Goal: Task Accomplishment & Management: Manage account settings

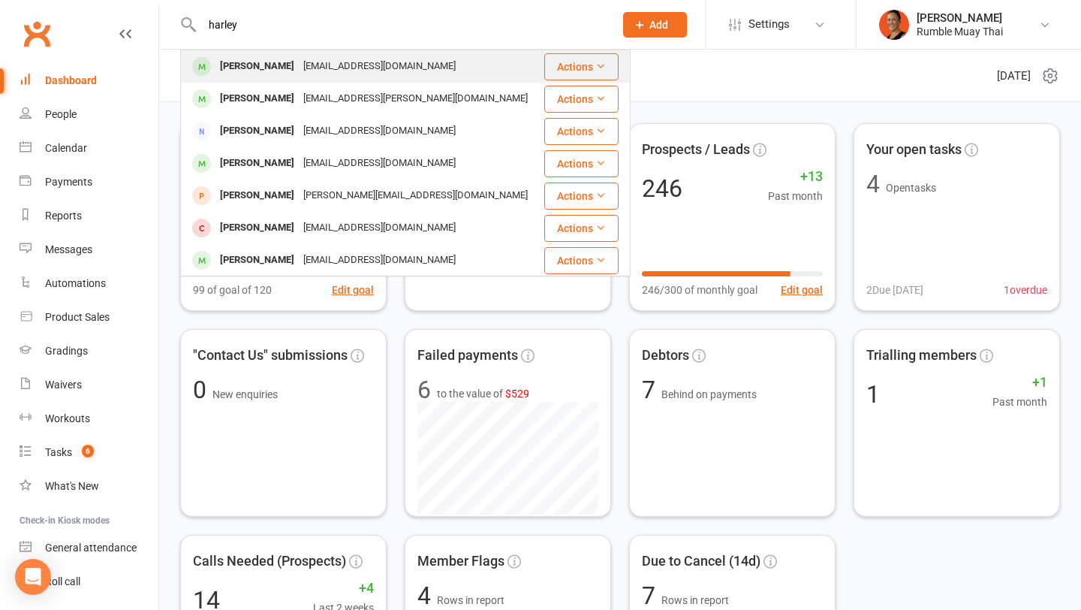
type input "harley"
click at [336, 62] on div "snipeswesley221@gmail.com" at bounding box center [379, 67] width 161 height 22
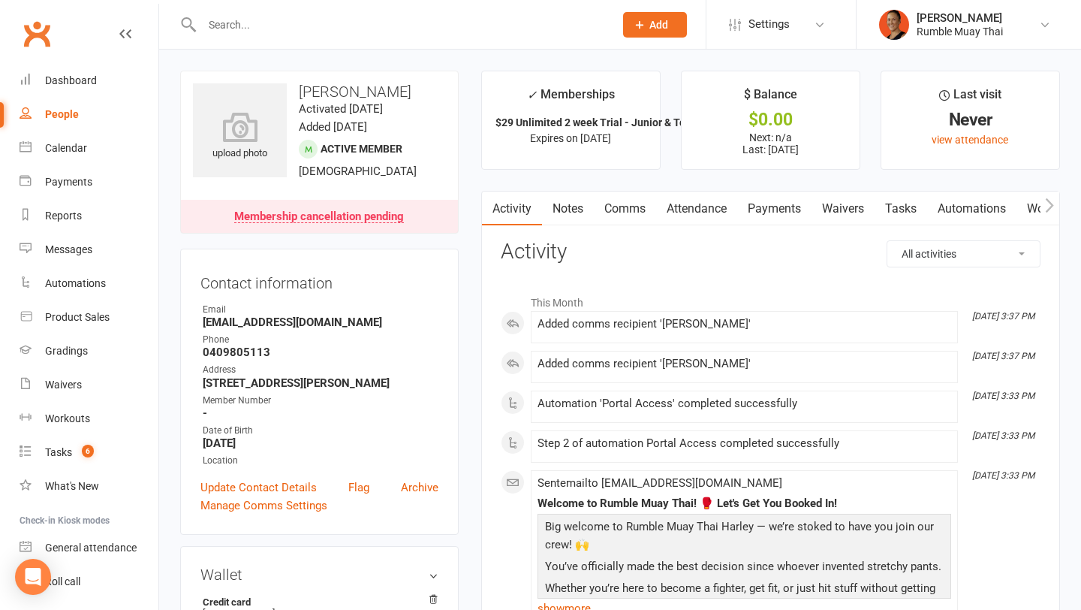
click at [891, 211] on link "Tasks" at bounding box center [901, 209] width 53 height 35
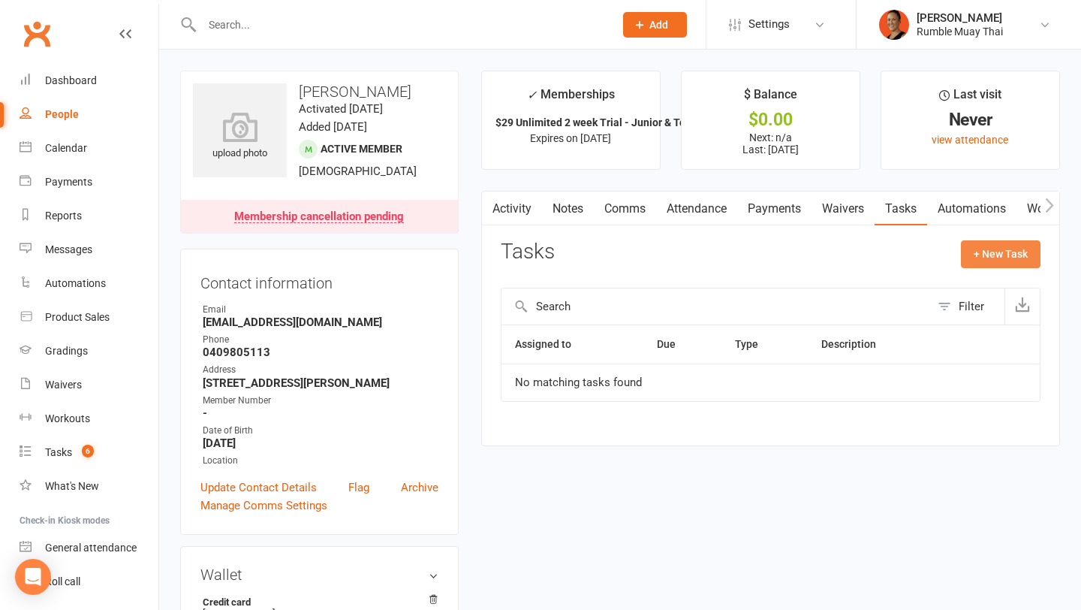
click at [971, 256] on button "+ New Task" at bounding box center [1001, 253] width 80 height 27
select select "3833"
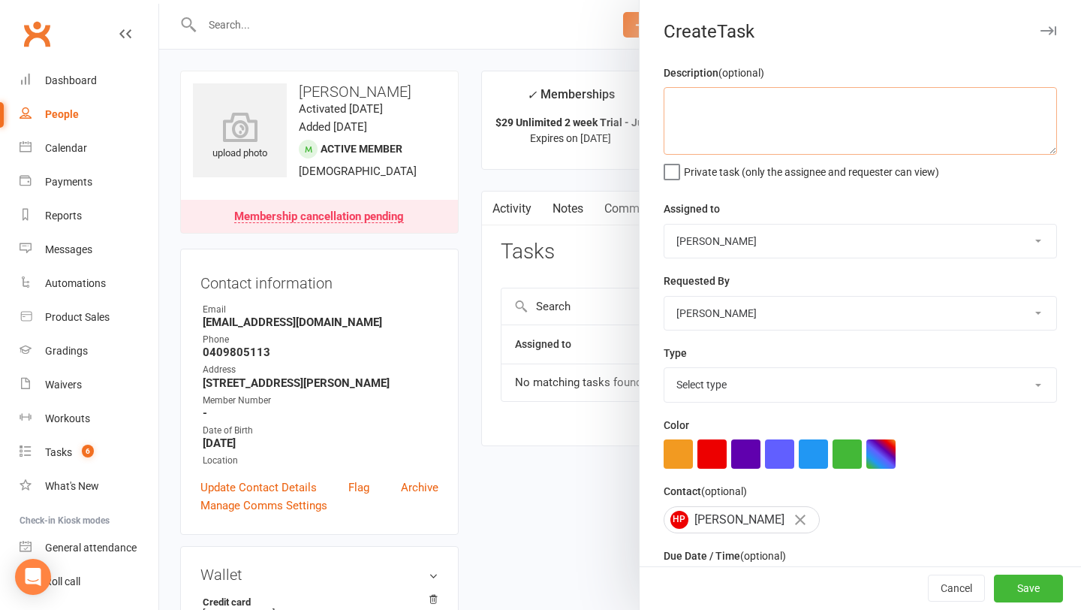
click at [731, 125] on textarea at bounding box center [861, 121] width 394 height 68
click at [706, 106] on textarea "Send mum sign up form" at bounding box center [861, 121] width 394 height 68
type textarea "Send mum sign up form"
click at [707, 388] on select "Select type Attendance Debt collection E-mail Fair play General admin Meeting M…" at bounding box center [861, 384] width 392 height 33
select select "28478"
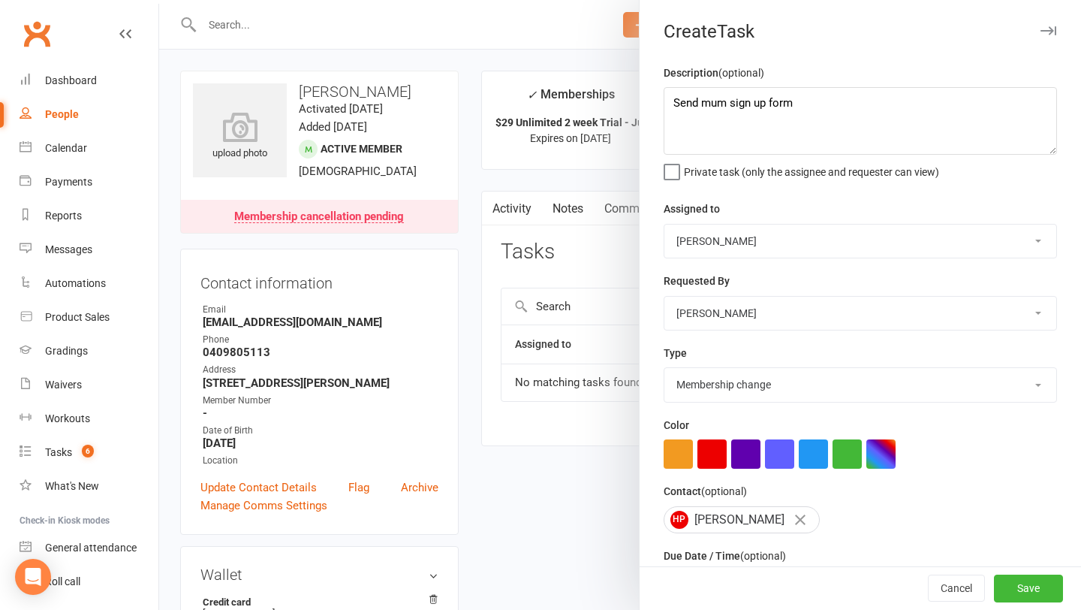
click at [665, 369] on select "Select type Attendance Debt collection E-mail Fair play General admin Meeting M…" at bounding box center [861, 384] width 392 height 33
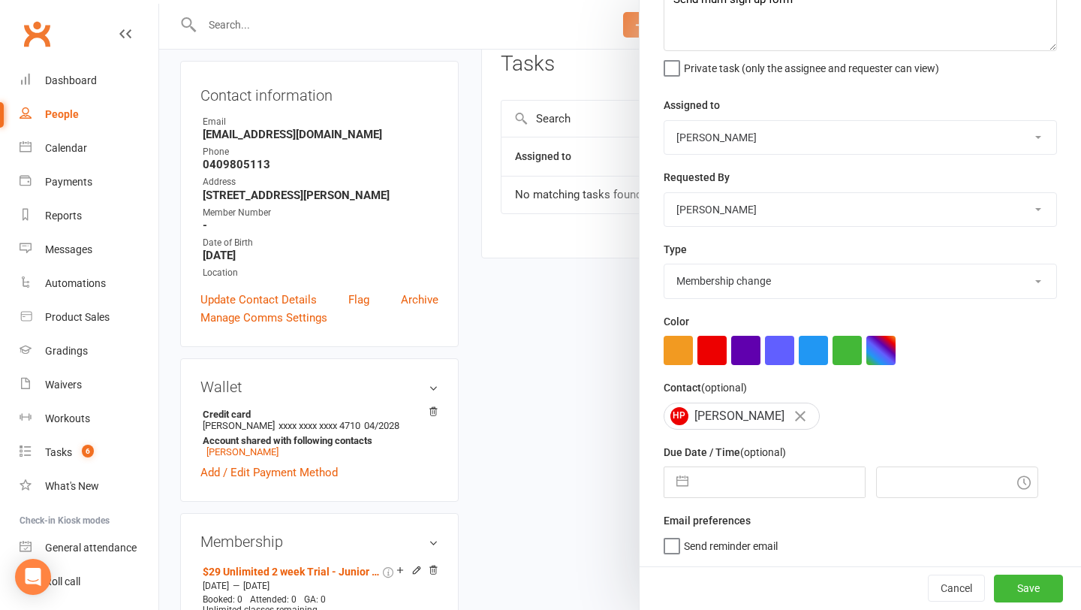
scroll to position [45, 0]
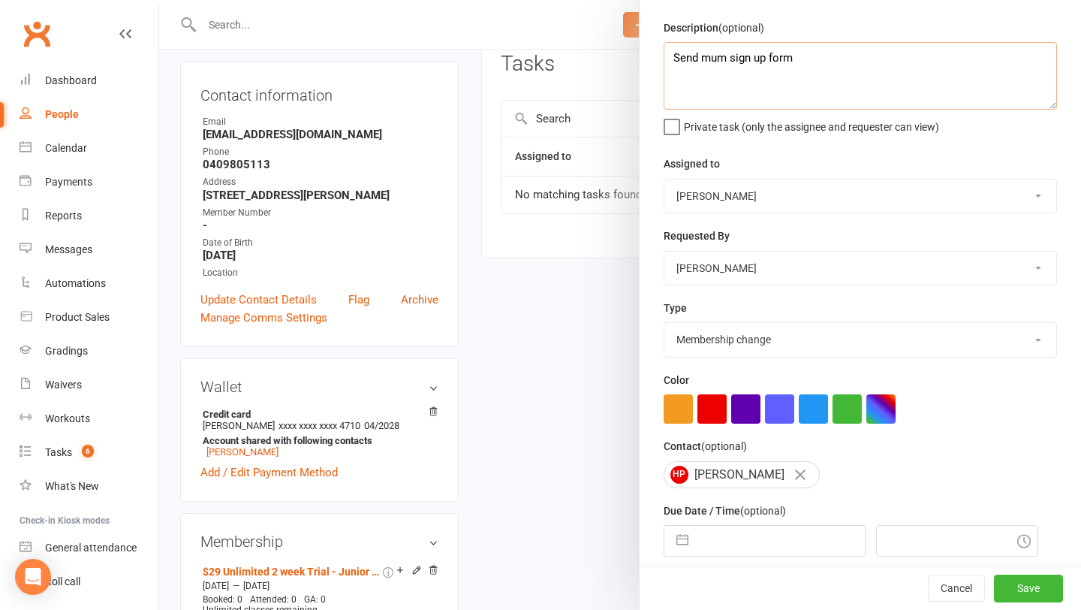
click at [873, 50] on textarea "Send mum sign up form" at bounding box center [861, 76] width 394 height 68
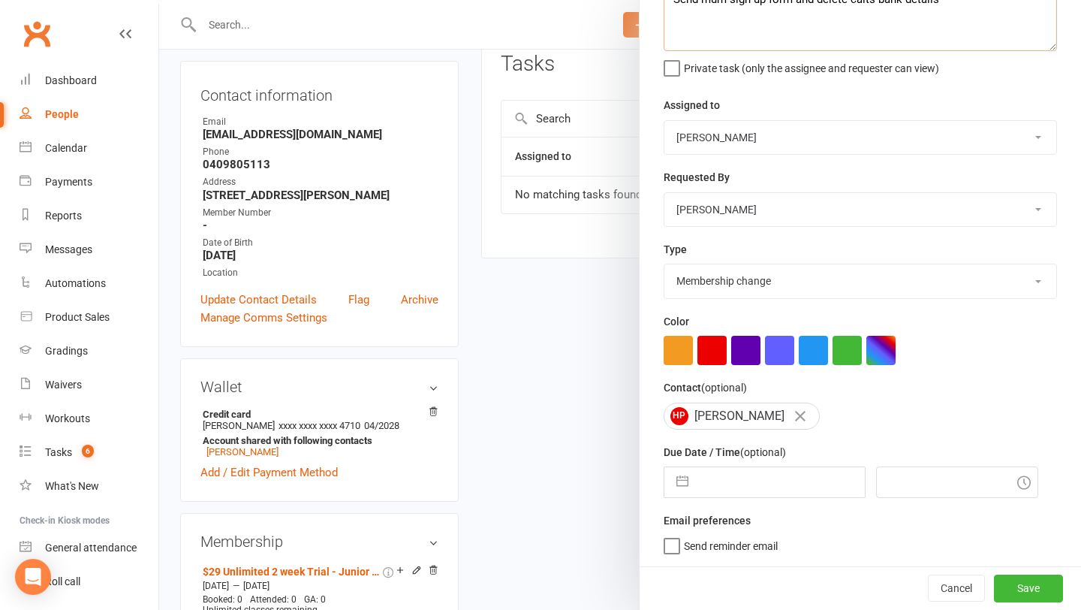
type textarea "Send mum sign up form and delete caits bank details"
click at [725, 474] on input "text" at bounding box center [780, 482] width 169 height 30
select select "7"
select select "2025"
select select "8"
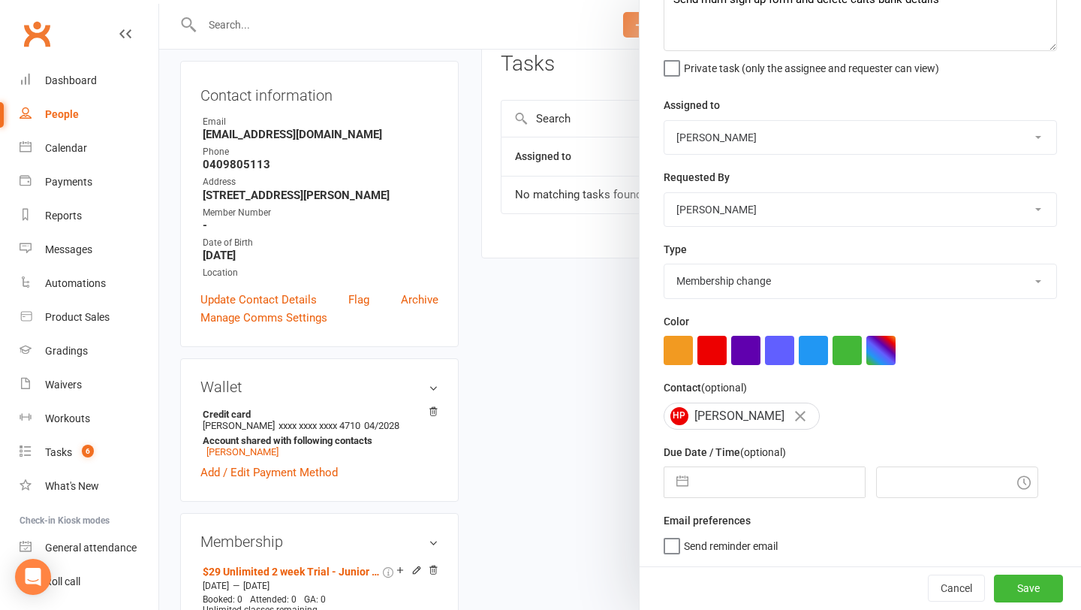
select select "2025"
select select "9"
select select "2025"
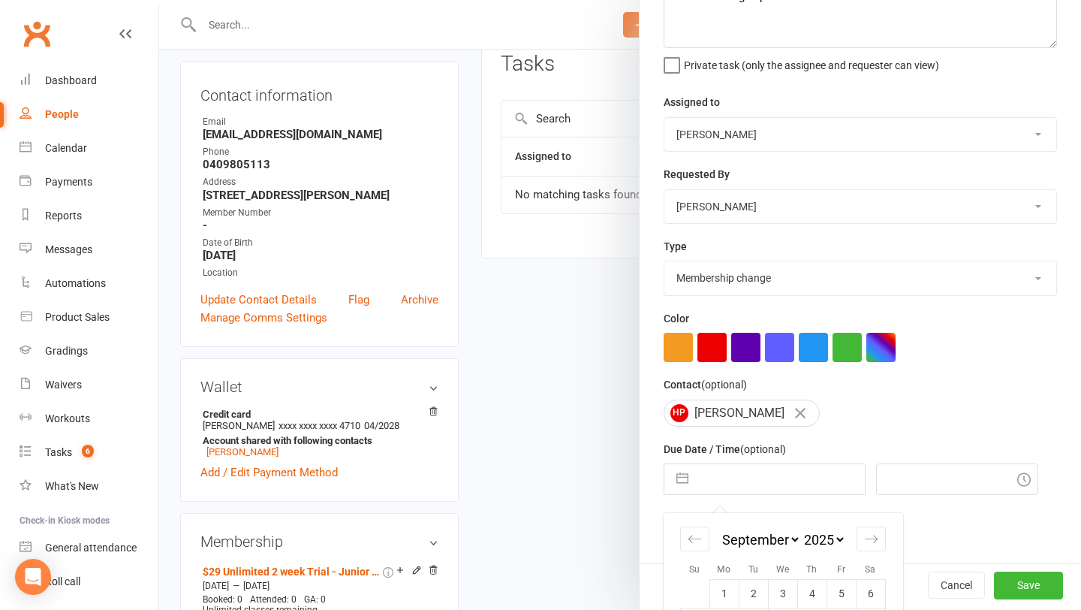
scroll to position [239, 0]
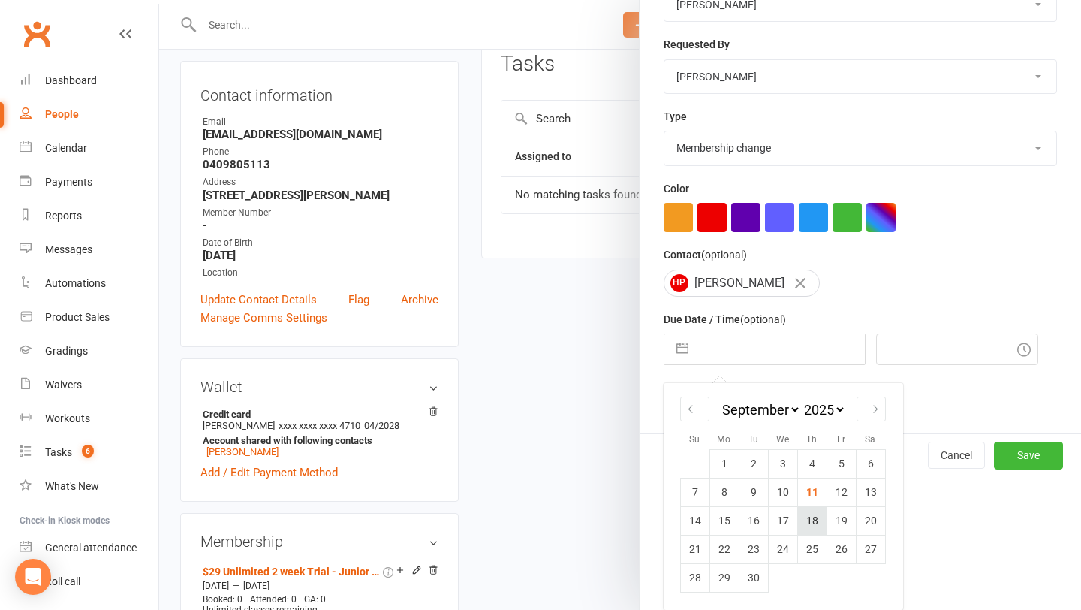
click at [799, 516] on td "18" at bounding box center [812, 520] width 29 height 29
type input "18 Sep 2025"
type input "5:00pm"
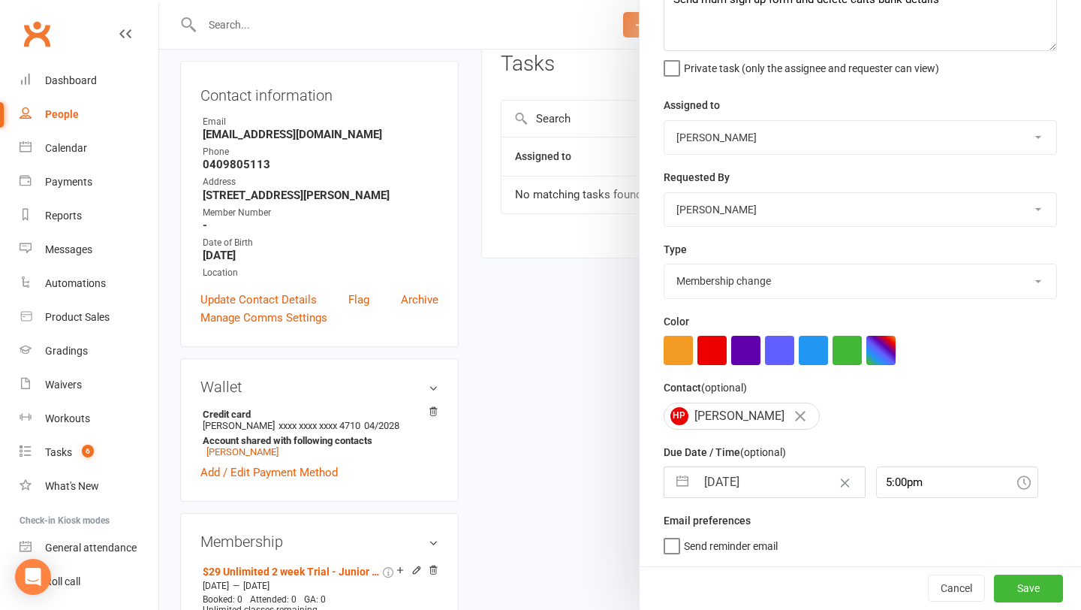
scroll to position [107, 0]
click at [1025, 593] on button "Save" at bounding box center [1028, 588] width 69 height 27
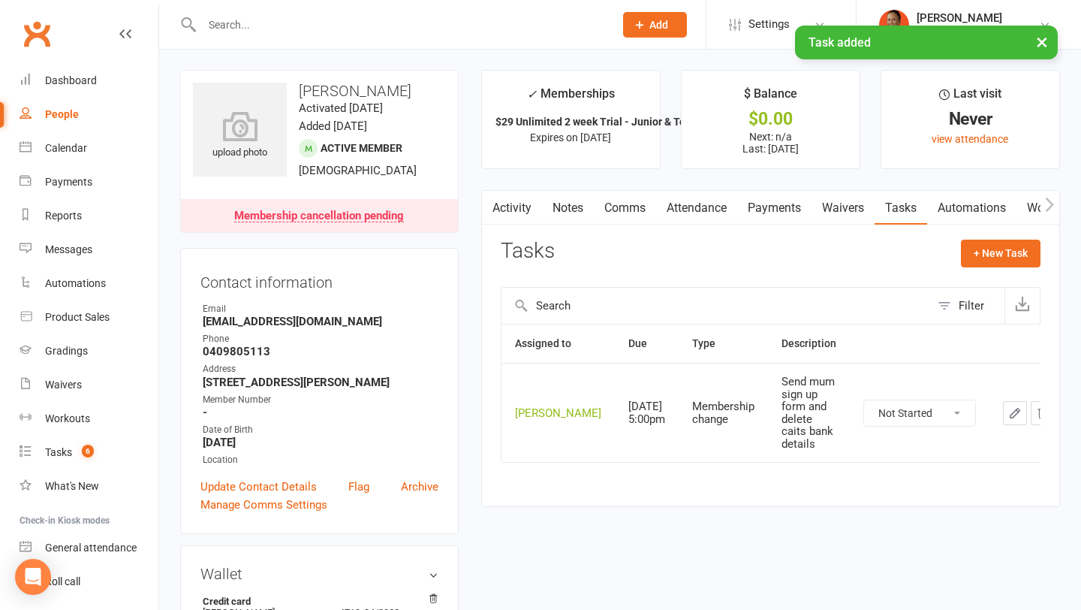
scroll to position [2, 0]
click at [789, 198] on link "Payments" at bounding box center [774, 206] width 74 height 35
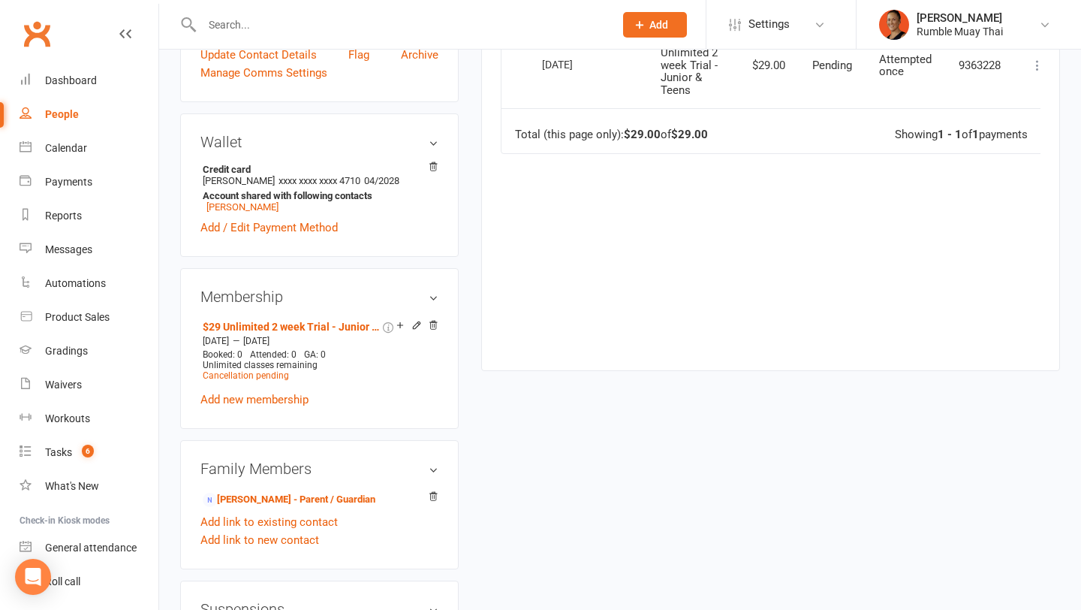
scroll to position [435, 0]
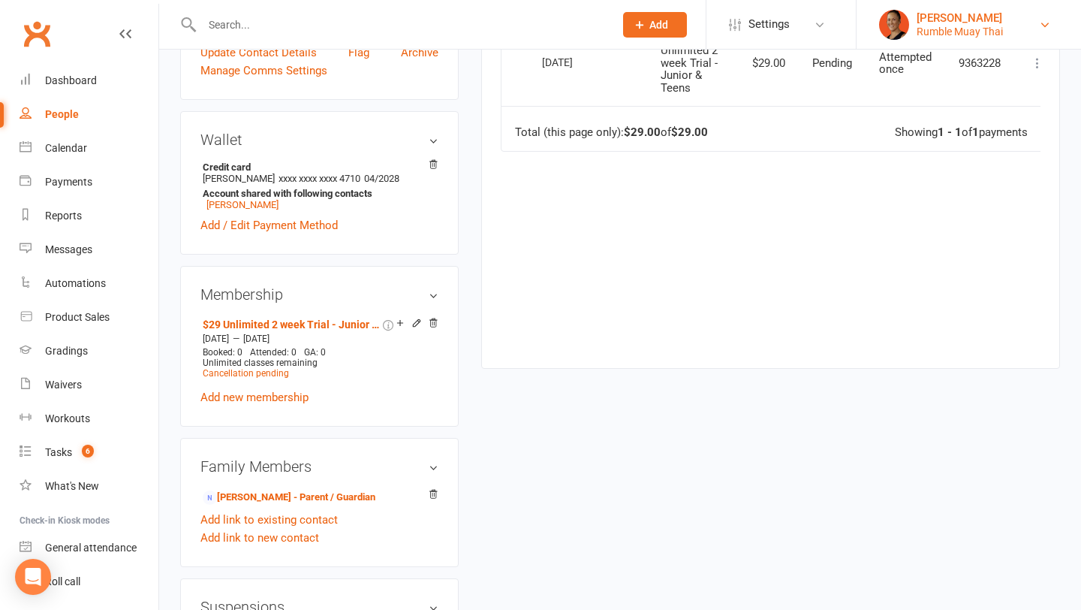
click at [946, 25] on div "Rumble Muay Thai" at bounding box center [960, 32] width 86 height 14
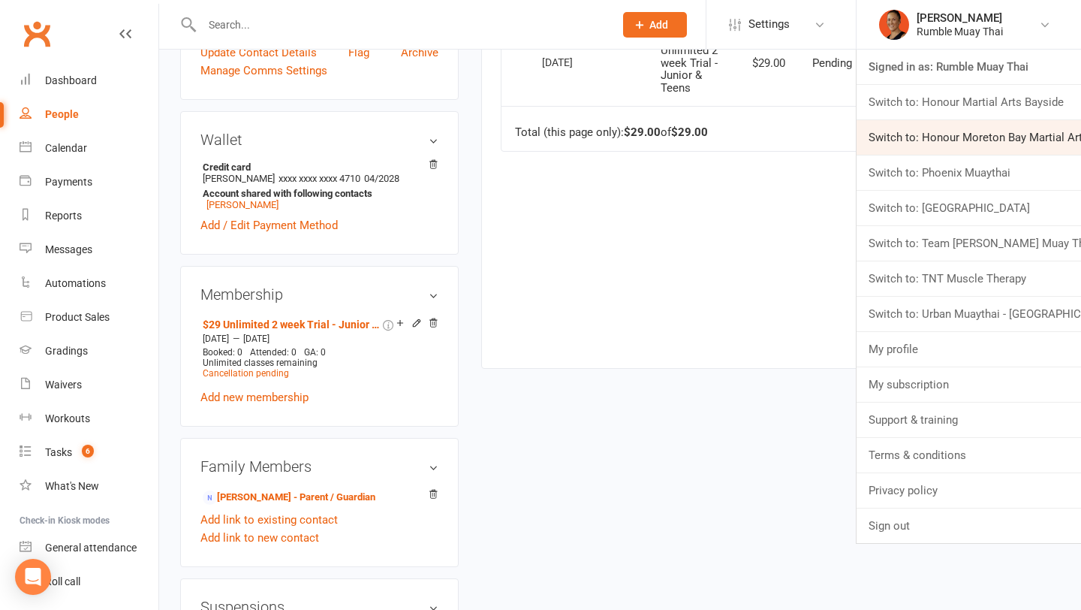
click at [933, 128] on link "Switch to: Honour Moreton Bay Martial Arts Academy" at bounding box center [969, 137] width 225 height 35
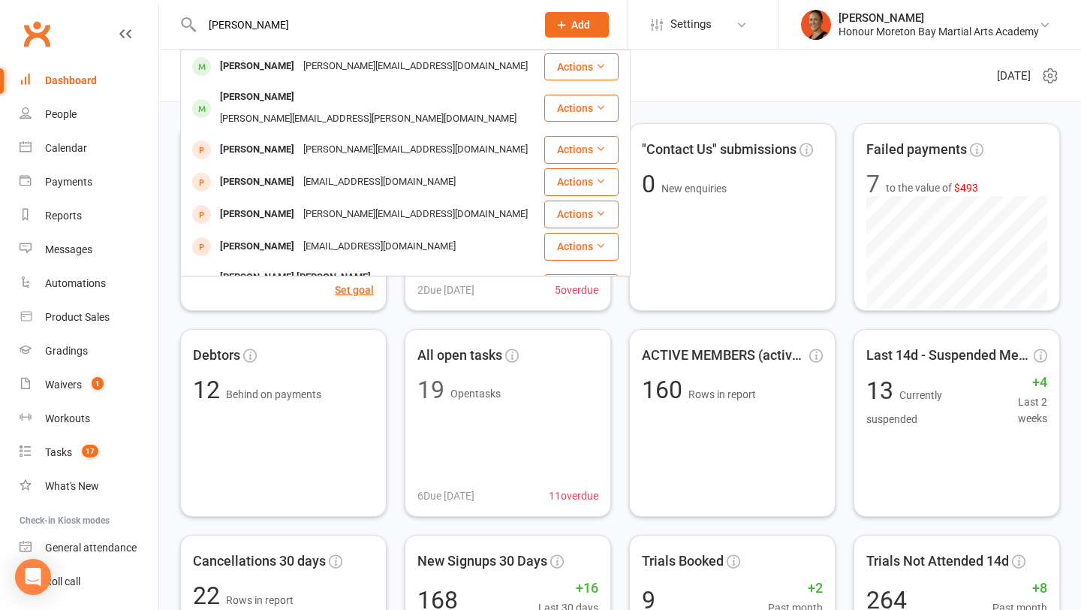
type input "naomi"
click at [364, 62] on div "Naomi-campbell-lol@live.com" at bounding box center [416, 67] width 234 height 22
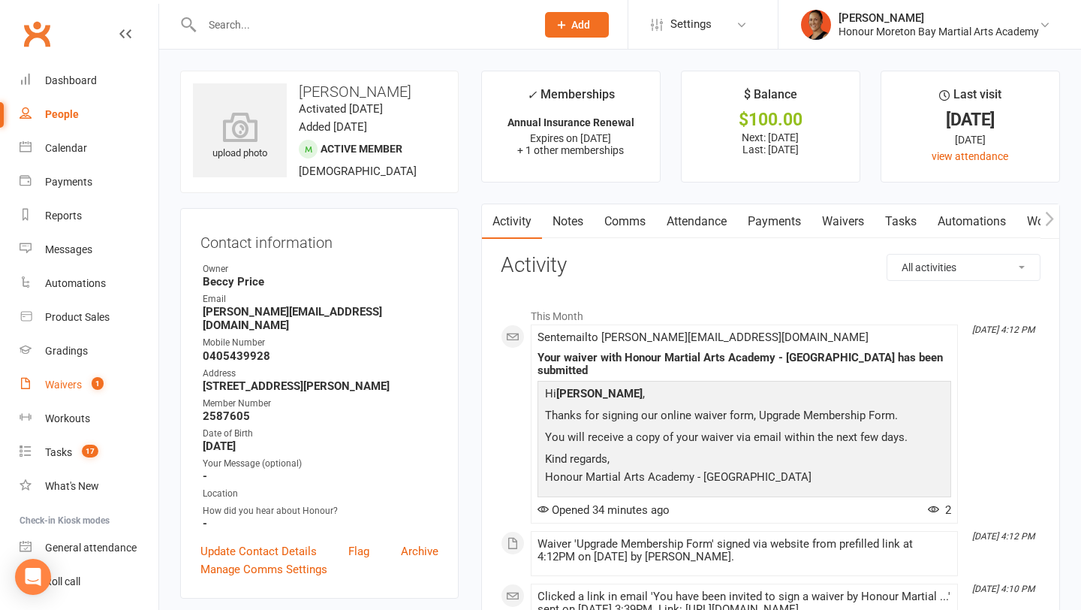
click at [76, 382] on div "Waivers" at bounding box center [63, 385] width 37 height 12
click at [387, 8] on div at bounding box center [352, 24] width 345 height 49
click at [390, 29] on input "text" at bounding box center [362, 24] width 328 height 21
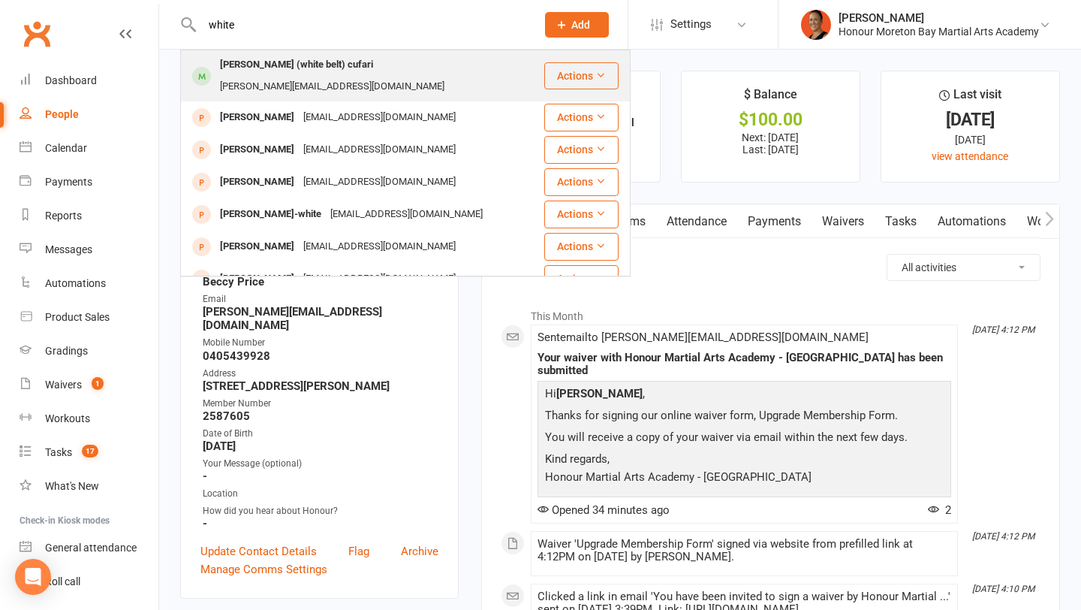
type input "white"
click at [375, 76] on div "david@donnybrookberries.com.au" at bounding box center [333, 87] width 234 height 22
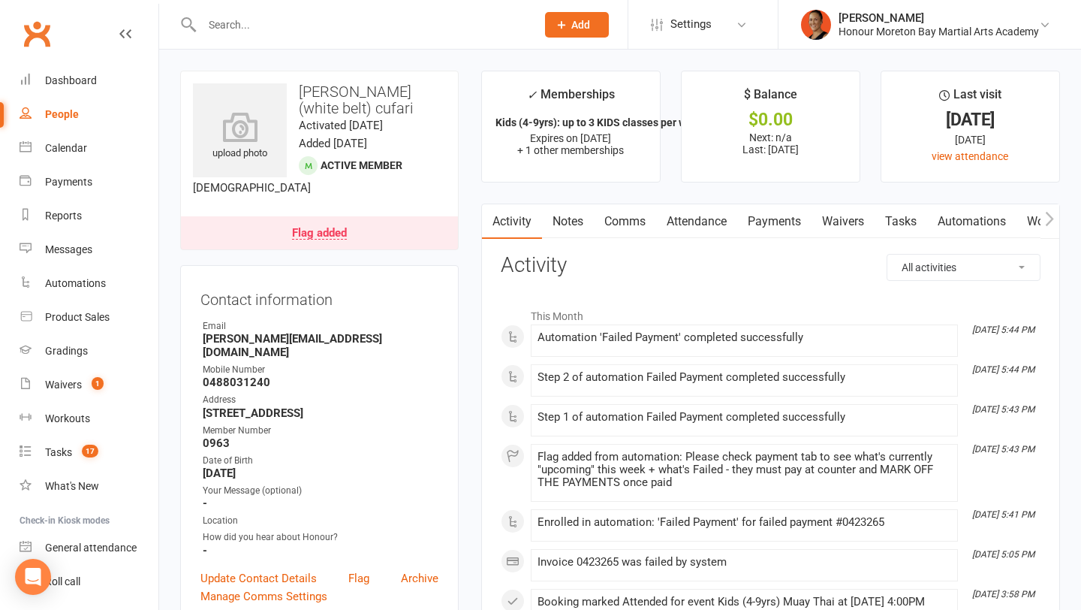
click at [786, 230] on link "Payments" at bounding box center [774, 221] width 74 height 35
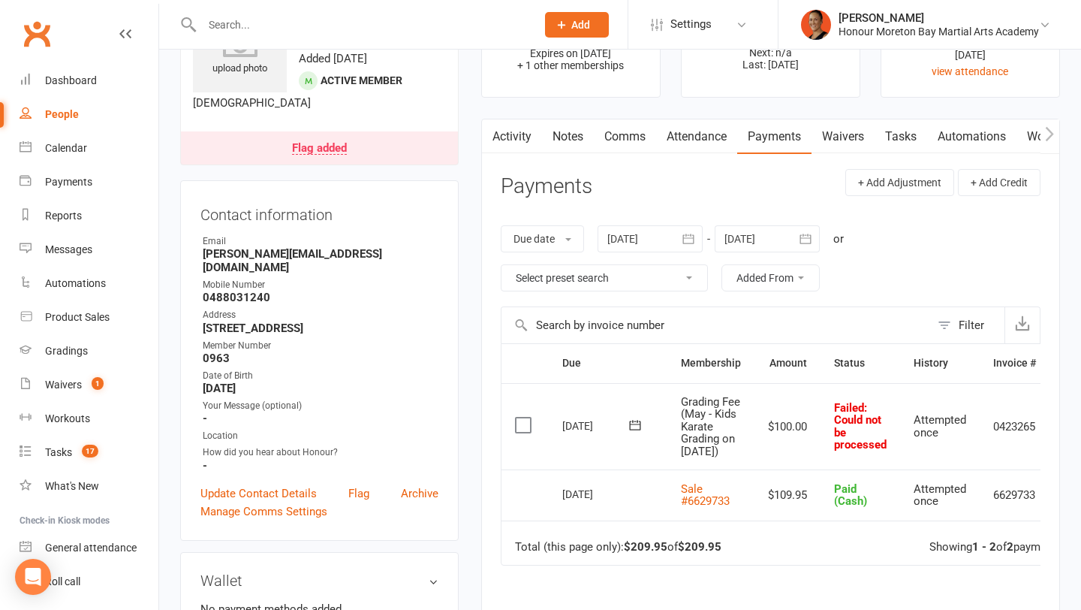
scroll to position [77, 0]
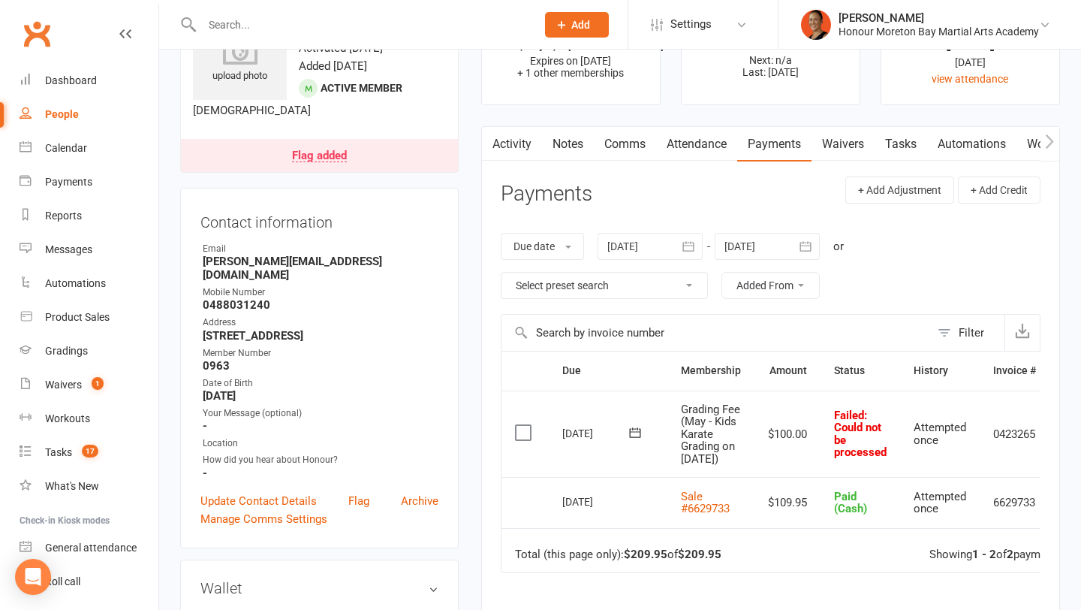
click at [638, 437] on icon at bounding box center [634, 432] width 11 height 10
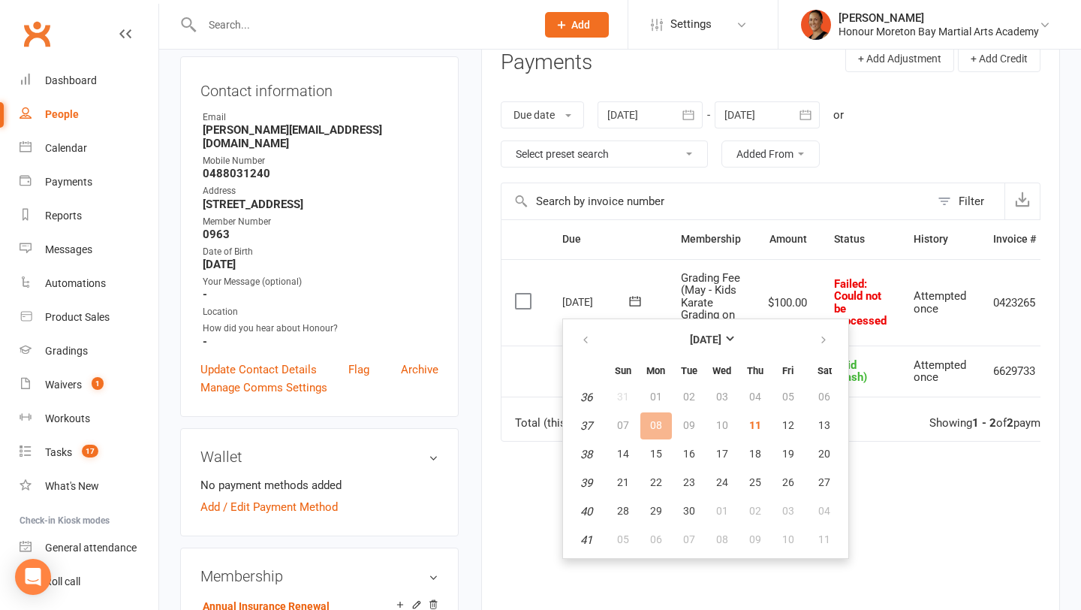
scroll to position [213, 0]
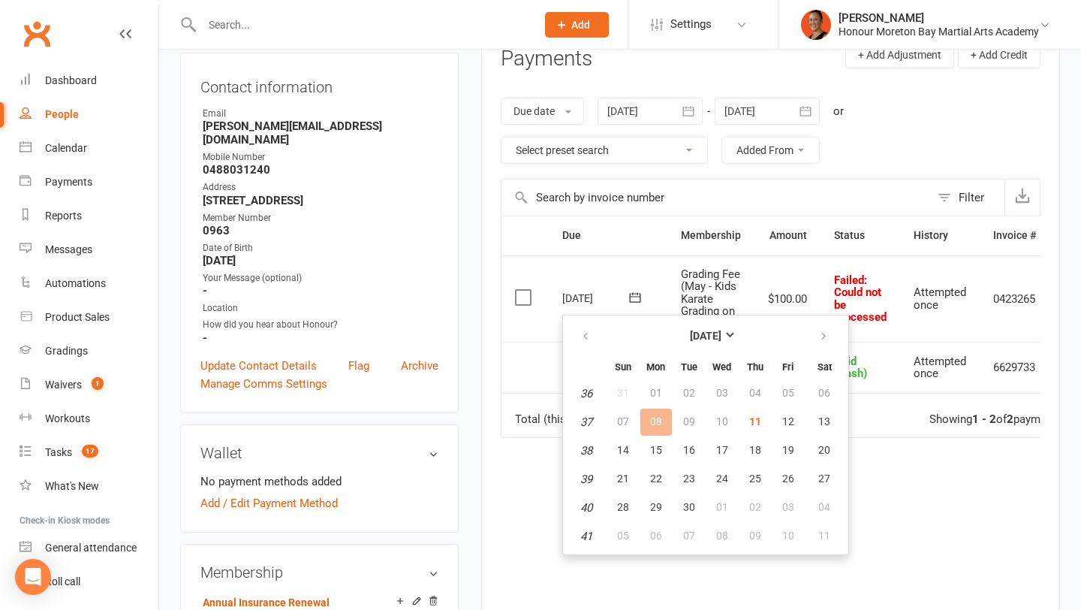
click at [825, 192] on input "text" at bounding box center [716, 197] width 429 height 36
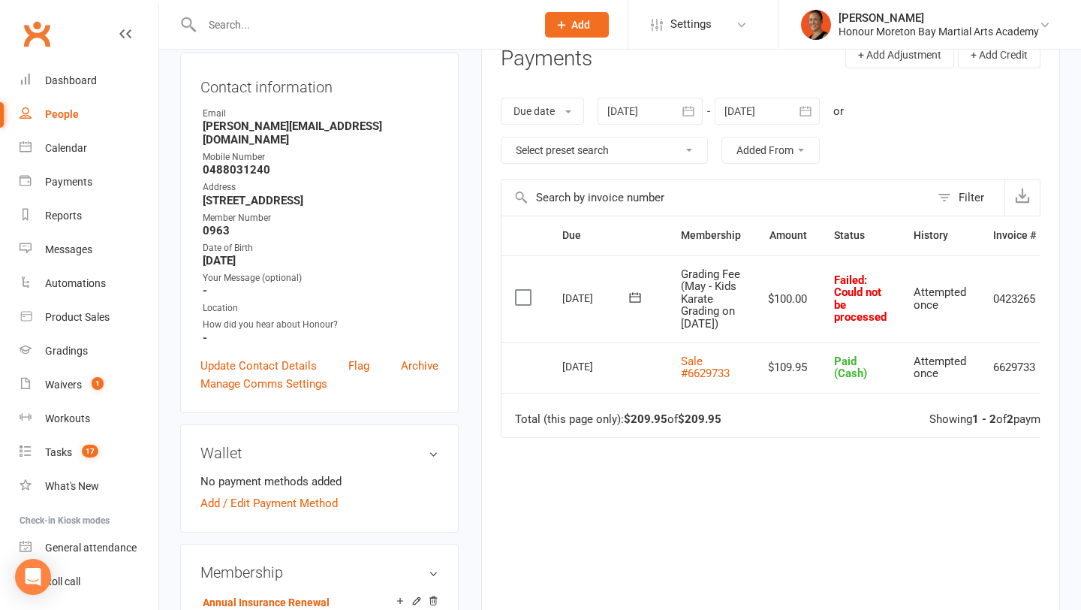
click at [883, 133] on div "Due date Due date Date paid Date failed Date settled 11 Aug 2025 August 2025 Su…" at bounding box center [771, 131] width 540 height 96
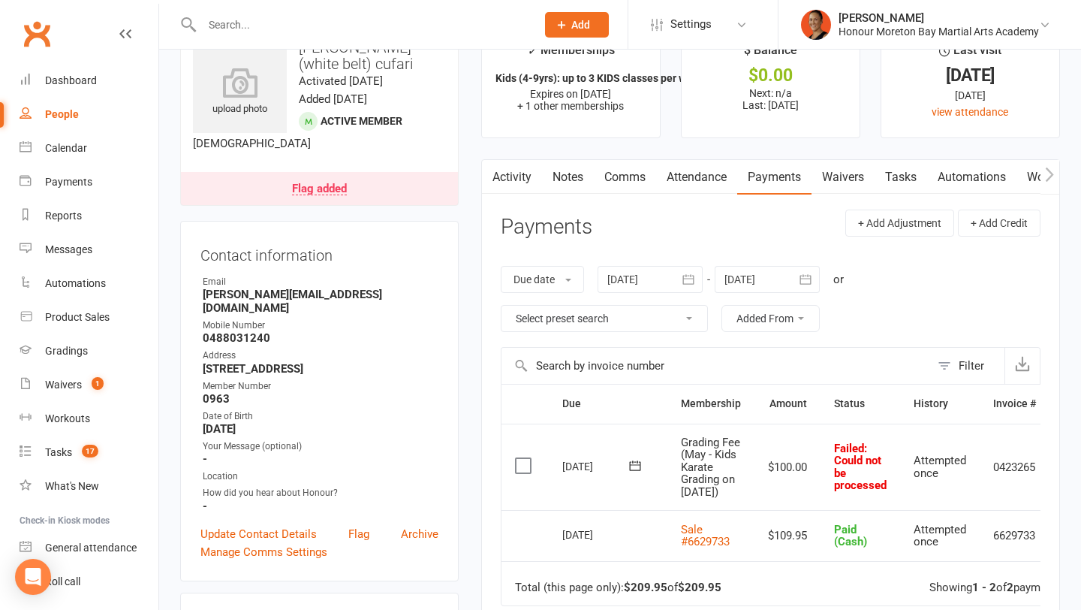
scroll to position [43, 0]
click at [557, 173] on link "Notes" at bounding box center [568, 178] width 52 height 35
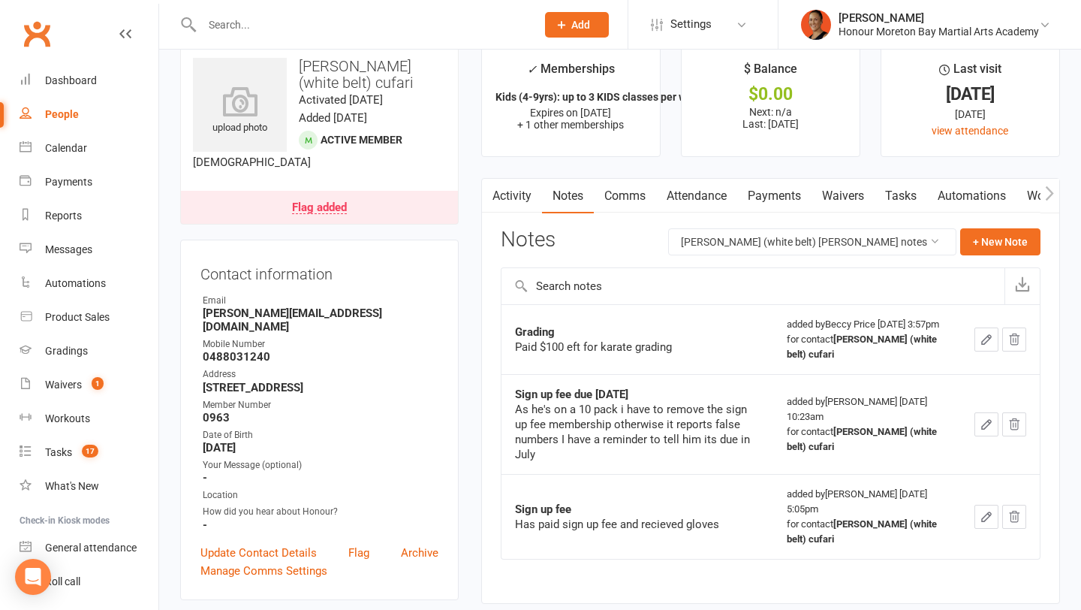
scroll to position [9, 0]
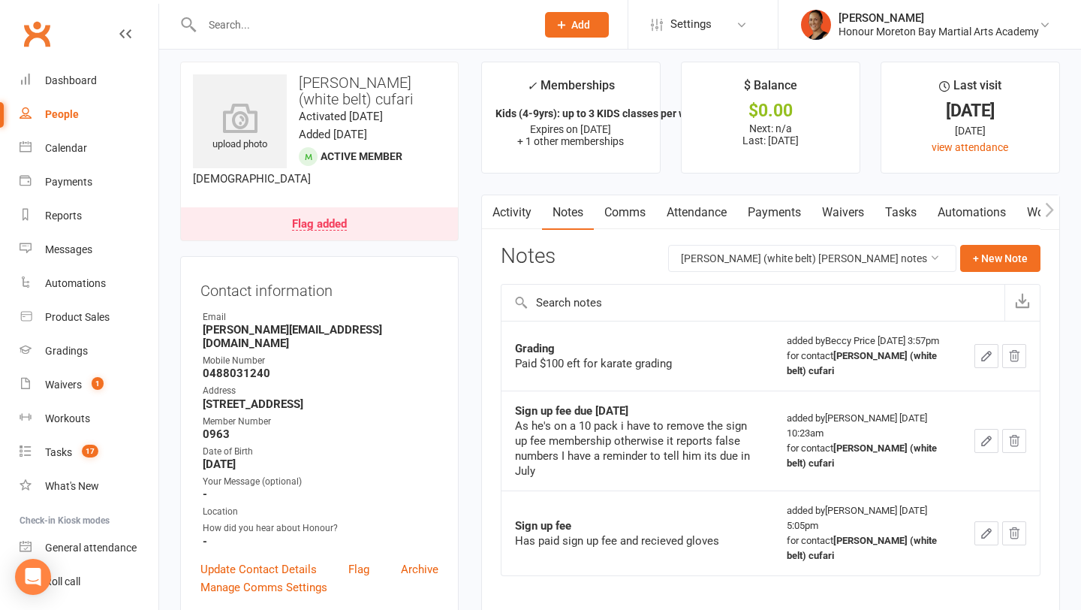
click at [760, 210] on link "Payments" at bounding box center [774, 212] width 74 height 35
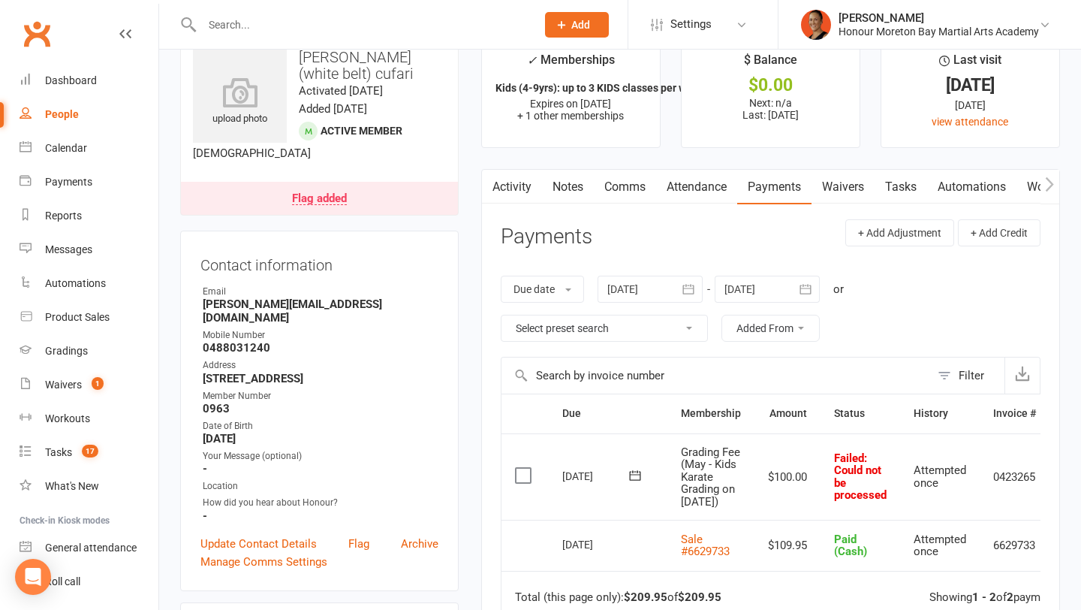
scroll to position [22, 0]
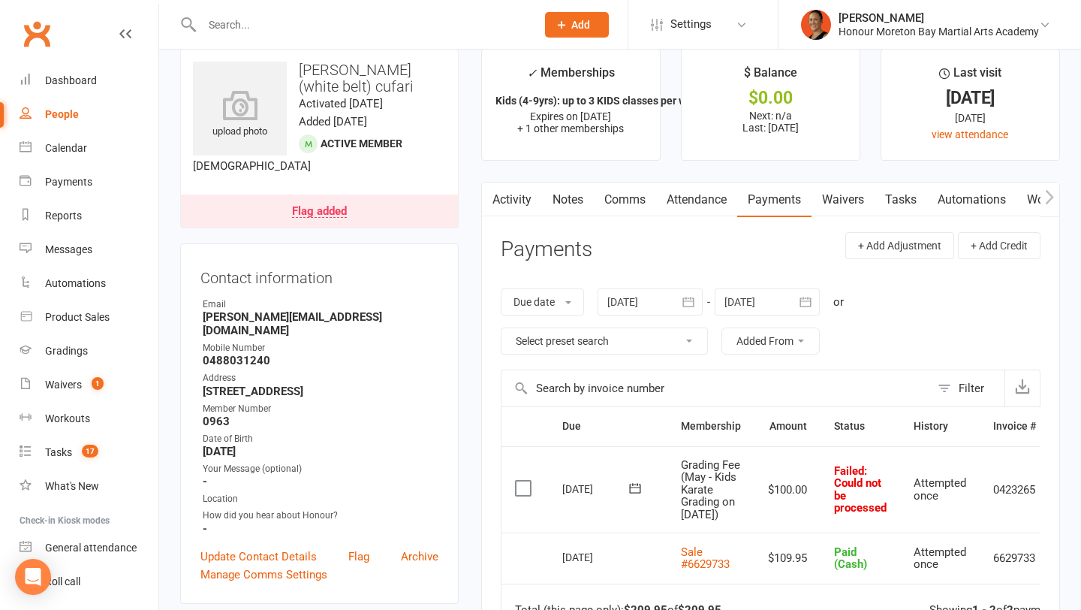
click at [647, 304] on div at bounding box center [650, 301] width 105 height 27
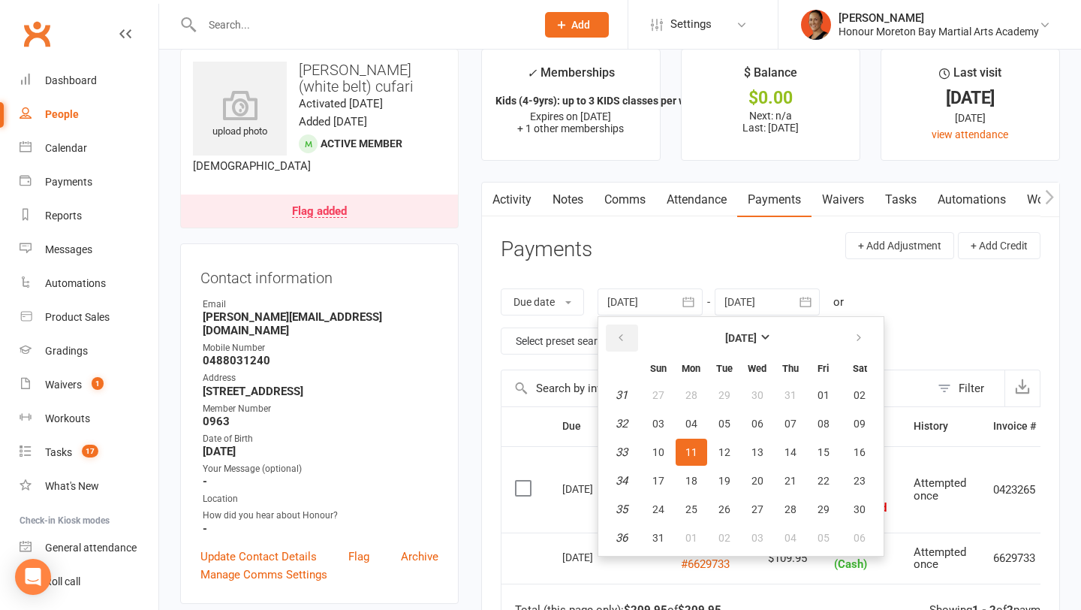
click at [630, 336] on button "button" at bounding box center [622, 337] width 32 height 27
click at [724, 395] on span "01" at bounding box center [725, 395] width 12 height 12
type input "01 Jul 2025"
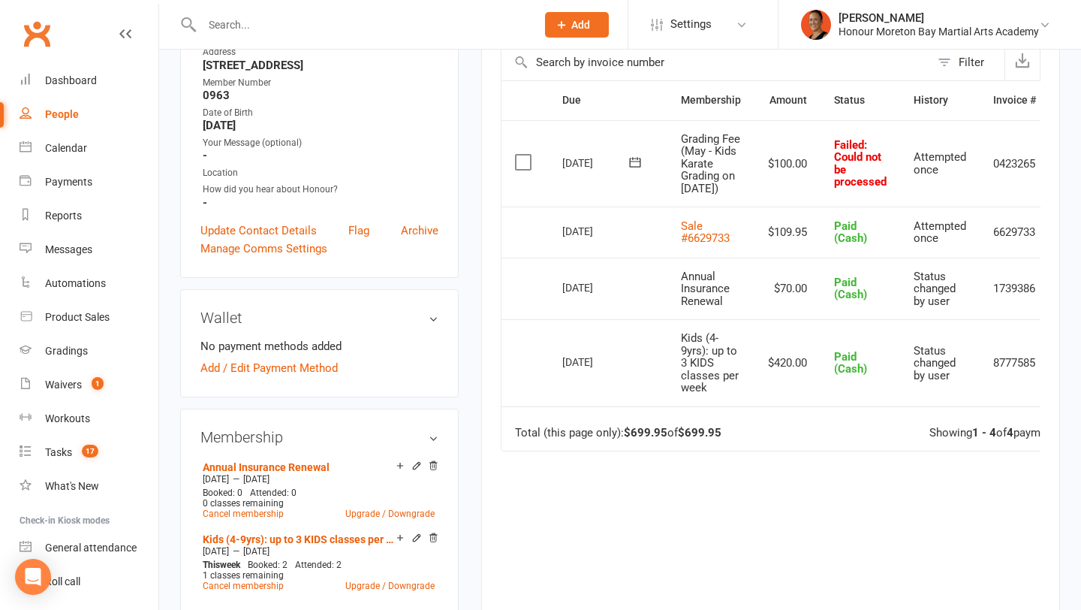
scroll to position [349, 0]
click at [694, 393] on span "Kids (4-9yrs): up to 3 KIDS classes per week" at bounding box center [710, 361] width 58 height 63
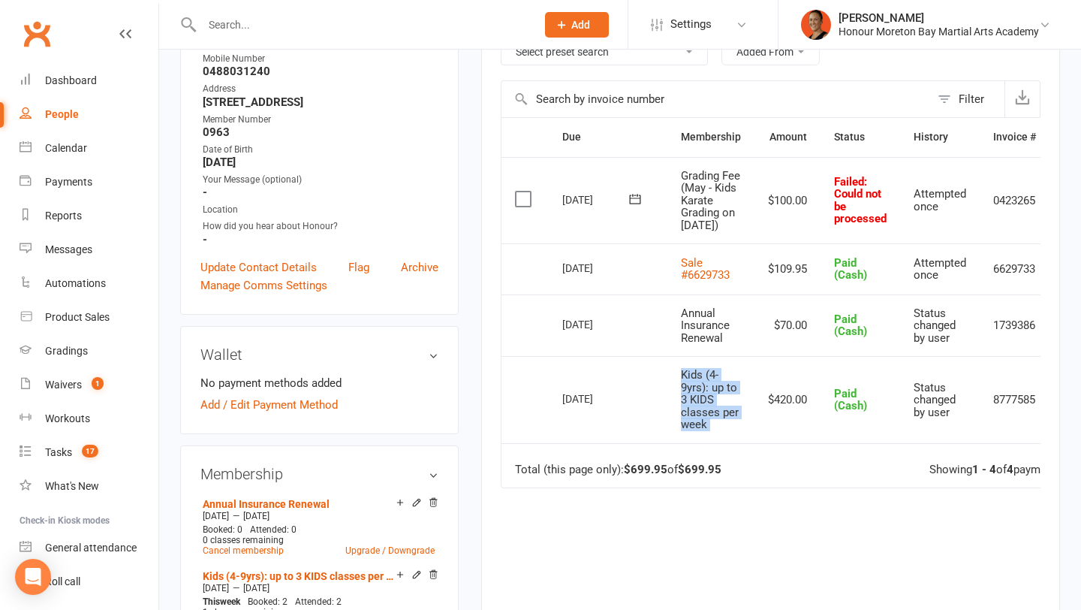
scroll to position [188, 0]
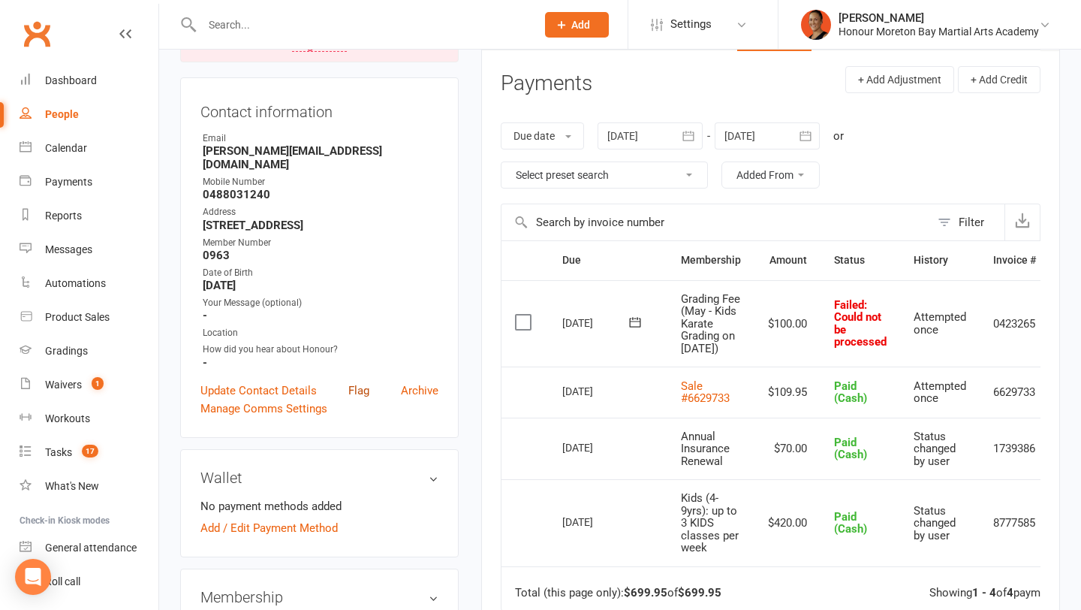
click at [354, 382] on link "Flag" at bounding box center [358, 391] width 21 height 18
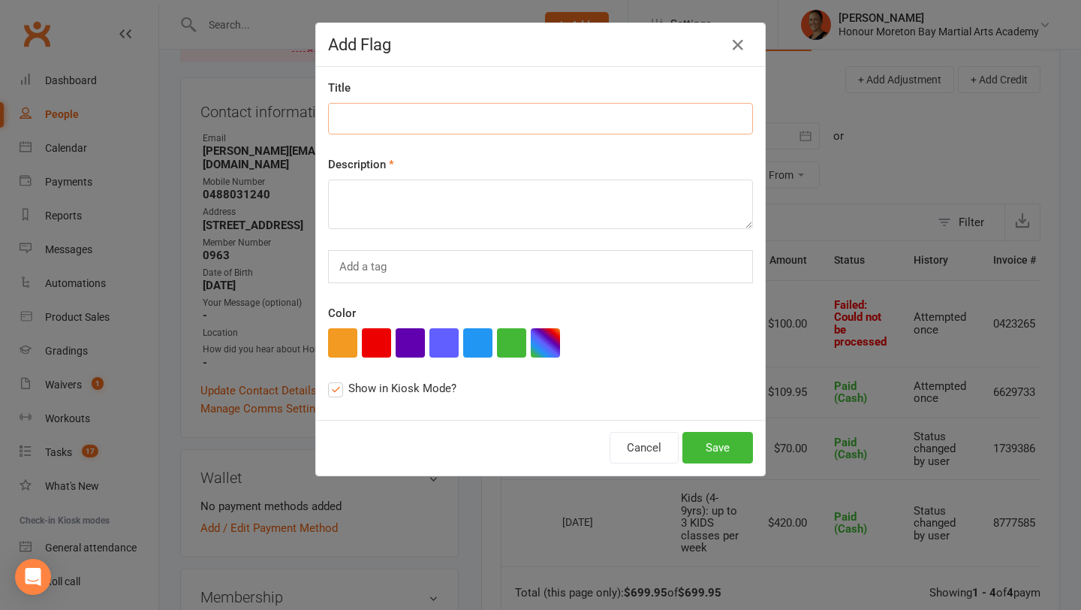
click at [429, 119] on input at bounding box center [540, 119] width 425 height 32
type input "NEEDS TO PAY GRADING FEE"
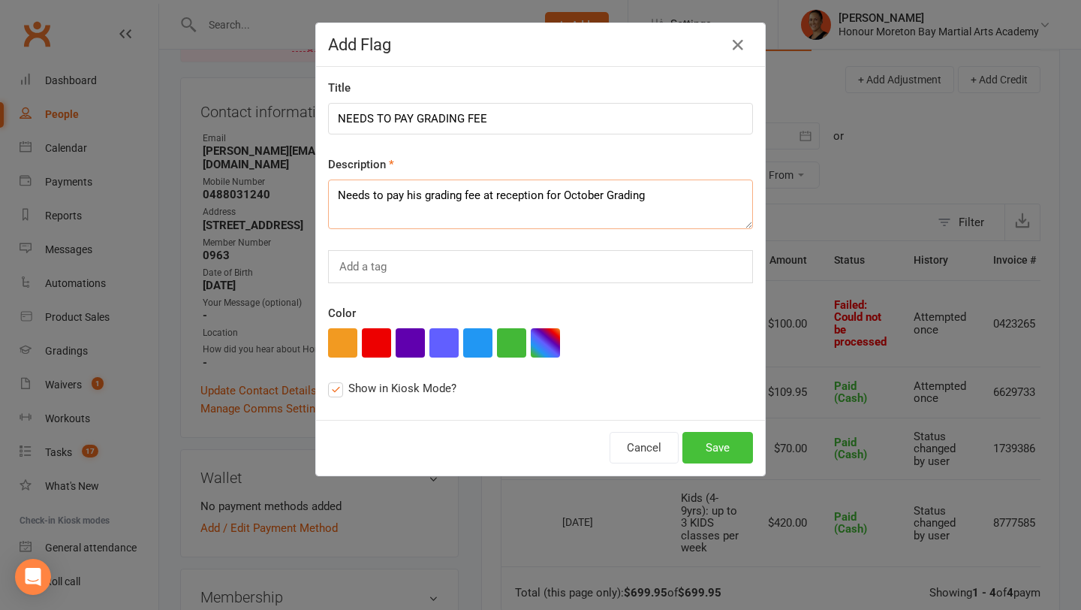
type textarea "Needs to pay his grading fee at reception for October Grading"
click at [703, 456] on button "Save" at bounding box center [718, 448] width 71 height 32
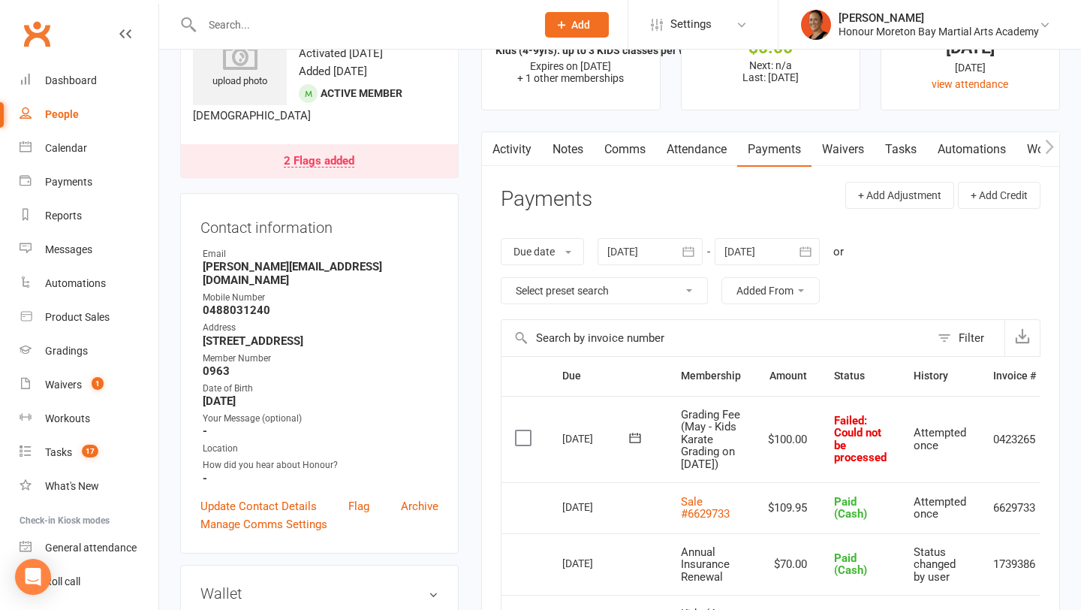
scroll to position [74, 0]
click at [587, 151] on link "Notes" at bounding box center [568, 148] width 52 height 35
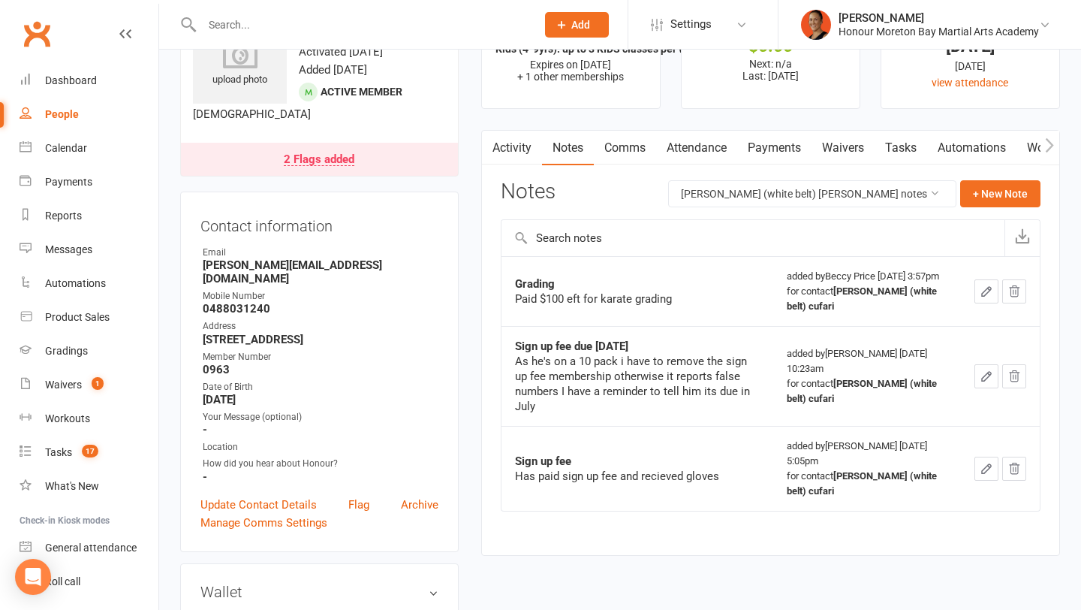
click at [315, 166] on link "2 Flags added" at bounding box center [319, 159] width 277 height 33
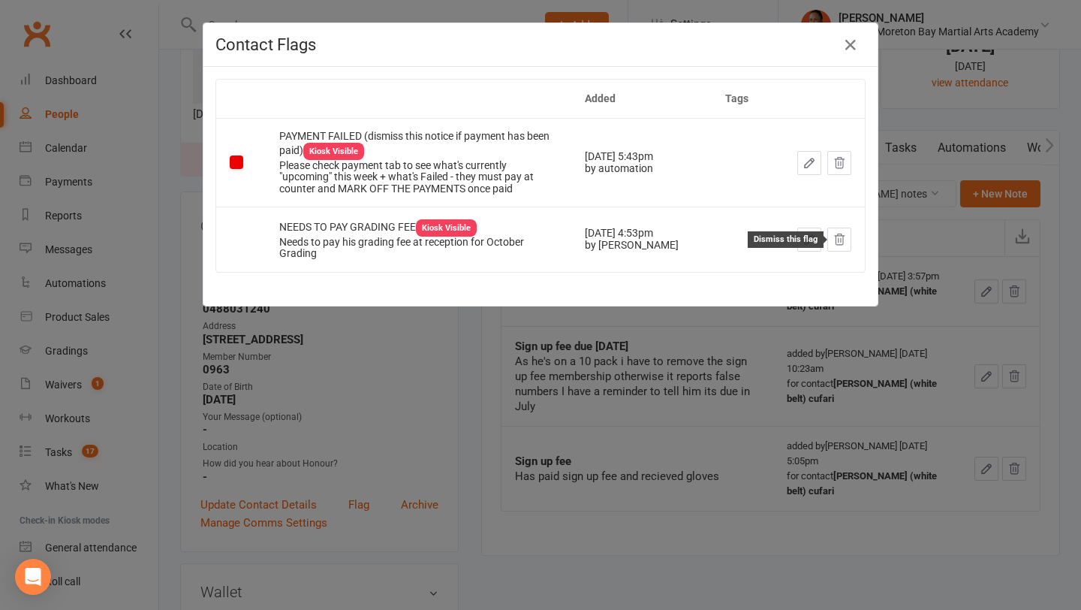
click at [841, 237] on icon at bounding box center [840, 239] width 10 height 11
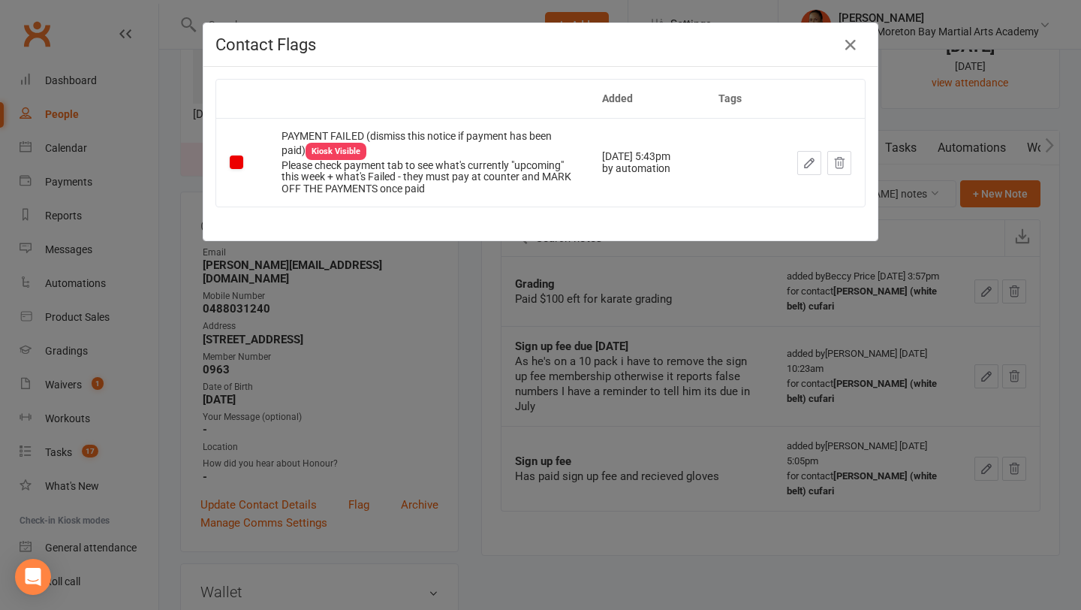
click at [670, 329] on div "Contact Flags Added Tags PAYMENT FAILED (dismiss this notice if payment has bee…" at bounding box center [540, 305] width 1081 height 610
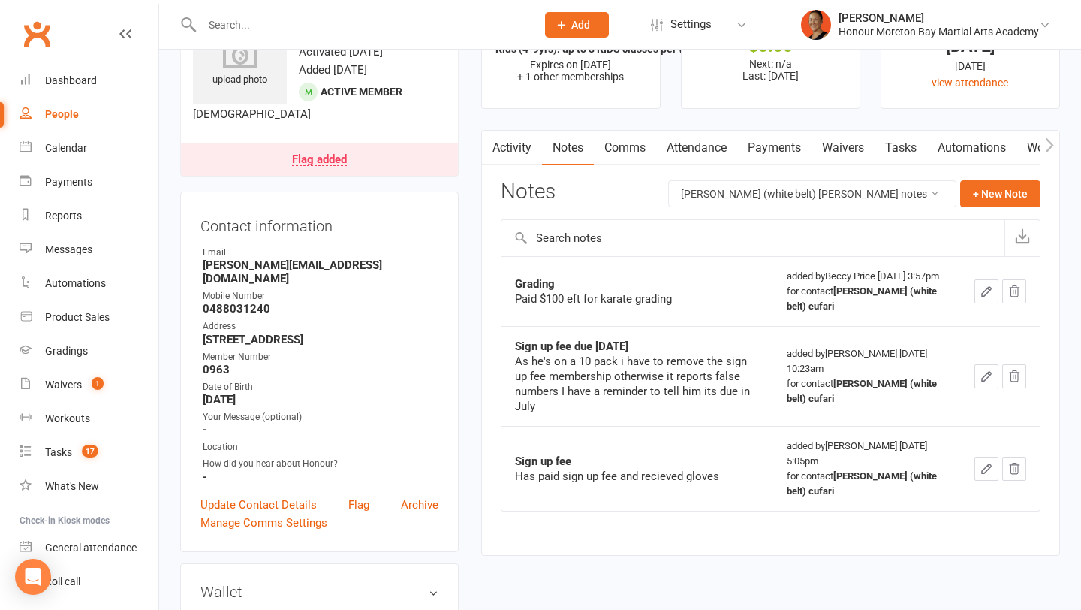
click at [763, 131] on link "Payments" at bounding box center [774, 148] width 74 height 35
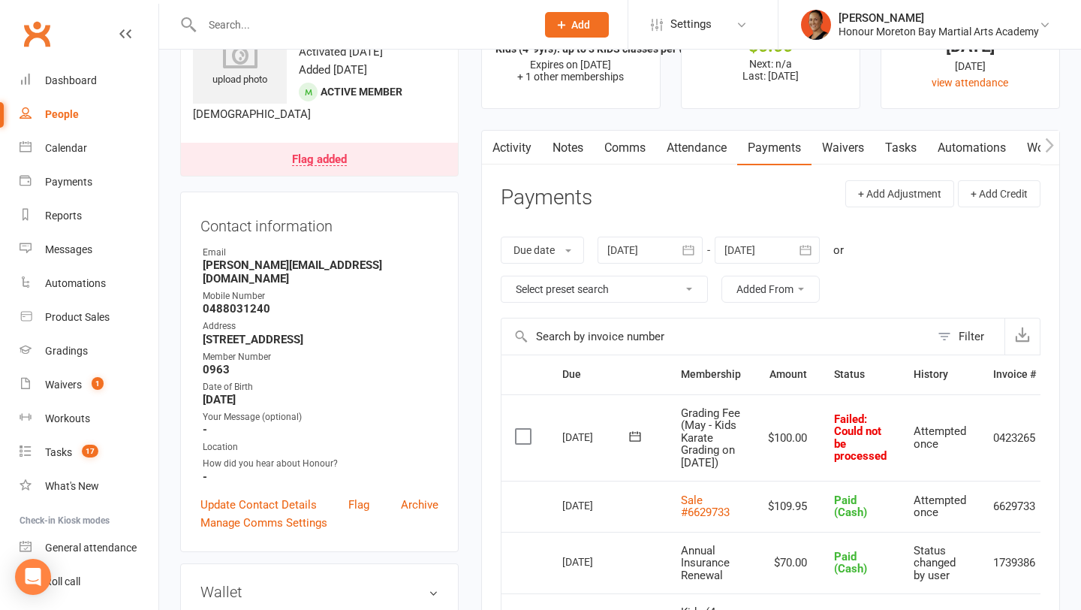
click at [733, 434] on span "Grading Fee (May - Kids Karate Grading on 09 May 2025)" at bounding box center [710, 437] width 59 height 63
click at [763, 470] on td "$100.00" at bounding box center [788, 437] width 66 height 87
click at [520, 152] on link "Activity" at bounding box center [512, 148] width 60 height 35
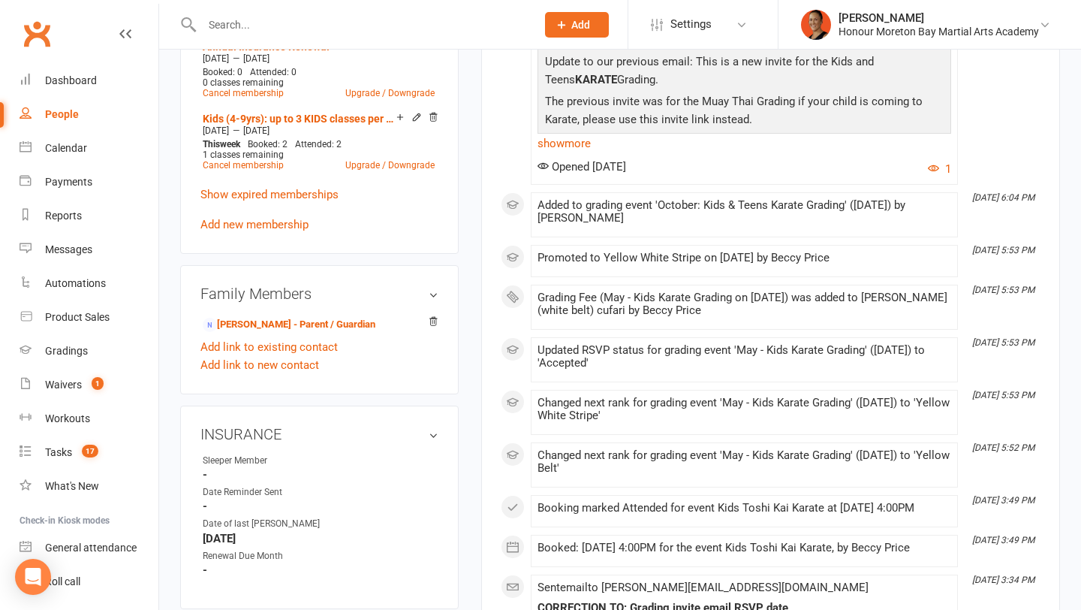
scroll to position [774, 0]
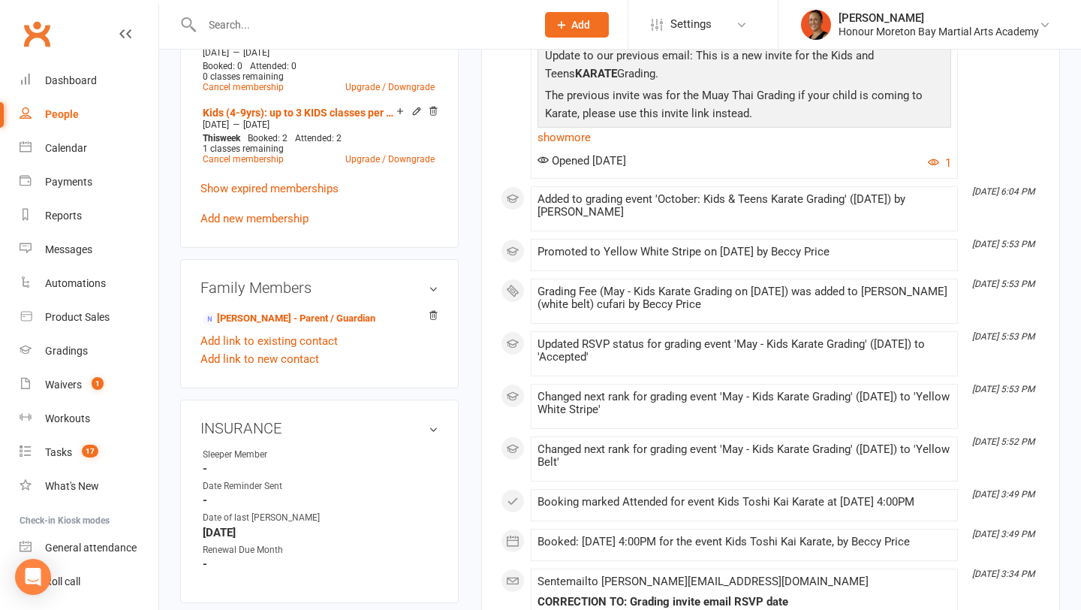
click at [762, 363] on div "Updated RSVP status for grading event 'May - Kids Karate Grading' (May 09, 2025…" at bounding box center [745, 351] width 414 height 26
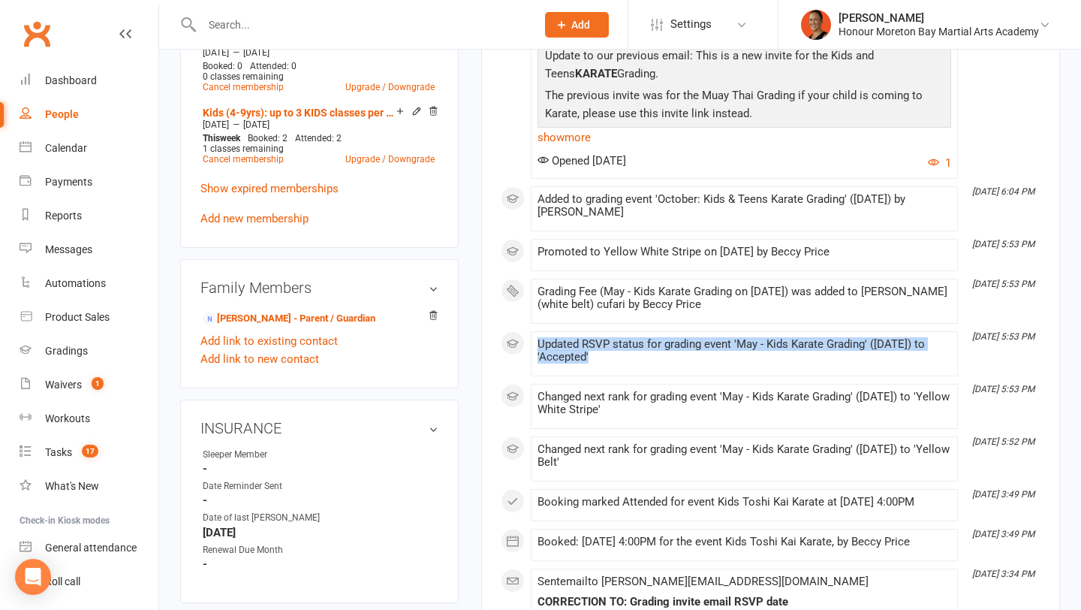
click at [762, 363] on div "Updated RSVP status for grading event 'May - Kids Karate Grading' (May 09, 2025…" at bounding box center [745, 351] width 414 height 26
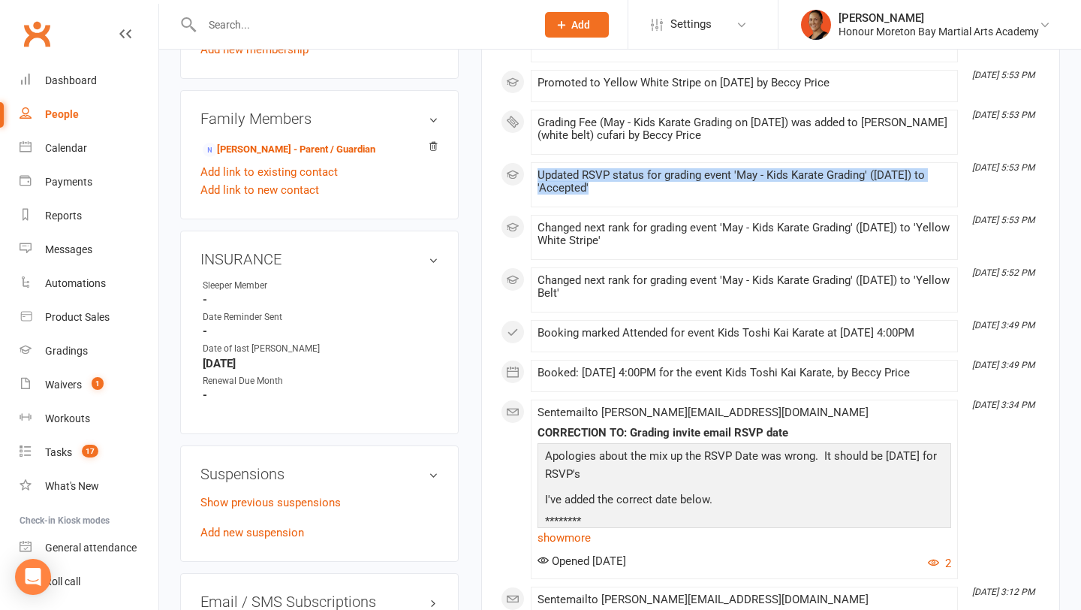
scroll to position [946, 0]
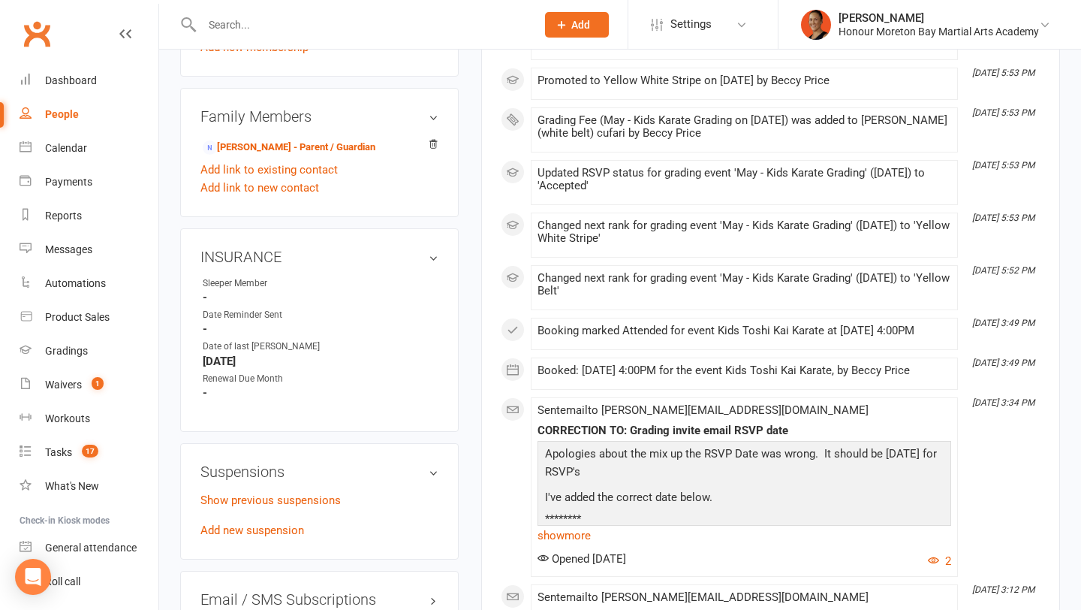
click at [731, 377] on div "Booked: 08 Sep 2025 at 4:00PM for the event Kids Toshi Kai Karate, by Beccy Pri…" at bounding box center [745, 370] width 414 height 13
click at [753, 337] on div "Booking marked Attended for event Kids Toshi Kai Karate at 08 Sep 2025 at 4:00PM" at bounding box center [745, 330] width 414 height 13
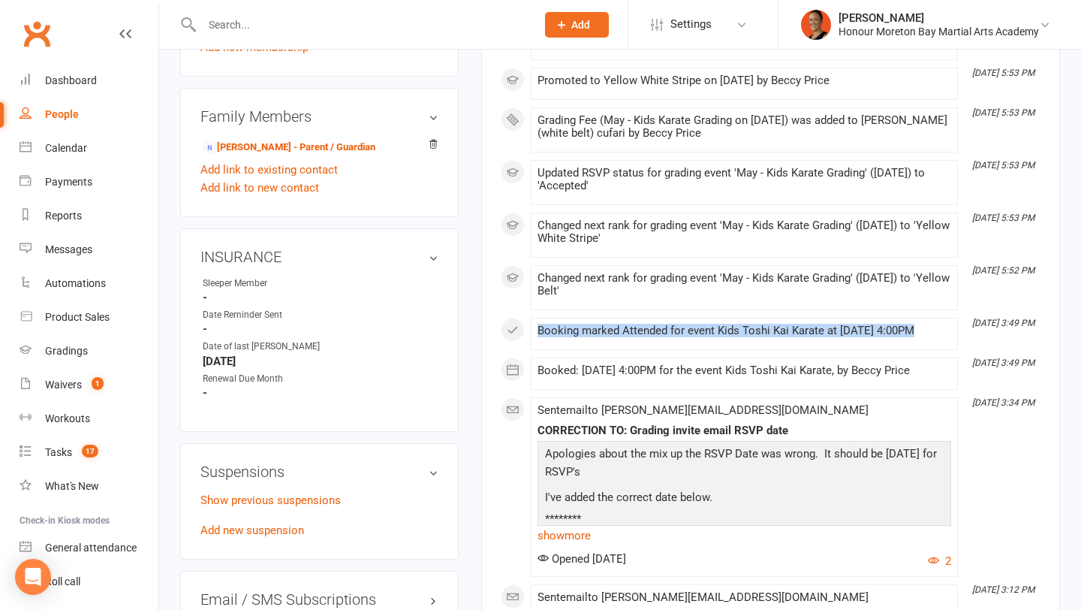
click at [753, 337] on div "Booking marked Attended for event Kids Toshi Kai Karate at 08 Sep 2025 at 4:00PM" at bounding box center [745, 330] width 414 height 13
click at [769, 294] on li "Sep 8, 5:52 PM Changed next rank for grading event 'May - Kids Karate Grading' …" at bounding box center [744, 287] width 427 height 45
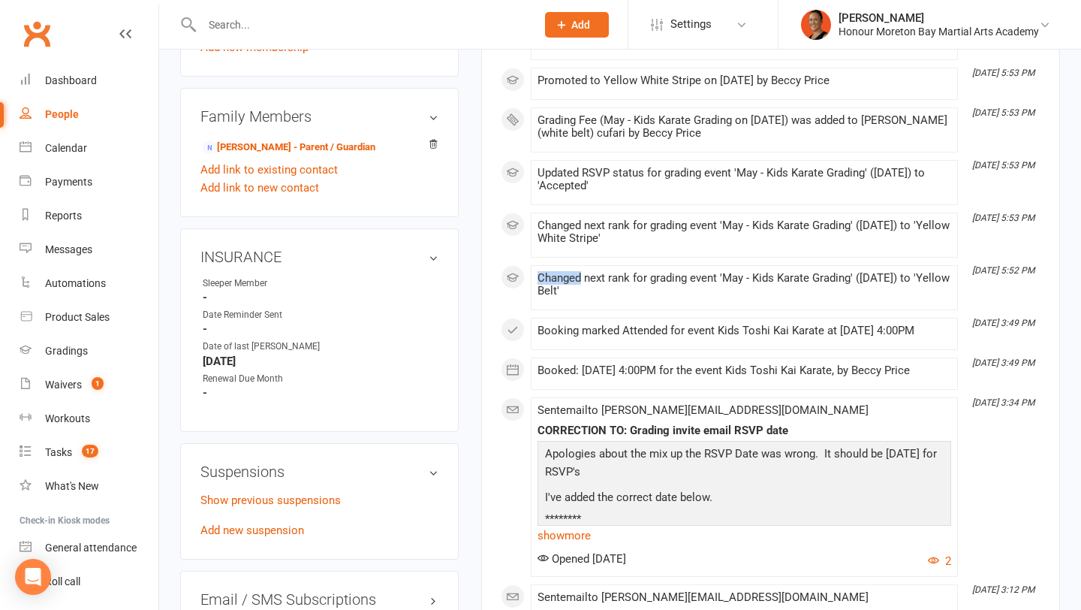
click at [769, 294] on li "Sep 8, 5:52 PM Changed next rank for grading event 'May - Kids Karate Grading' …" at bounding box center [744, 287] width 427 height 45
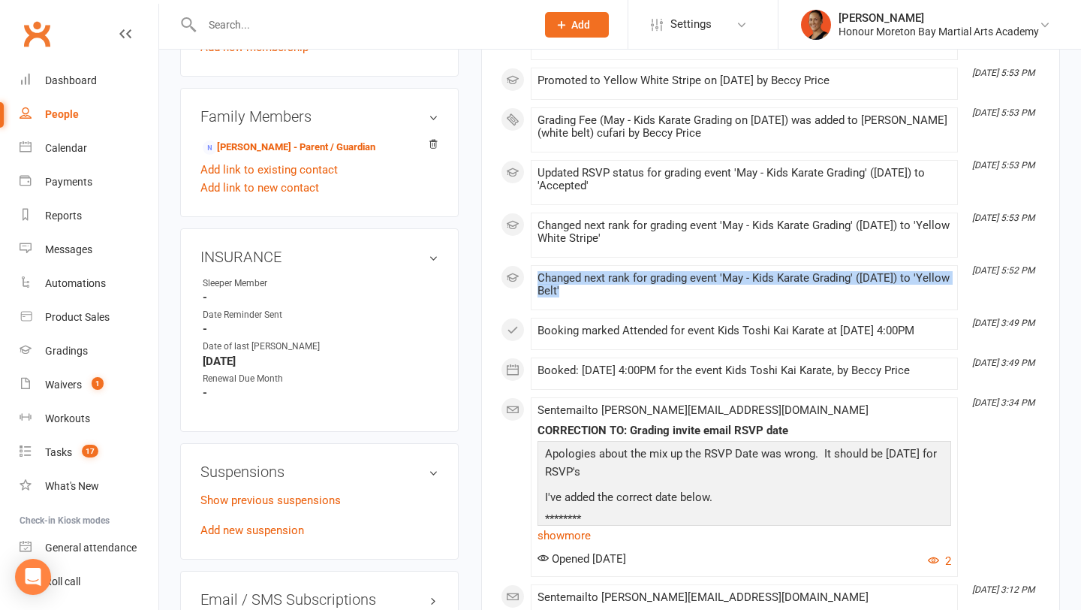
click at [769, 294] on li "Sep 8, 5:52 PM Changed next rank for grading event 'May - Kids Karate Grading' …" at bounding box center [744, 287] width 427 height 45
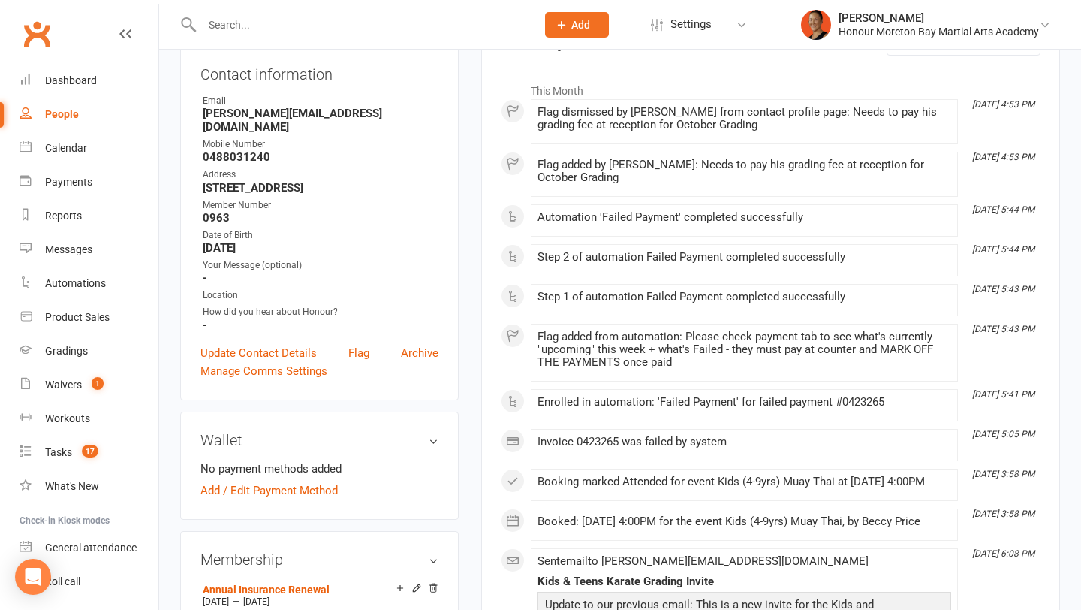
scroll to position [0, 0]
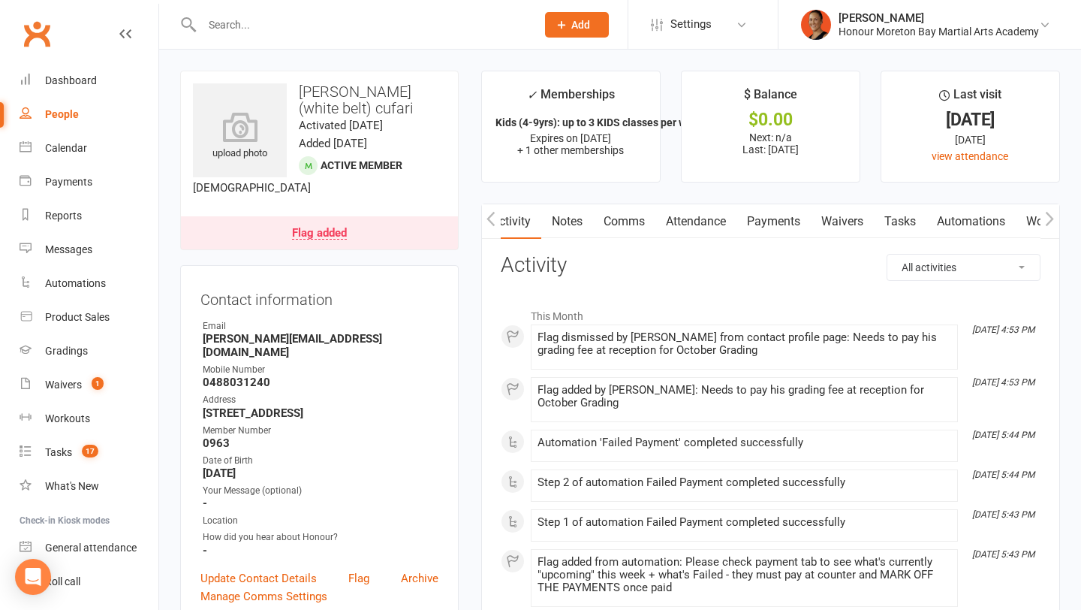
click at [572, 219] on link "Notes" at bounding box center [567, 221] width 52 height 35
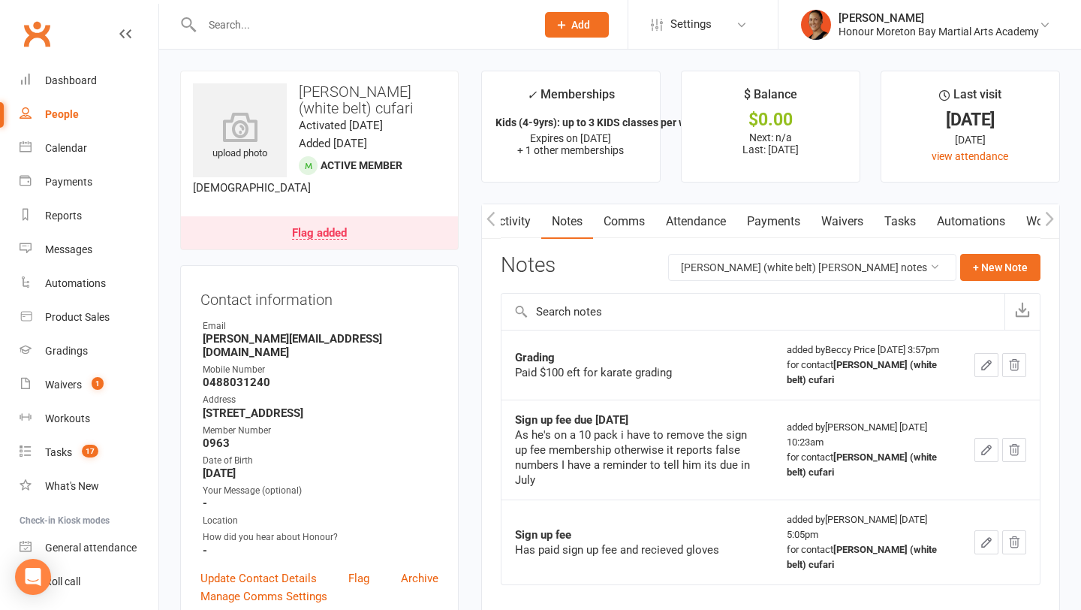
click at [795, 222] on link "Payments" at bounding box center [774, 221] width 74 height 35
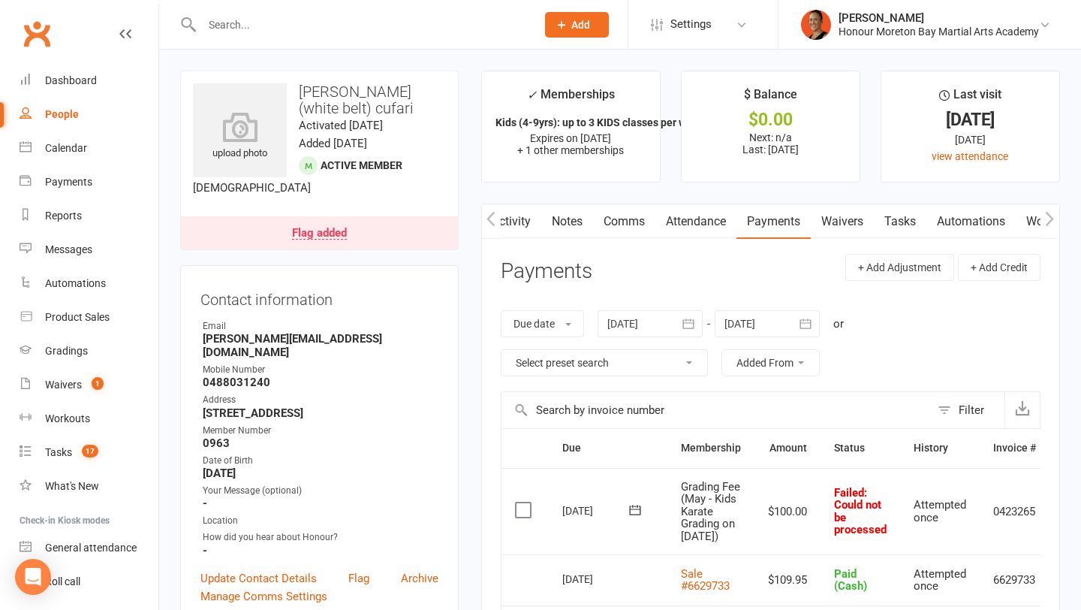
click at [513, 239] on div "Activity Notes Comms Attendance Payments Waivers Tasks Automations Workouts Gra…" at bounding box center [770, 610] width 579 height 813
click at [514, 201] on main "✓ Memberships Kids (4-9yrs): up to 3 KIDS classes per we... Expires on 27th Oct…" at bounding box center [771, 551] width 602 height 961
click at [514, 210] on link "Activity" at bounding box center [511, 221] width 60 height 35
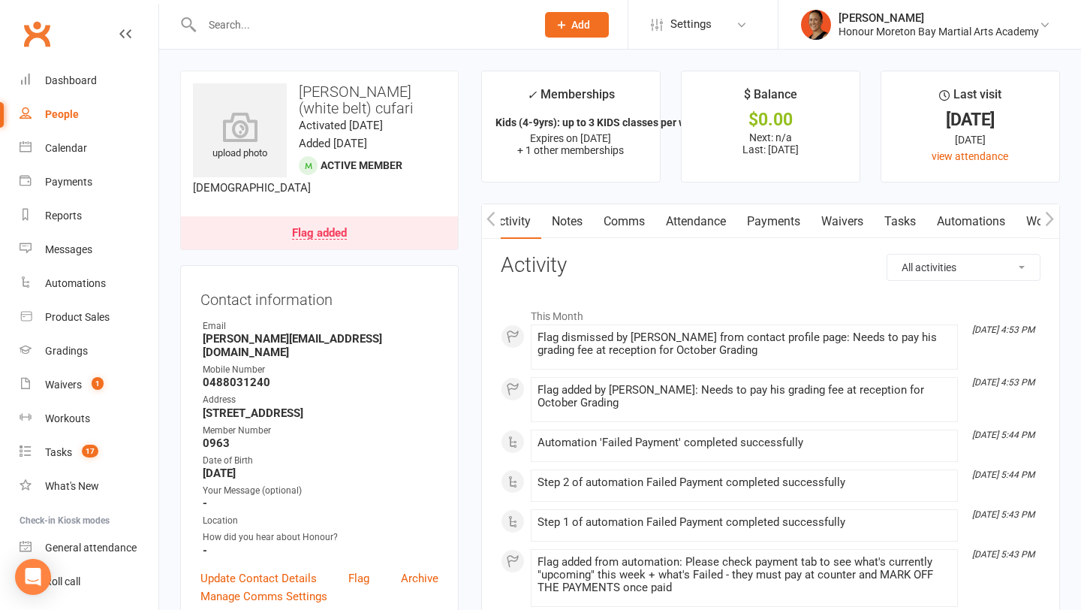
click at [575, 223] on link "Notes" at bounding box center [567, 221] width 52 height 35
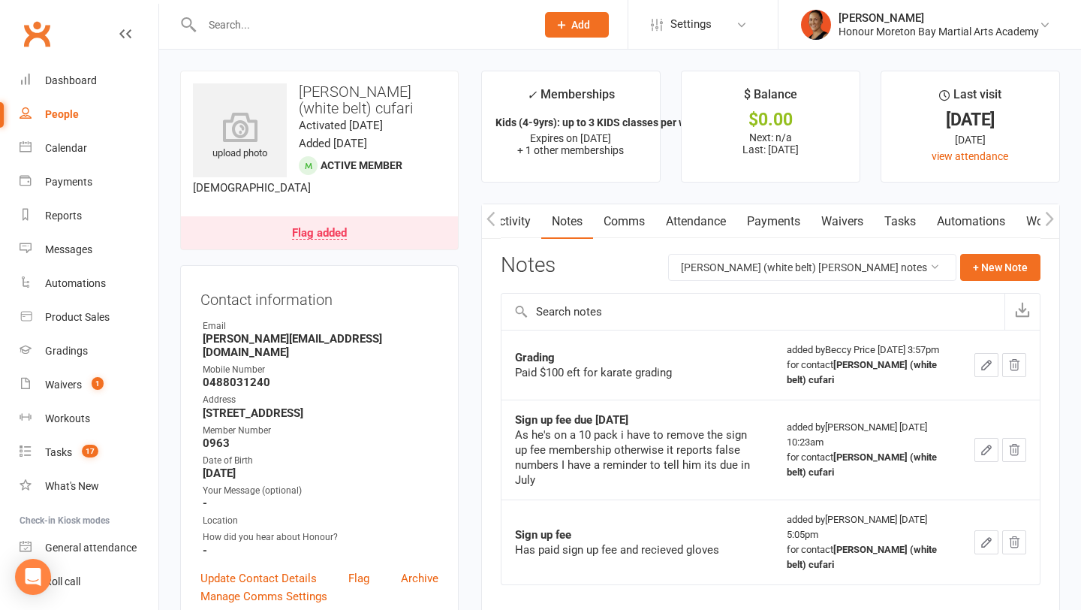
click at [590, 375] on div "Paid $100 eft for karate grading" at bounding box center [637, 372] width 245 height 15
click at [906, 350] on div "added by Beccy Price May 9, 2025 3:57pm for contact Pasquale (white belt) cufari" at bounding box center [867, 364] width 161 height 45
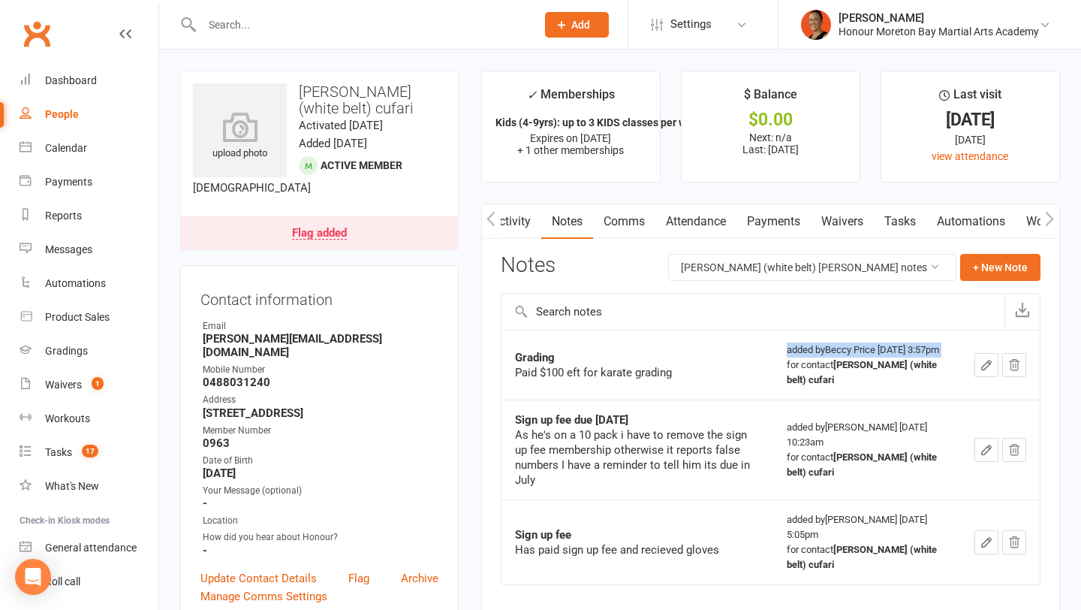
click at [906, 350] on div "added by Beccy Price May 9, 2025 3:57pm for contact Pasquale (white belt) cufari" at bounding box center [867, 364] width 161 height 45
click at [783, 235] on link "Payments" at bounding box center [774, 221] width 74 height 35
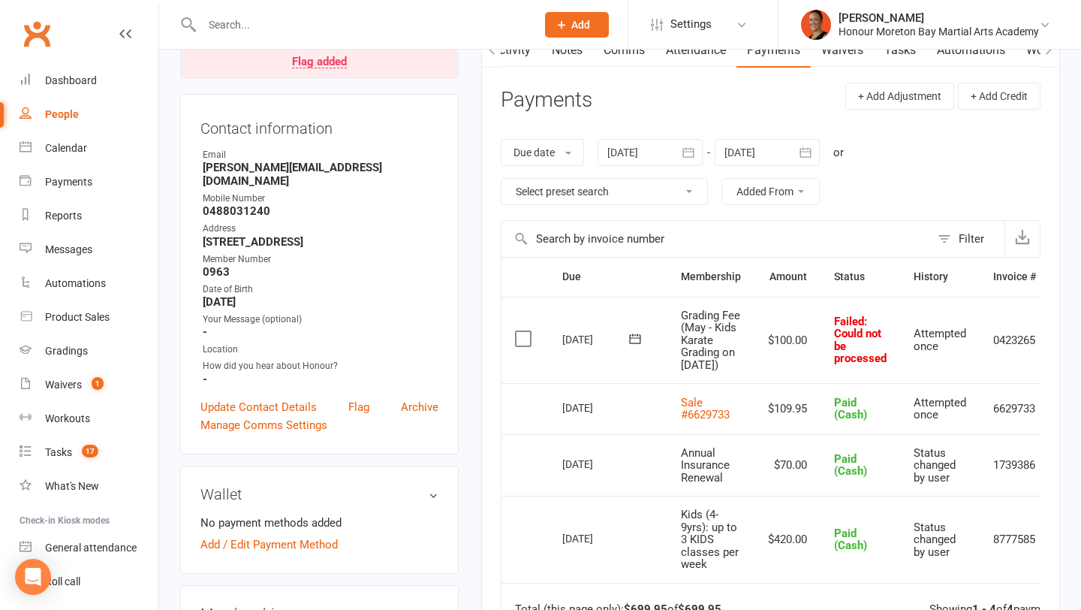
scroll to position [160, 0]
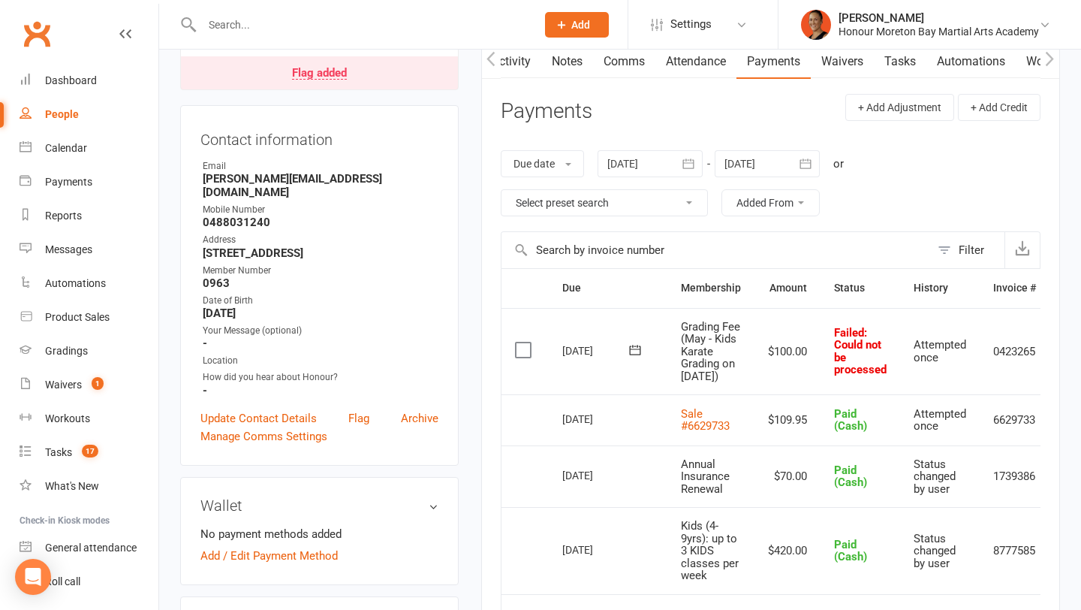
click at [692, 160] on icon "button" at bounding box center [688, 163] width 15 height 15
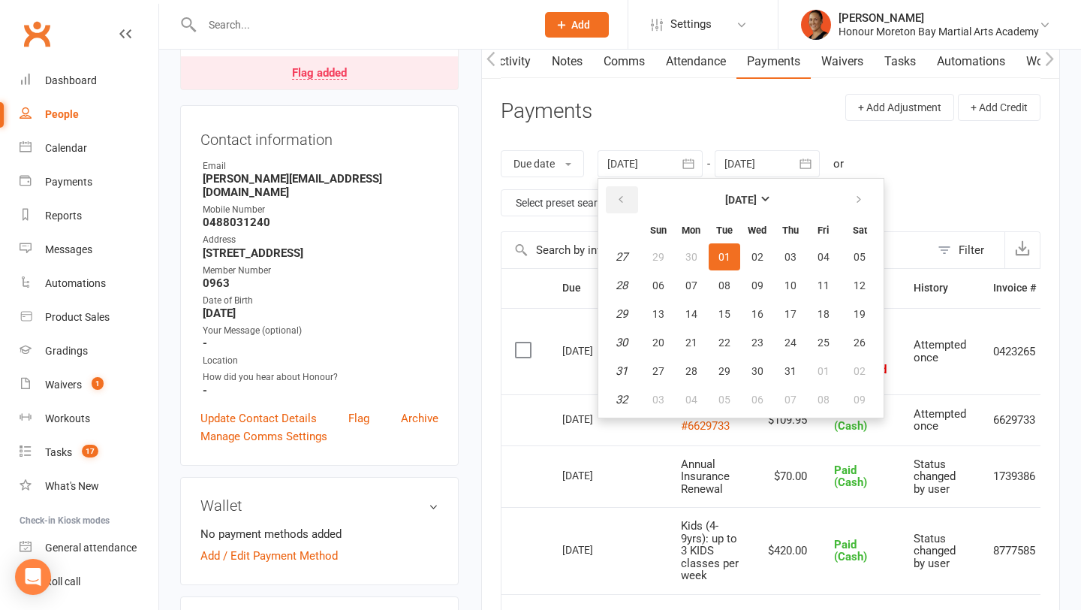
click at [618, 198] on icon "button" at bounding box center [621, 200] width 11 height 12
click at [740, 275] on button "04" at bounding box center [725, 285] width 32 height 27
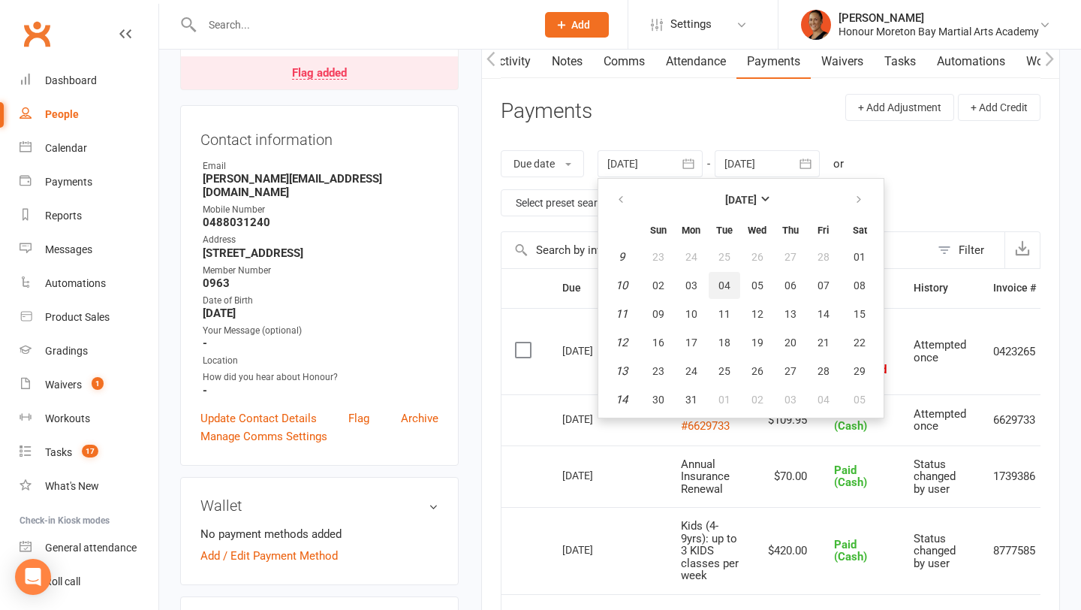
type input "04 Mar 2025"
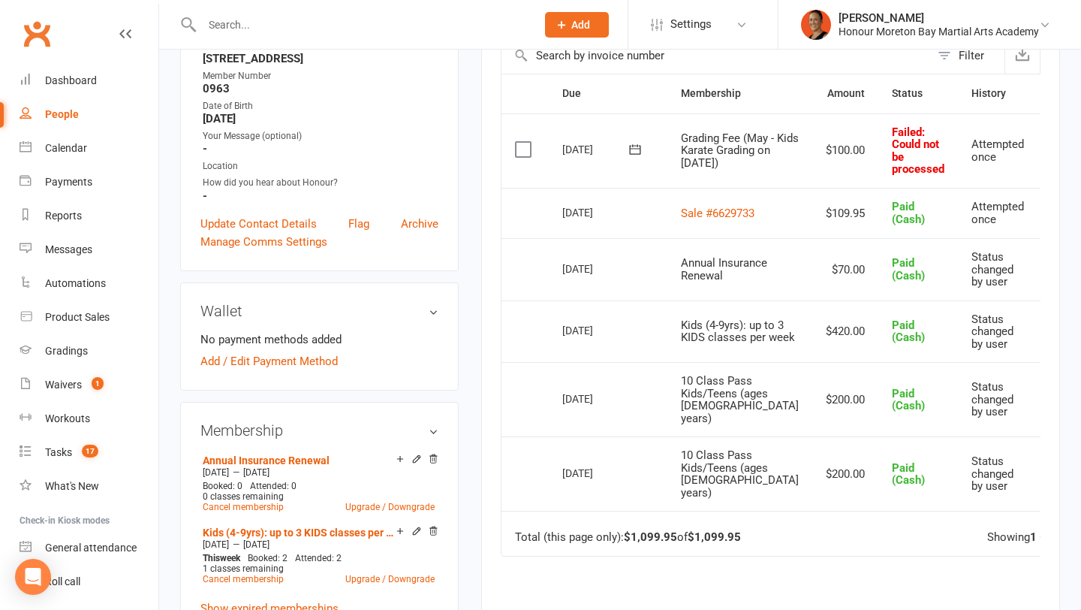
scroll to position [0, 57]
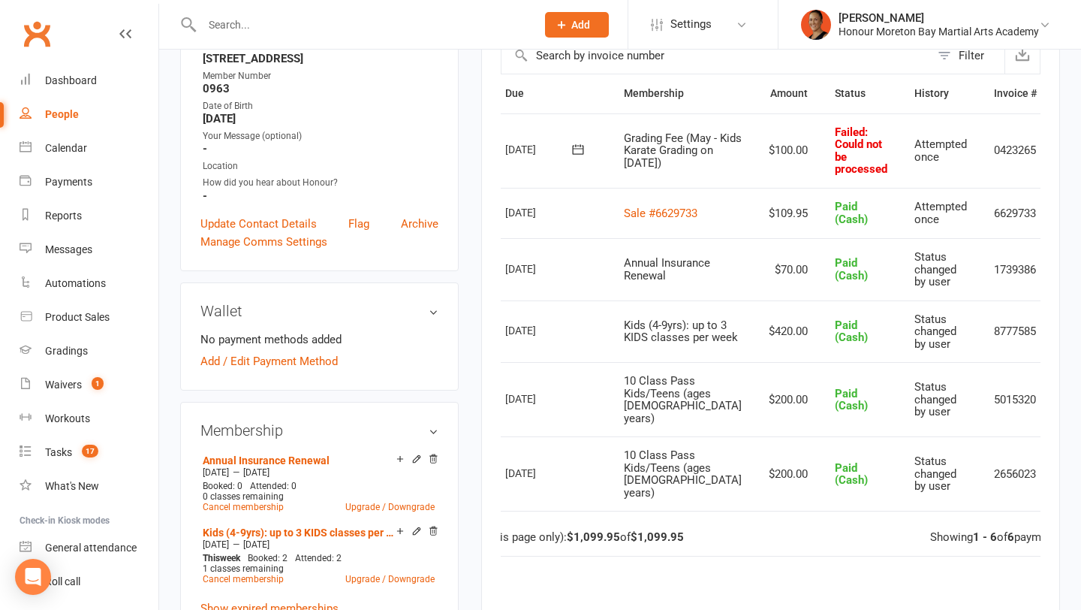
click at [1066, 158] on icon at bounding box center [1073, 150] width 15 height 15
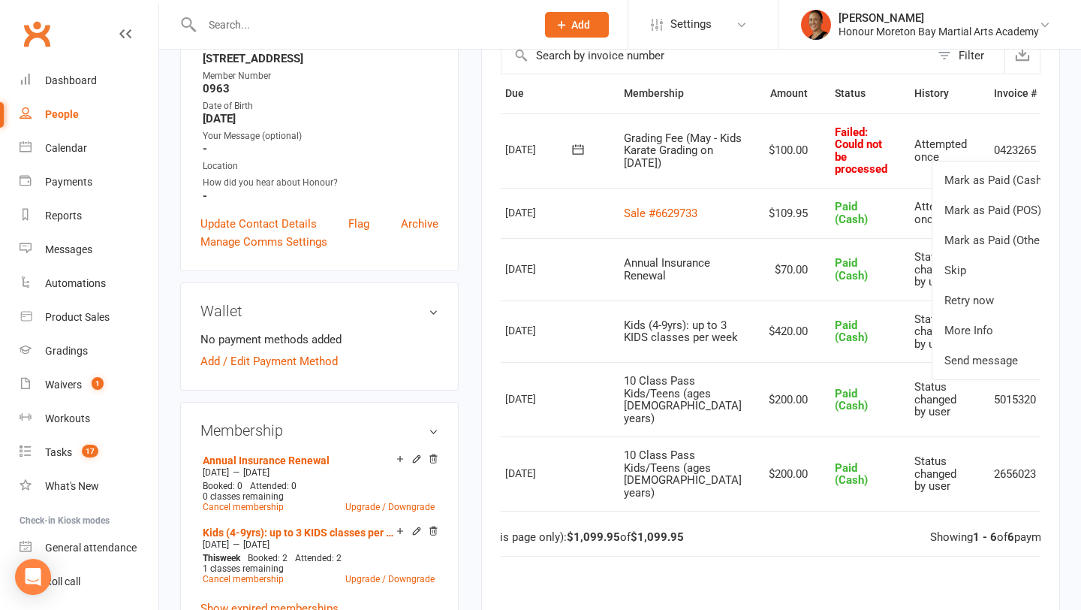
click at [555, 239] on td "[DATE]" at bounding box center [551, 213] width 119 height 51
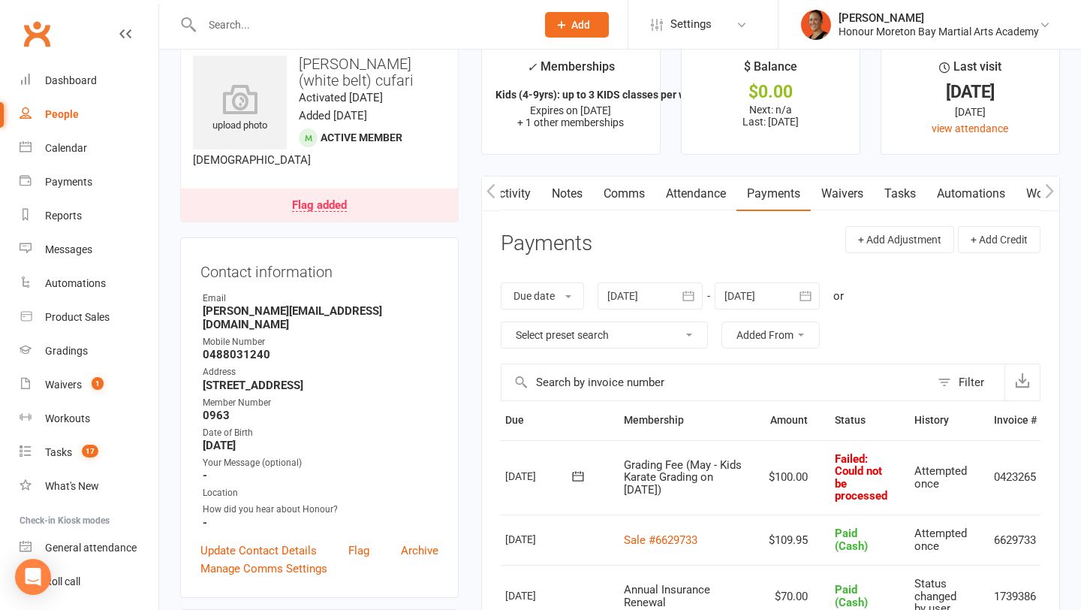
scroll to position [0, 0]
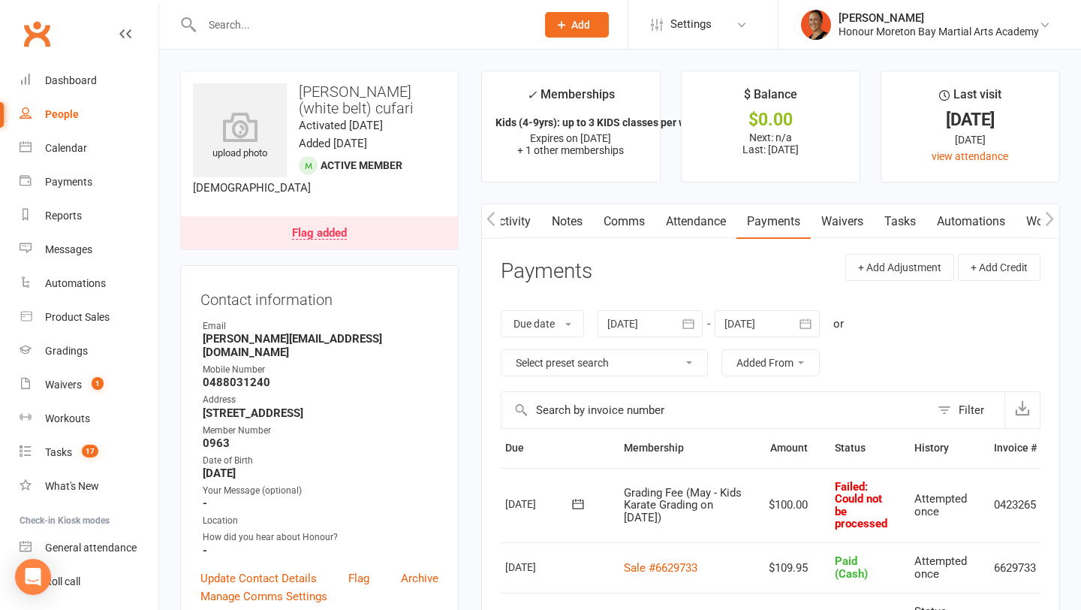
click at [518, 224] on link "Activity" at bounding box center [511, 221] width 60 height 35
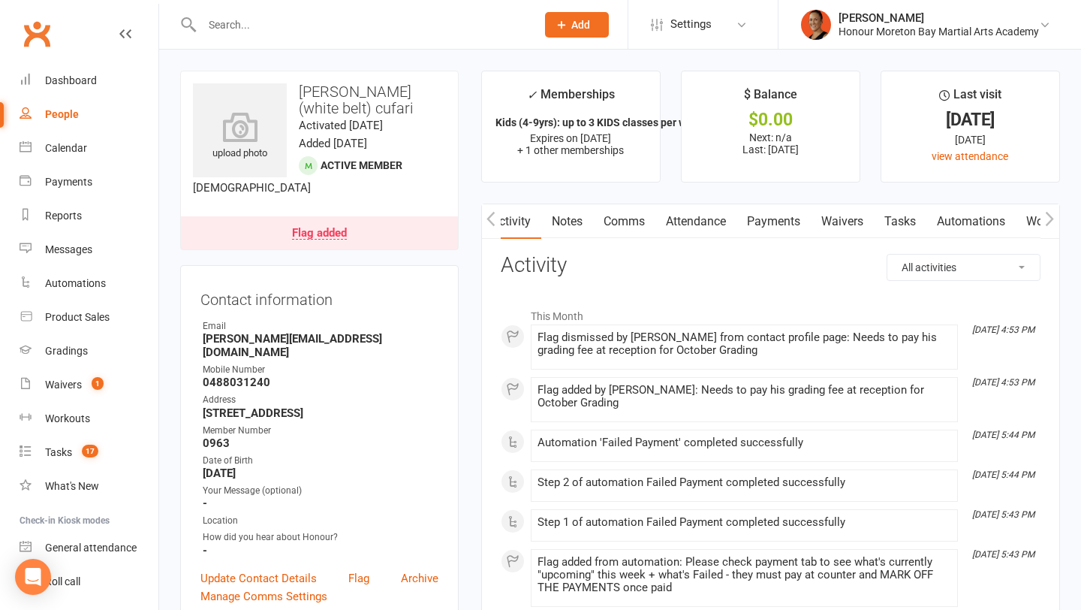
click at [562, 219] on link "Notes" at bounding box center [567, 221] width 52 height 35
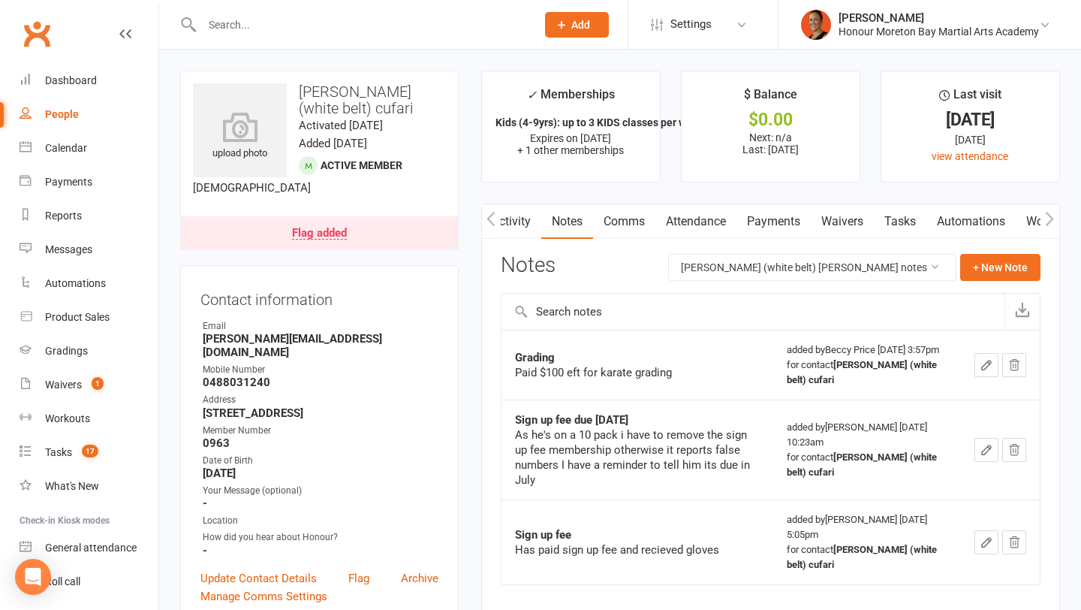
click at [759, 215] on link "Payments" at bounding box center [774, 221] width 74 height 35
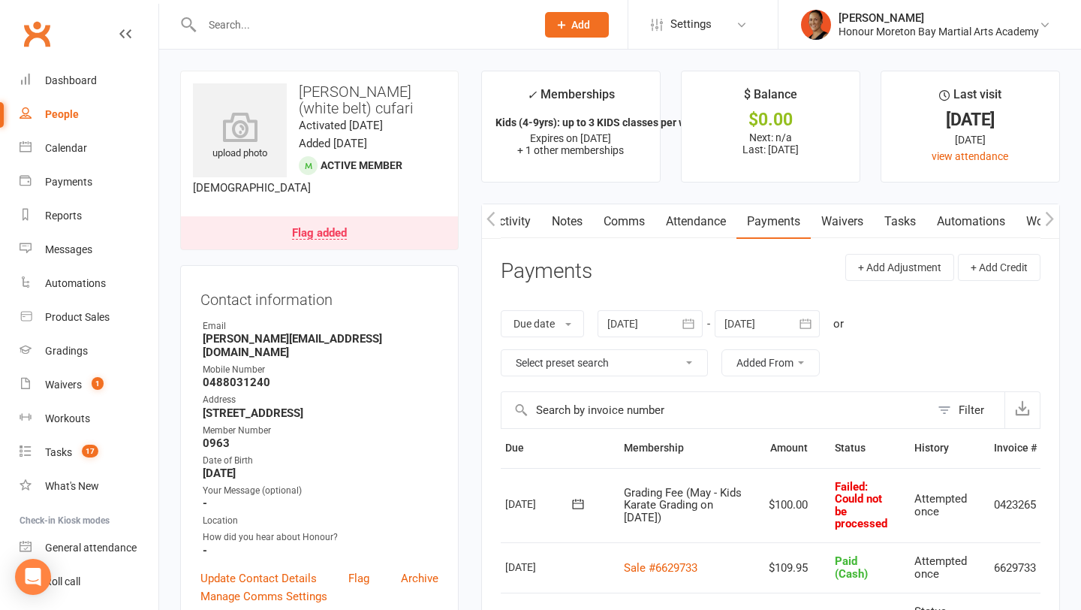
click at [1051, 505] on td "Mark as Paid (Cash) Mark as Paid (POS) Mark as Paid (Other) Skip Retry now More…" at bounding box center [1073, 505] width 45 height 74
click at [1066, 513] on icon at bounding box center [1073, 505] width 15 height 15
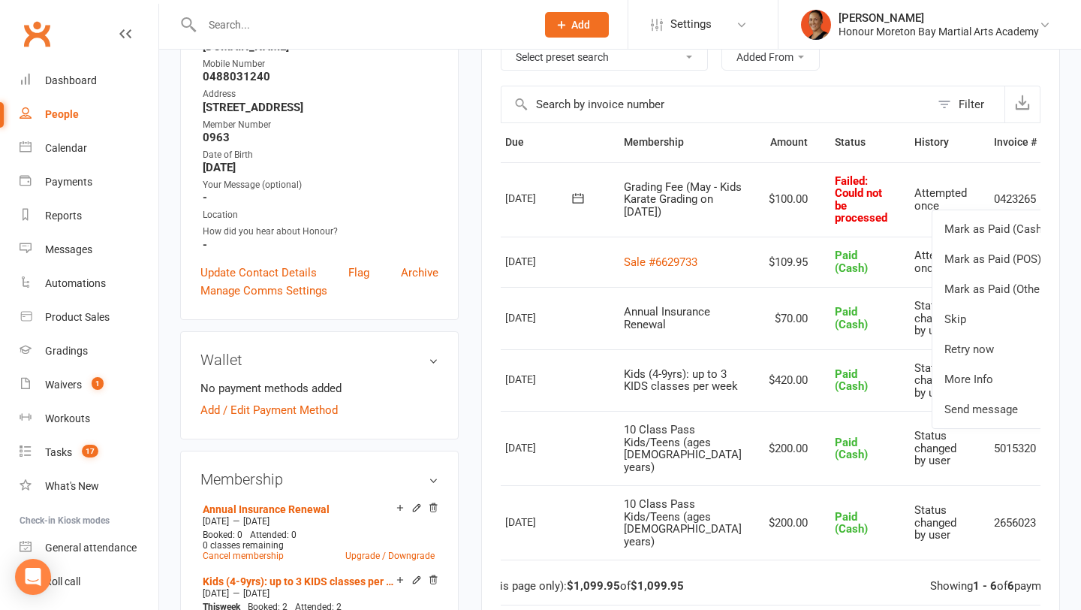
scroll to position [310, 0]
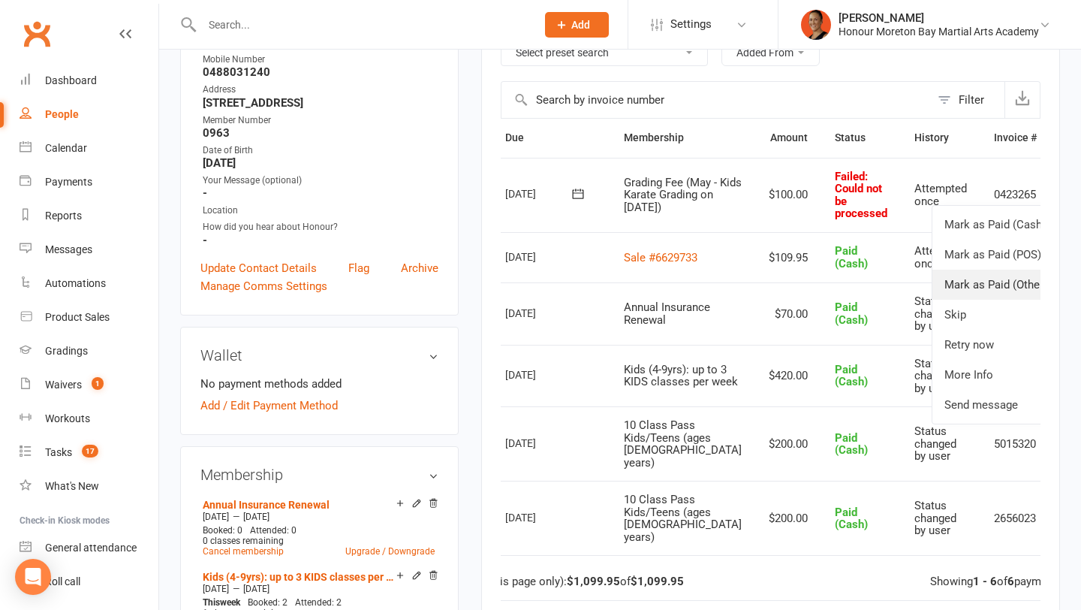
click at [976, 289] on link "Mark as Paid (Other)" at bounding box center [1007, 285] width 149 height 30
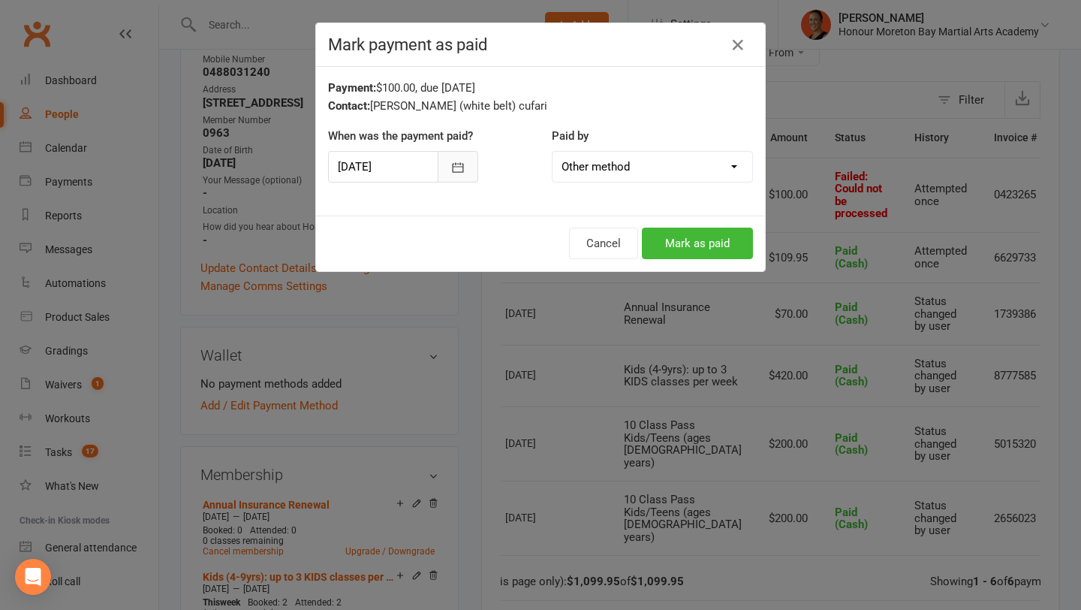
click at [465, 172] on icon "button" at bounding box center [458, 167] width 15 height 15
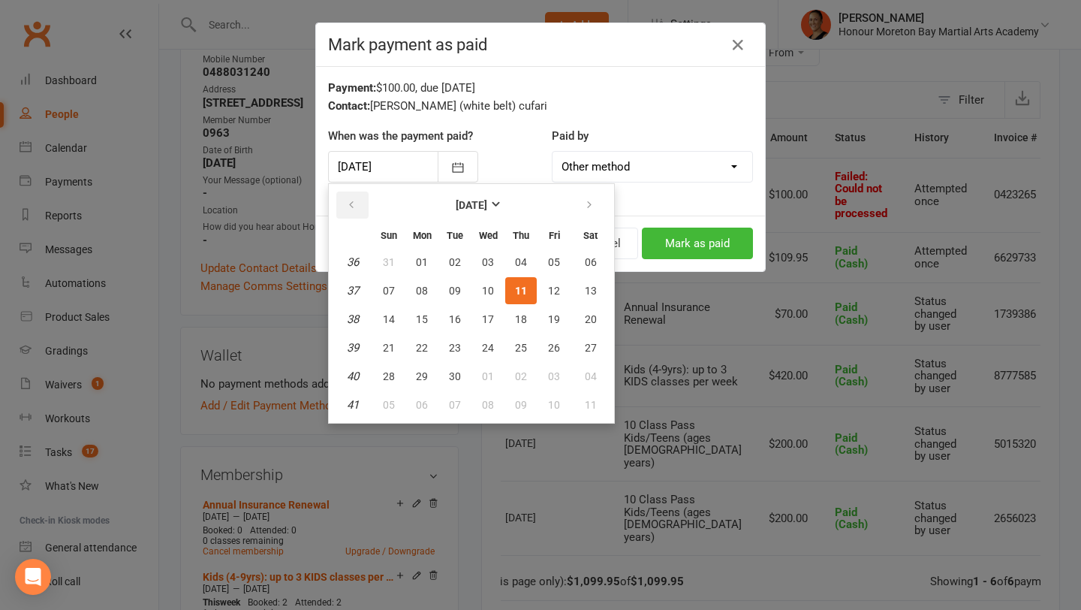
click at [351, 202] on icon "button" at bounding box center [351, 205] width 11 height 12
click at [558, 290] on span "09" at bounding box center [554, 291] width 12 height 12
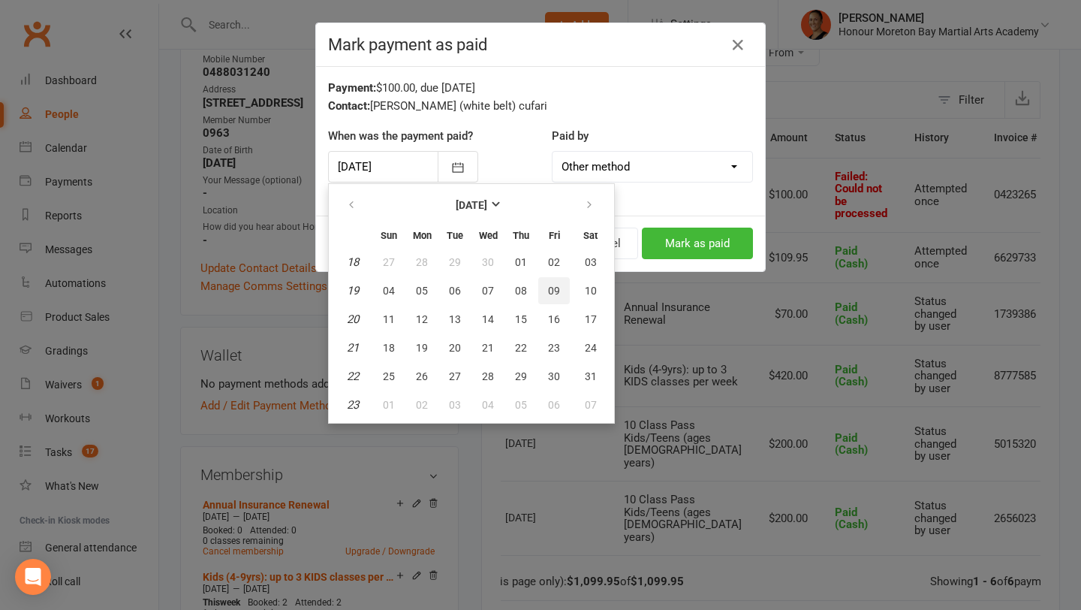
type input "09 May 2025"
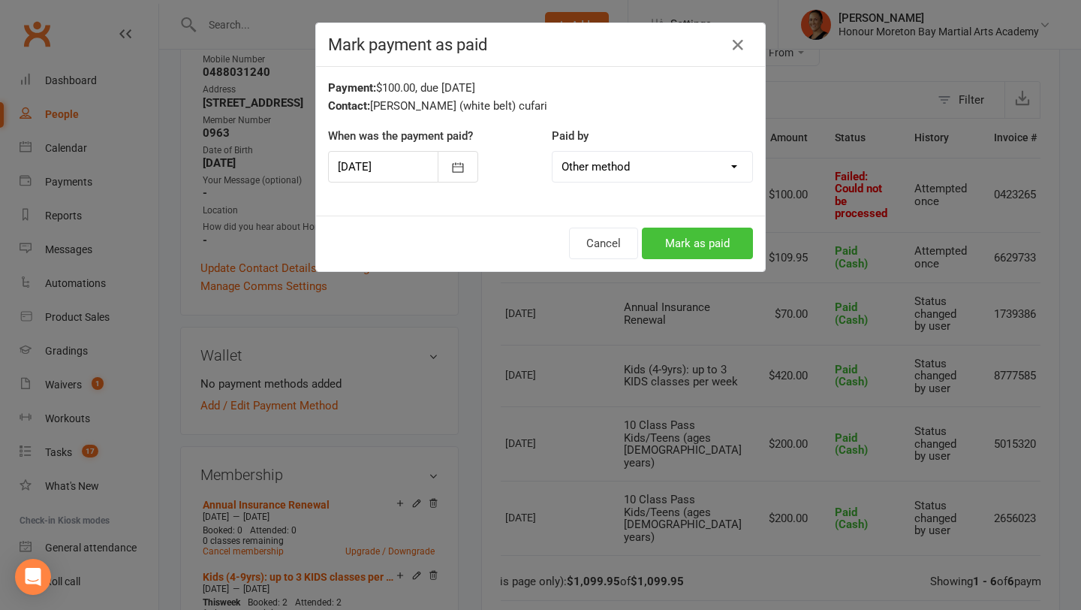
click at [680, 235] on button "Mark as paid" at bounding box center [697, 244] width 111 height 32
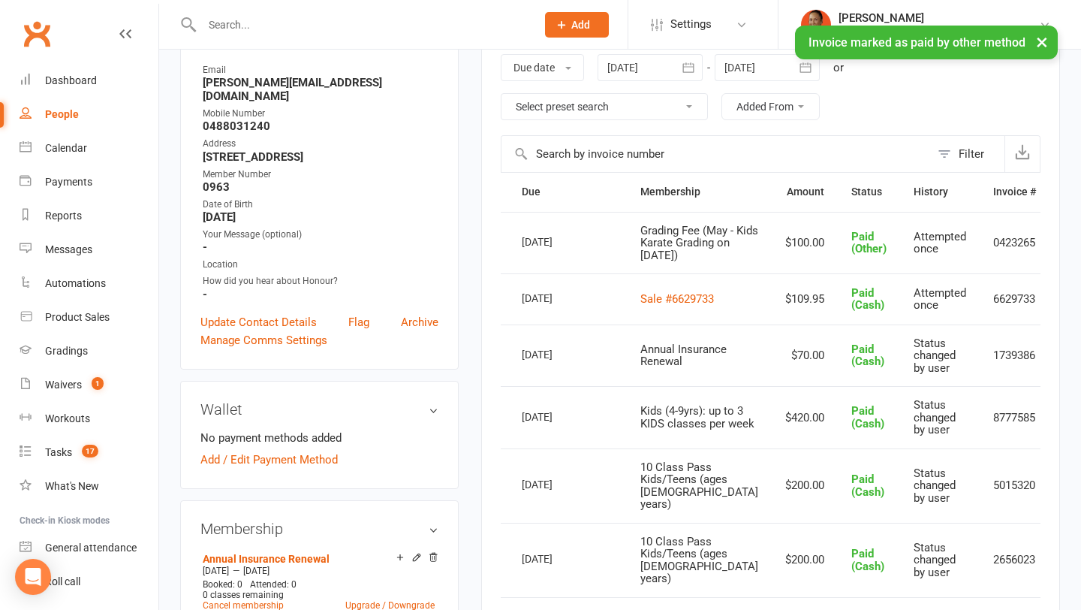
scroll to position [0, 0]
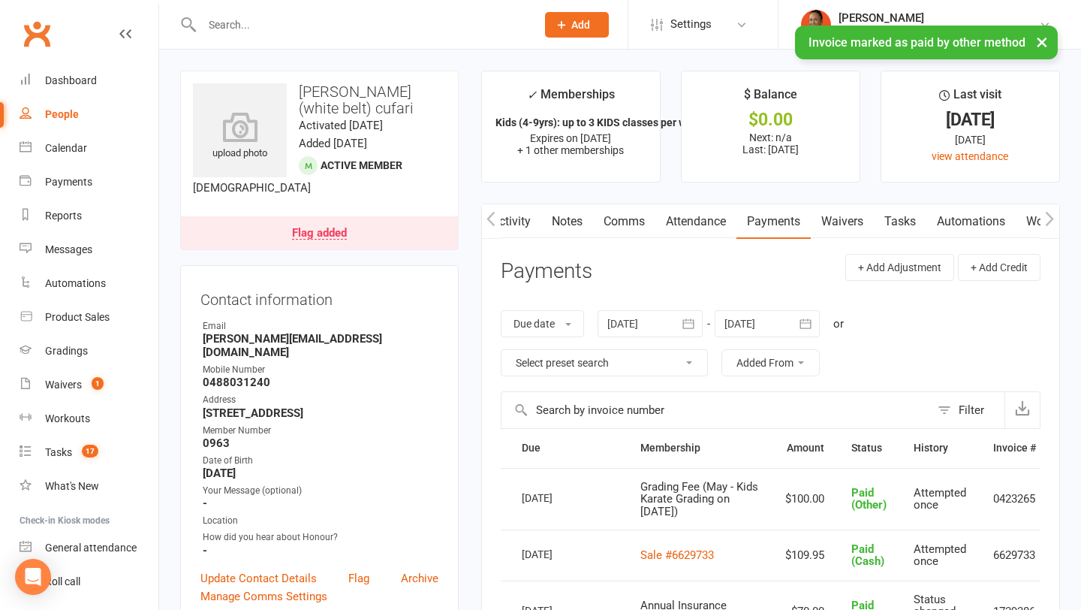
click at [575, 226] on link "Notes" at bounding box center [567, 221] width 52 height 35
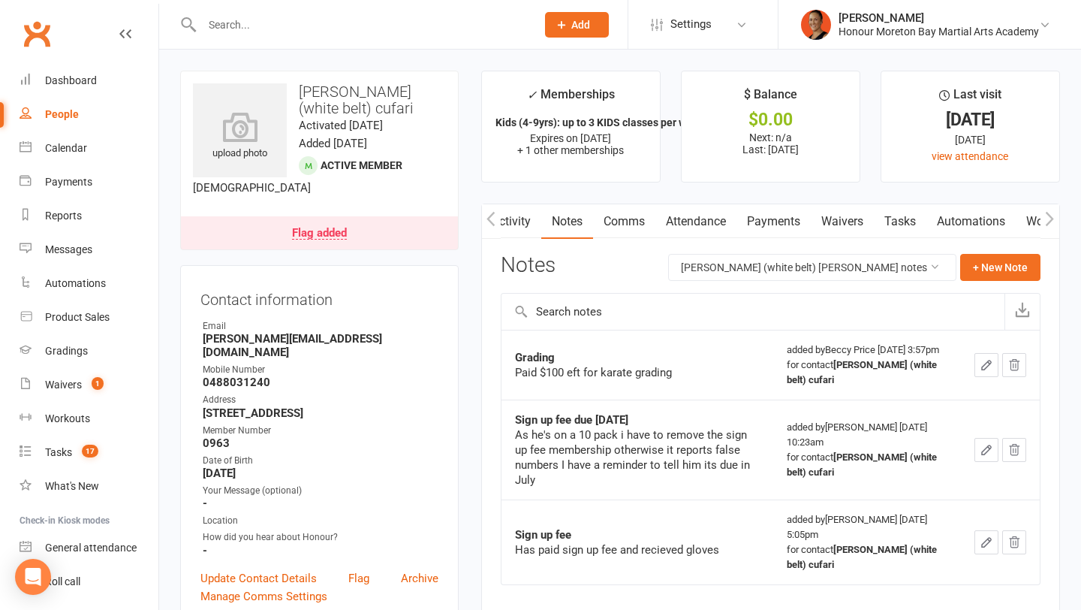
click at [525, 222] on link "Activity" at bounding box center [511, 221] width 60 height 35
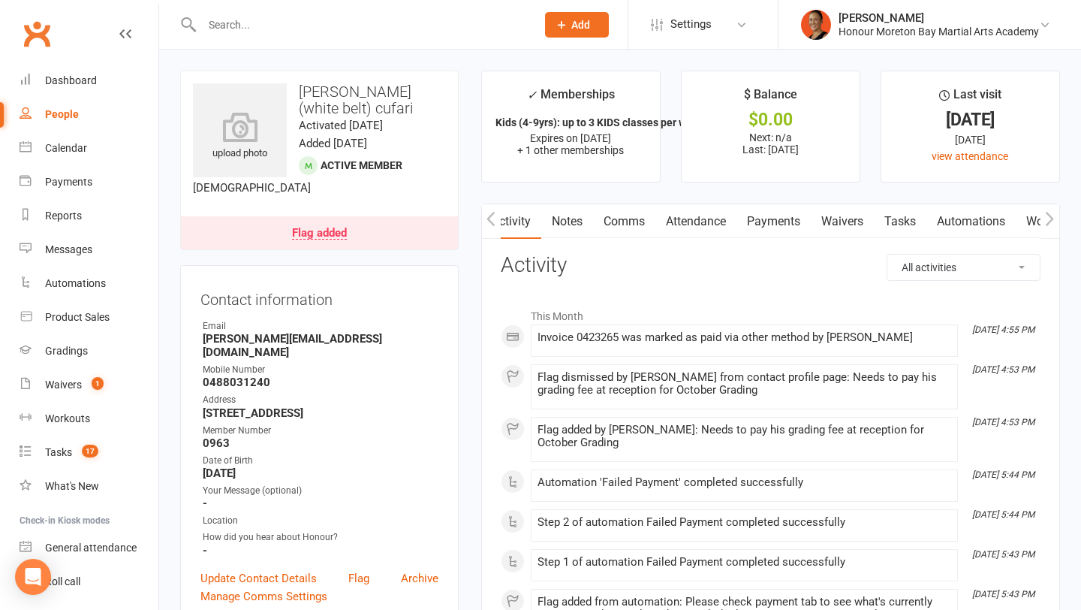
click at [297, 228] on div "Flag added" at bounding box center [319, 234] width 55 height 12
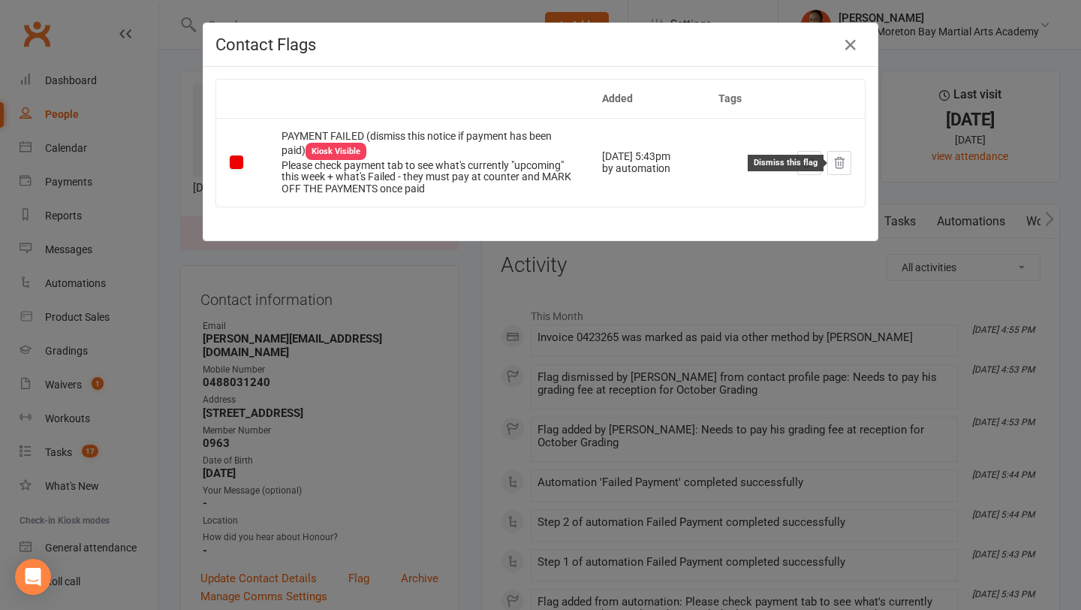
click at [833, 162] on icon at bounding box center [840, 163] width 14 height 14
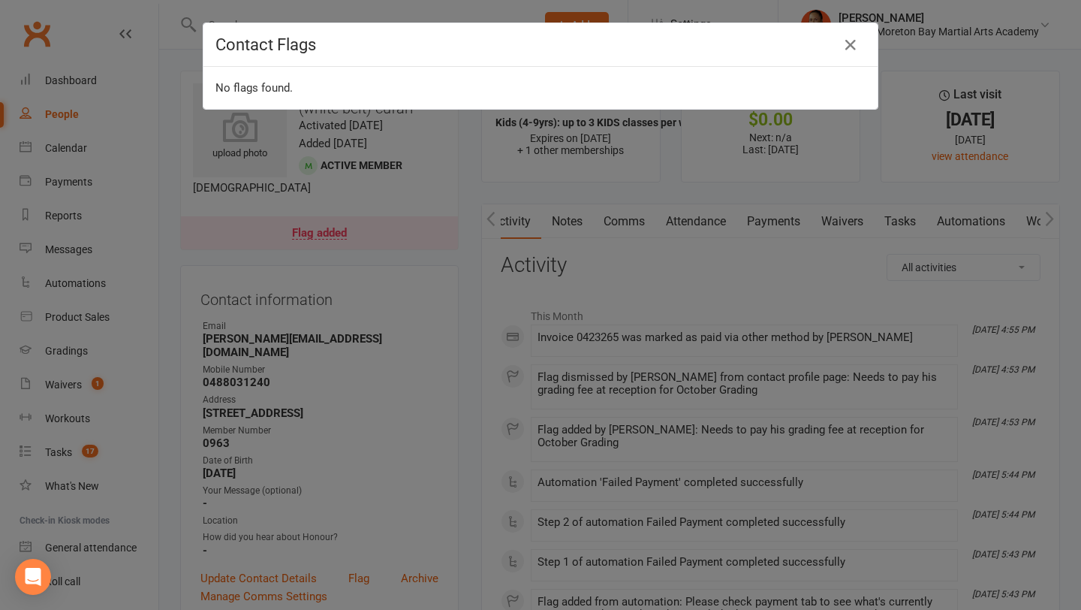
click at [740, 309] on div "Contact Flags No flags found." at bounding box center [540, 305] width 1081 height 610
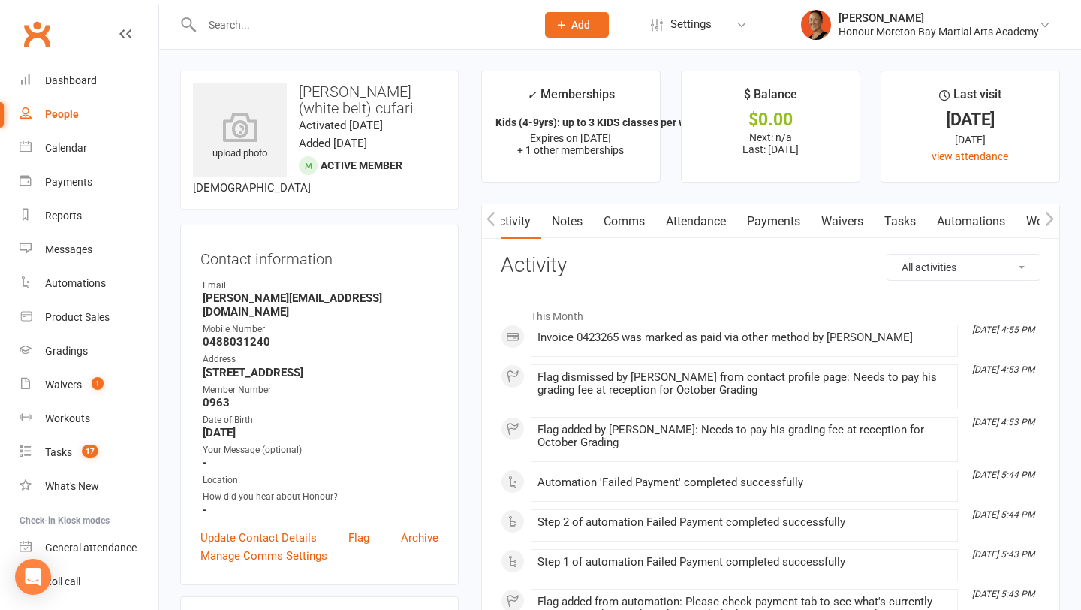
click at [771, 224] on link "Payments" at bounding box center [774, 221] width 74 height 35
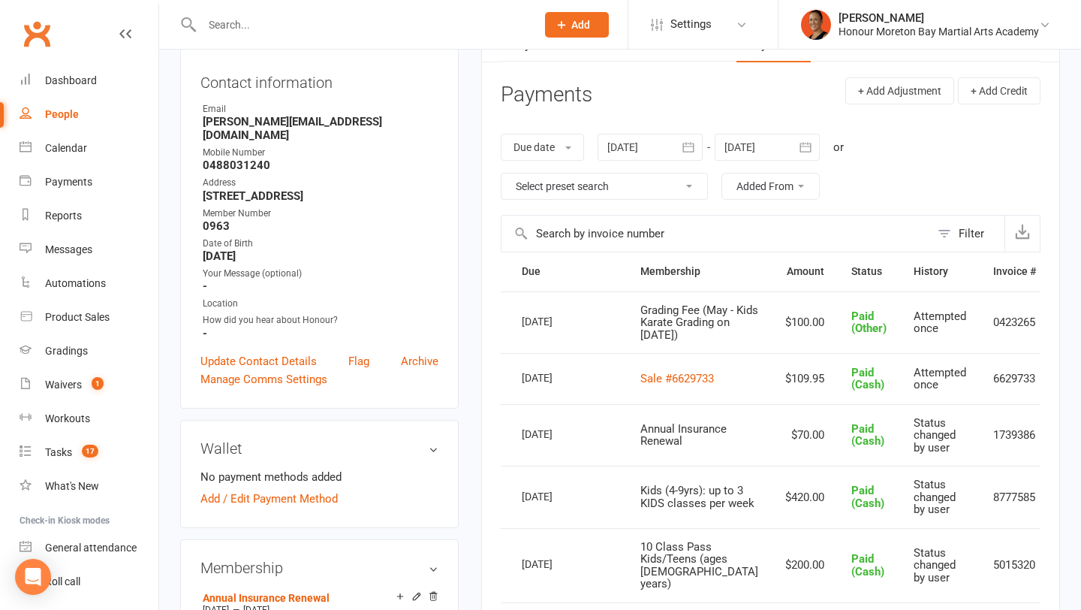
scroll to position [176, 0]
click at [797, 156] on button "button" at bounding box center [806, 147] width 27 height 27
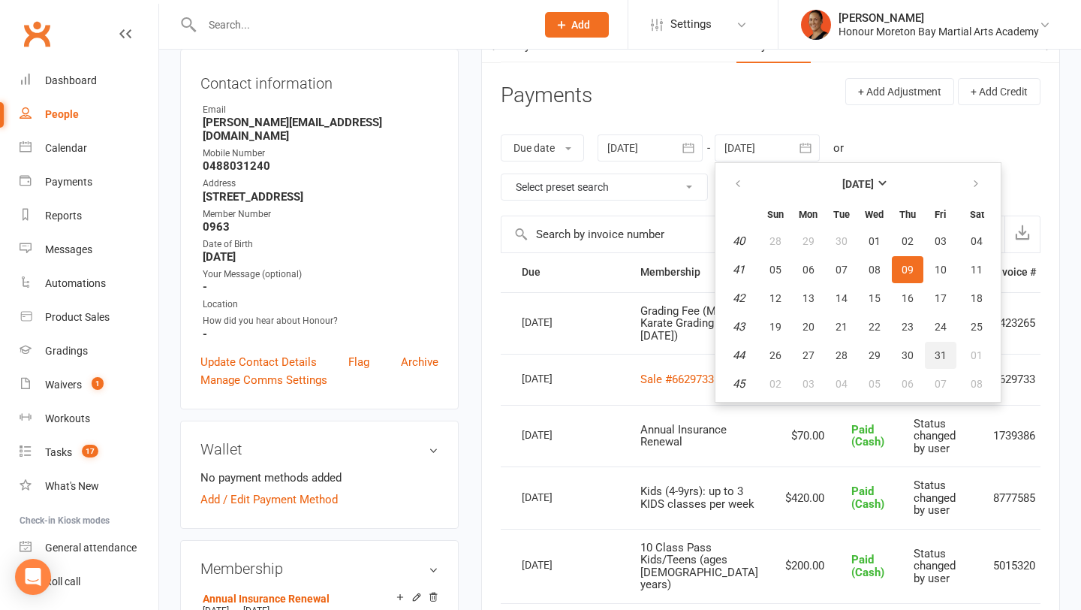
click at [938, 351] on span "31" at bounding box center [941, 355] width 12 height 12
type input "31 Oct 2025"
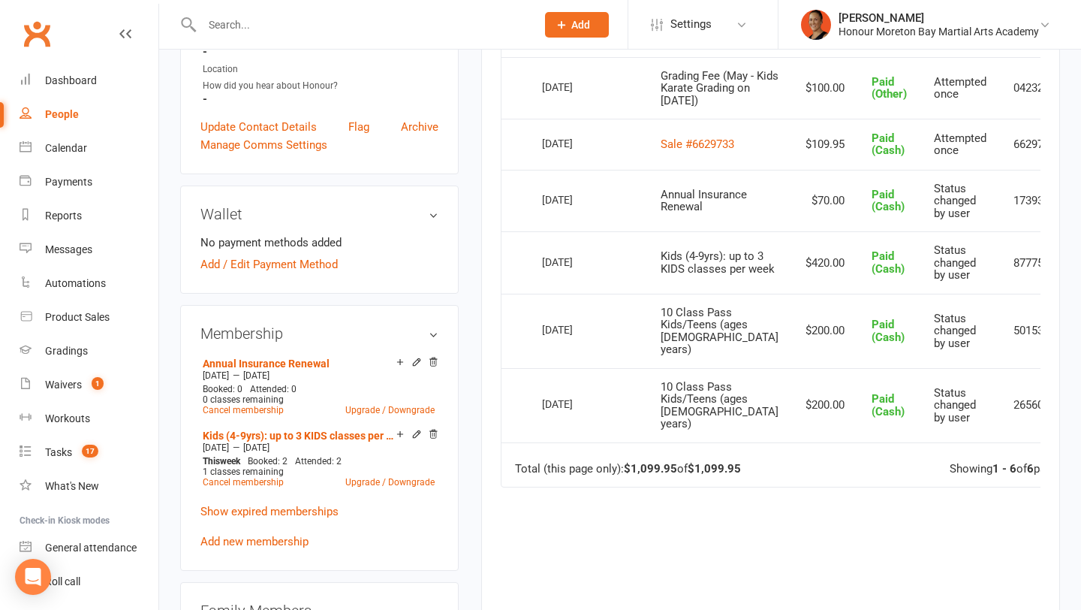
scroll to position [0, 0]
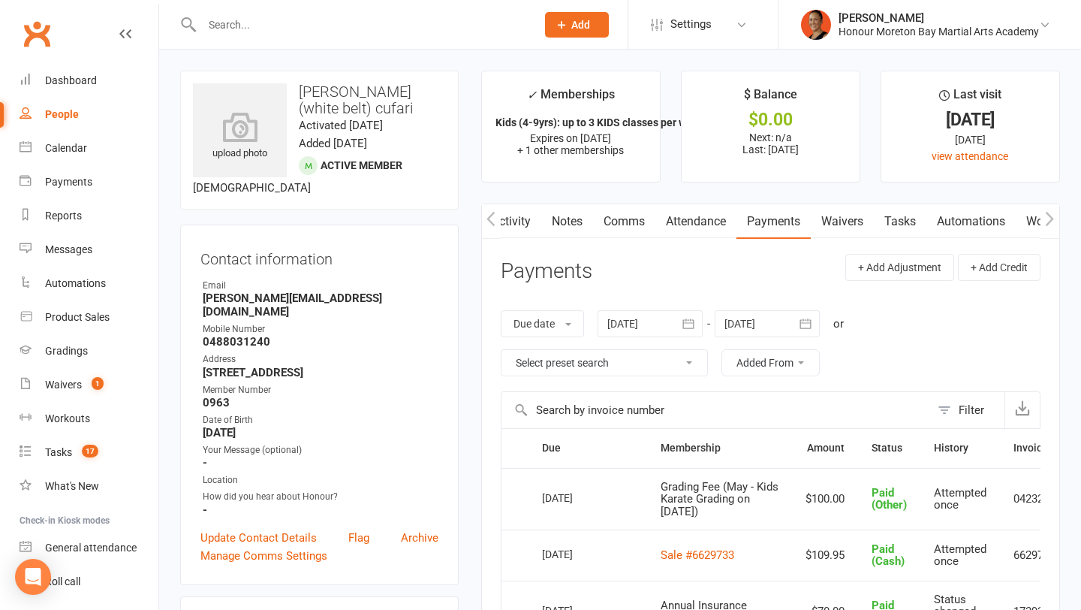
click at [571, 217] on link "Notes" at bounding box center [567, 221] width 52 height 35
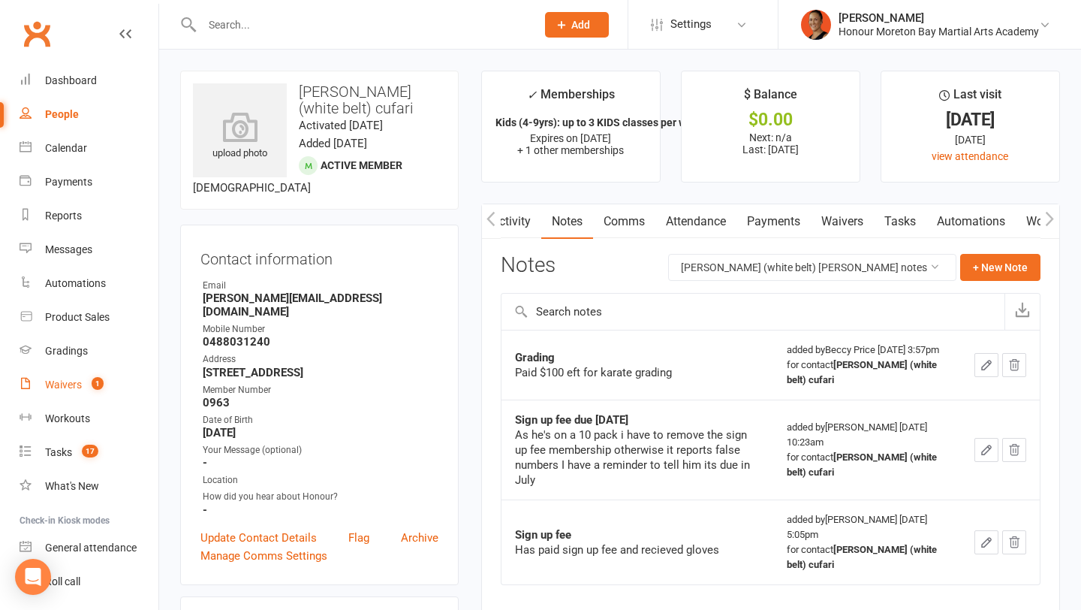
click at [62, 383] on div "Waivers" at bounding box center [63, 385] width 37 height 12
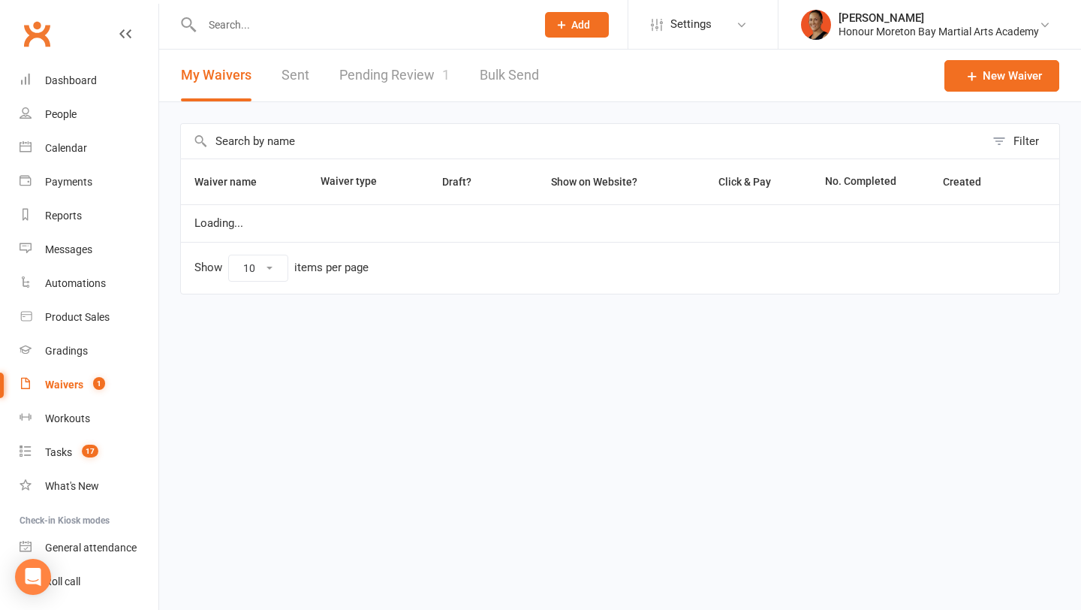
select select "100"
click at [393, 95] on link "Pending Review 1" at bounding box center [394, 76] width 110 height 52
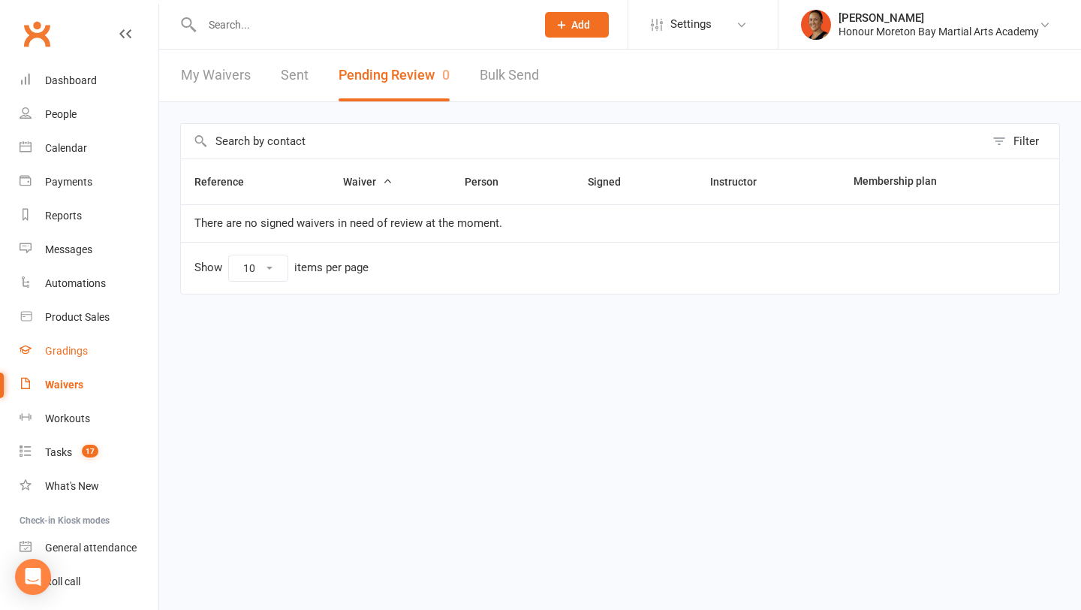
click at [65, 336] on link "Gradings" at bounding box center [89, 351] width 139 height 34
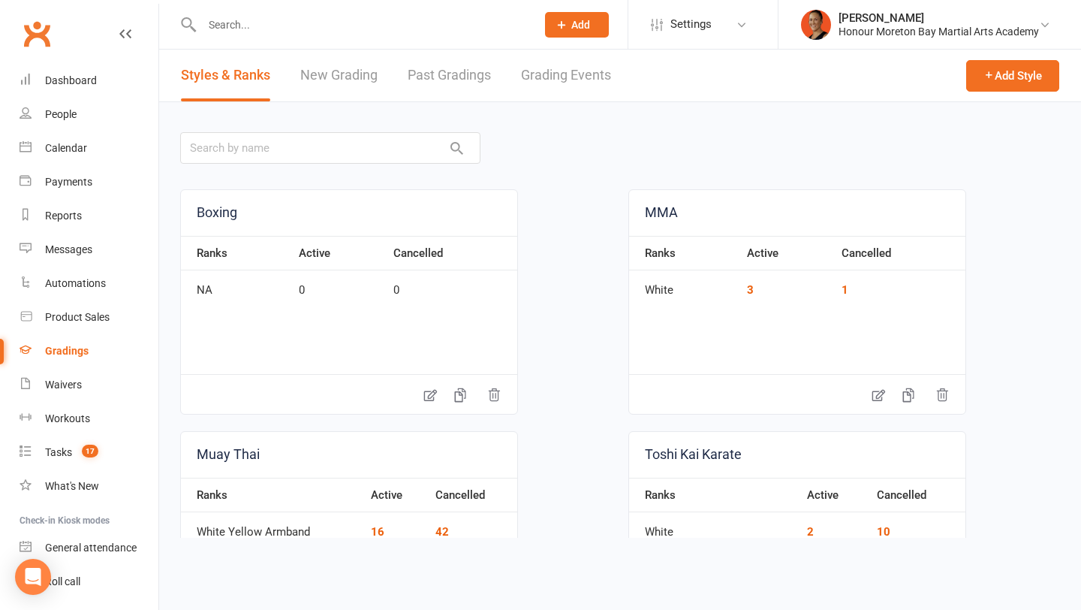
click at [549, 65] on link "Grading Events" at bounding box center [566, 76] width 90 height 52
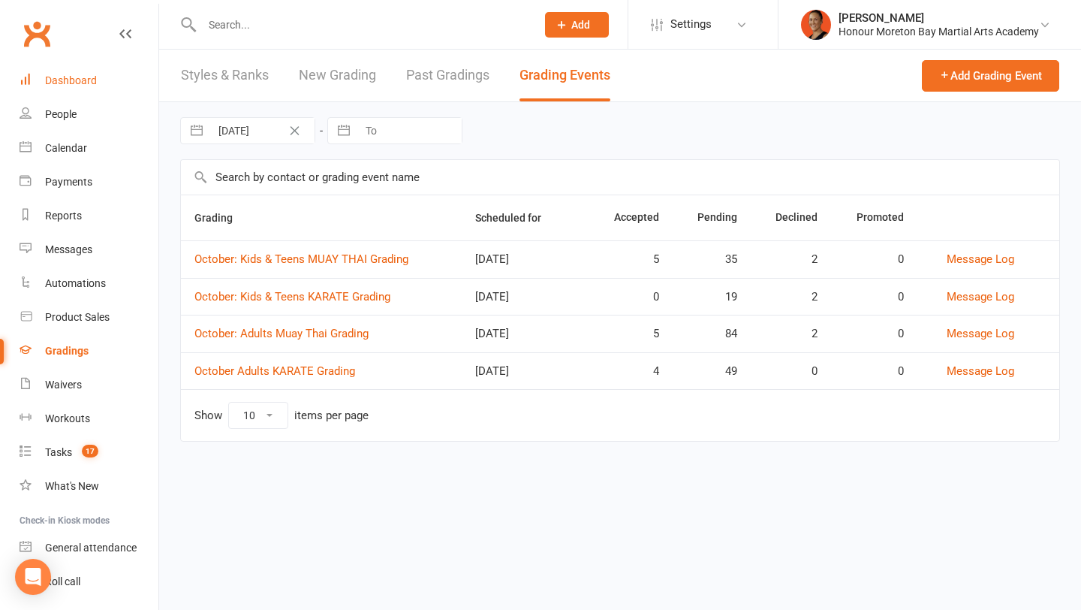
click at [74, 92] on link "Dashboard" at bounding box center [89, 81] width 139 height 34
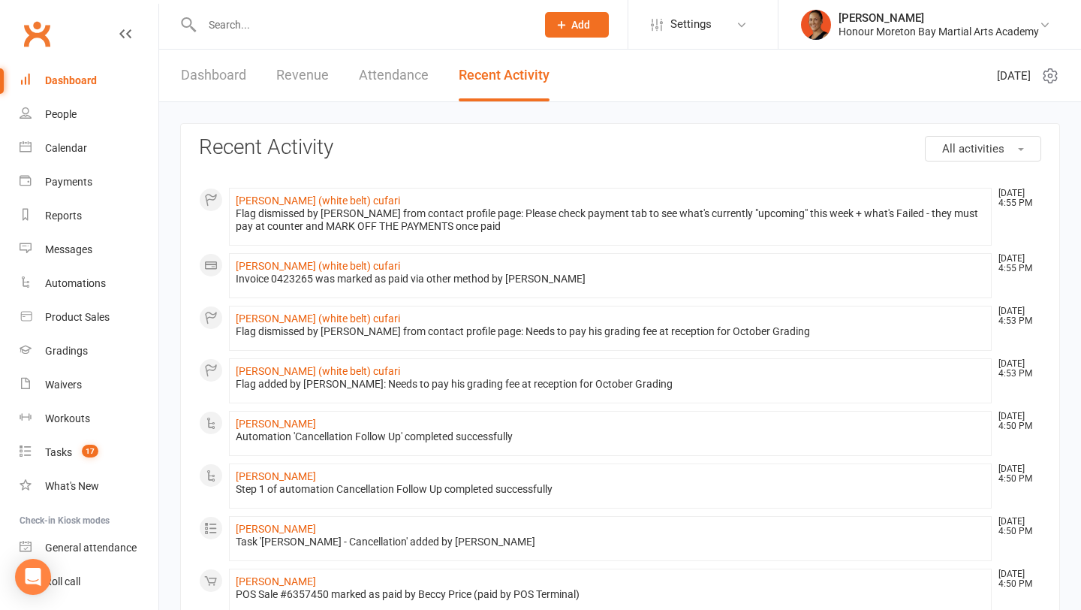
click at [236, 79] on link "Dashboard" at bounding box center [213, 76] width 65 height 52
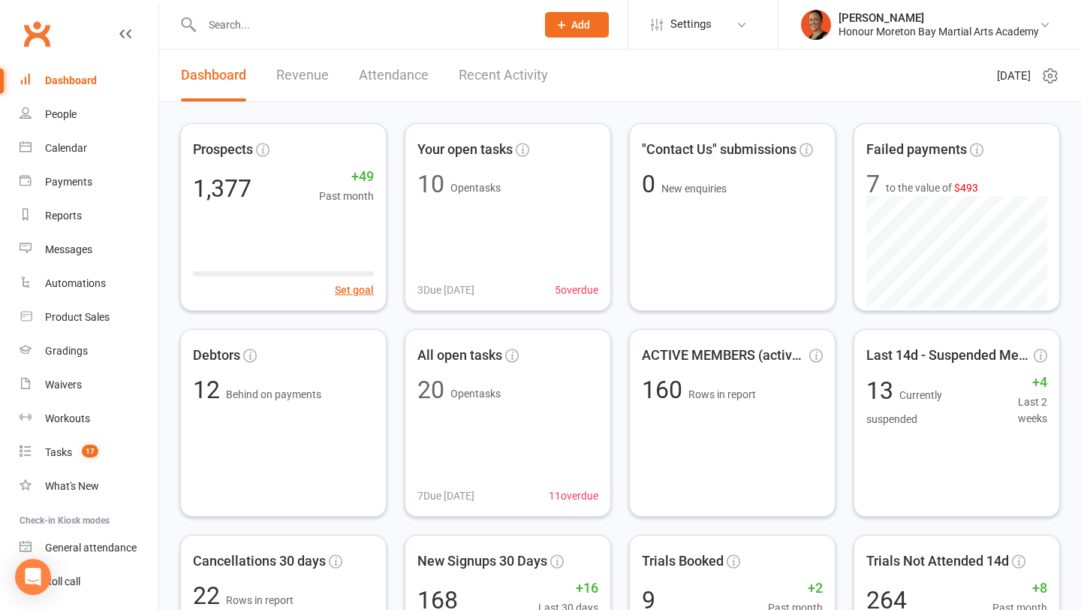
click at [353, 35] on div at bounding box center [352, 24] width 345 height 49
click at [340, 18] on input "text" at bounding box center [362, 24] width 328 height 21
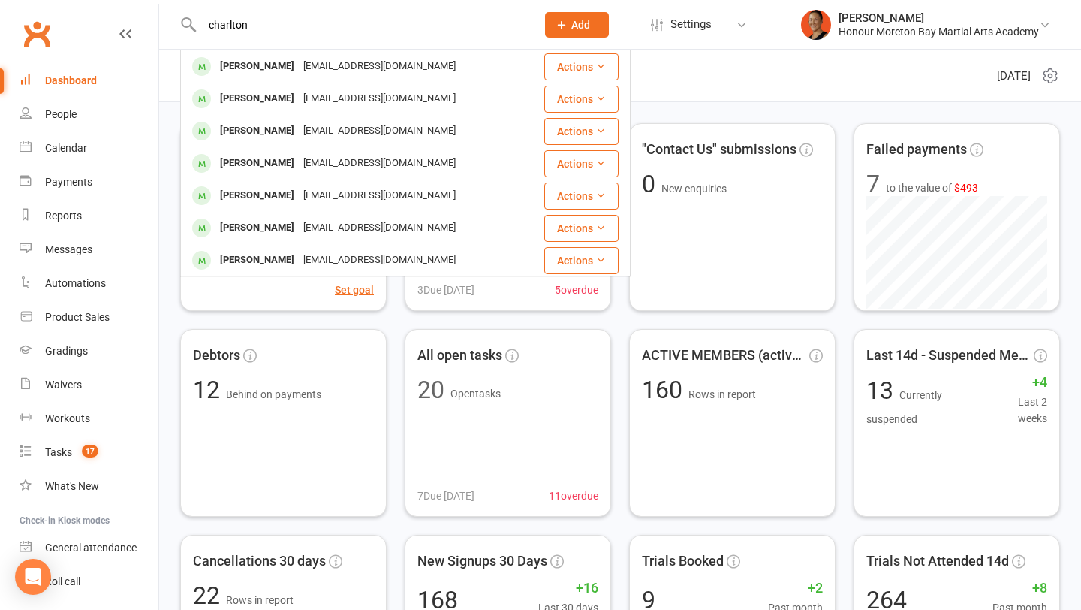
type input "charlton"
click at [309, 62] on div "jamescharlton05@icloud.com" at bounding box center [379, 67] width 161 height 22
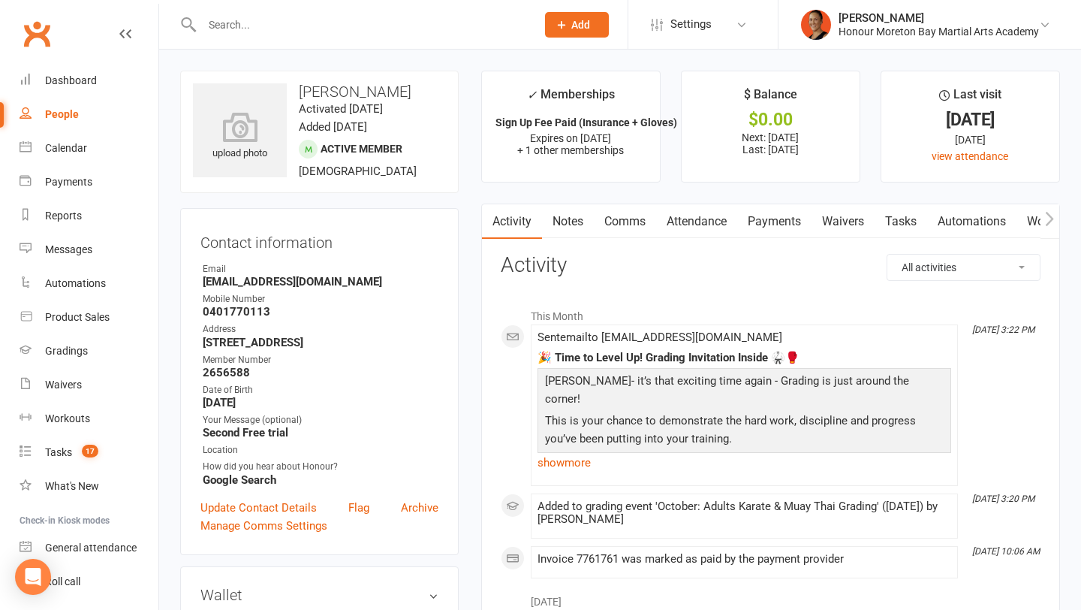
click at [565, 229] on link "Notes" at bounding box center [568, 221] width 52 height 35
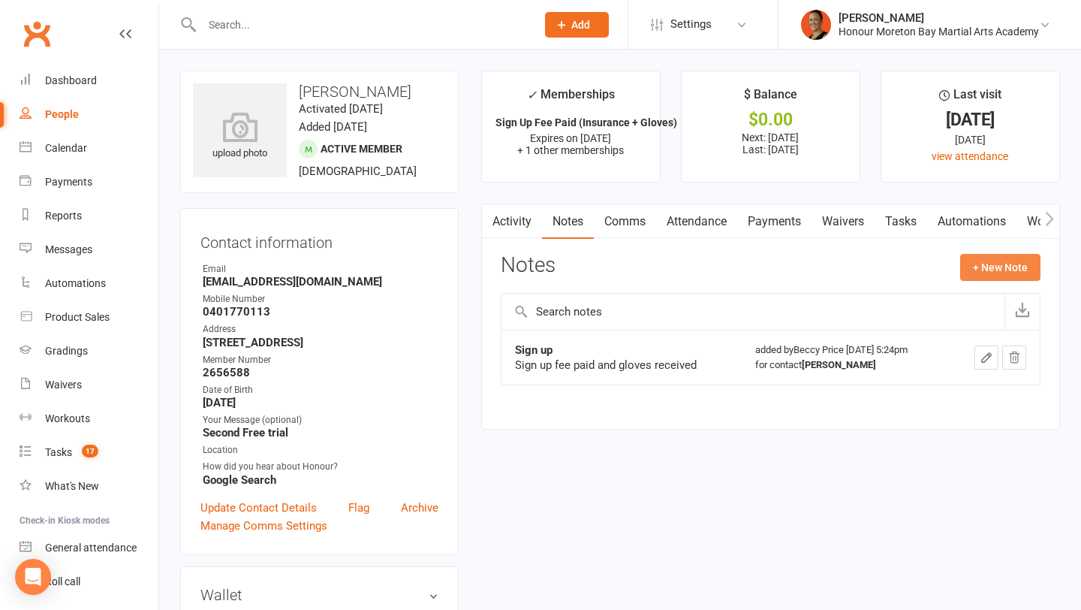
click at [1006, 262] on button "+ New Note" at bounding box center [1001, 267] width 80 height 27
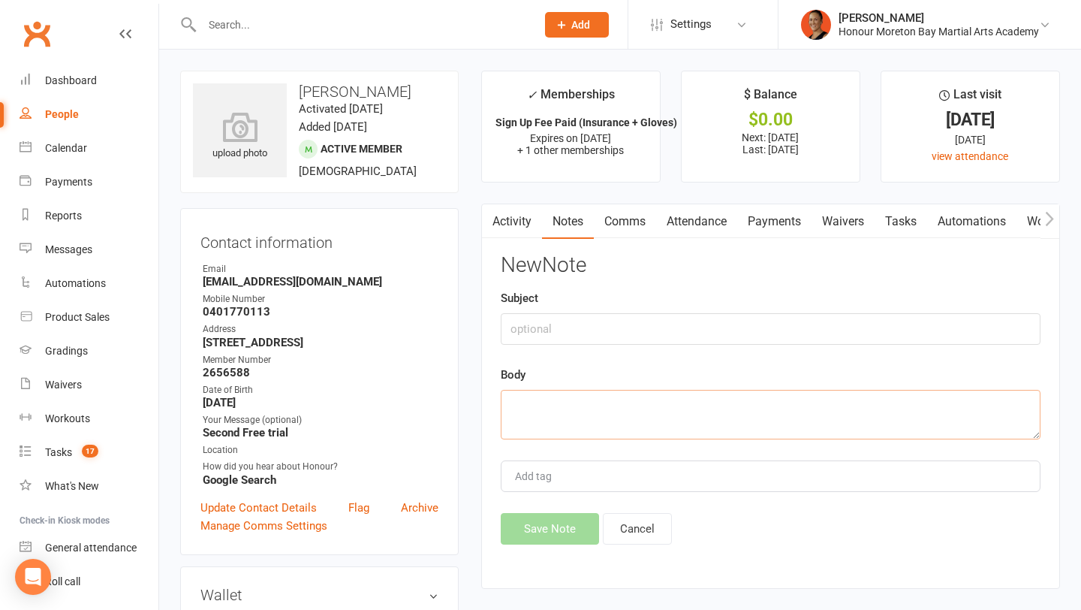
click at [662, 393] on textarea at bounding box center [771, 415] width 540 height 50
paste textarea "---------- Forwarded message --------- From: James Charlton <jamescharlton05@ic…"
type textarea "---------- Forwarded message --------- From: James Charlton <jamescharlton05@ic…"
click at [630, 332] on input "text" at bounding box center [771, 329] width 540 height 32
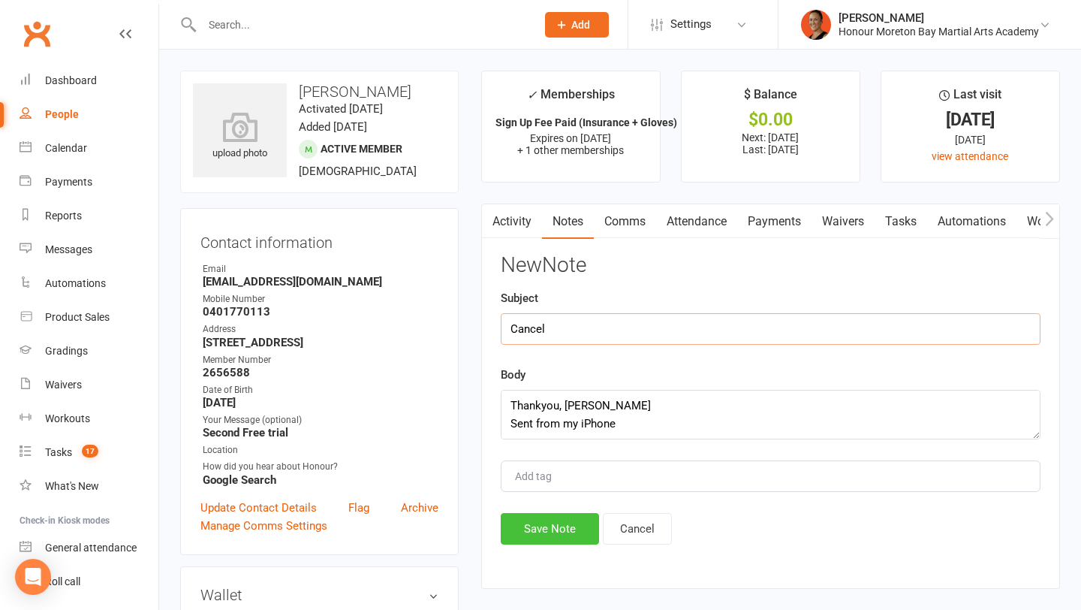
type input "Cancel"
click at [562, 537] on button "Save Note" at bounding box center [550, 529] width 98 height 32
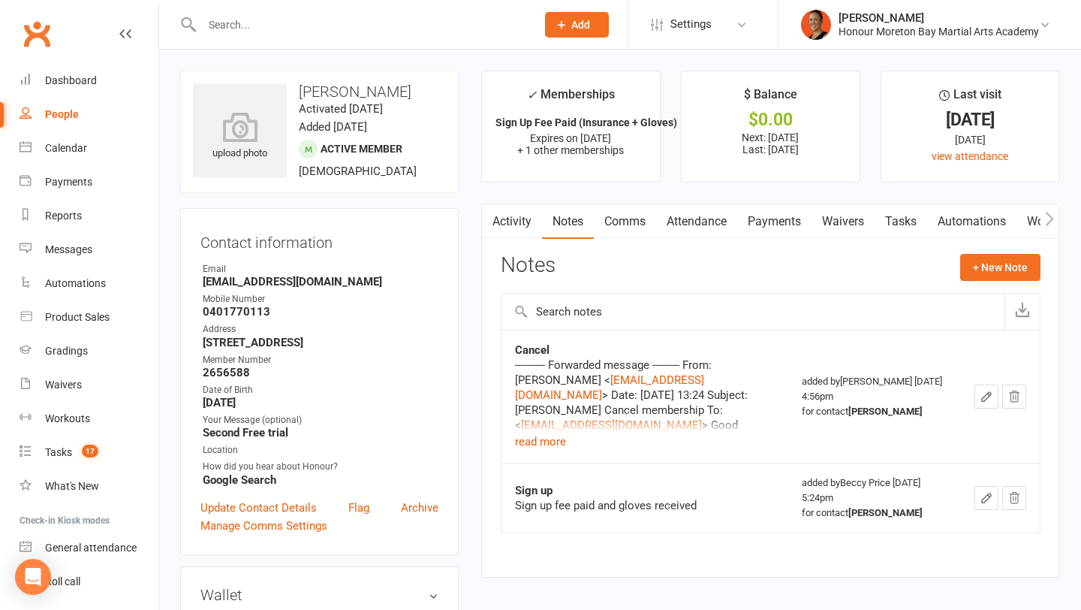
click at [789, 224] on link "Payments" at bounding box center [774, 221] width 74 height 35
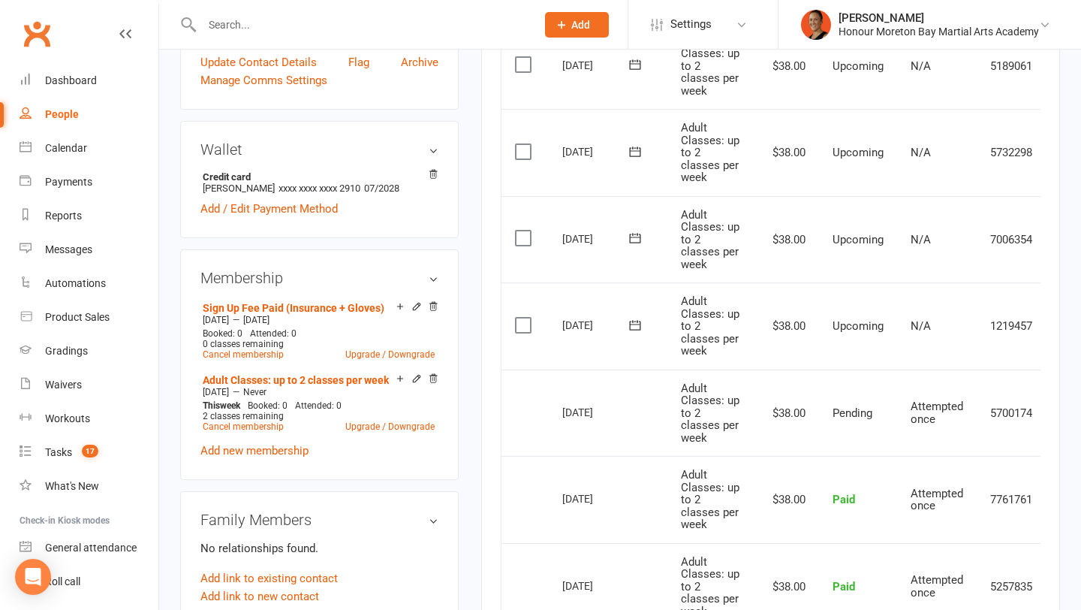
scroll to position [446, 0]
click at [249, 352] on link "Cancel membership" at bounding box center [243, 353] width 81 height 11
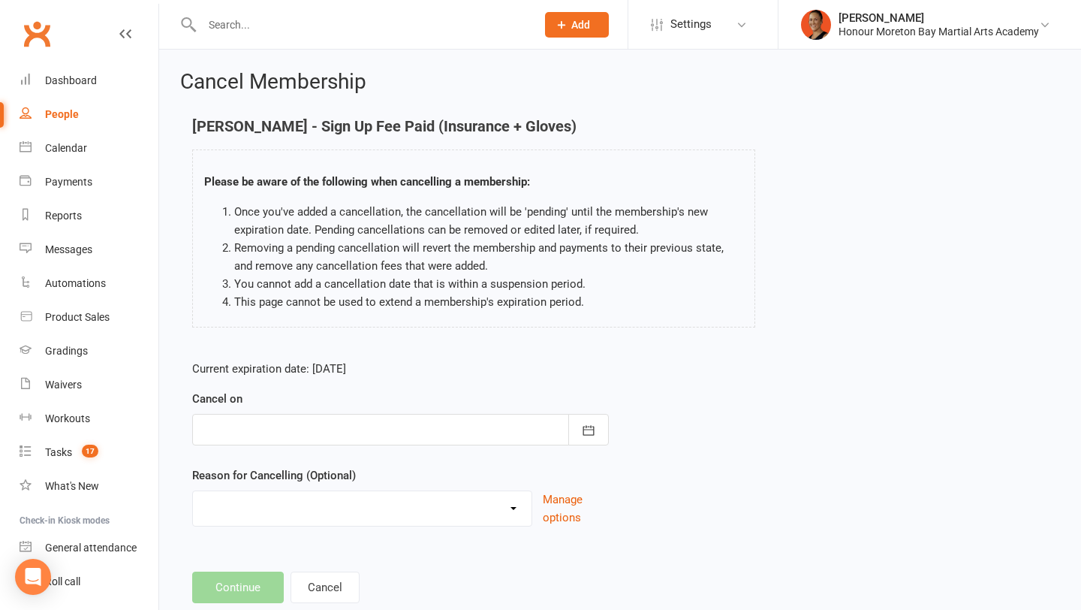
click at [349, 409] on div "Cancel on September 2025 Sun Mon Tue Wed Thu Fri Sat 36 31 01 02 03 04 05 06 37…" at bounding box center [400, 418] width 417 height 56
click at [349, 419] on div at bounding box center [400, 430] width 417 height 32
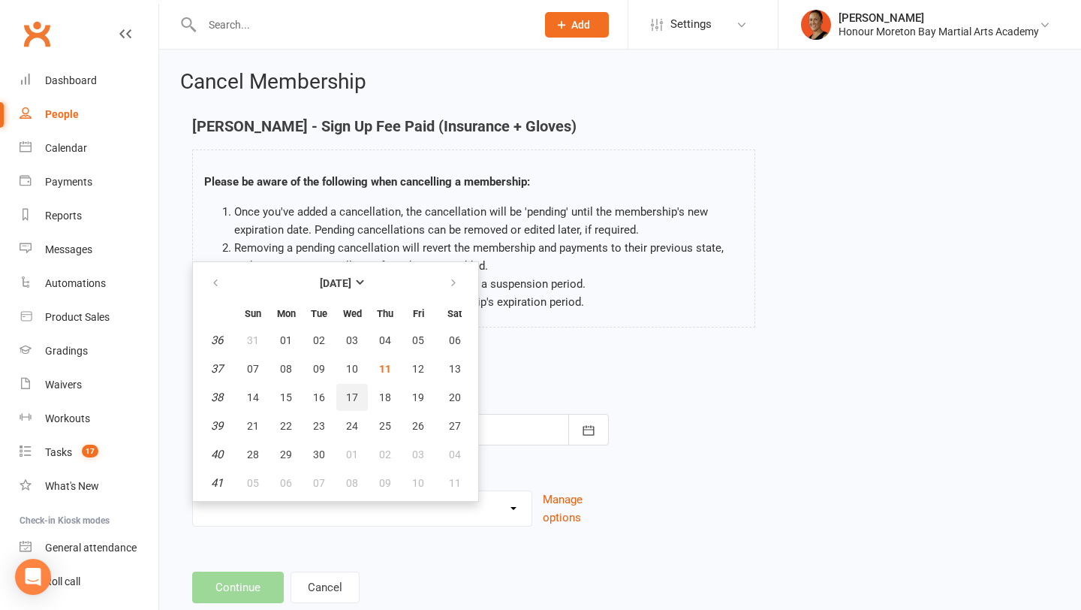
scroll to position [39, 0]
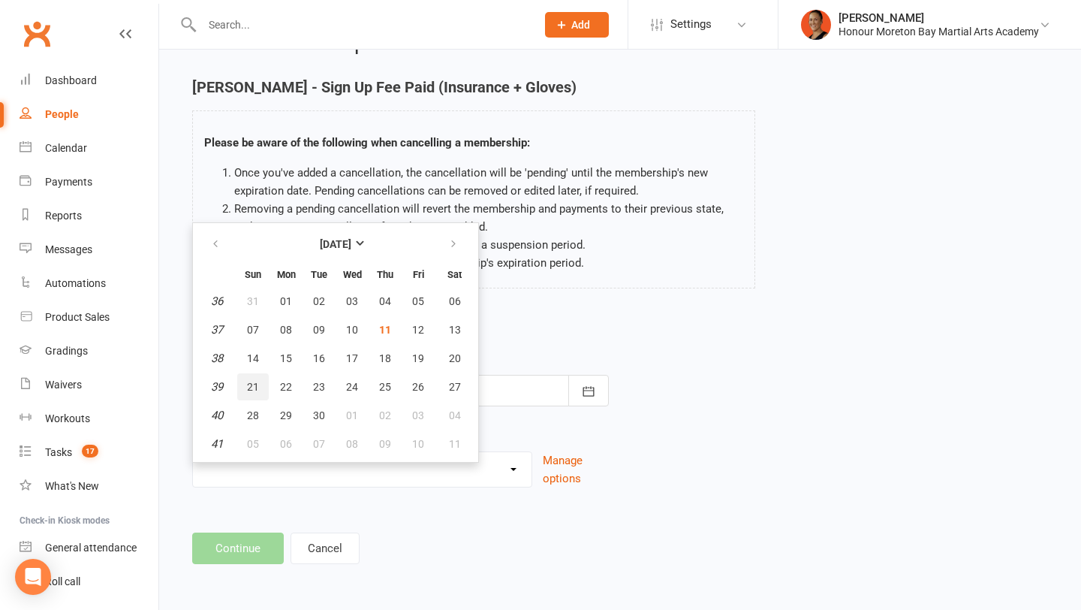
click at [255, 391] on span "21" at bounding box center [253, 387] width 12 height 12
type input "21 Sep 2025"
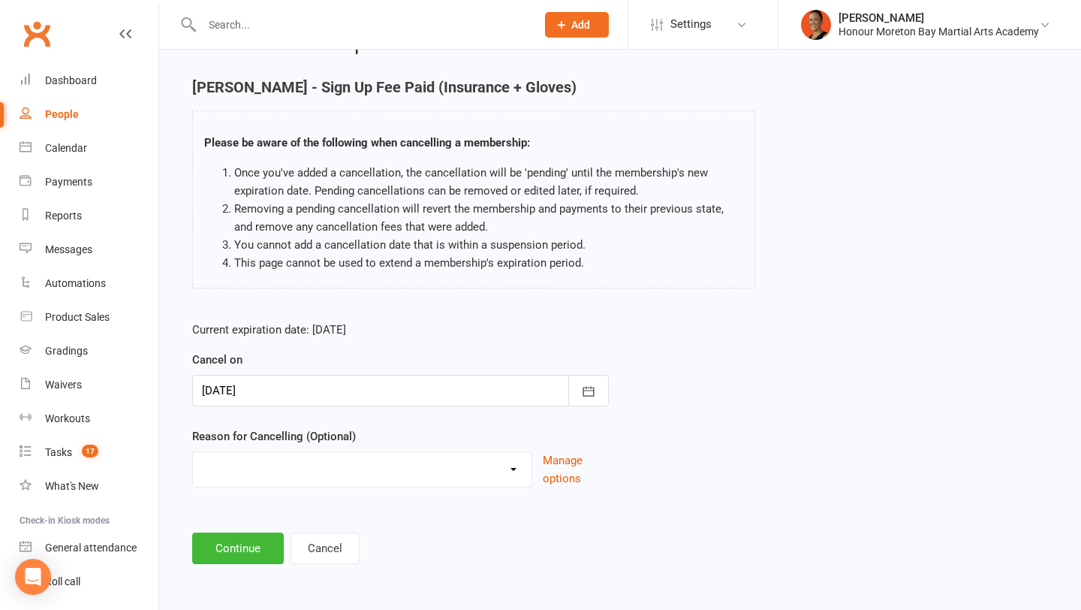
click at [251, 470] on select "BAD DEBT Bad Debt - Not attending & not responding Changed to Paying Casual con…" at bounding box center [362, 467] width 339 height 30
select select "11"
click at [193, 452] on select "BAD DEBT Bad Debt - Not attending & not responding Changed to Paying Casual con…" at bounding box center [362, 467] width 339 height 30
click at [226, 553] on button "Continue" at bounding box center [238, 548] width 92 height 32
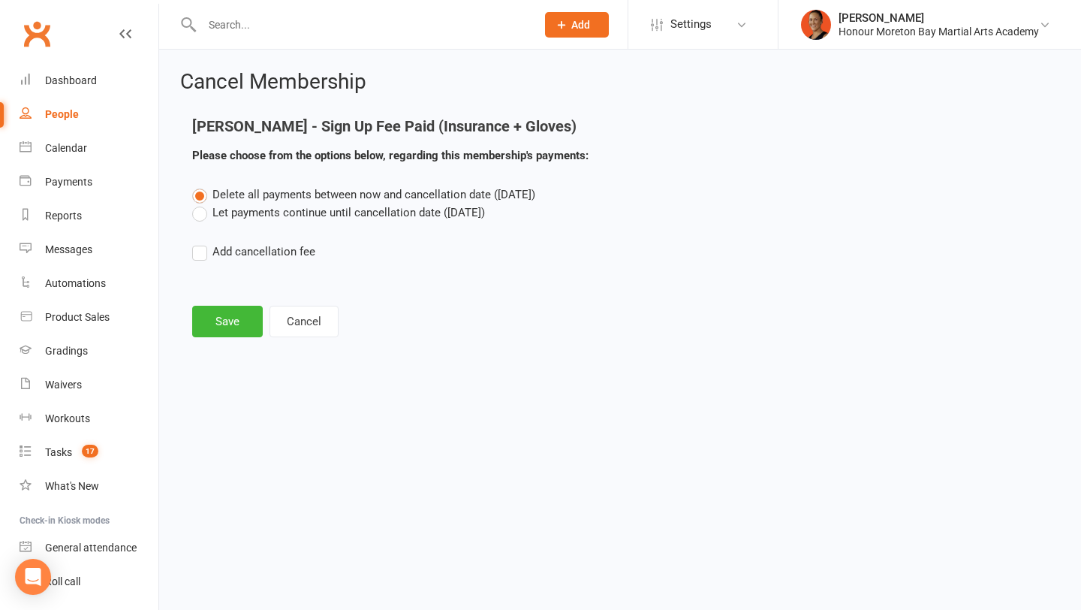
scroll to position [0, 0]
click at [209, 207] on label "Let payments continue until cancellation date (Sep 21, 2025)" at bounding box center [338, 213] width 293 height 18
click at [202, 204] on input "Let payments continue until cancellation date (Sep 21, 2025)" at bounding box center [197, 204] width 10 height 0
click at [225, 330] on button "Save" at bounding box center [227, 322] width 71 height 32
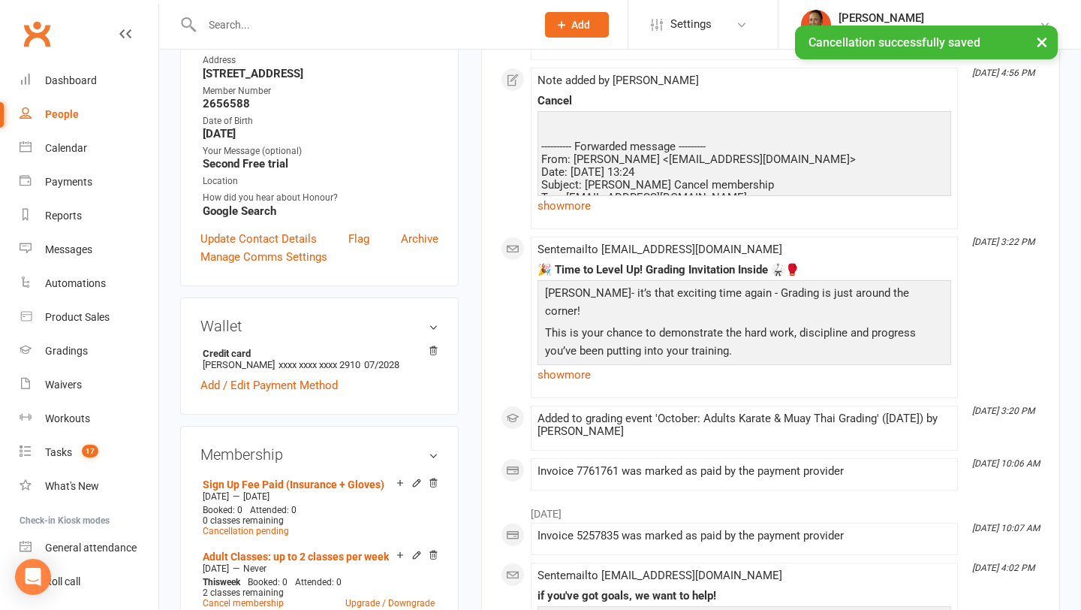
scroll to position [409, 0]
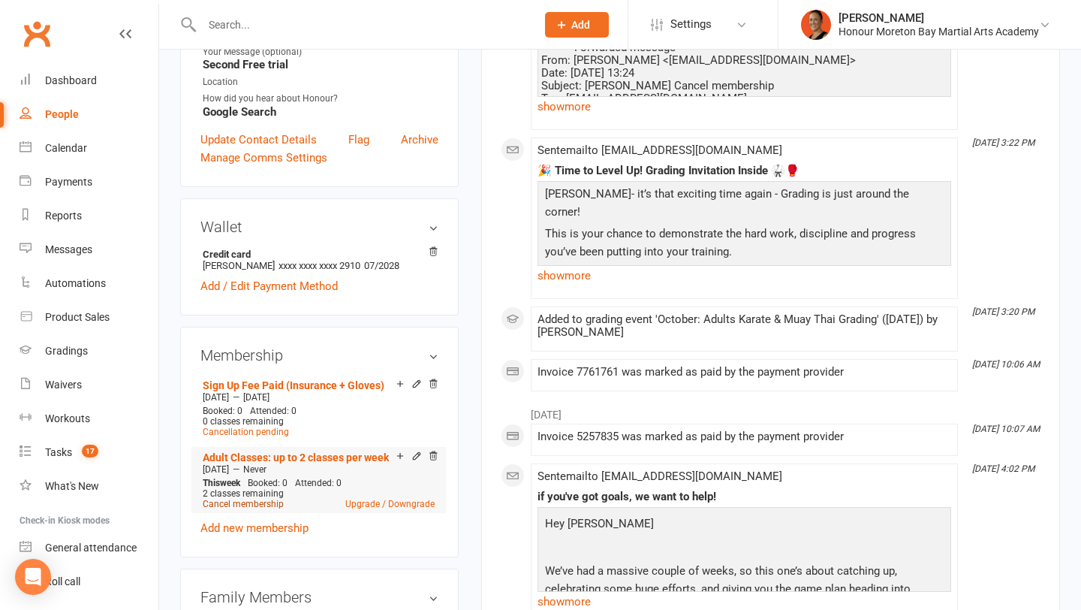
click at [261, 502] on link "Cancel membership" at bounding box center [243, 504] width 81 height 11
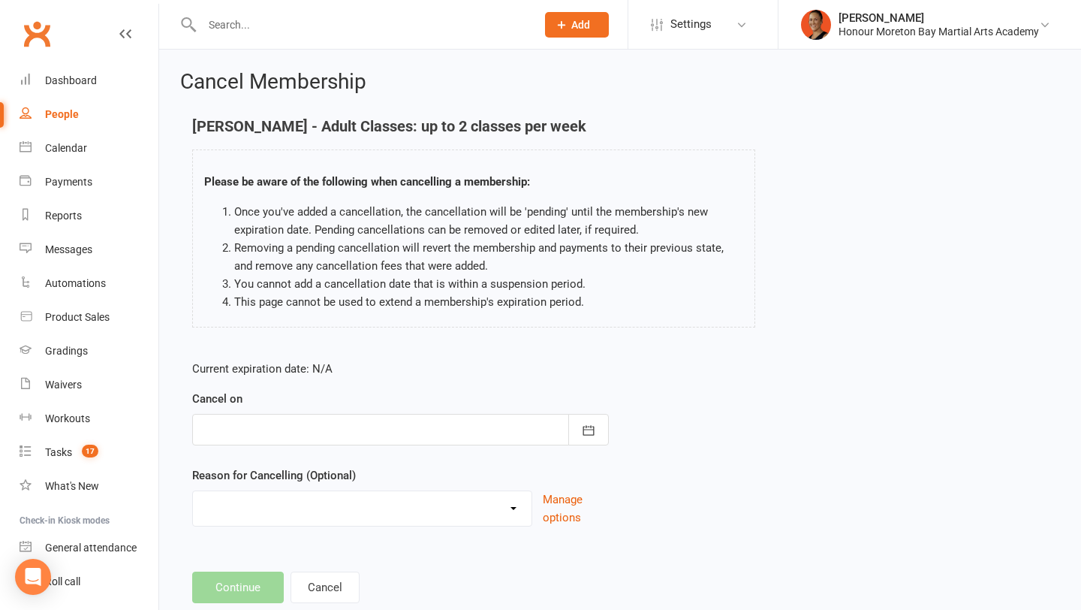
click at [261, 424] on div at bounding box center [400, 430] width 417 height 32
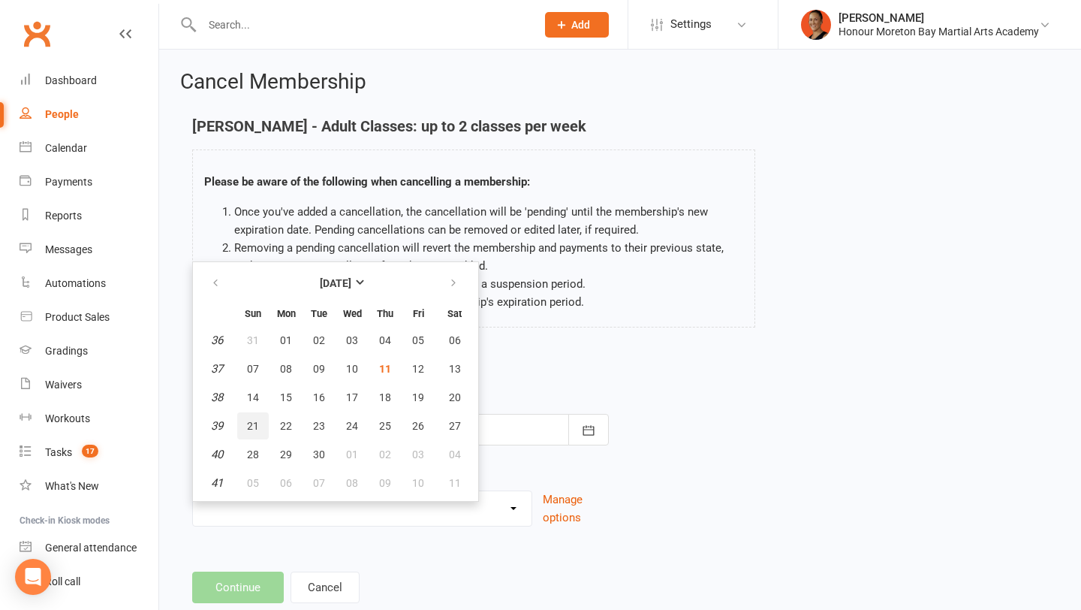
click at [261, 424] on button "21" at bounding box center [253, 425] width 32 height 27
type input "21 Sep 2025"
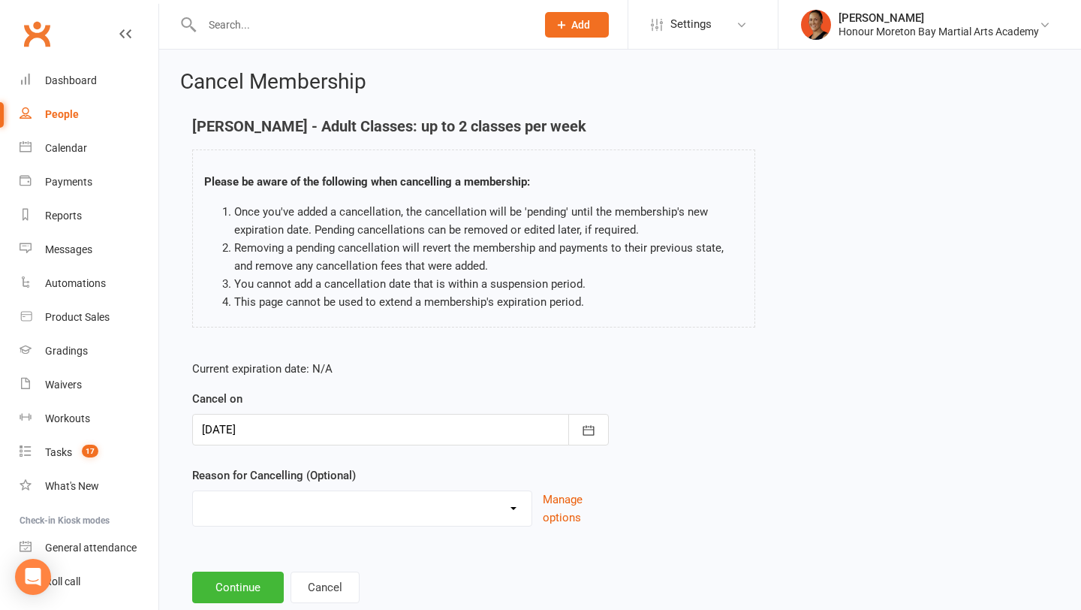
click at [292, 433] on div at bounding box center [400, 430] width 417 height 32
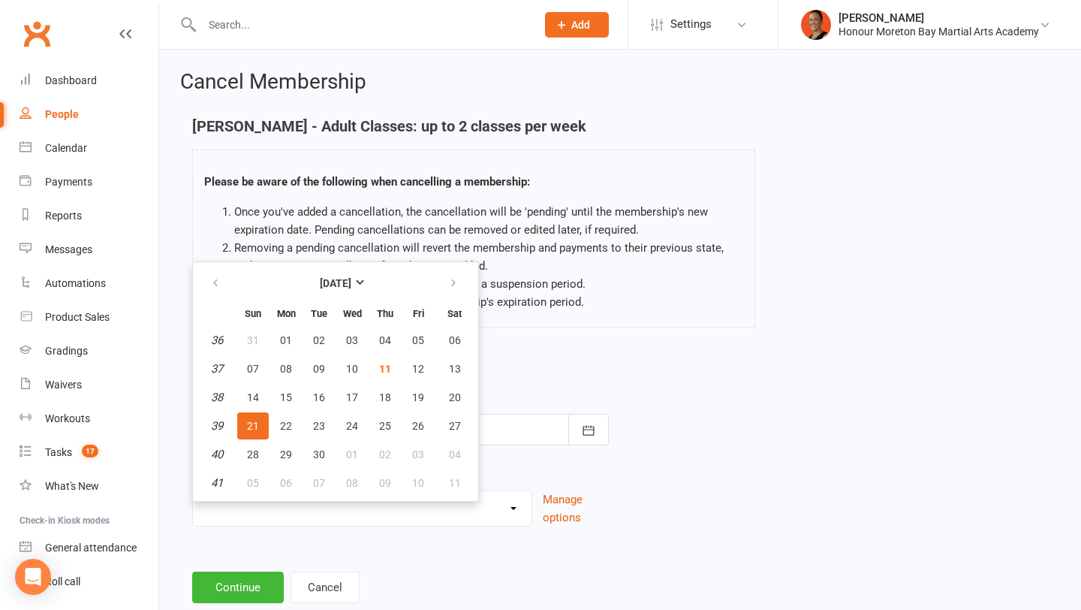
click at [253, 426] on span "21" at bounding box center [253, 426] width 12 height 12
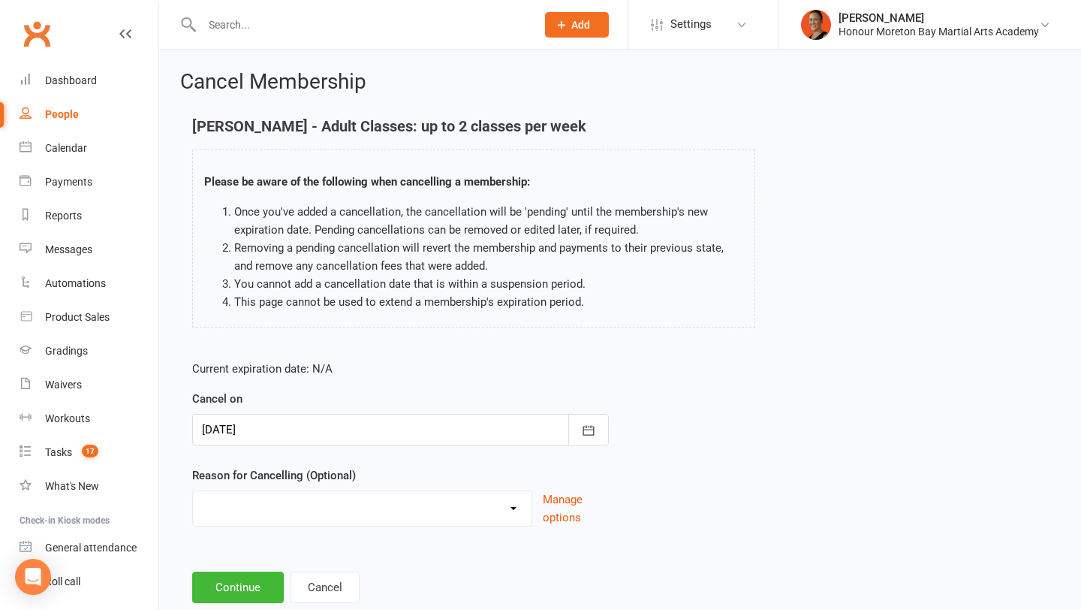
click at [253, 492] on select "BAD DEBT Bad Debt - Not attending & not responding Changed to Paying Casual con…" at bounding box center [362, 506] width 339 height 30
select select "11"
click at [193, 491] on select "BAD DEBT Bad Debt - Not attending & not responding Changed to Paying Casual con…" at bounding box center [362, 506] width 339 height 30
click at [234, 591] on button "Continue" at bounding box center [238, 588] width 92 height 32
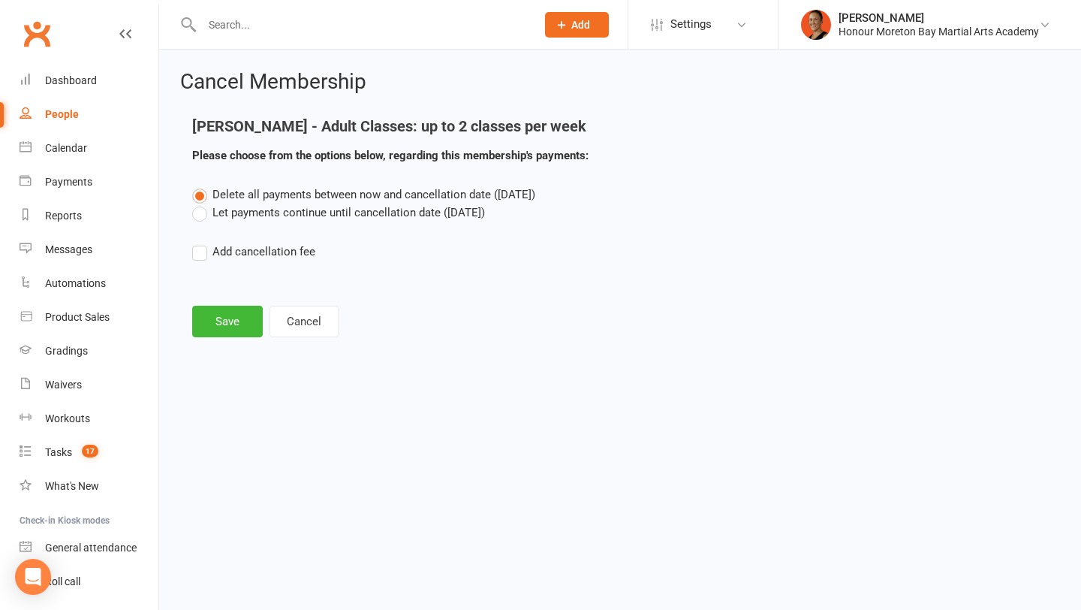
click at [294, 214] on label "Let payments continue until cancellation date (Sep 21, 2025)" at bounding box center [338, 213] width 293 height 18
click at [202, 204] on input "Let payments continue until cancellation date (Sep 21, 2025)" at bounding box center [197, 204] width 10 height 0
click at [219, 318] on button "Save" at bounding box center [227, 322] width 71 height 32
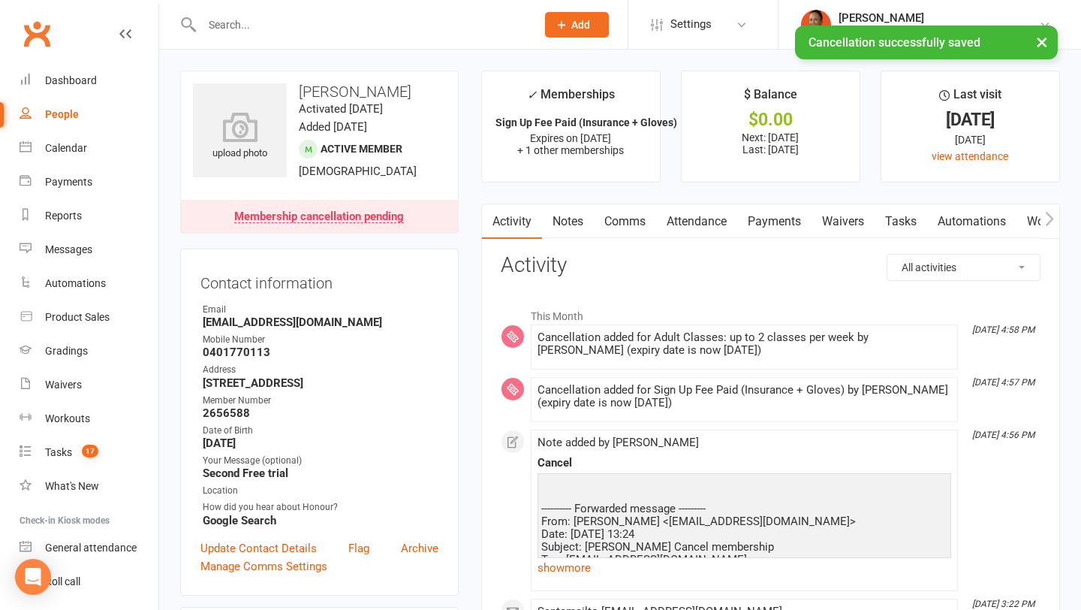
click at [700, 237] on link "Attendance" at bounding box center [696, 221] width 81 height 35
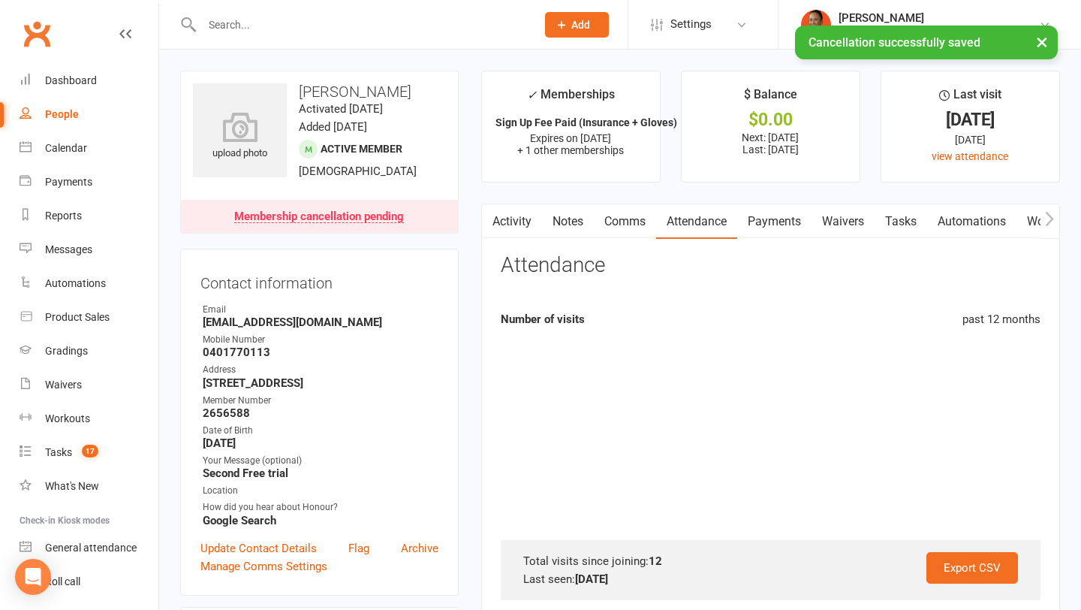
click at [613, 228] on link "Comms" at bounding box center [625, 221] width 62 height 35
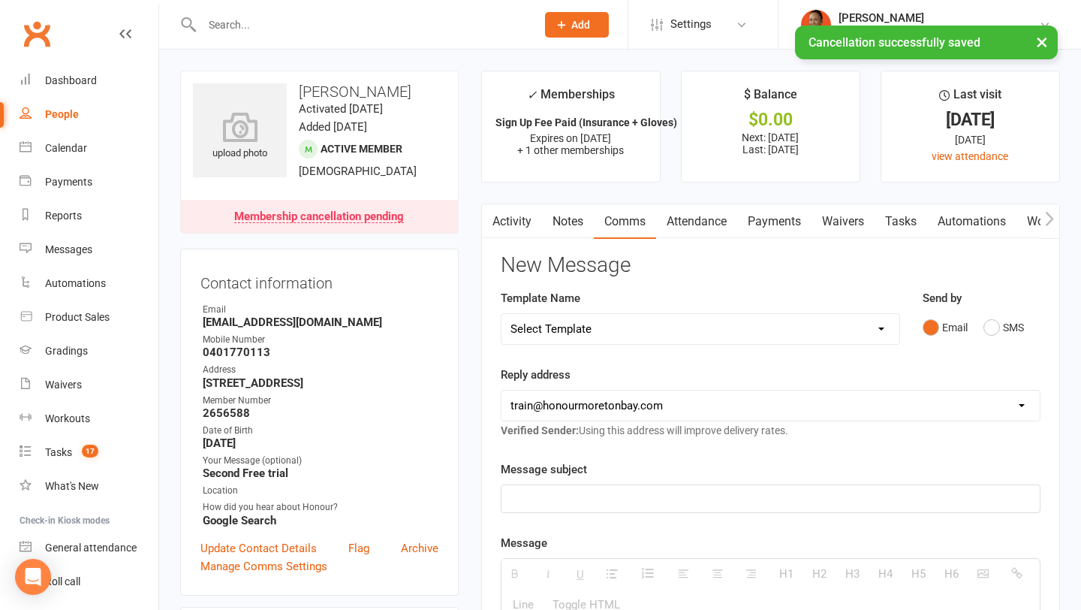
click at [843, 336] on select "Select Template [Email] 28 day 2 week check in to join [Email] ZipLead $29 Intr…" at bounding box center [701, 329] width 398 height 30
click at [789, 225] on link "Payments" at bounding box center [774, 221] width 74 height 35
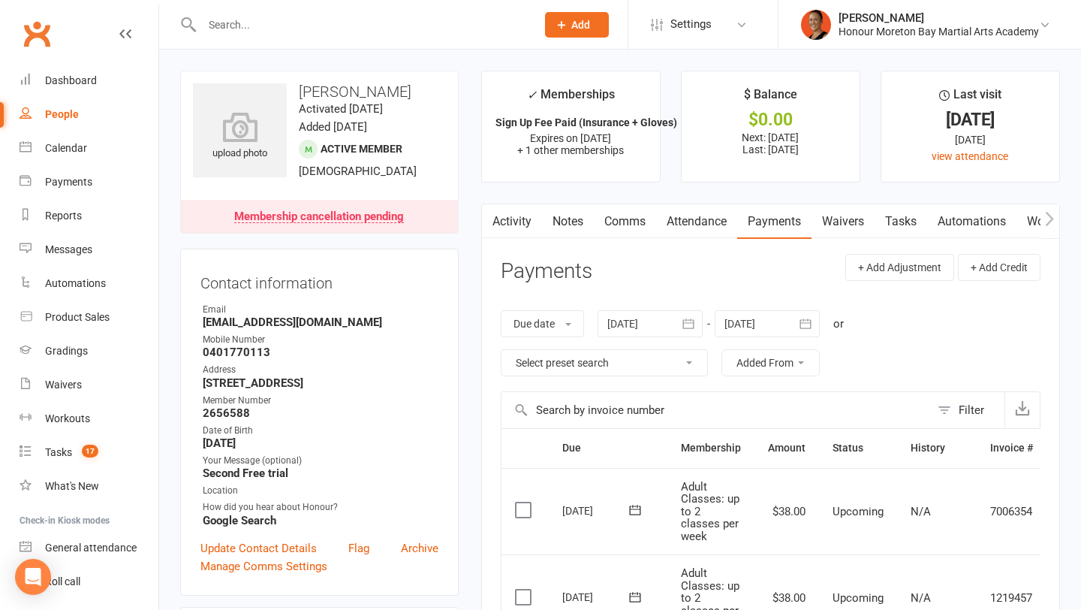
click at [578, 503] on div "19 Sep 2025" at bounding box center [596, 510] width 69 height 23
copy tr "19 Sep 2025 James Charlton"
click at [617, 236] on link "Comms" at bounding box center [625, 221] width 62 height 35
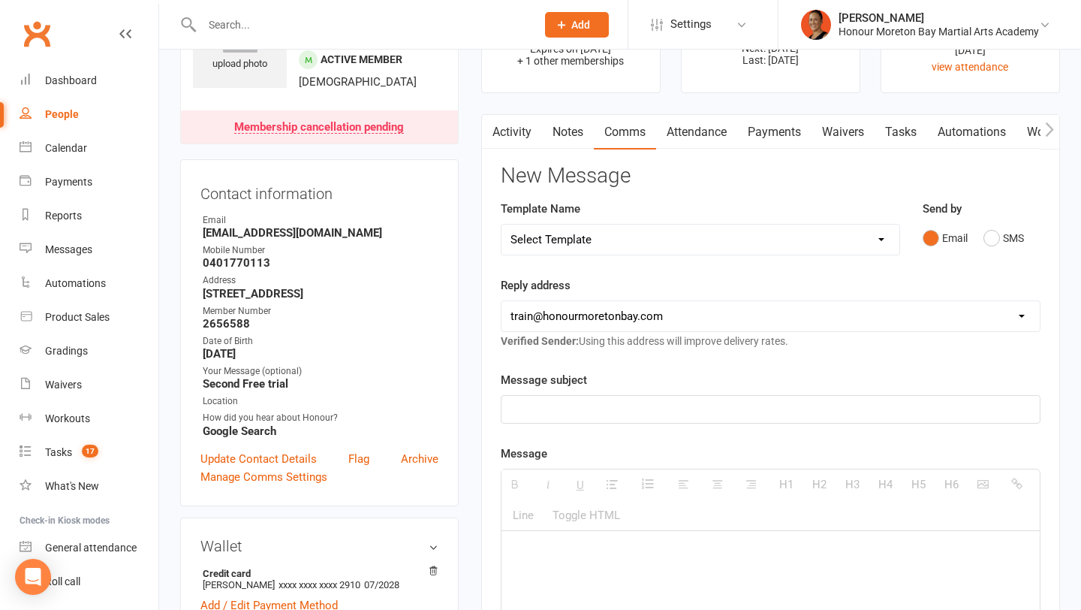
scroll to position [100, 0]
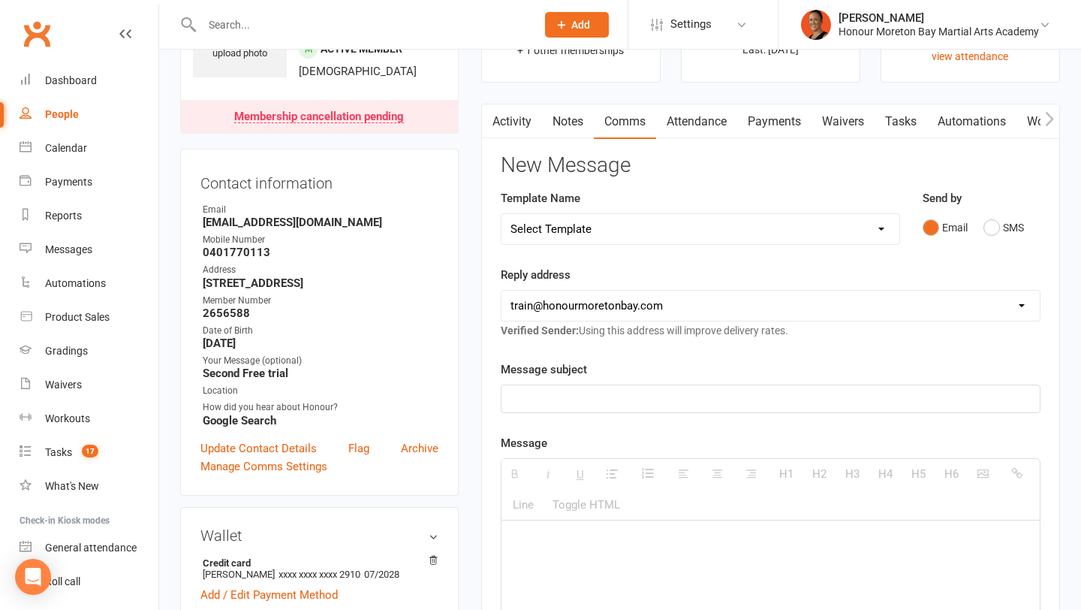
click at [611, 217] on select "Select Template [Email] 28 day 2 week check in to join [Email] ZipLead $29 Intr…" at bounding box center [701, 229] width 398 height 30
select select "6"
click at [502, 214] on select "Select Template [Email] 28 day 2 week check in to join [Email] ZipLead $29 Intr…" at bounding box center [701, 229] width 398 height 30
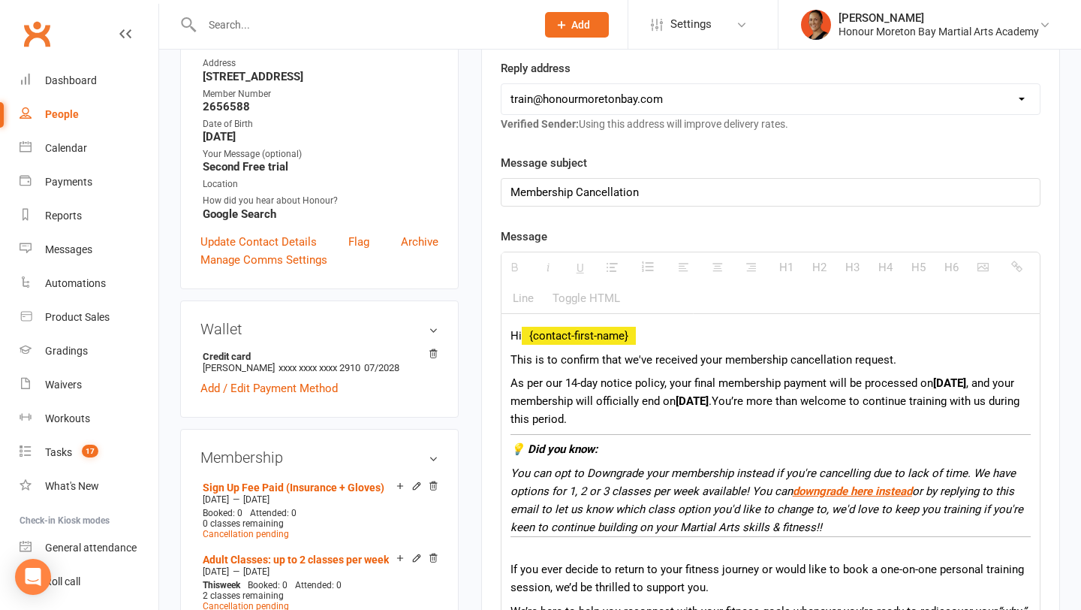
scroll to position [330, 0]
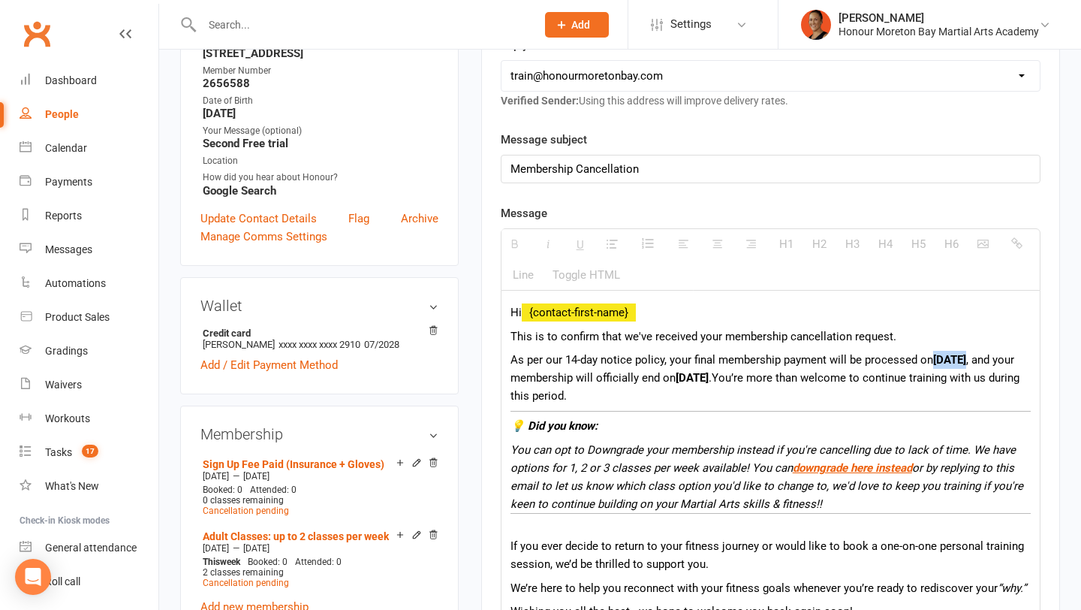
drag, startPoint x: 968, startPoint y: 361, endPoint x: 933, endPoint y: 357, distance: 35.5
click at [933, 357] on p "As per our 14-day notice policy, your final membership payment will be processe…" at bounding box center [771, 378] width 520 height 54
paste div
drag, startPoint x: 735, startPoint y: 378, endPoint x: 701, endPoint y: 381, distance: 33.9
click at [701, 381] on p "As per our 14-day notice policy, your final membership payment will be processe…" at bounding box center [771, 378] width 520 height 54
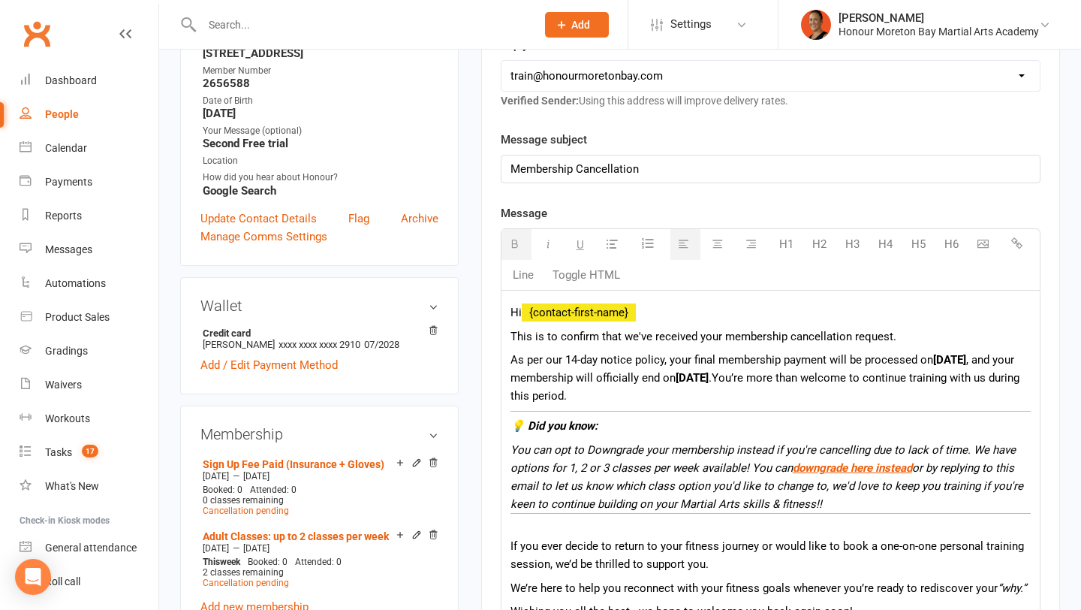
click at [703, 382] on b "19 Sep 2025" at bounding box center [692, 378] width 33 height 14
click at [703, 381] on b "19 Sep 2025" at bounding box center [692, 378] width 33 height 14
drag, startPoint x: 707, startPoint y: 404, endPoint x: 870, endPoint y: 514, distance: 197.0
click at [870, 514] on div "Hi {contact-first-name} This is to confirm that we've received your membership …" at bounding box center [771, 494] width 538 height 406
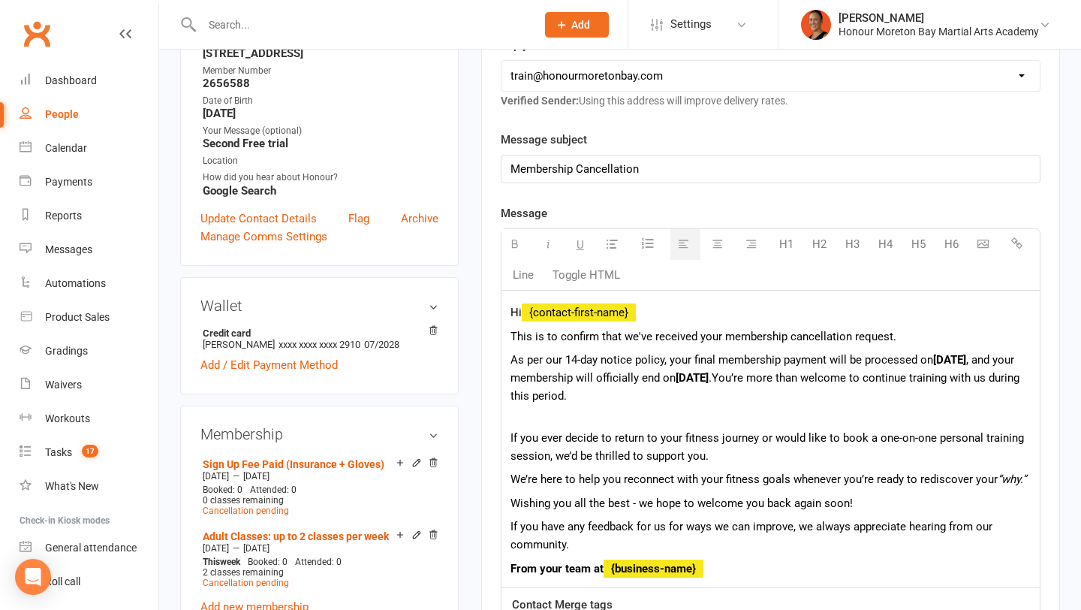
click at [753, 414] on p "If you ever decide to return to your fitness journey or would like to book a on…" at bounding box center [771, 438] width 520 height 54
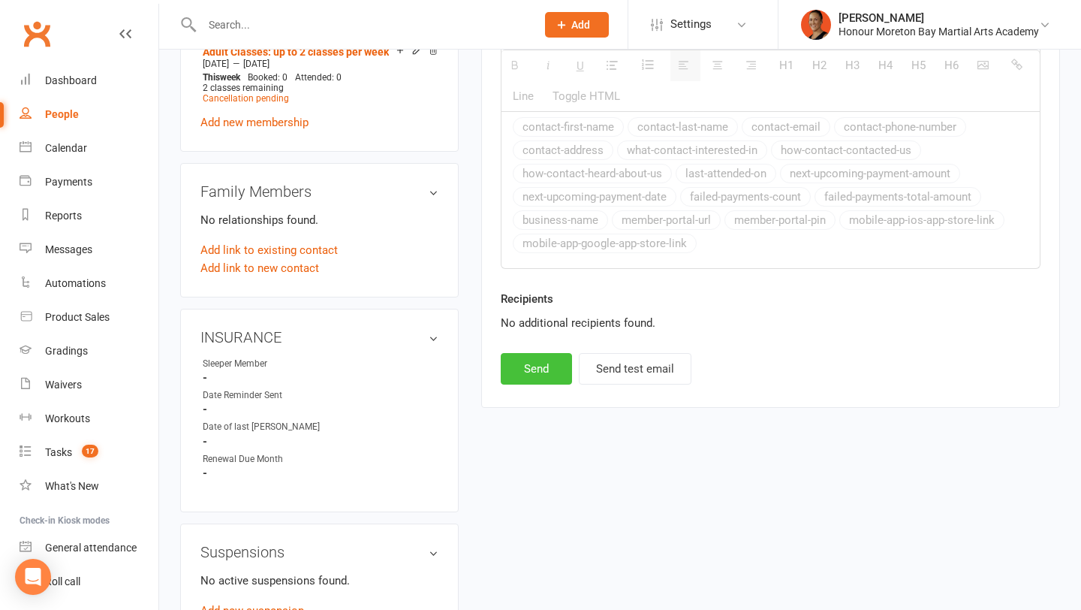
click at [543, 374] on button "Send" at bounding box center [536, 369] width 71 height 32
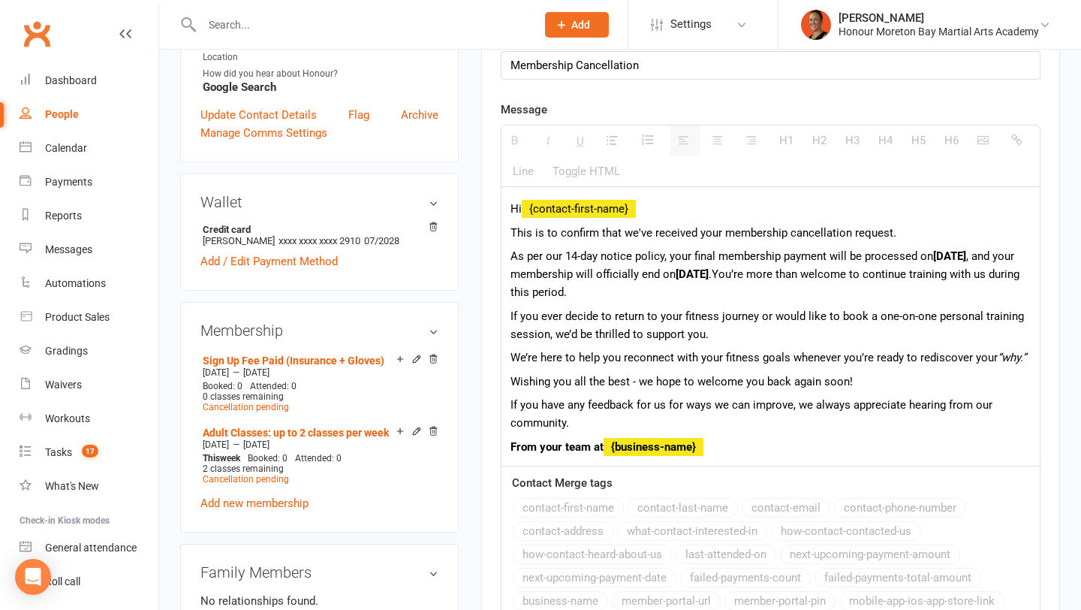
scroll to position [0, 0]
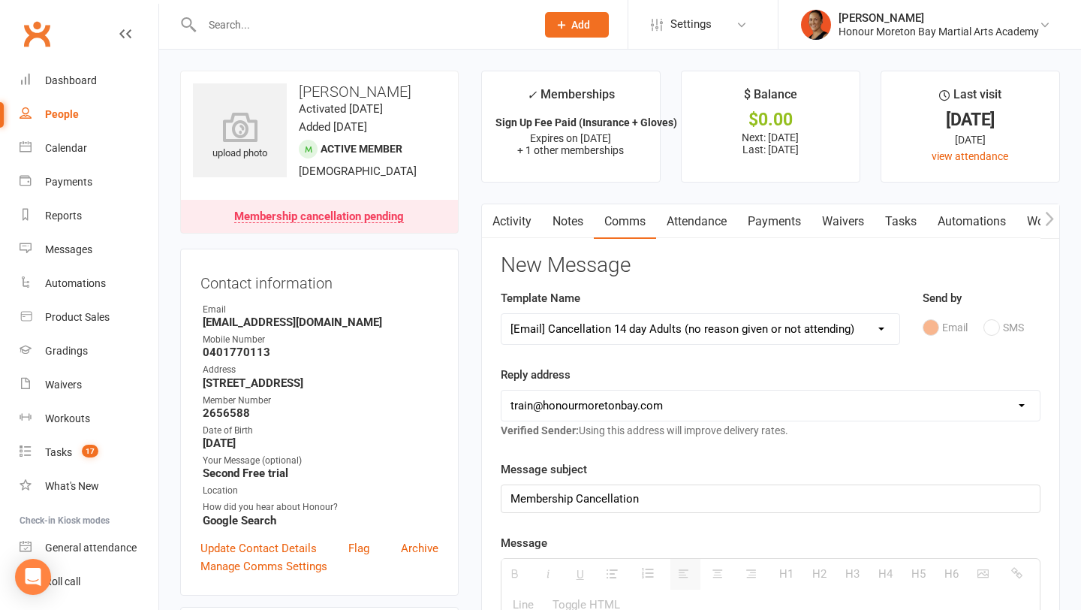
select select
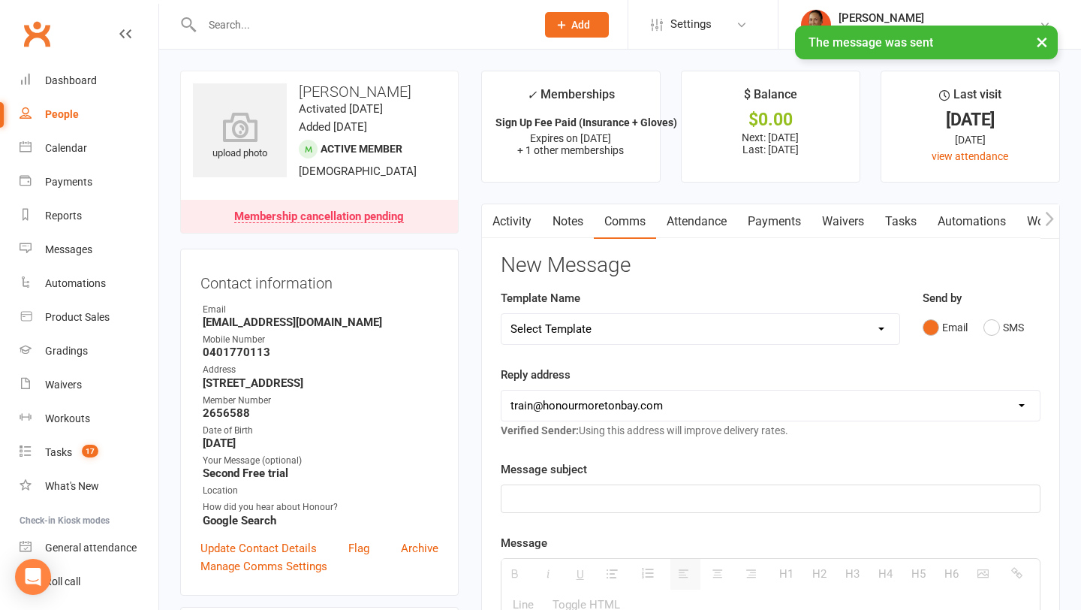
click at [511, 225] on link "Activity" at bounding box center [512, 221] width 60 height 35
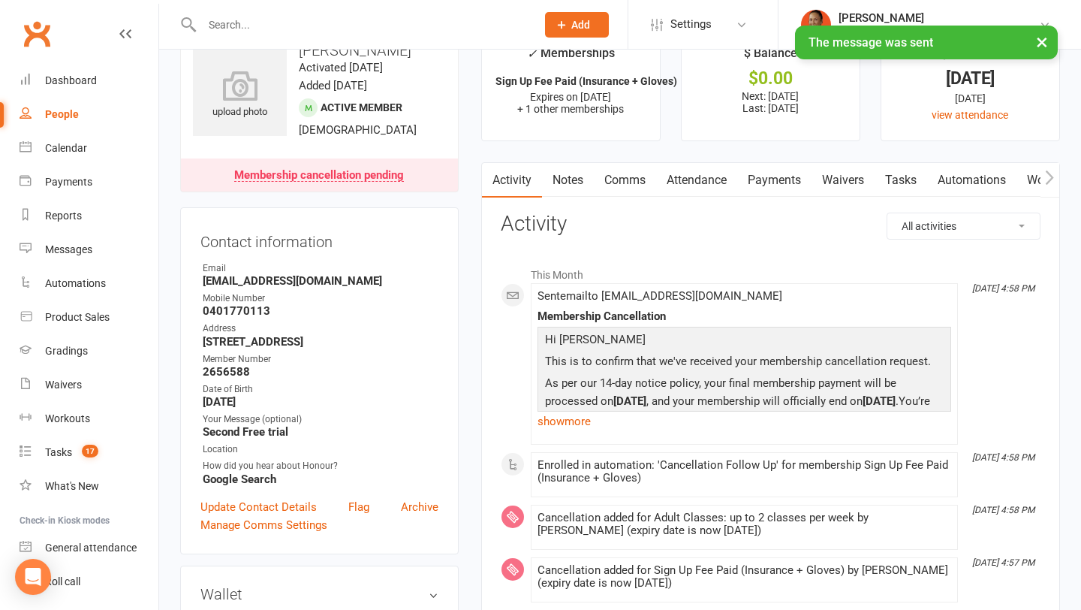
scroll to position [29, 0]
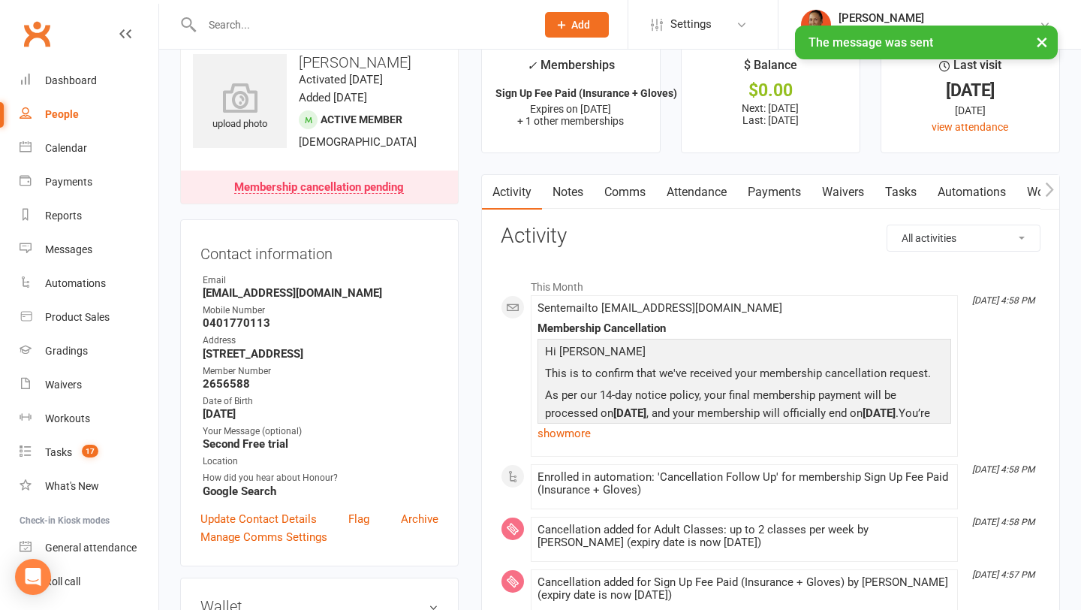
click at [580, 195] on link "Notes" at bounding box center [568, 192] width 52 height 35
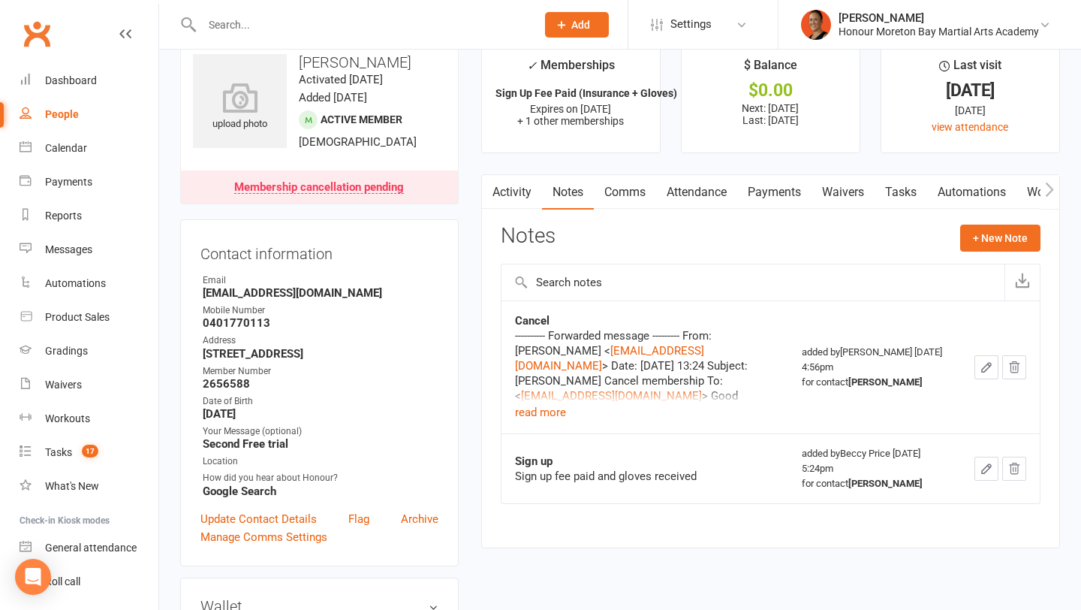
click at [491, 24] on input "text" at bounding box center [362, 24] width 328 height 21
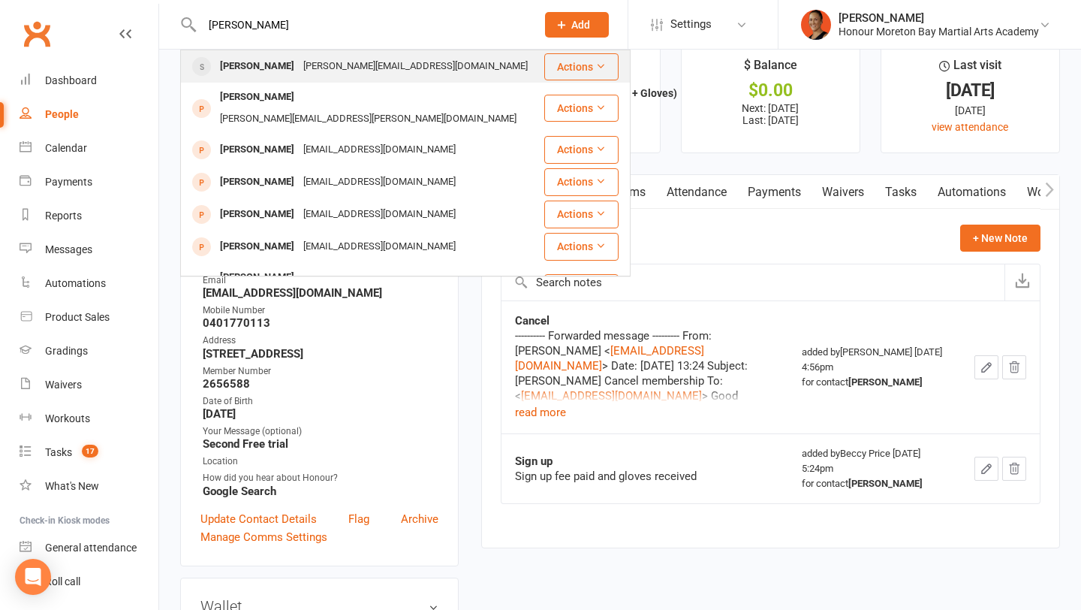
type input "lisa"
click at [327, 68] on div "lee.armitage9@gmail.com" at bounding box center [416, 67] width 234 height 22
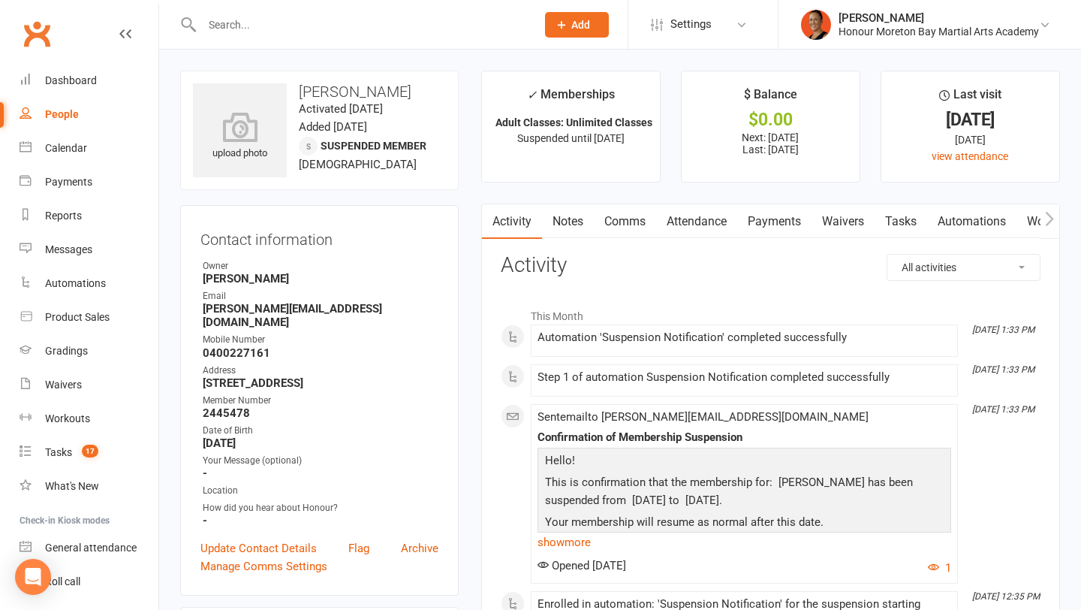
click at [562, 212] on link "Notes" at bounding box center [568, 221] width 52 height 35
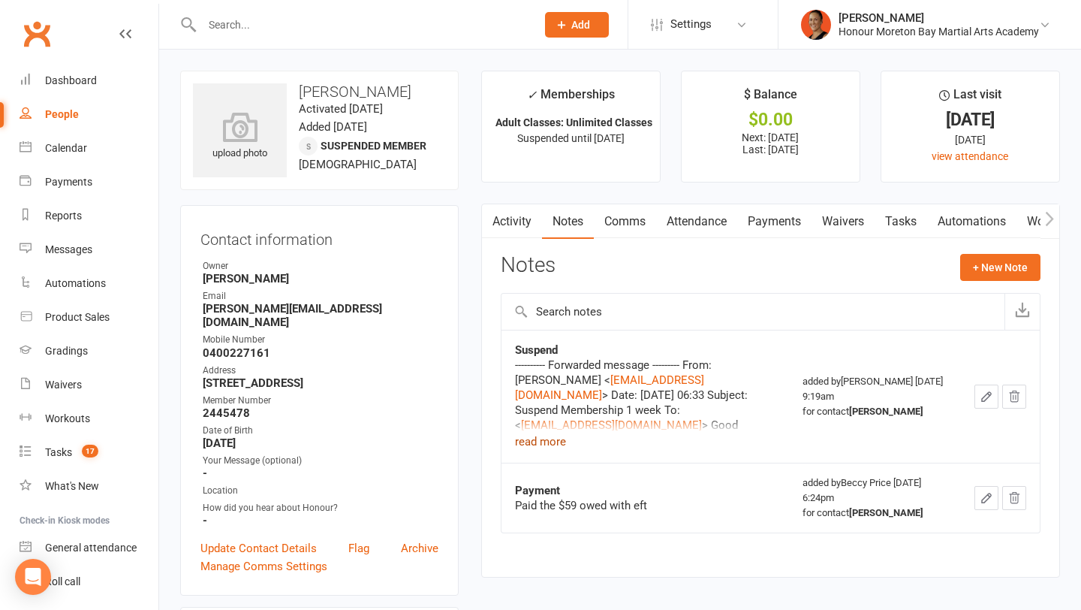
click at [559, 444] on button "read more" at bounding box center [540, 442] width 51 height 18
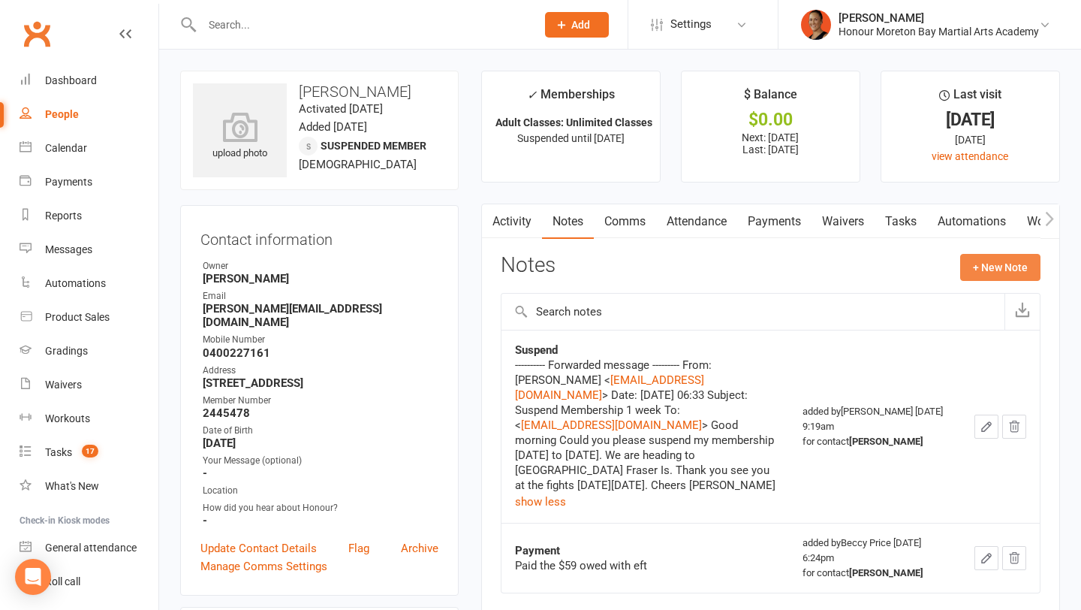
click at [995, 269] on button "+ New Note" at bounding box center [1001, 267] width 80 height 27
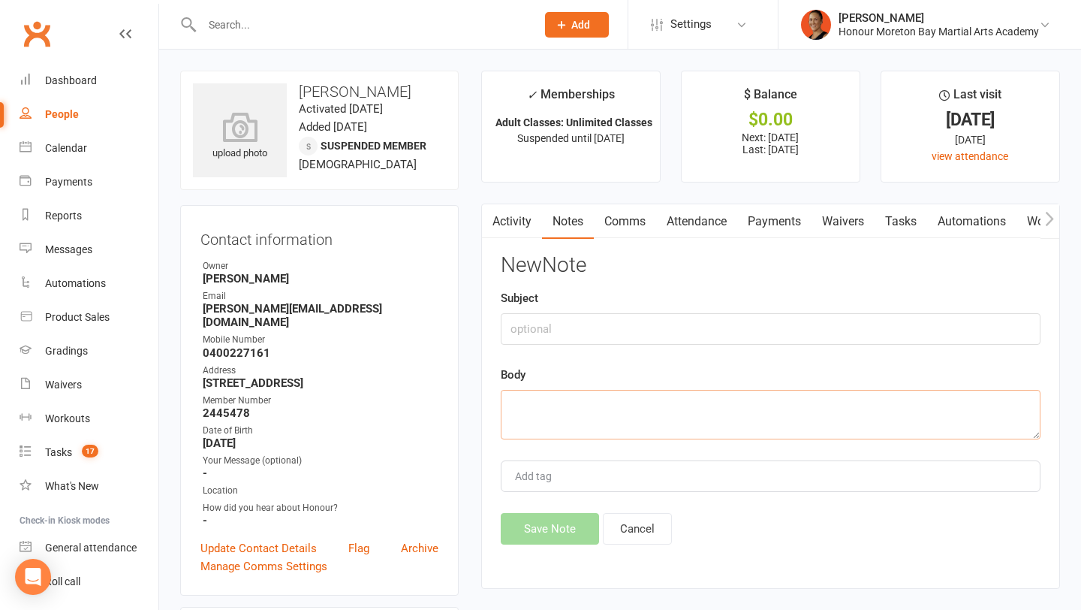
click at [640, 422] on textarea at bounding box center [771, 415] width 540 height 50
paste textarea "---------- Forwarded message --------- From: Lisa Armitage <leearmitage9@gmail.…"
type textarea "---------- Forwarded message --------- From: Lisa Armitage <leearmitage9@gmail.…"
click at [620, 333] on input "text" at bounding box center [771, 329] width 540 height 32
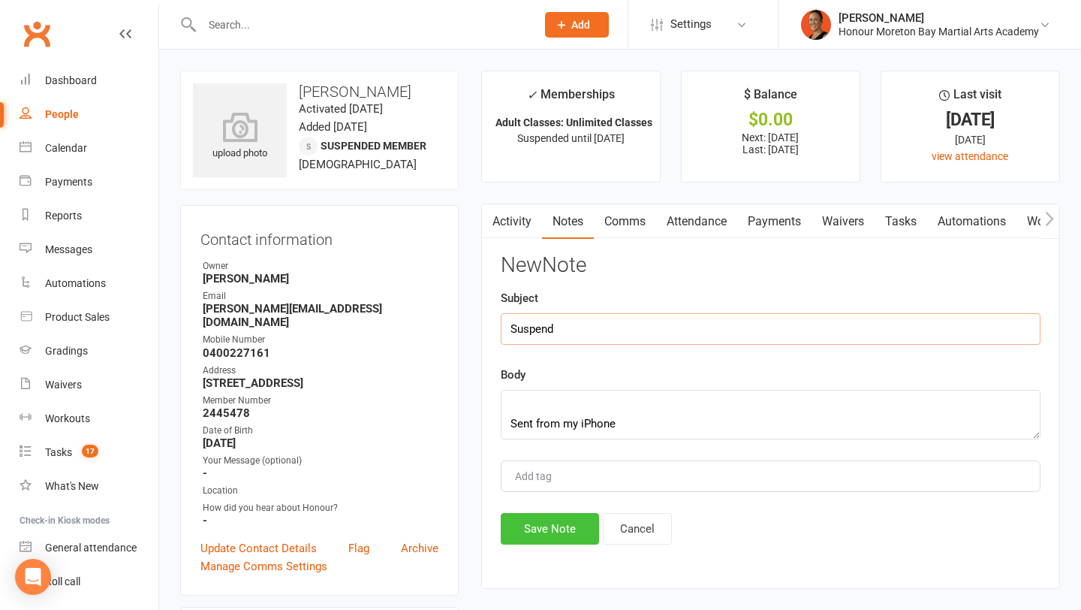
type input "Suspend"
click at [544, 523] on button "Save Note" at bounding box center [550, 529] width 98 height 32
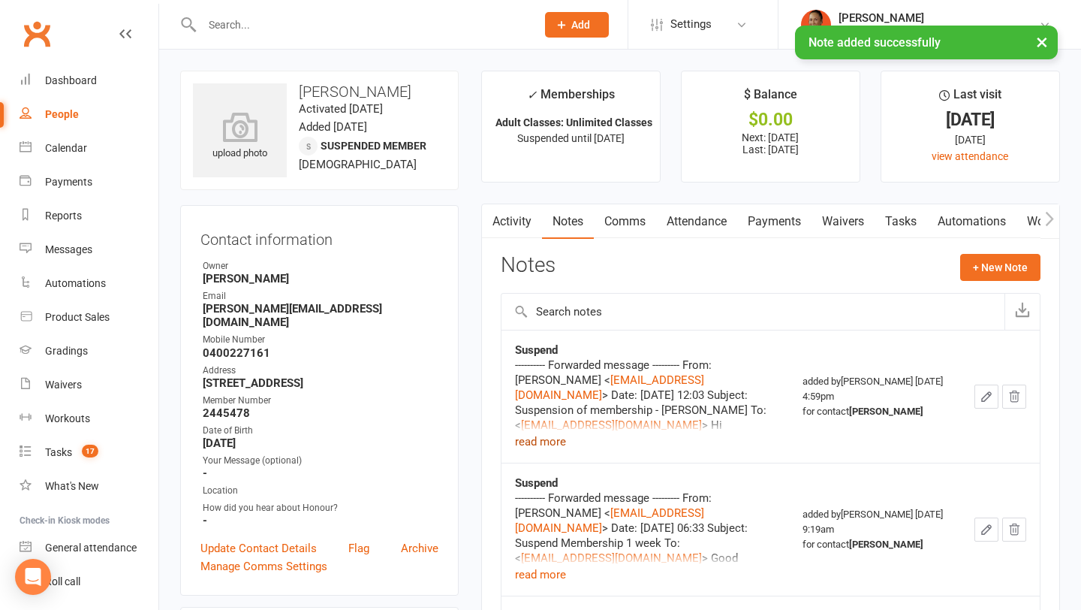
click at [553, 445] on button "read more" at bounding box center [540, 442] width 51 height 18
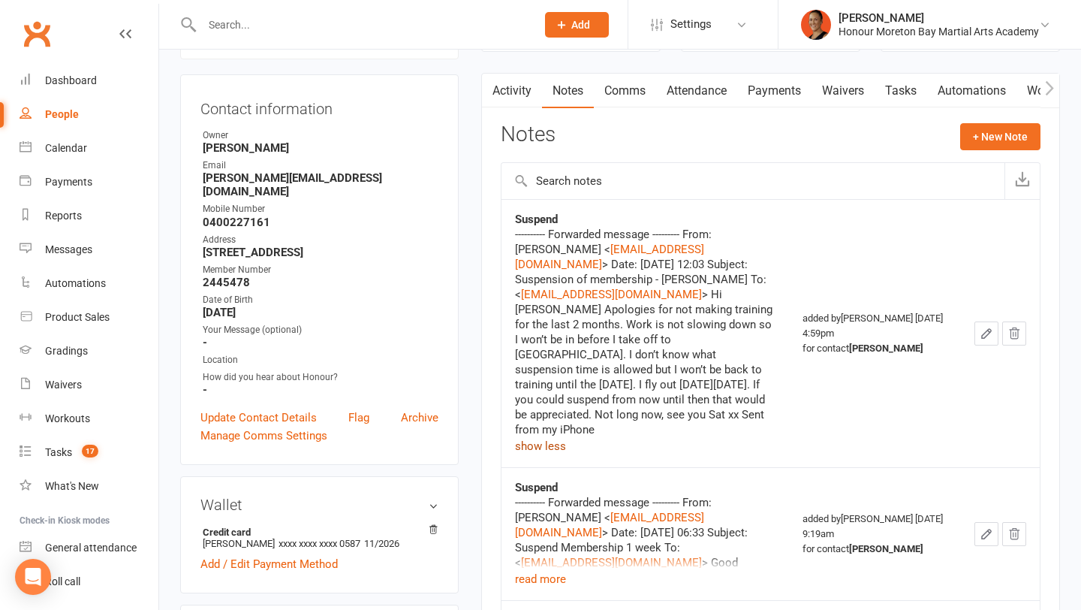
scroll to position [0, 0]
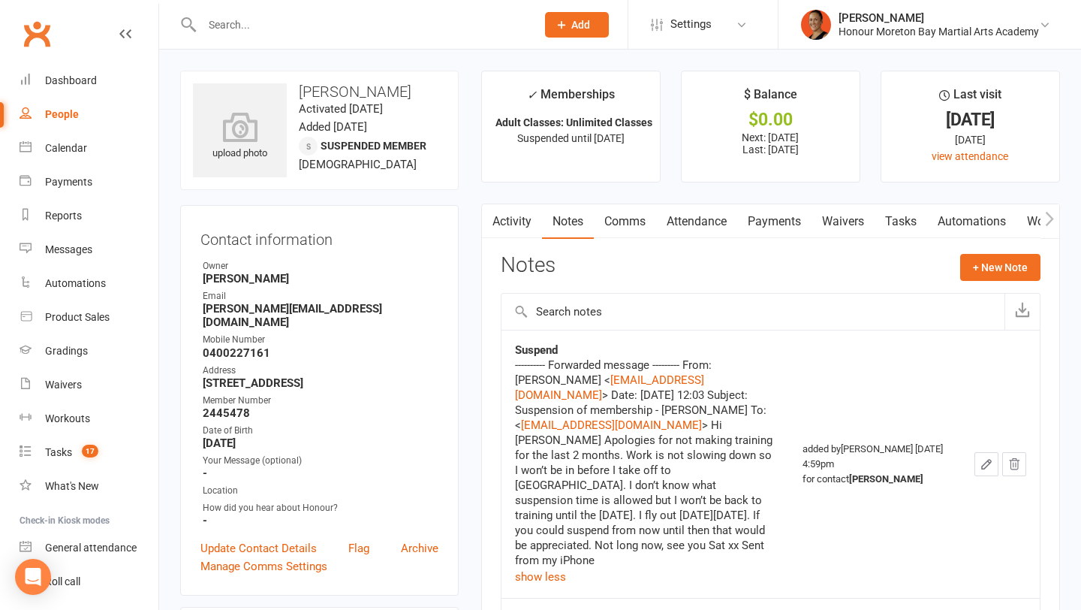
click at [318, 39] on div at bounding box center [352, 24] width 345 height 49
click at [312, 28] on input "text" at bounding box center [362, 24] width 328 height 21
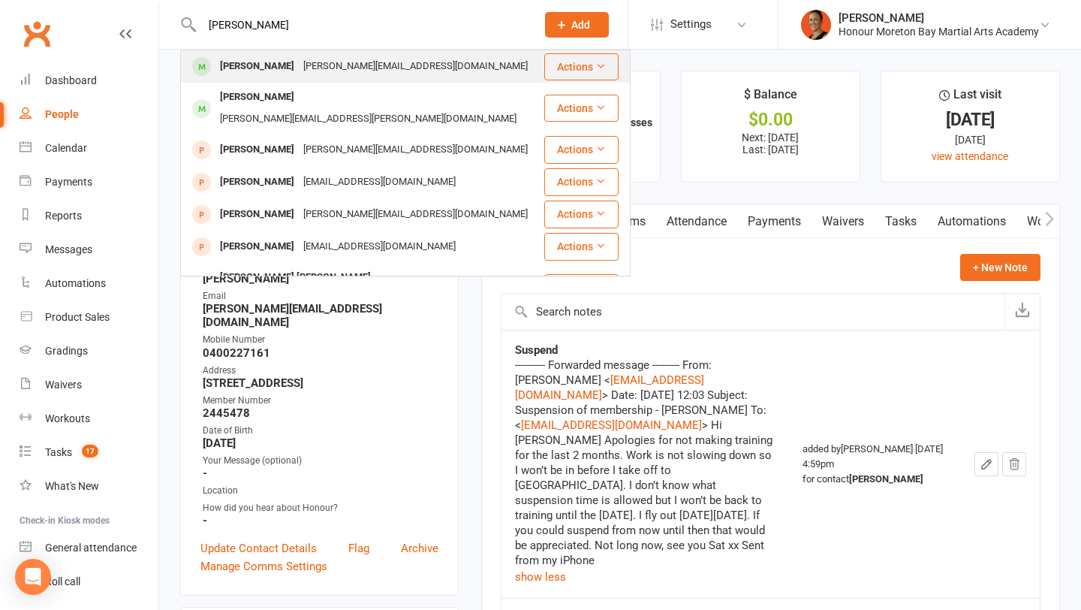
type input "naomi"
click at [288, 59] on div "Naomi Campbell" at bounding box center [257, 67] width 83 height 22
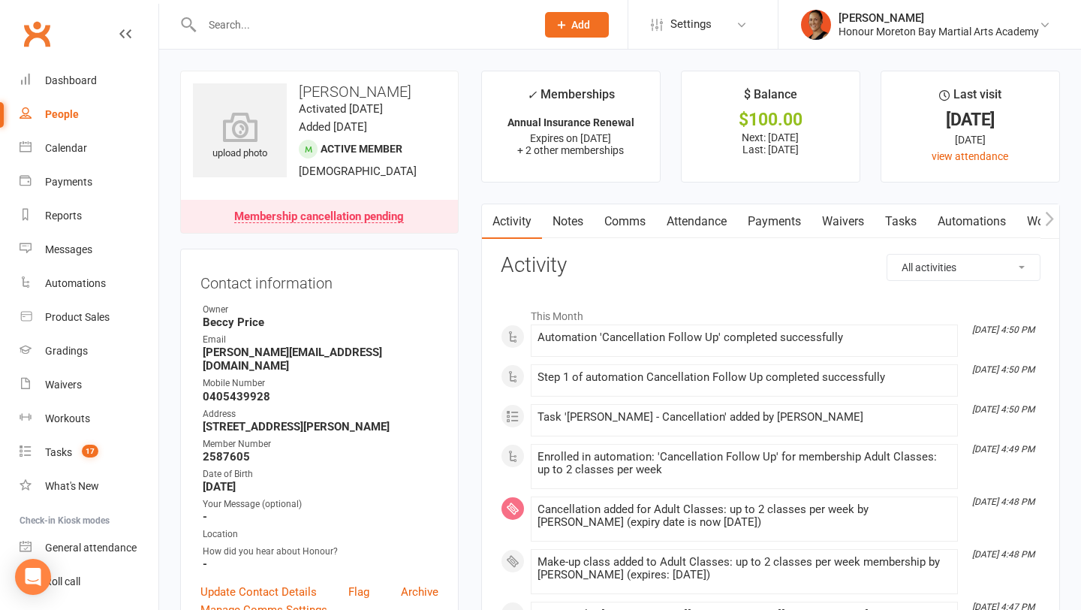
click at [622, 225] on link "Comms" at bounding box center [625, 221] width 62 height 35
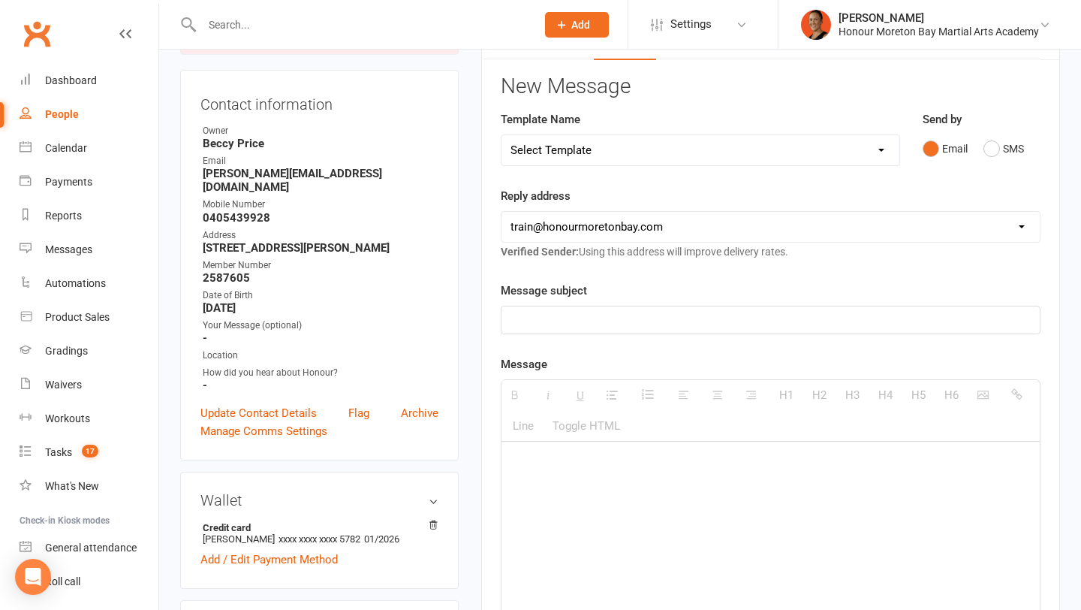
scroll to position [206, 0]
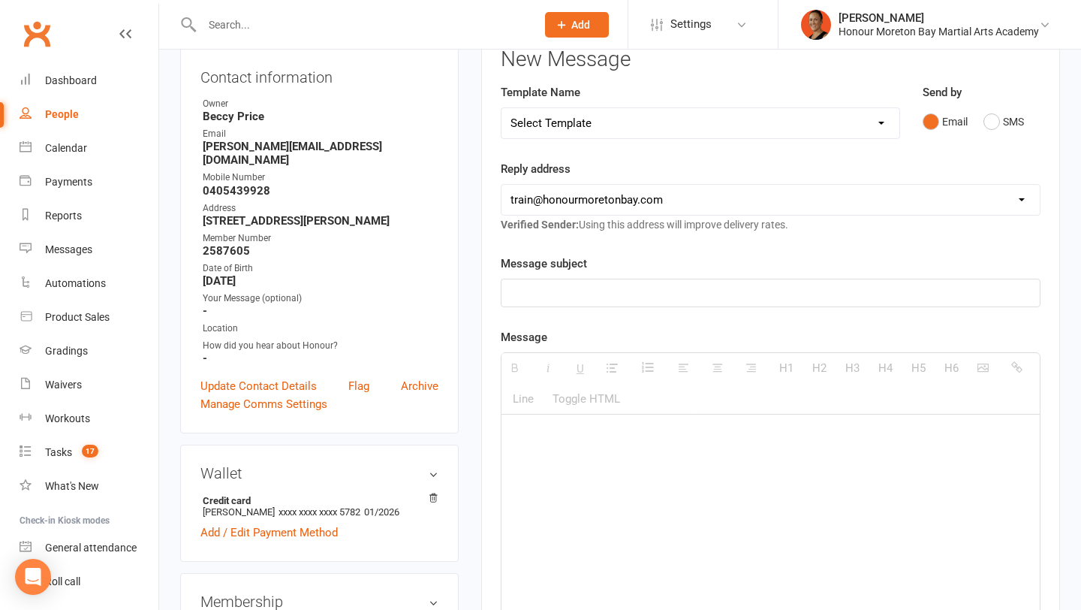
click at [656, 460] on div at bounding box center [771, 527] width 538 height 225
paste div
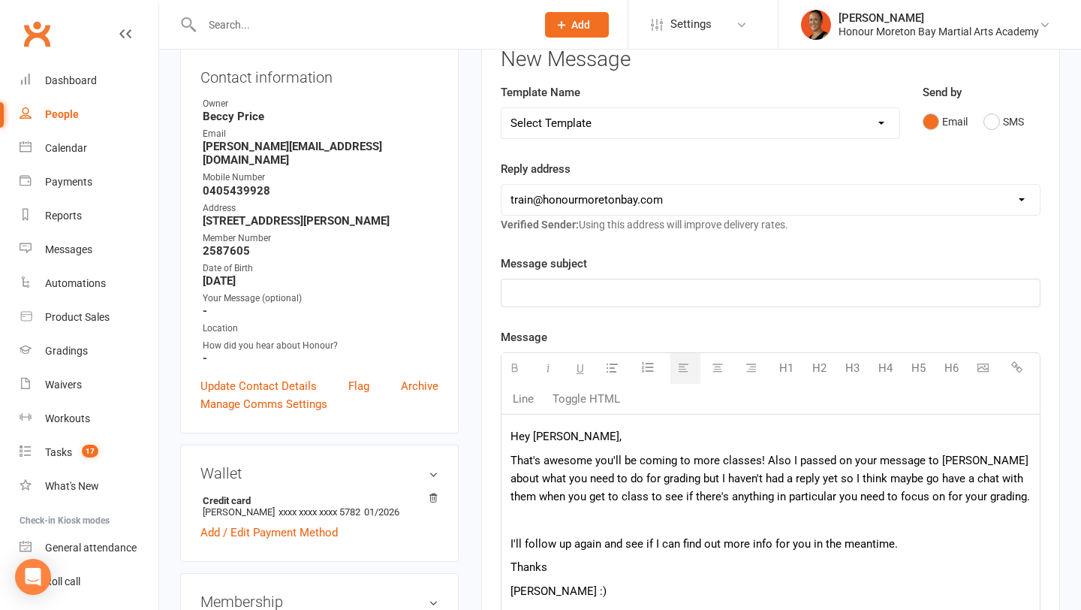
click at [576, 282] on div at bounding box center [771, 292] width 538 height 27
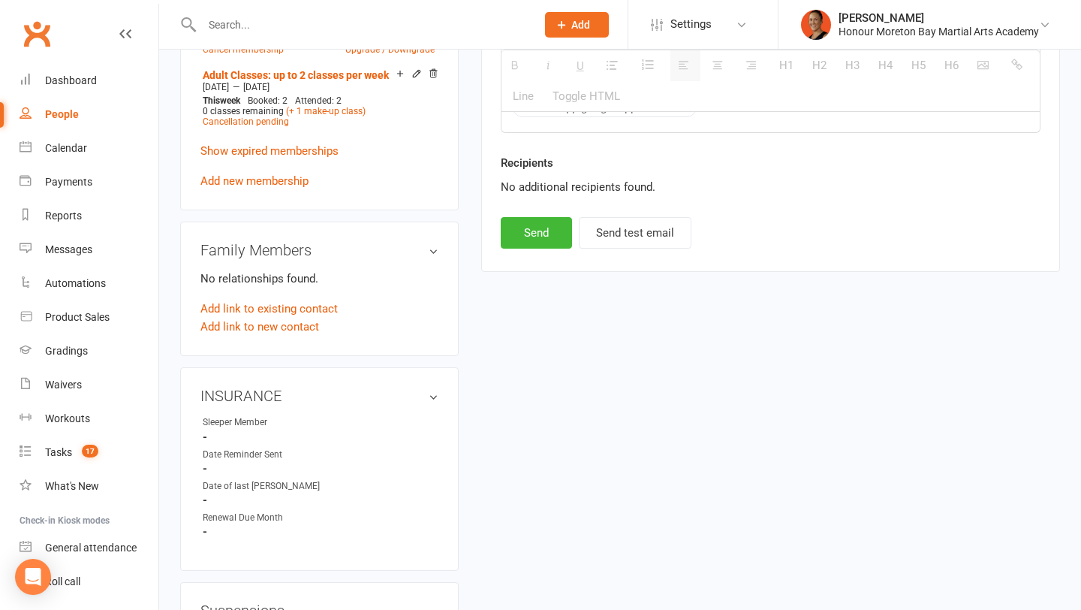
scroll to position [885, 0]
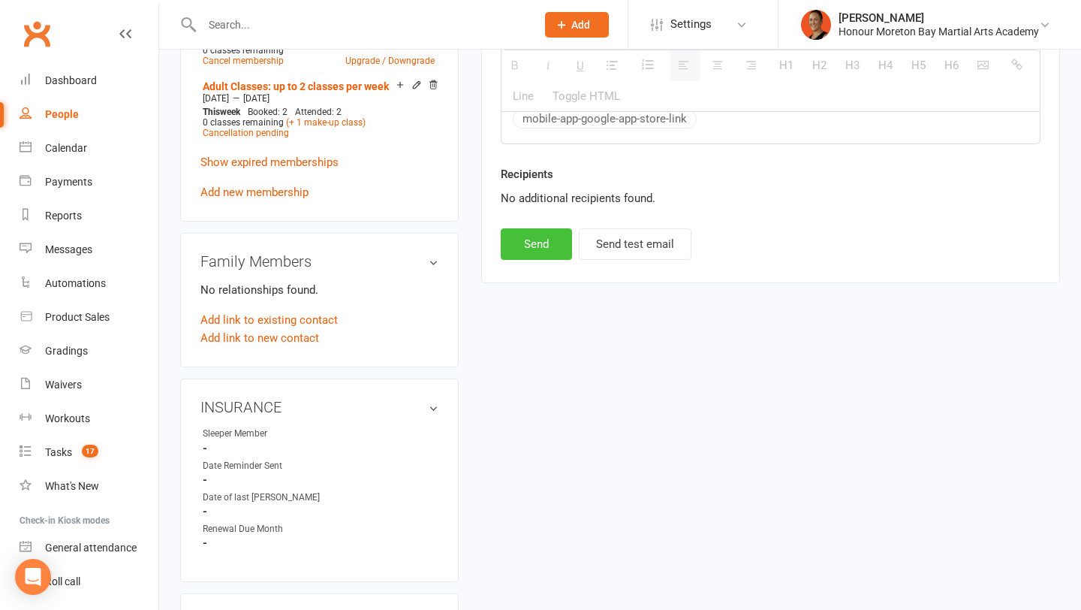
click at [538, 252] on button "Send" at bounding box center [536, 244] width 71 height 32
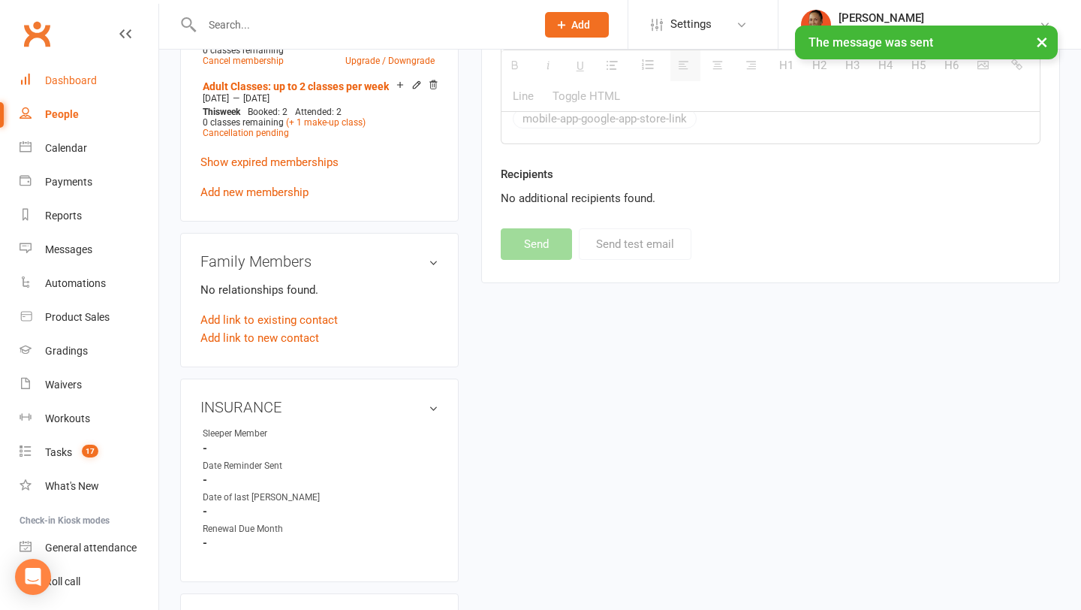
click at [80, 80] on div "Dashboard" at bounding box center [71, 80] width 52 height 12
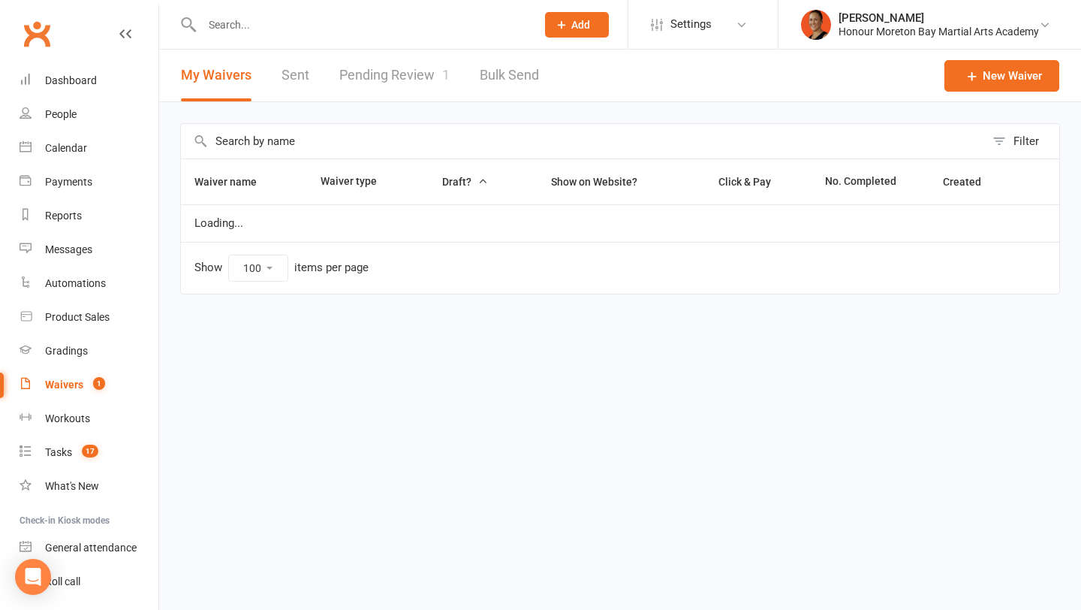
select select "100"
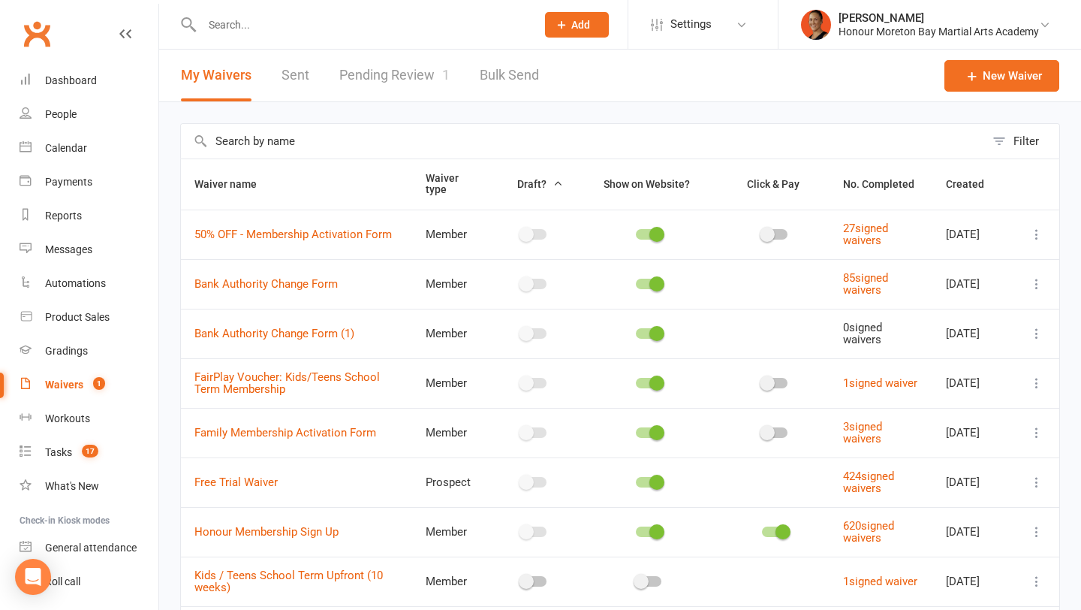
click at [407, 71] on link "Pending Review 1" at bounding box center [394, 76] width 110 height 52
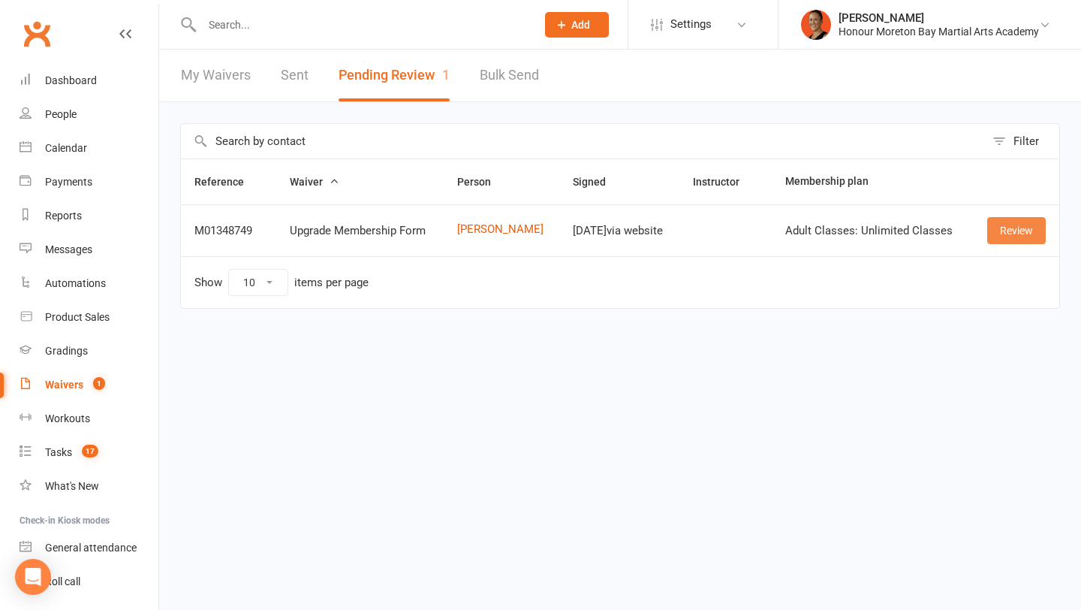
click at [1021, 228] on link "Review" at bounding box center [1017, 230] width 59 height 27
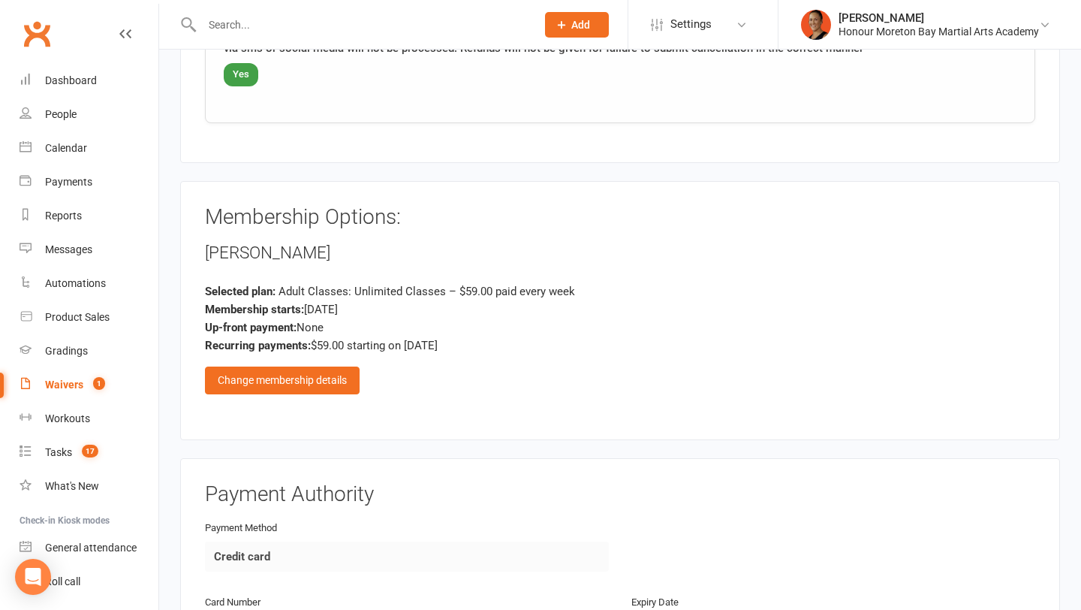
scroll to position [1551, 0]
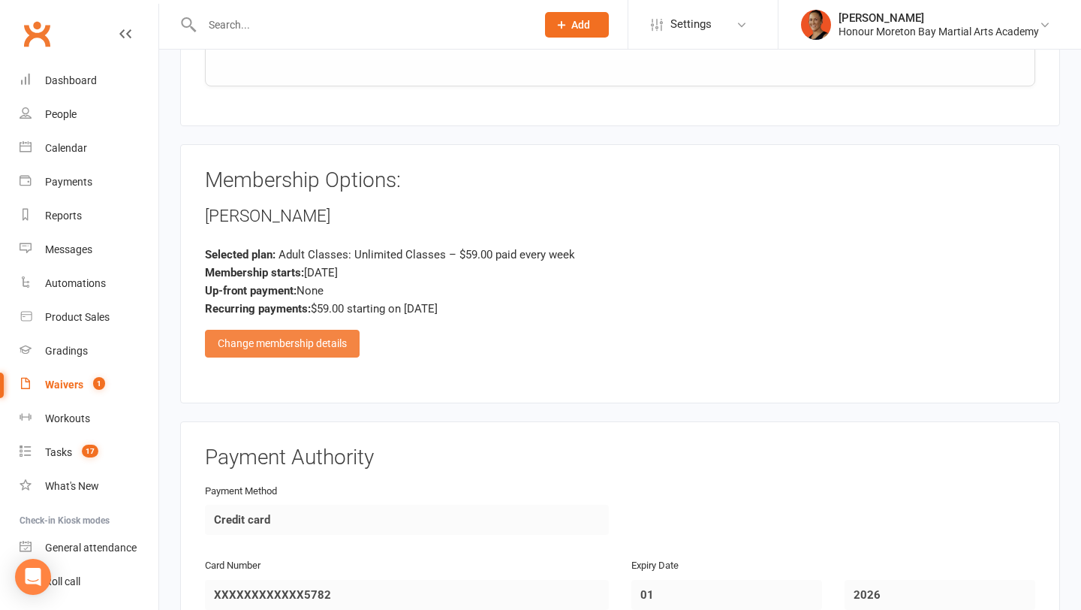
click at [331, 347] on div "Change membership details" at bounding box center [282, 343] width 155 height 27
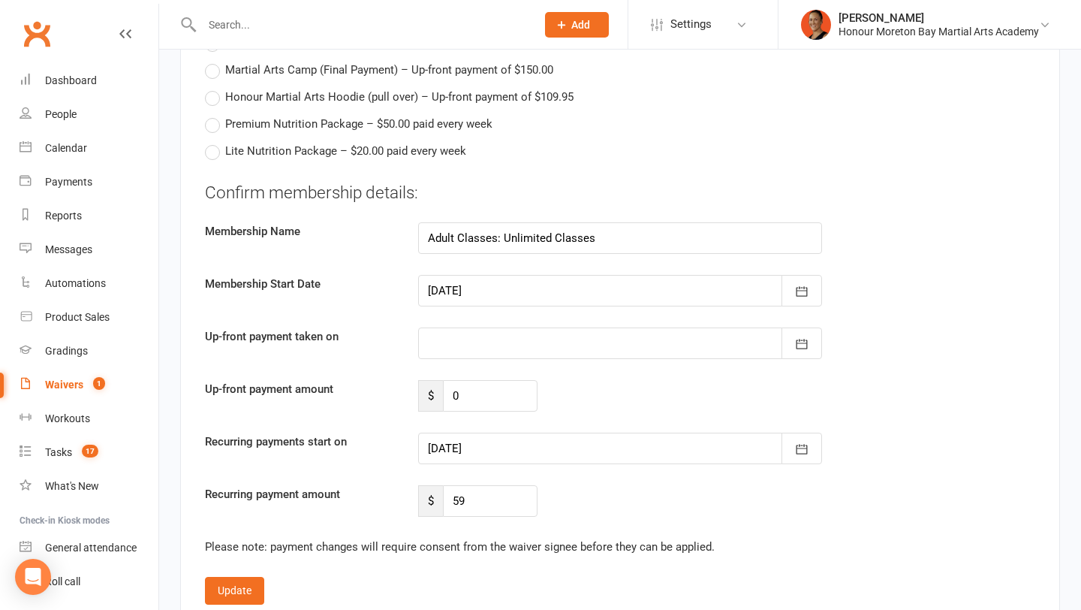
scroll to position [3209, 0]
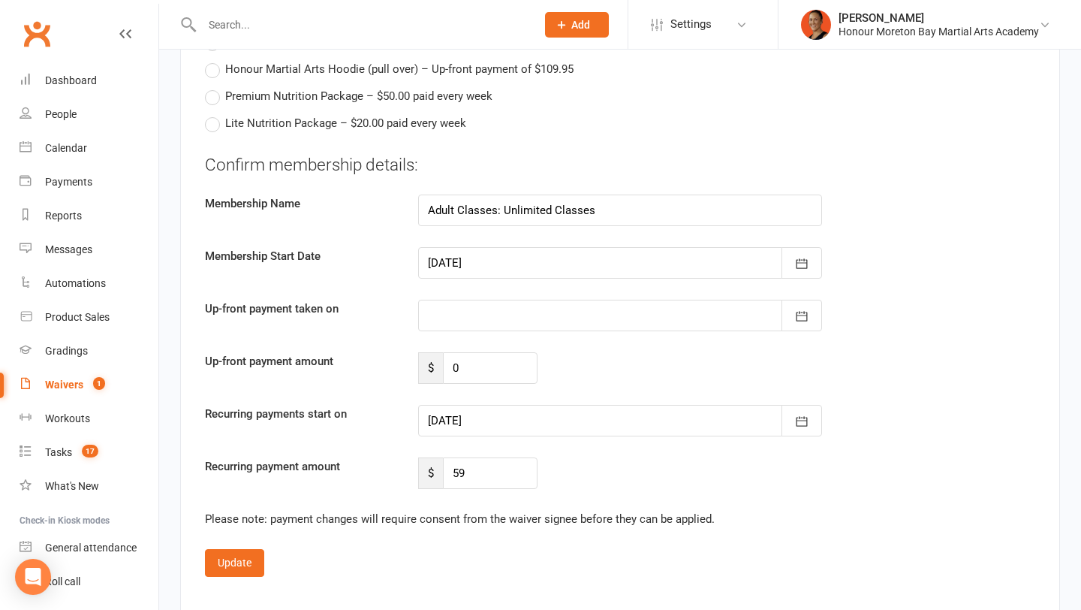
click at [635, 262] on div at bounding box center [620, 263] width 404 height 32
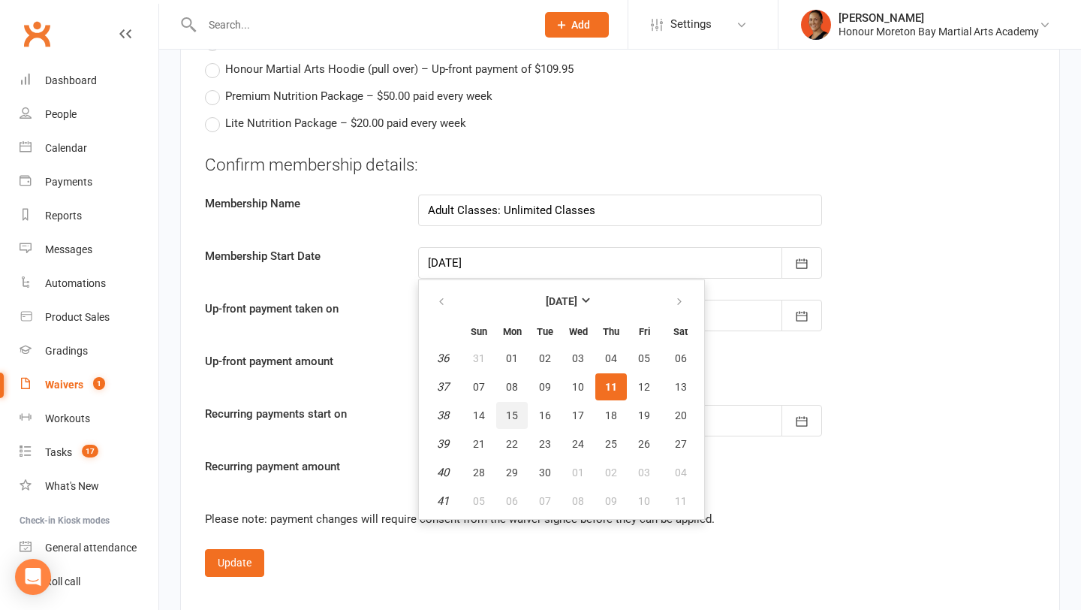
click at [511, 421] on button "15" at bounding box center [512, 415] width 32 height 27
type input "15 Sep 2025"
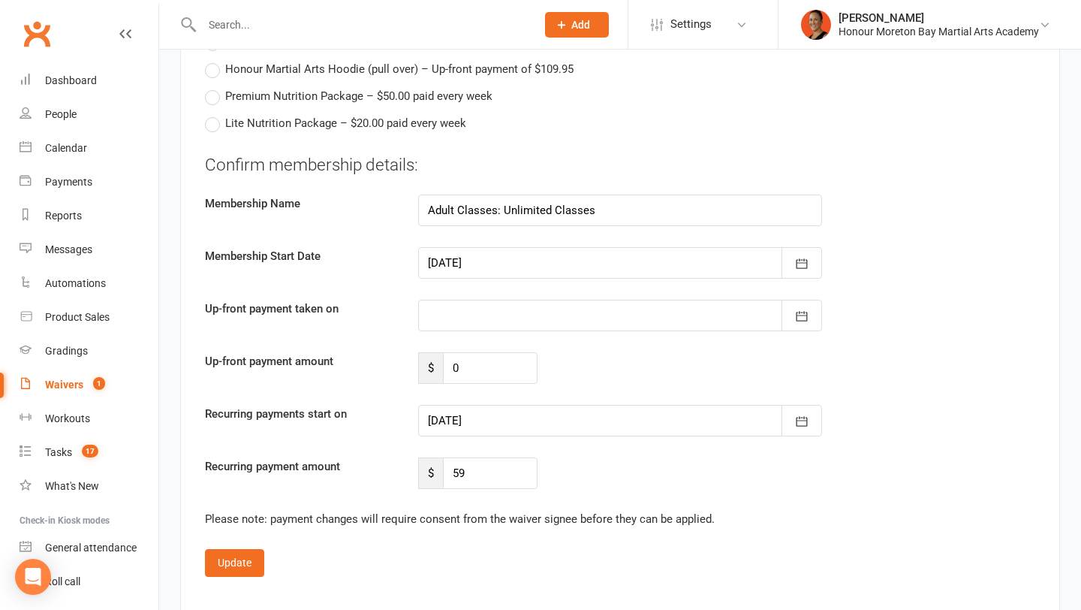
click at [499, 426] on div at bounding box center [620, 421] width 404 height 32
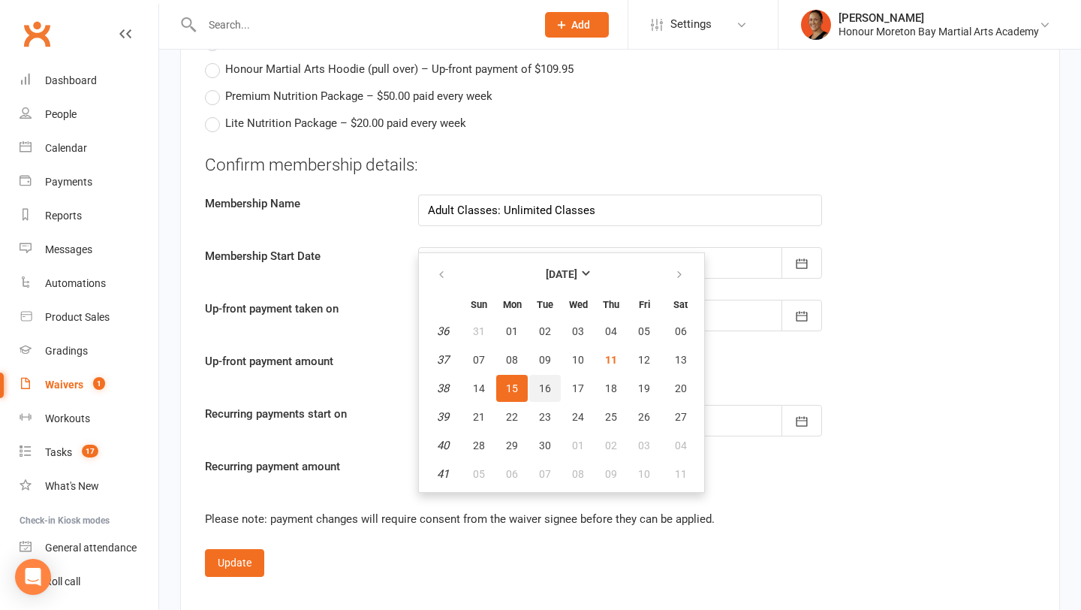
click at [548, 385] on span "16" at bounding box center [545, 388] width 12 height 12
type input "[DATE]"
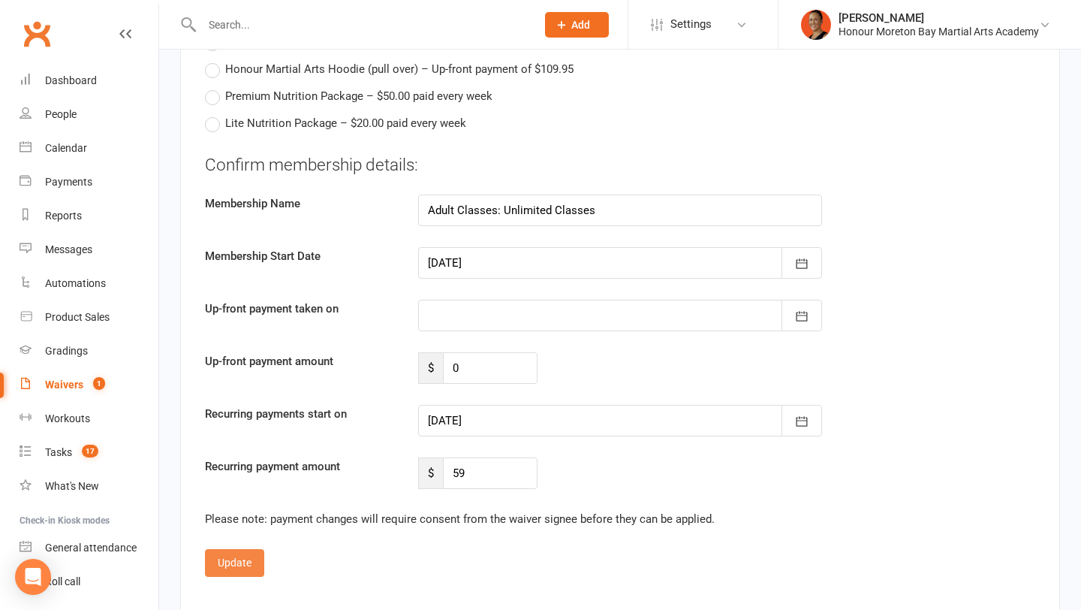
click at [230, 572] on button "Update" at bounding box center [234, 562] width 59 height 27
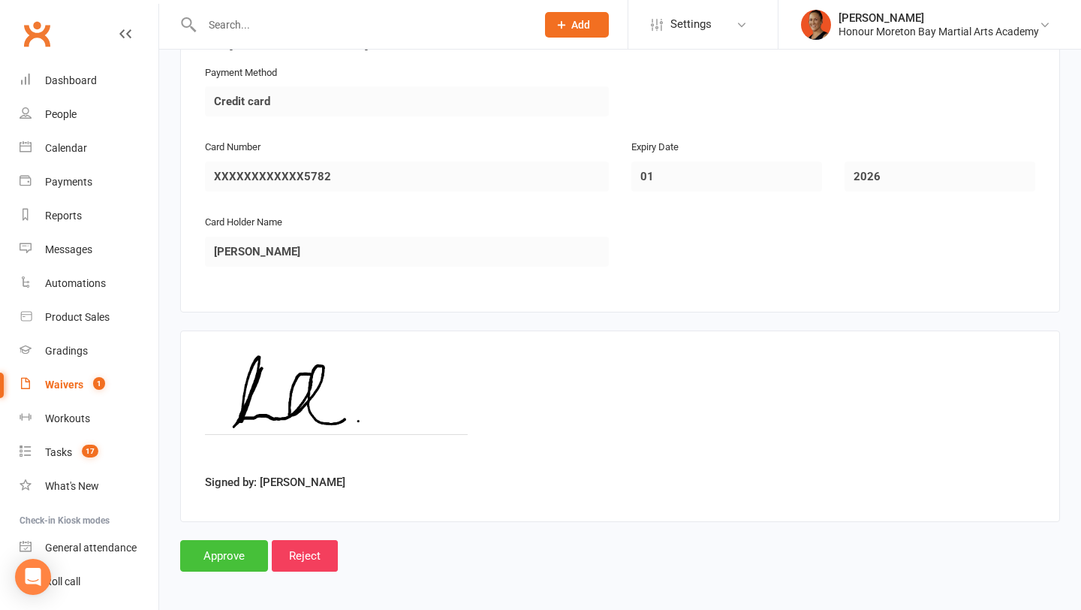
click at [226, 552] on input "Approve" at bounding box center [224, 556] width 88 height 32
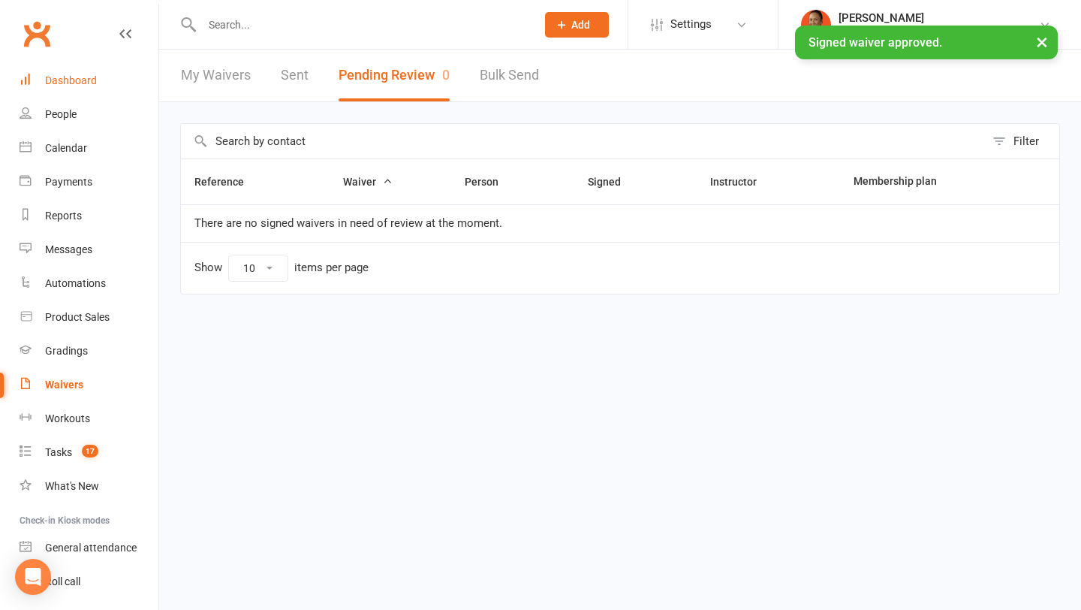
click at [82, 78] on div "Dashboard" at bounding box center [71, 80] width 52 height 12
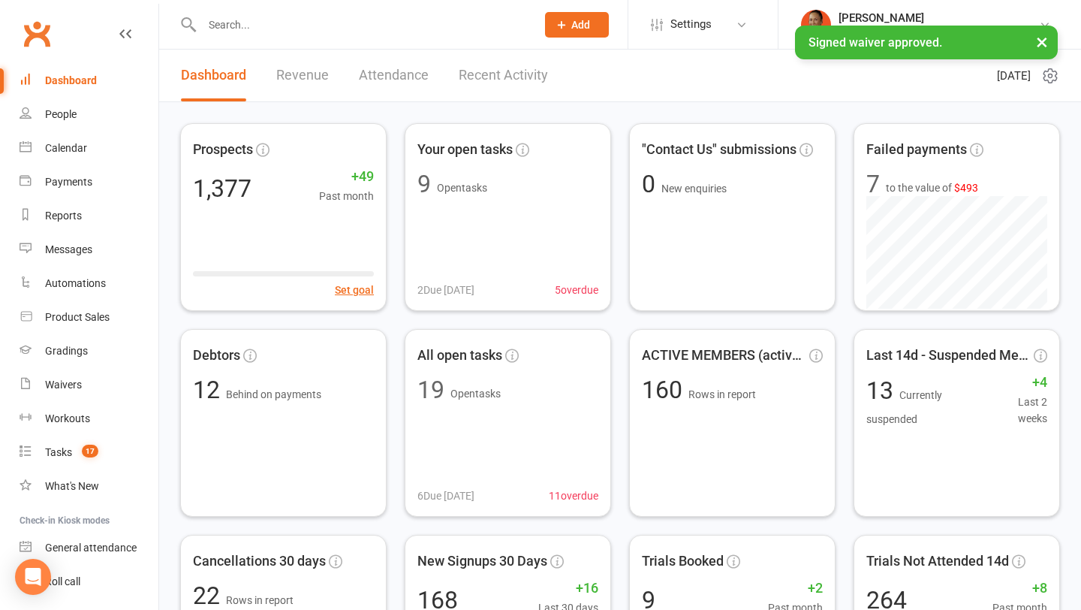
click at [518, 77] on link "Recent Activity" at bounding box center [503, 76] width 89 height 52
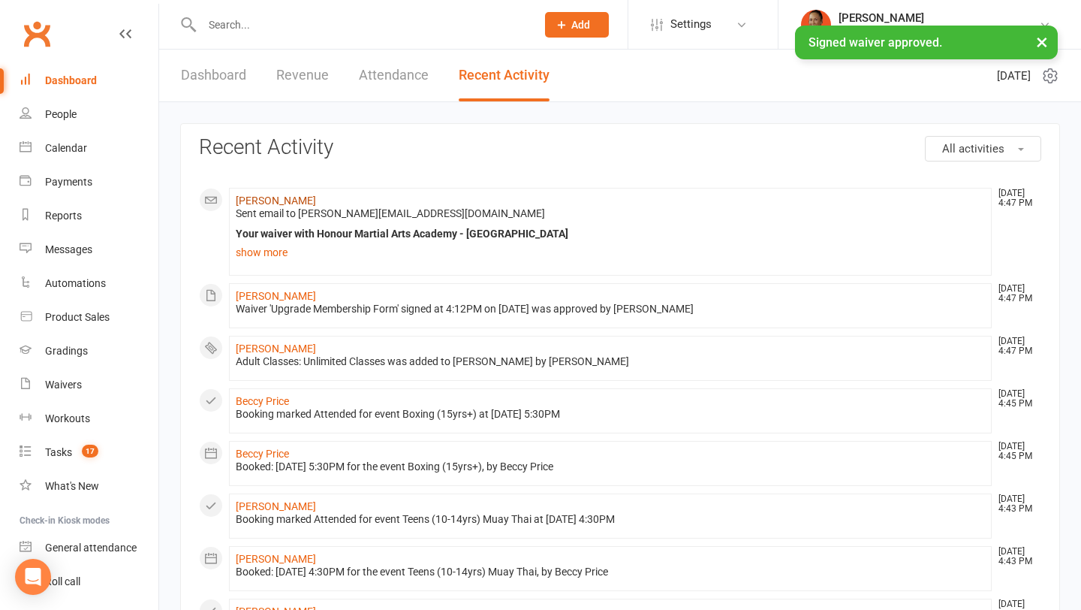
click at [276, 196] on link "Naomi Campbell" at bounding box center [276, 201] width 80 height 12
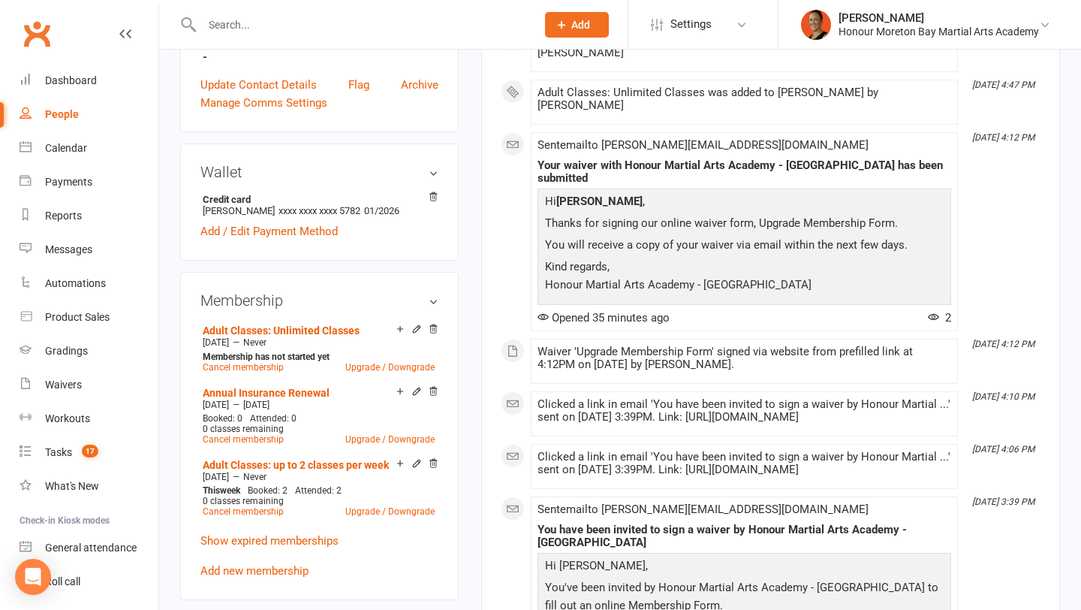
scroll to position [468, 0]
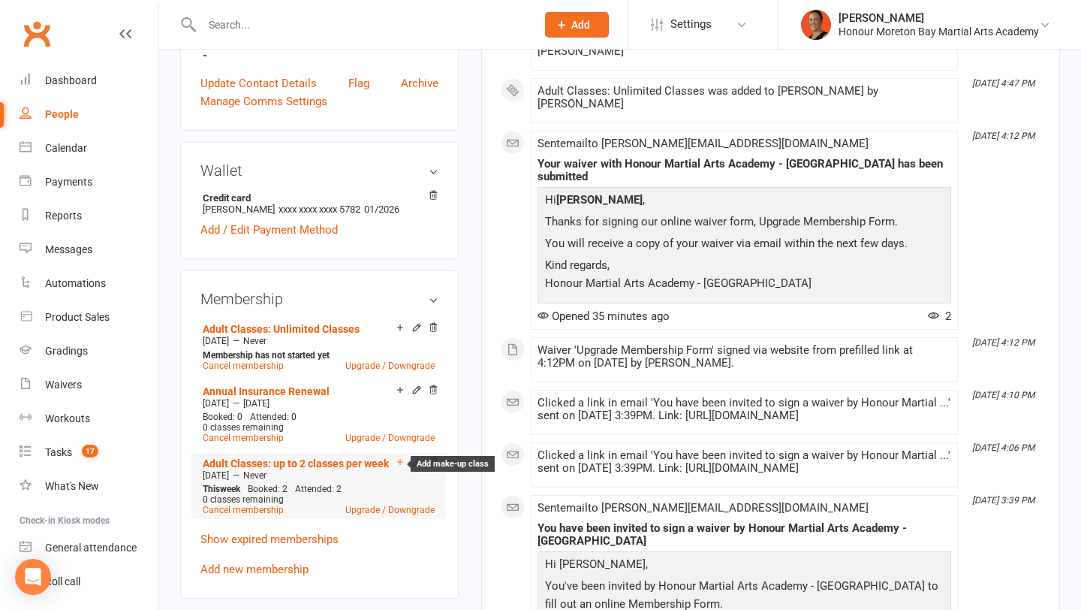
click at [401, 459] on icon at bounding box center [400, 462] width 6 height 6
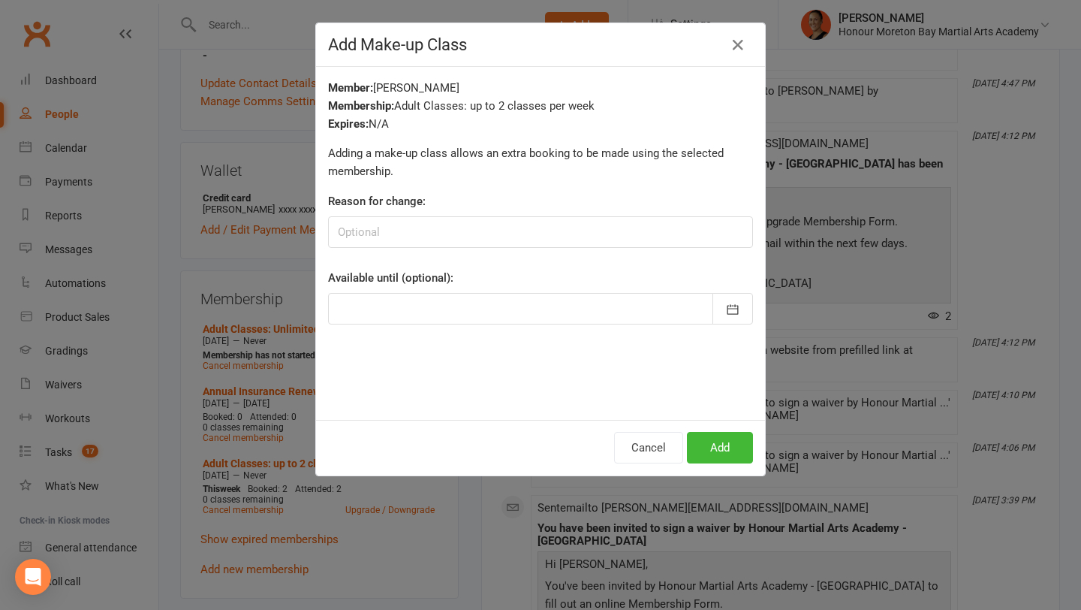
click at [599, 310] on div at bounding box center [540, 309] width 425 height 32
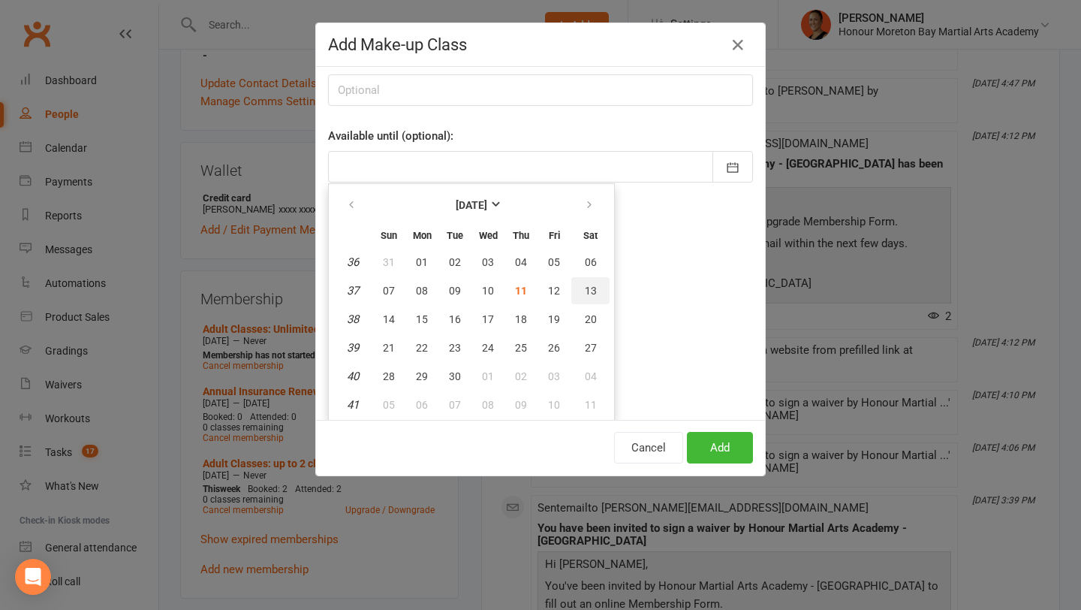
drag, startPoint x: 575, startPoint y: 290, endPoint x: 369, endPoint y: 325, distance: 208.8
click at [369, 325] on tbody "36 31 01 02 03 04 05 06 37 07 08 09 10 11 12 13 38 14 15 16 17 18 19 20 39 21 2…" at bounding box center [471, 334] width 276 height 170
click at [391, 315] on span "14" at bounding box center [389, 319] width 12 height 12
type input "14 Sep 2025"
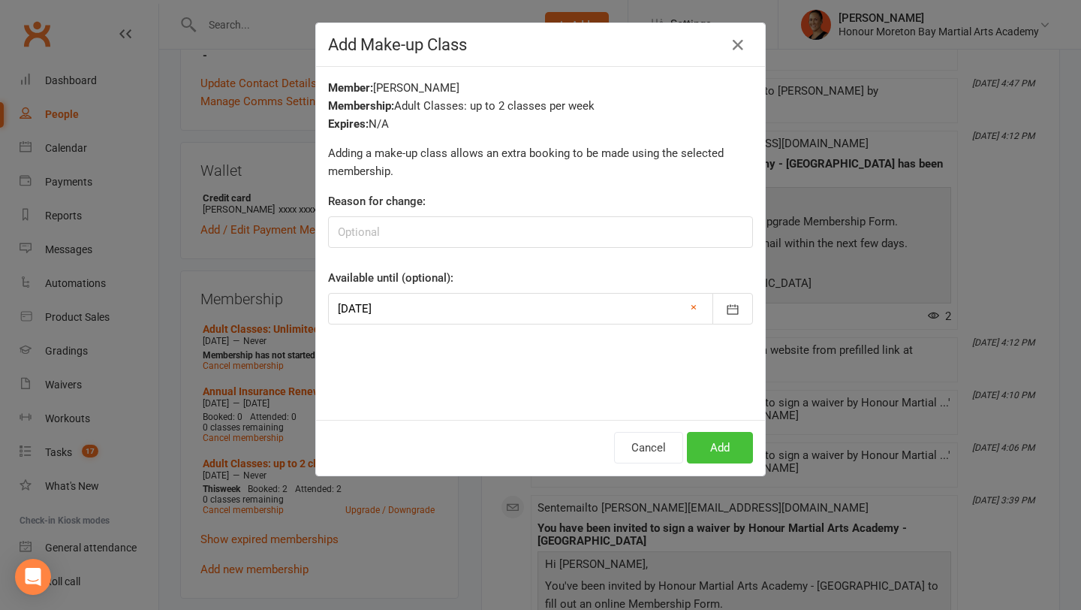
click at [747, 450] on button "Add" at bounding box center [720, 448] width 66 height 32
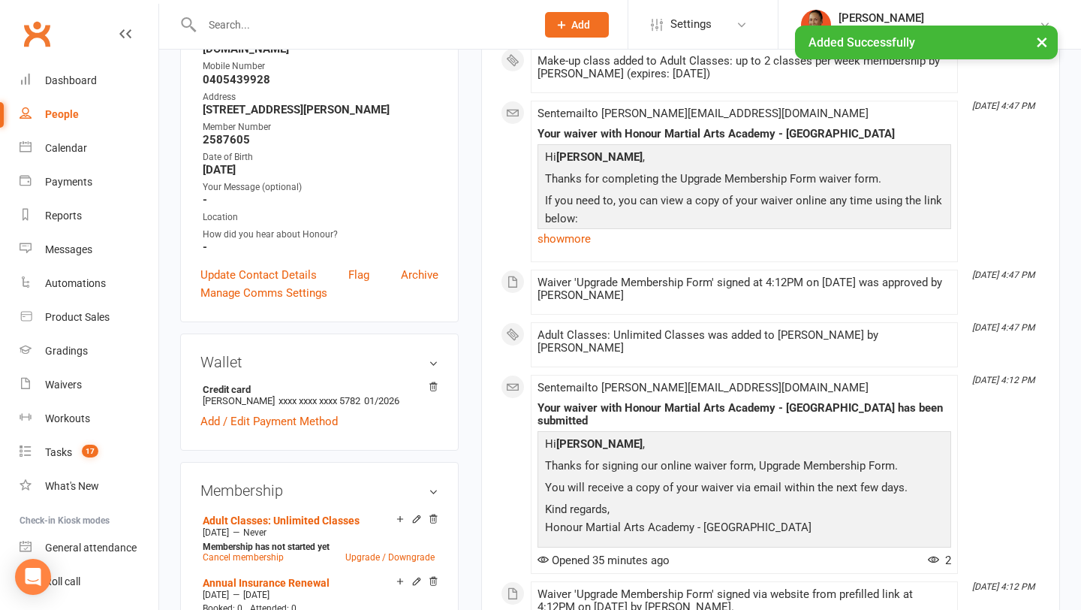
scroll to position [193, 0]
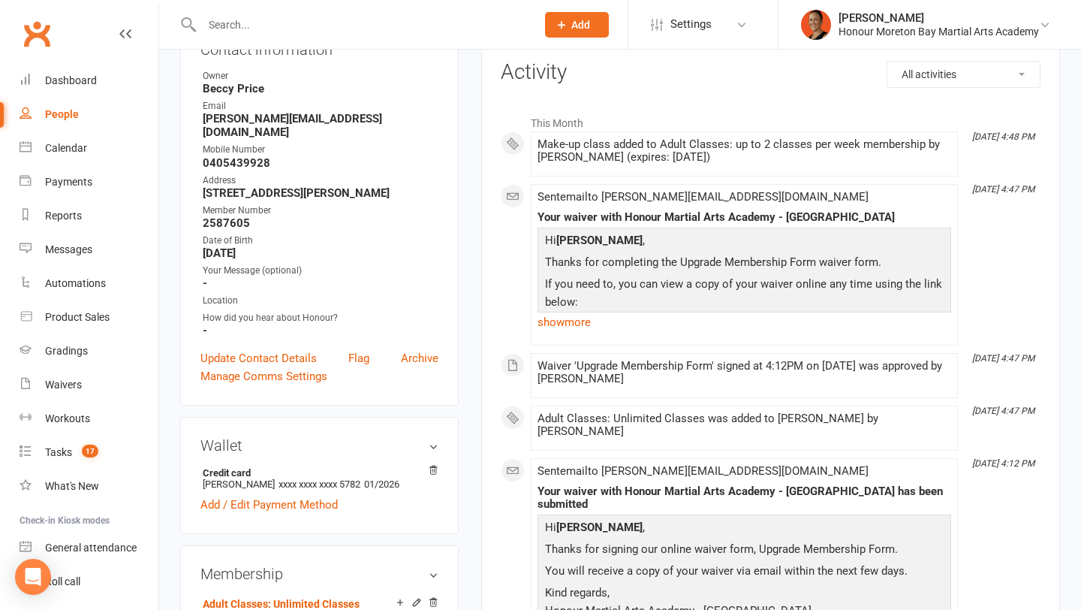
click at [623, 310] on p "If you need to, you can view a copy of your waiver online any time using the li…" at bounding box center [744, 295] width 406 height 40
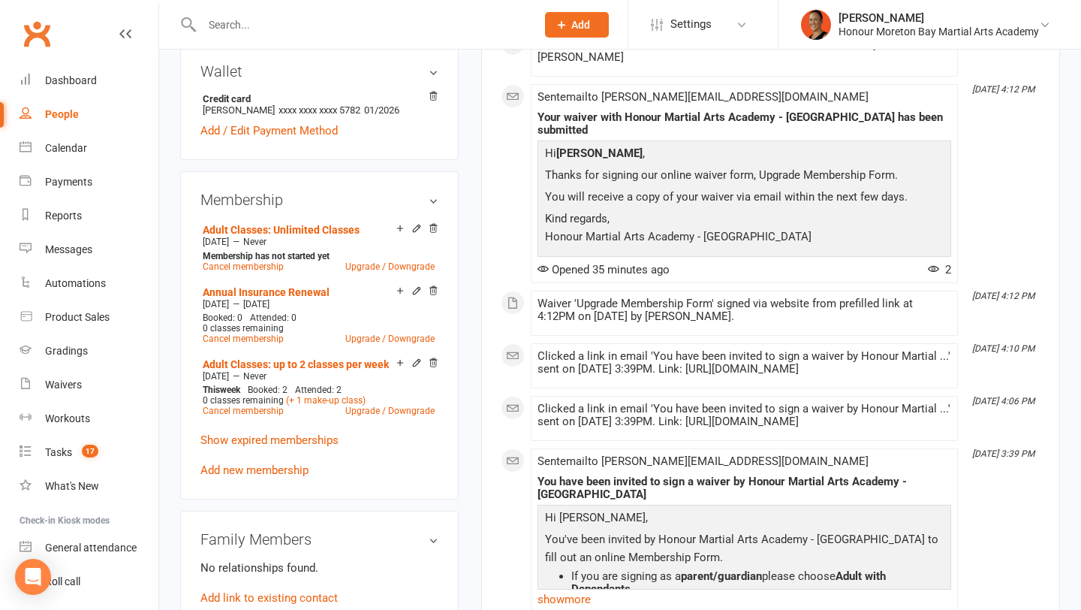
scroll to position [726, 0]
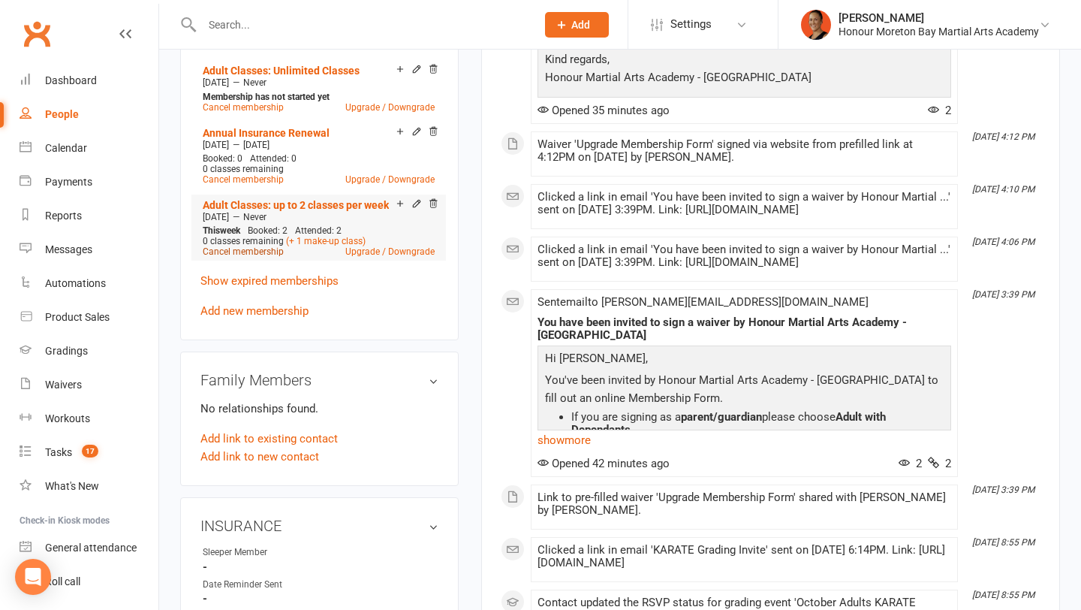
click at [261, 246] on link "Cancel membership" at bounding box center [243, 251] width 81 height 11
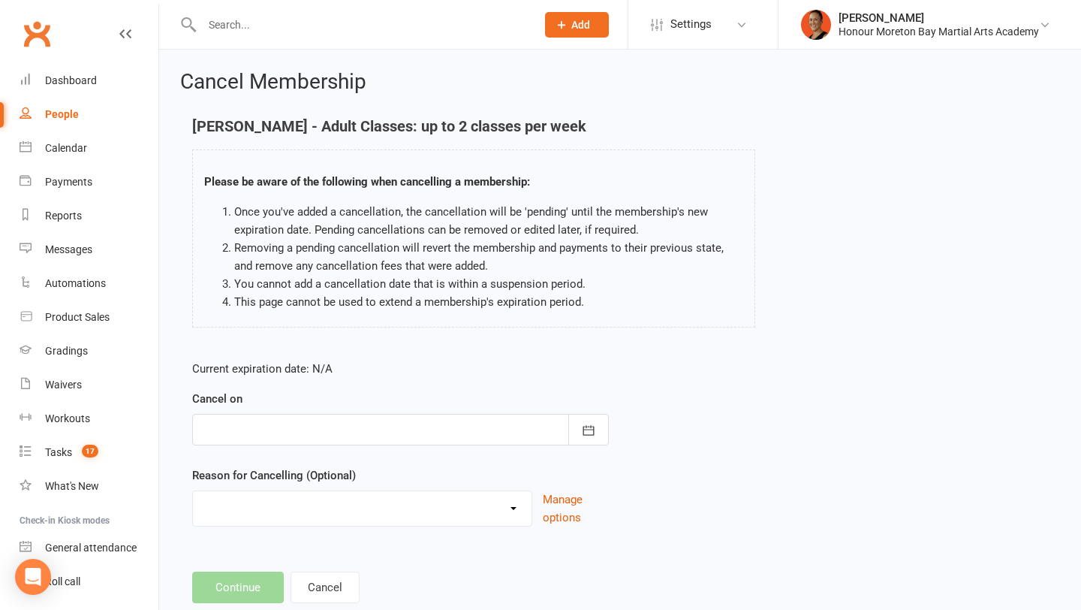
click at [312, 429] on div at bounding box center [400, 430] width 417 height 32
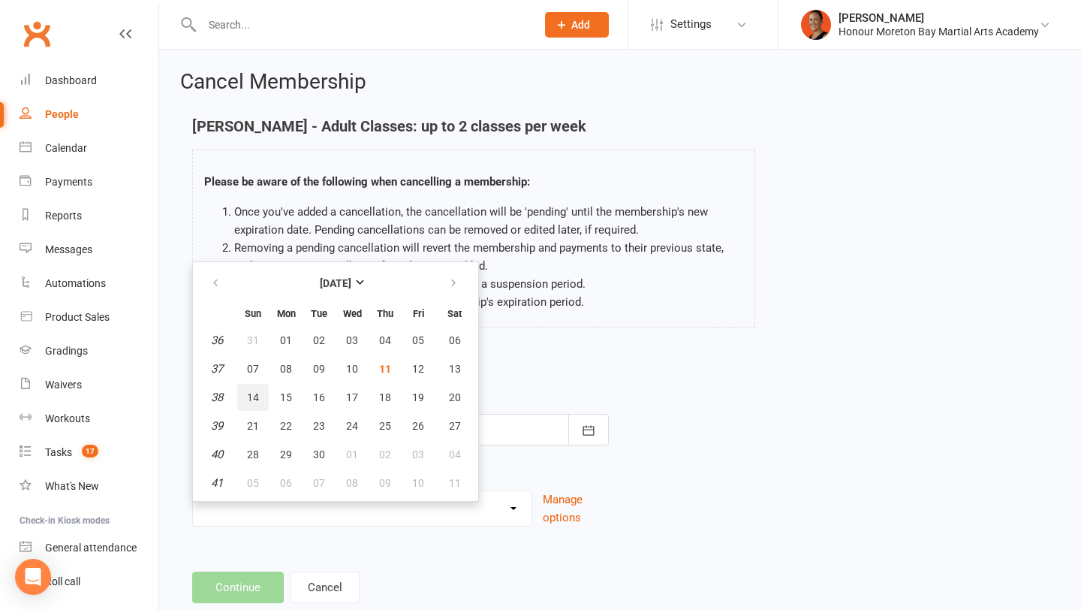
click at [259, 395] on button "14" at bounding box center [253, 397] width 32 height 27
type input "14 Sep 2025"
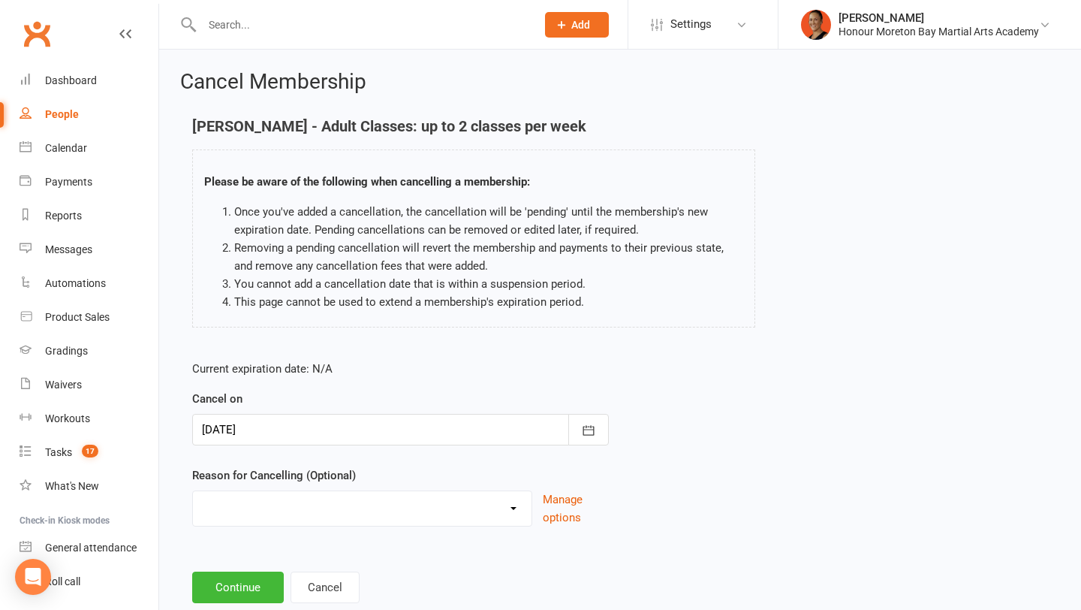
click at [255, 522] on div "BAD DEBT Bad Debt - Not attending & not responding Changed to Paying Casual con…" at bounding box center [362, 508] width 340 height 36
click at [255, 521] on div "BAD DEBT Bad Debt - Not attending & not responding Changed to Paying Casual con…" at bounding box center [362, 508] width 340 height 36
click at [255, 512] on select "BAD DEBT Bad Debt - Not attending & not responding Changed to Paying Casual con…" at bounding box center [362, 506] width 339 height 30
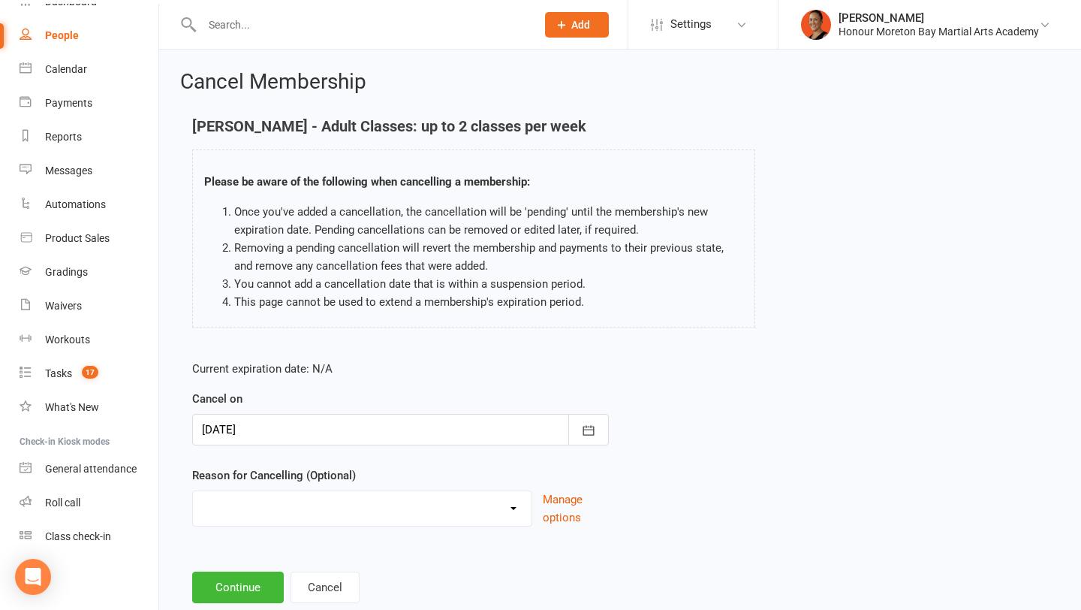
select select "13"
click at [193, 491] on select "BAD DEBT Bad Debt - Not attending & not responding Changed to Paying Casual con…" at bounding box center [362, 506] width 339 height 30
click at [227, 588] on button "Continue" at bounding box center [238, 588] width 92 height 32
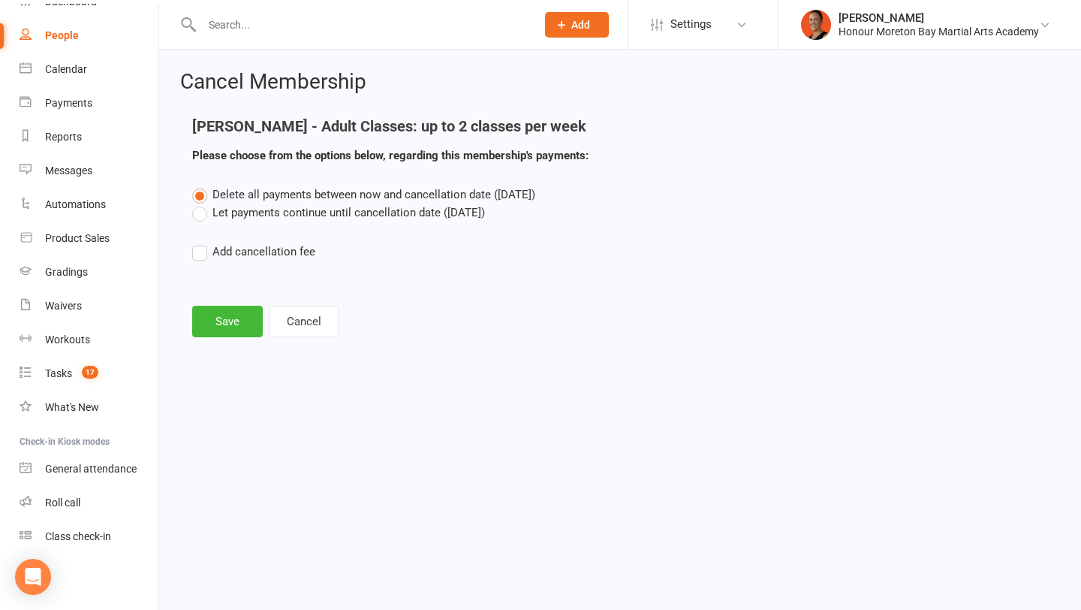
click at [206, 221] on div "Delete all payments between now and cancellation date (Sep 14, 2025) Let paymen…" at bounding box center [620, 233] width 879 height 96
click at [205, 213] on label "Let payments continue until cancellation date (Sep 14, 2025)" at bounding box center [338, 213] width 293 height 18
click at [202, 204] on input "Let payments continue until cancellation date (Sep 14, 2025)" at bounding box center [197, 204] width 10 height 0
click at [216, 312] on button "Save" at bounding box center [227, 322] width 71 height 32
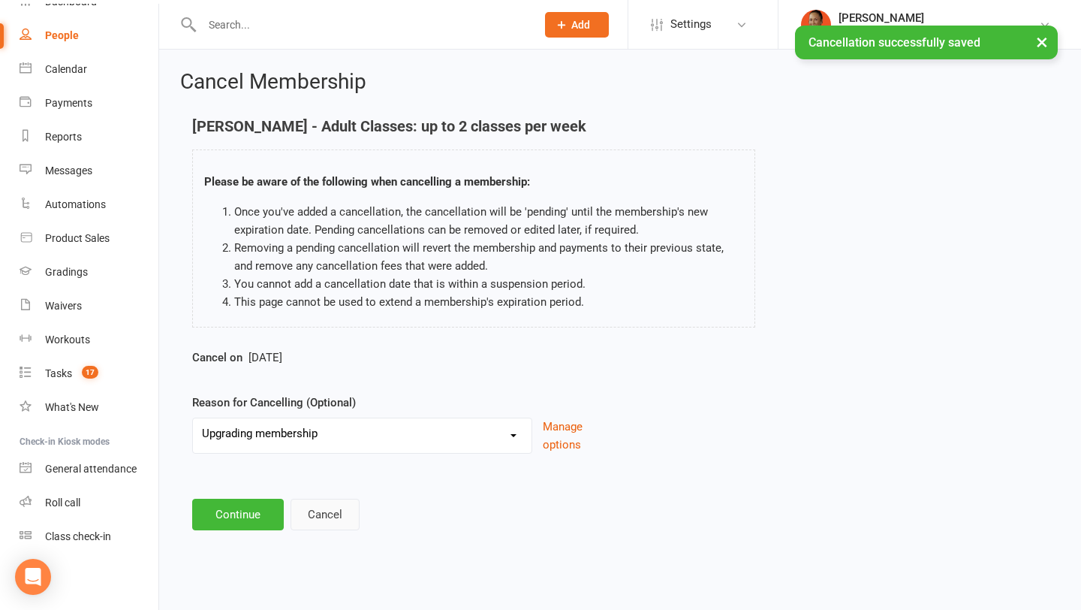
click at [331, 500] on button "Cancel" at bounding box center [325, 515] width 69 height 32
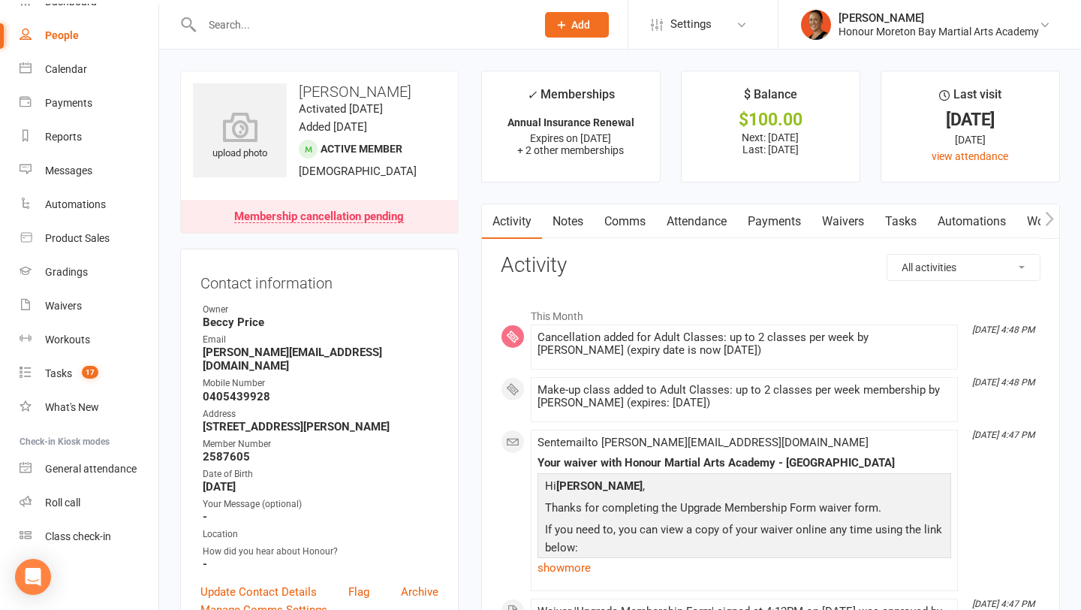
click at [789, 223] on link "Payments" at bounding box center [774, 221] width 74 height 35
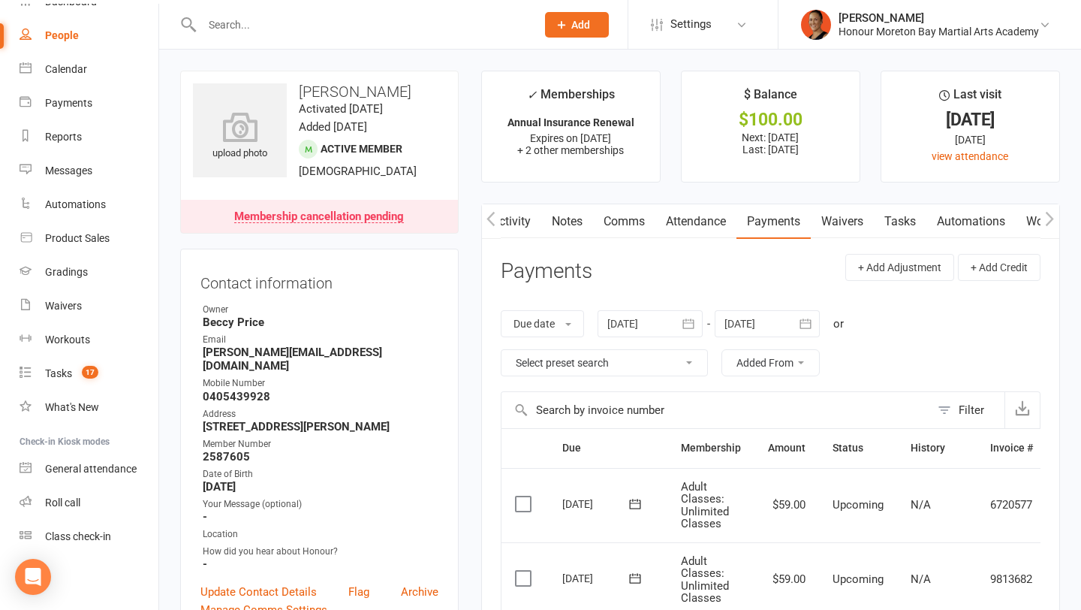
click at [312, 41] on div at bounding box center [352, 24] width 345 height 49
click at [311, 33] on input "text" at bounding box center [362, 24] width 328 height 21
click at [313, 29] on input "hayl" at bounding box center [362, 24] width 328 height 21
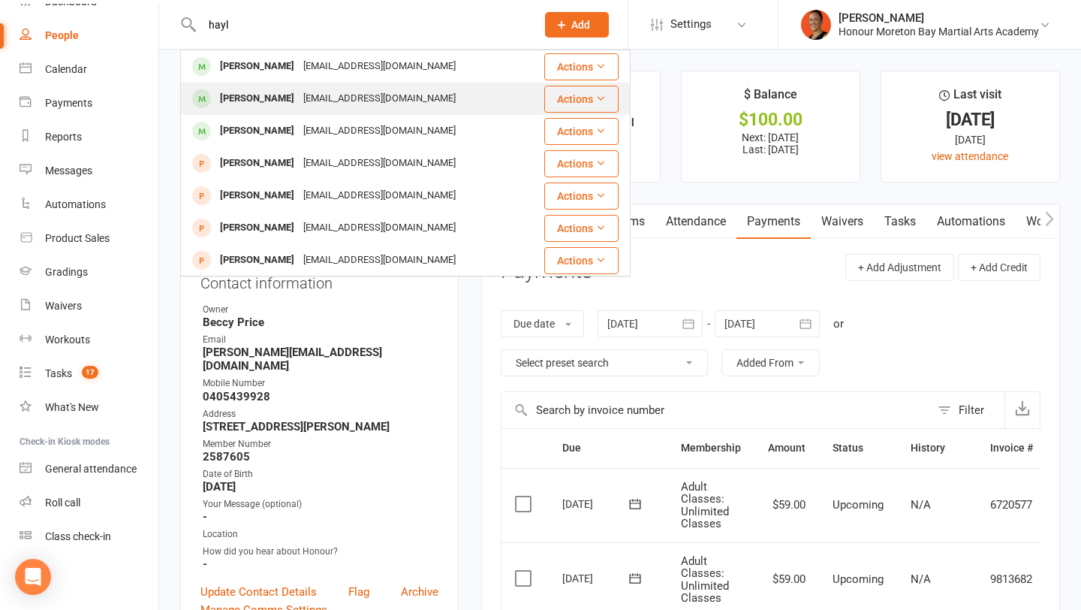
type input "hayl"
click at [291, 106] on div "Hayley Protheroe" at bounding box center [257, 99] width 83 height 22
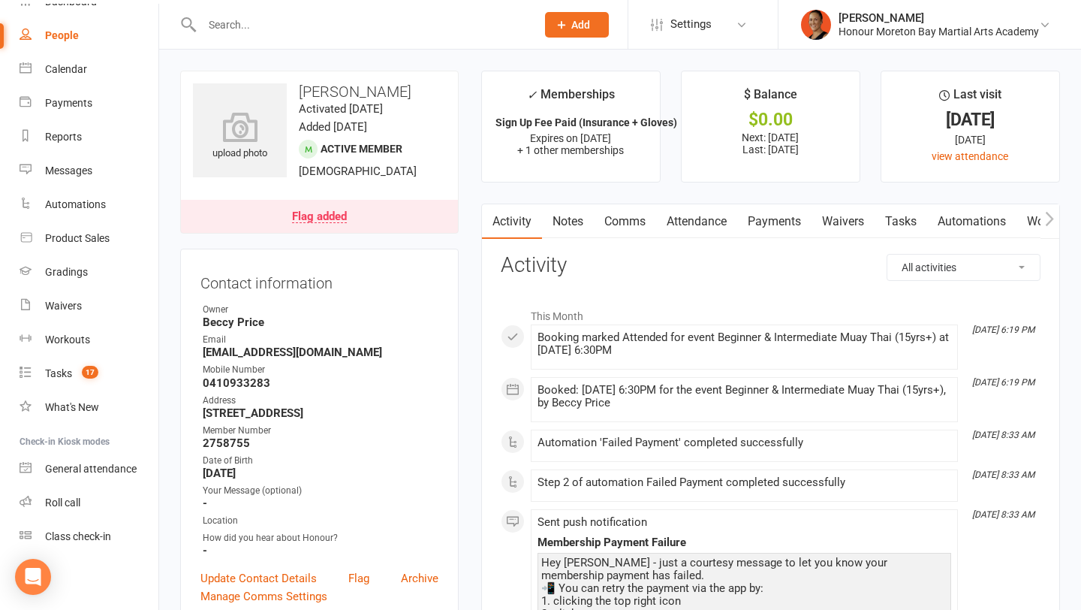
click at [736, 220] on link "Attendance" at bounding box center [696, 221] width 81 height 35
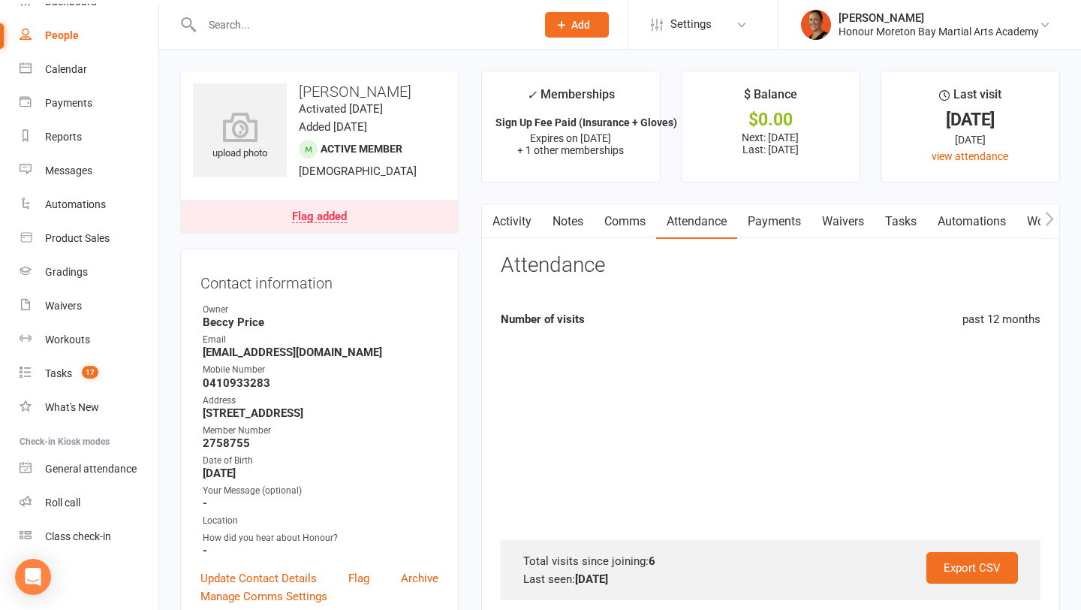
click at [786, 223] on link "Payments" at bounding box center [774, 221] width 74 height 35
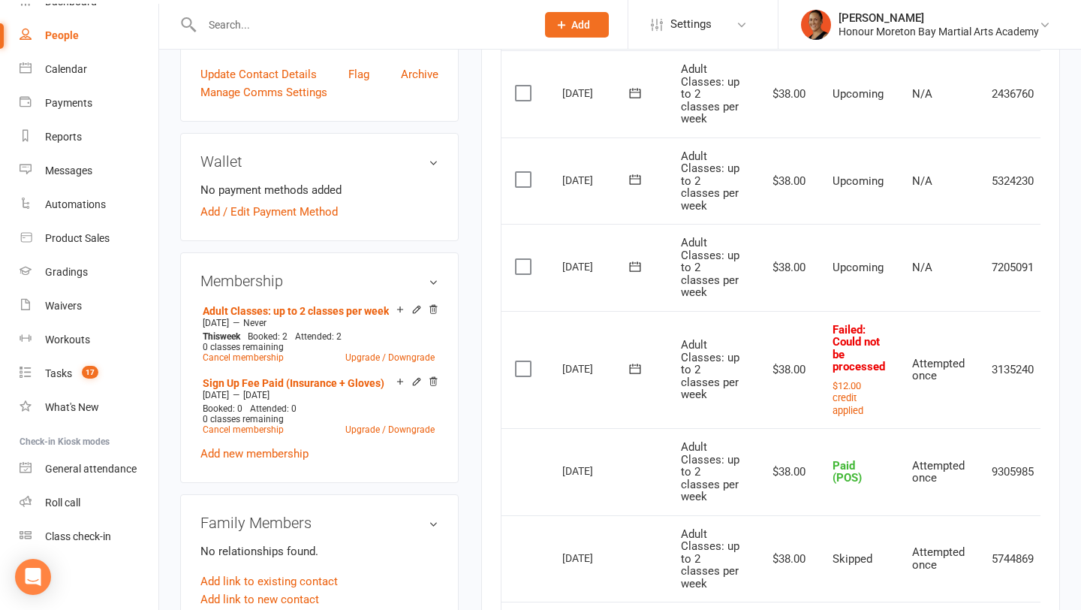
scroll to position [505, 0]
click at [749, 400] on td "Adult Classes: up to 2 classes per week" at bounding box center [711, 369] width 87 height 118
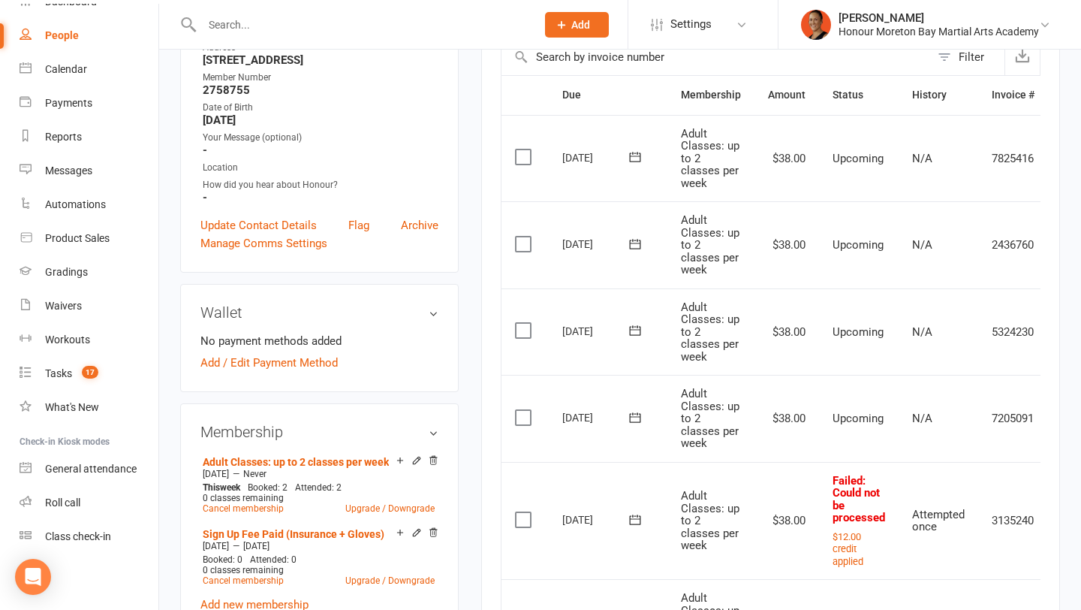
scroll to position [0, 0]
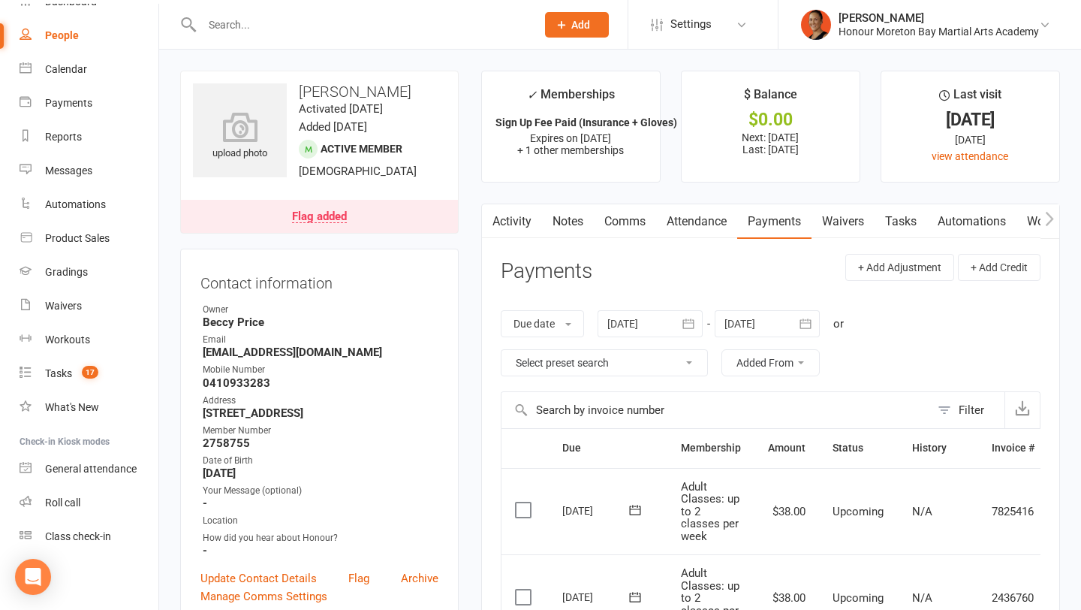
click at [565, 211] on link "Notes" at bounding box center [568, 221] width 52 height 35
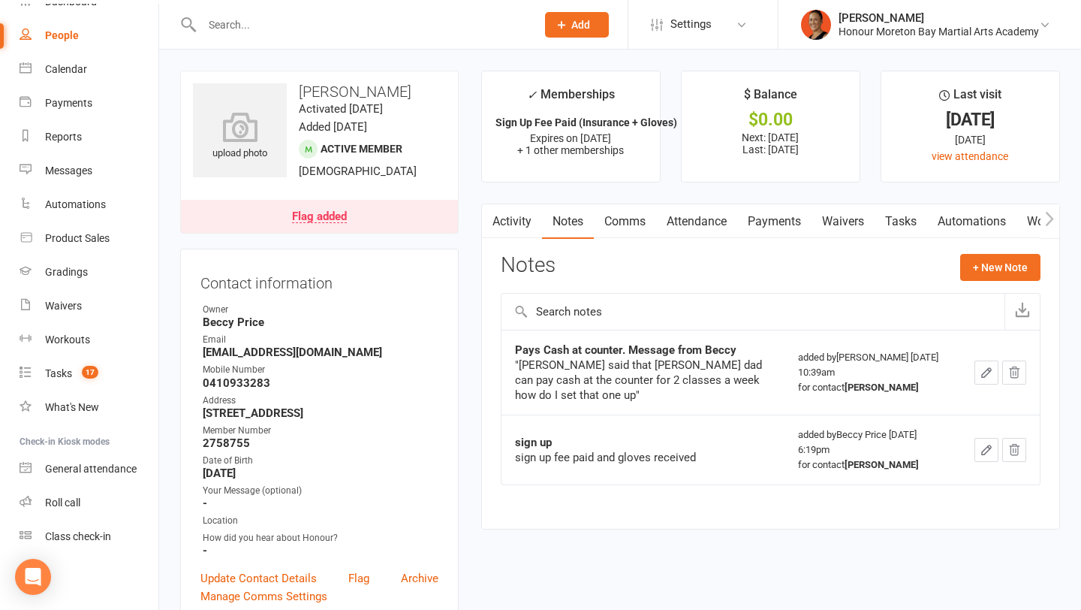
click at [795, 223] on link "Payments" at bounding box center [774, 221] width 74 height 35
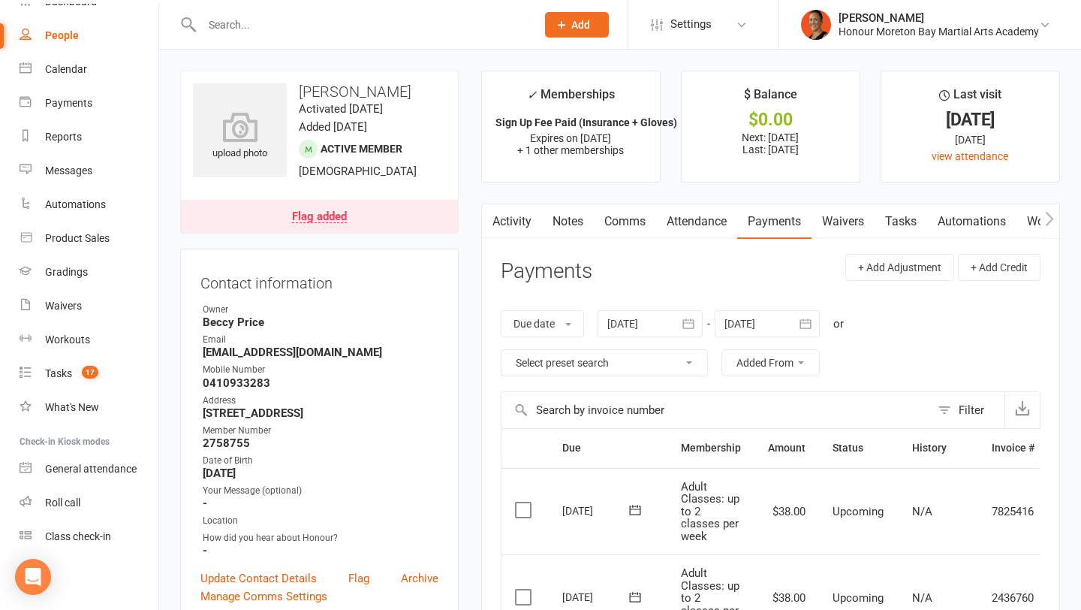
click at [498, 225] on button "button" at bounding box center [491, 221] width 19 height 34
click at [490, 224] on icon "button" at bounding box center [491, 219] width 9 height 16
click at [520, 210] on link "Activity" at bounding box center [512, 221] width 60 height 35
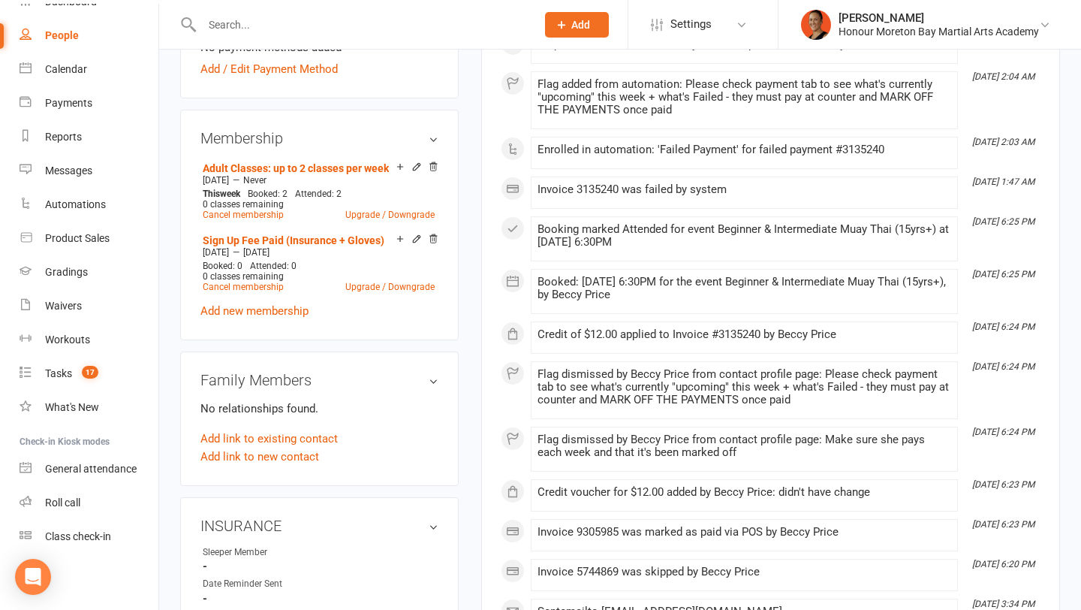
scroll to position [650, 0]
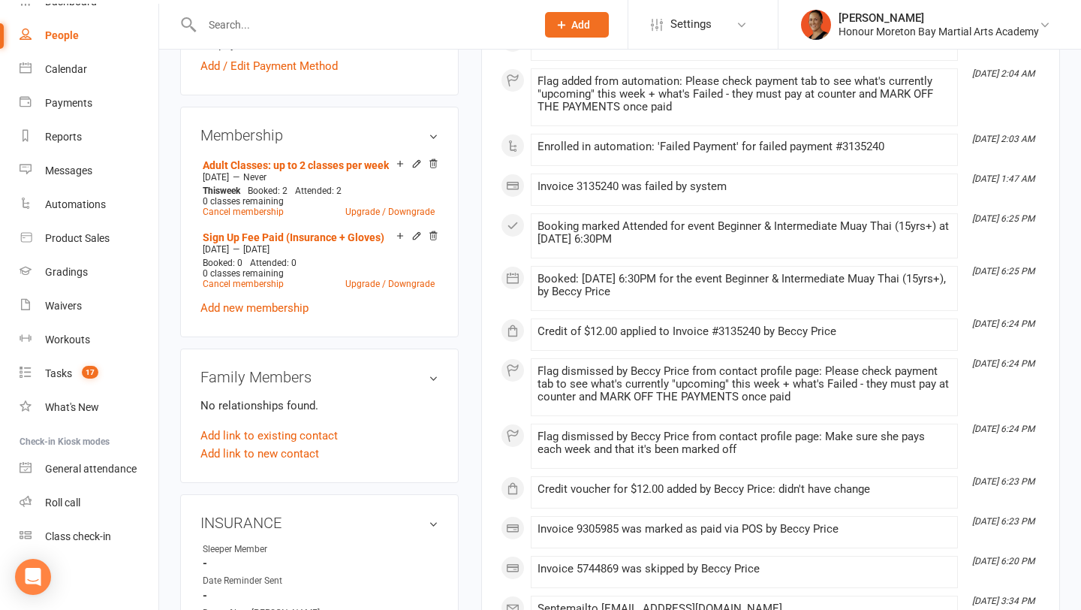
click at [674, 333] on div "Credit of $12.00 applied to Invoice #3135240 by Beccy Price" at bounding box center [745, 331] width 414 height 13
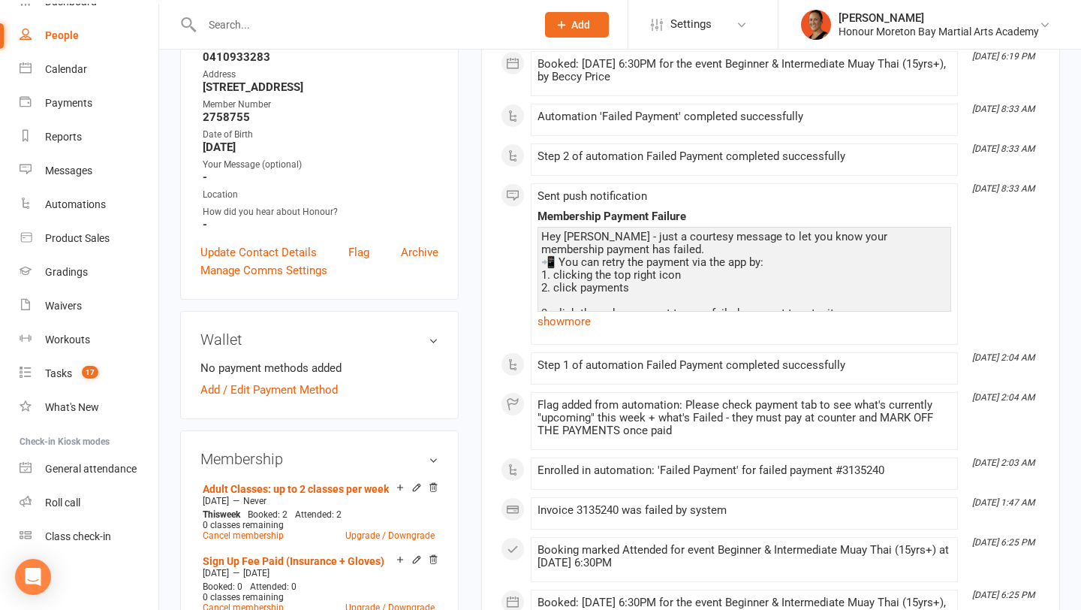
scroll to position [0, 0]
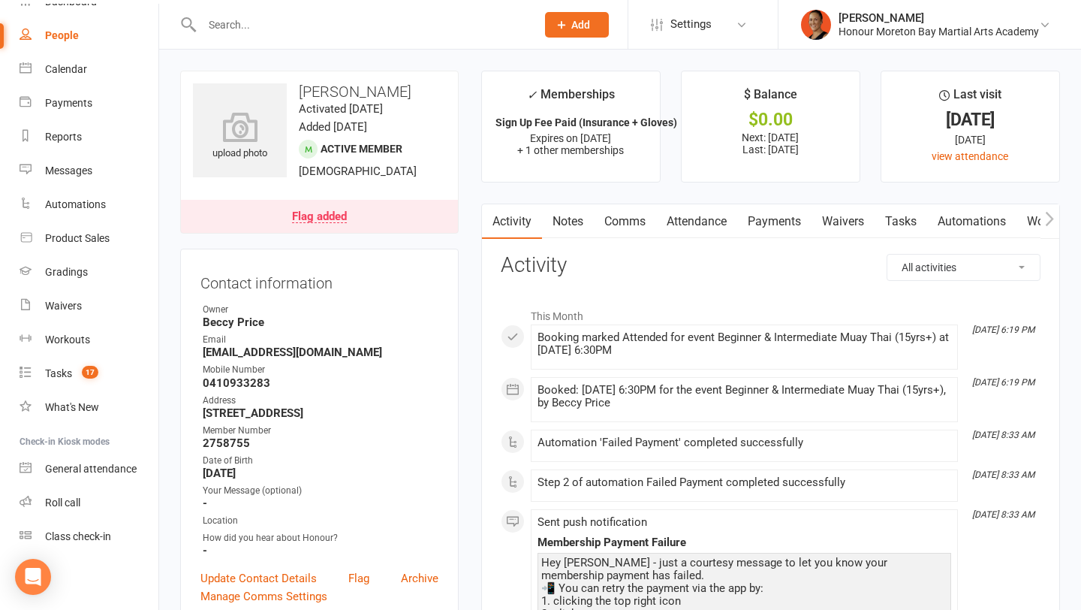
click at [325, 218] on div "Flag added" at bounding box center [319, 217] width 55 height 12
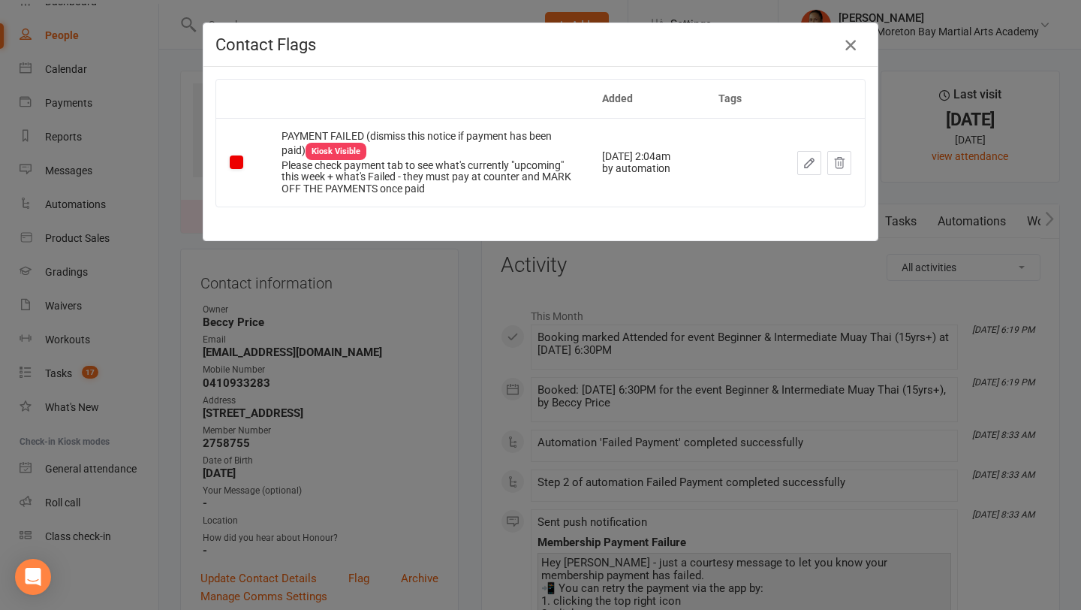
click at [848, 47] on icon "button" at bounding box center [851, 45] width 18 height 18
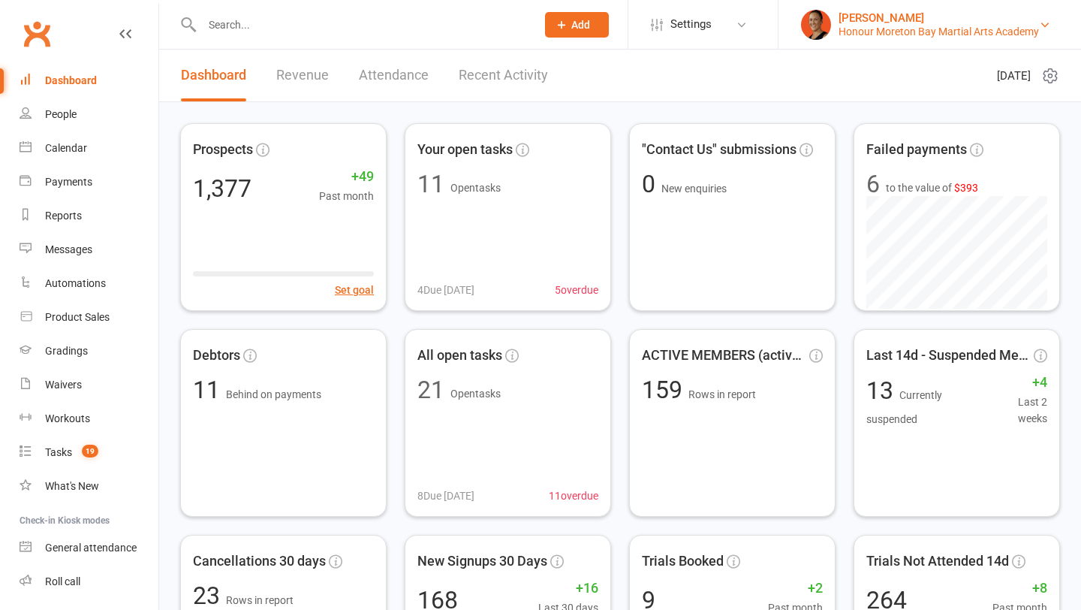
click at [901, 29] on div "Honour Moreton Bay Martial Arts Academy" at bounding box center [939, 32] width 201 height 14
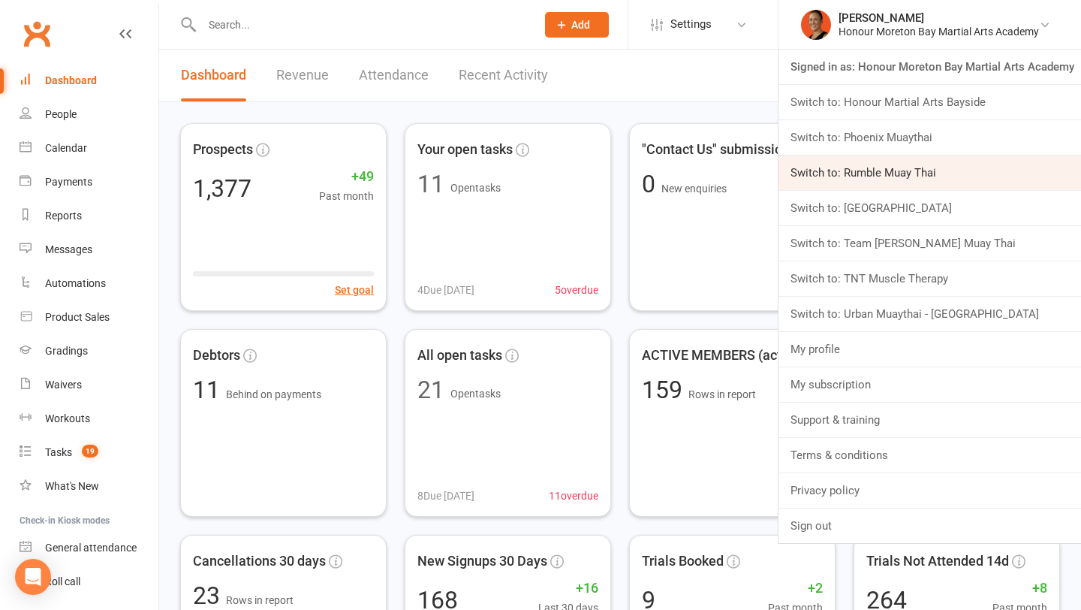
click at [861, 178] on link "Switch to: Rumble Muay Thai" at bounding box center [930, 172] width 303 height 35
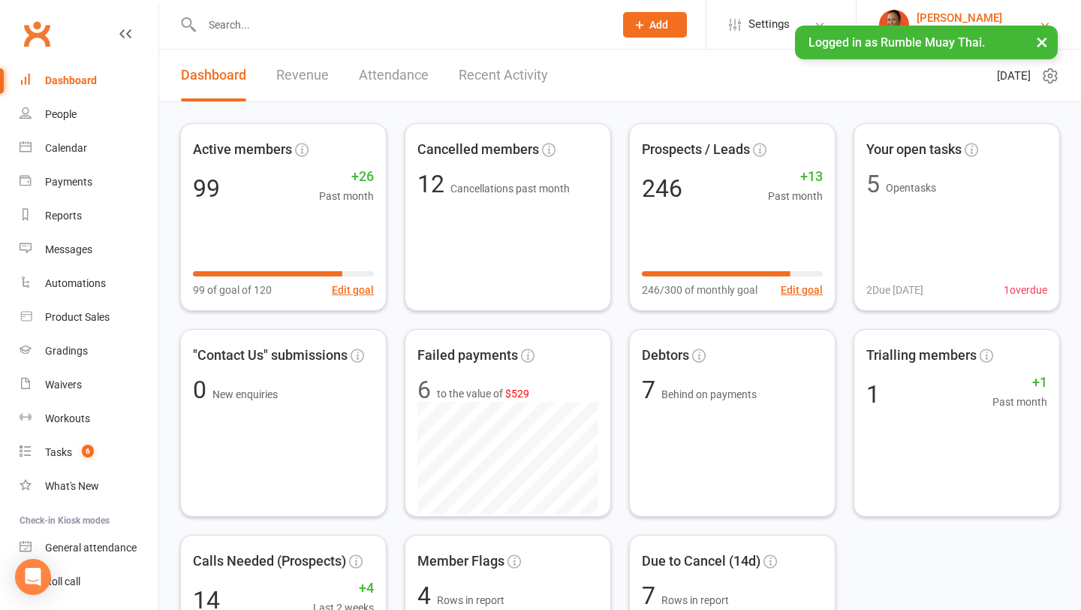
click at [909, 19] on link "[PERSON_NAME] Rumble Muay Thai" at bounding box center [968, 25] width 179 height 30
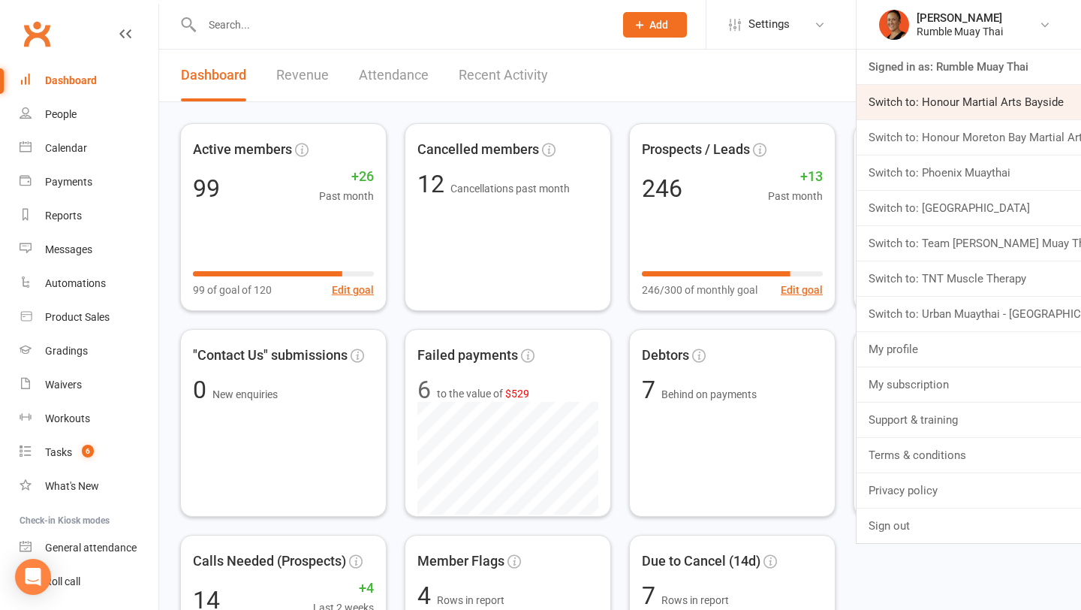
click at [909, 102] on link "Switch to: Honour Martial Arts Bayside" at bounding box center [969, 102] width 225 height 35
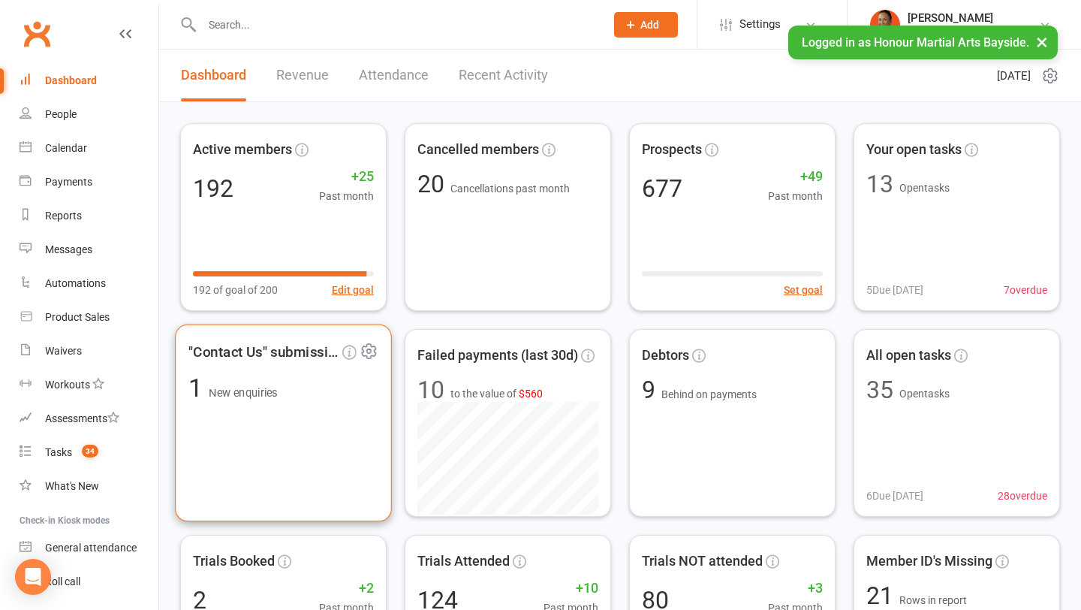
click at [314, 429] on div ""Contact Us" submissions 1 New enquiries" at bounding box center [283, 422] width 217 height 197
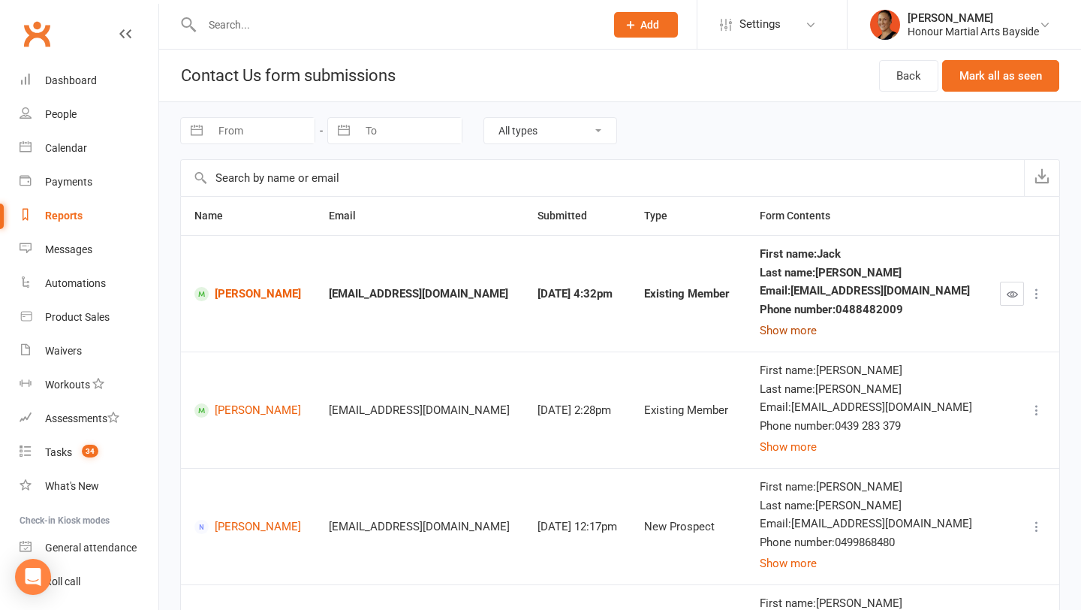
click at [813, 333] on button "Show more" at bounding box center [788, 330] width 57 height 18
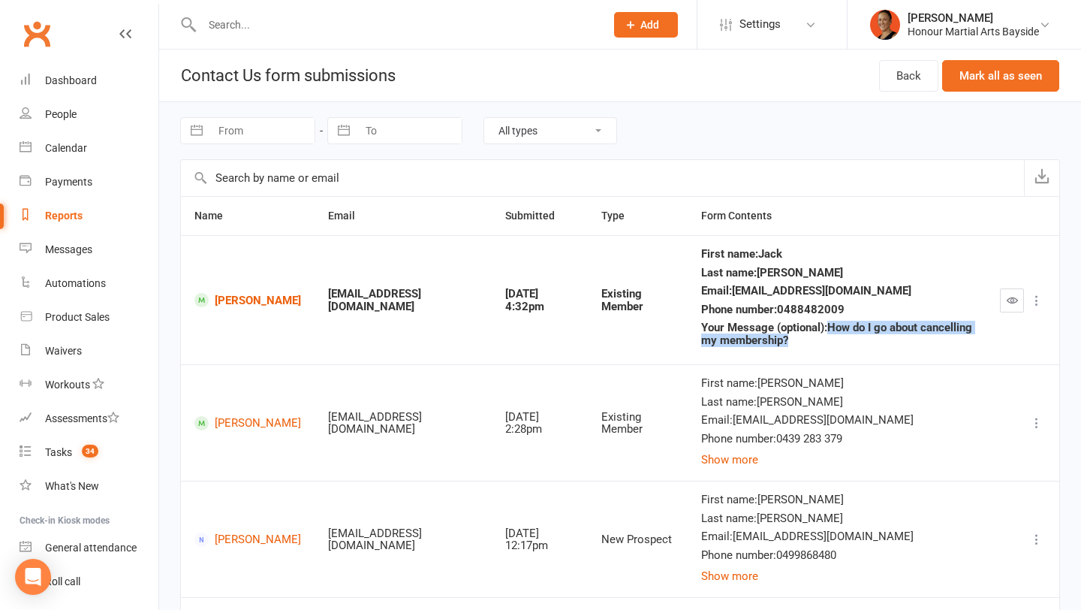
drag, startPoint x: 884, startPoint y: 345, endPoint x: 833, endPoint y: 325, distance: 54.9
click at [833, 325] on div "Your Message (optional) : How do I go about cancelling my membership?" at bounding box center [837, 333] width 272 height 25
copy div "How do I go about cancelling my membership?"
click at [1003, 302] on button "button" at bounding box center [1012, 300] width 24 height 24
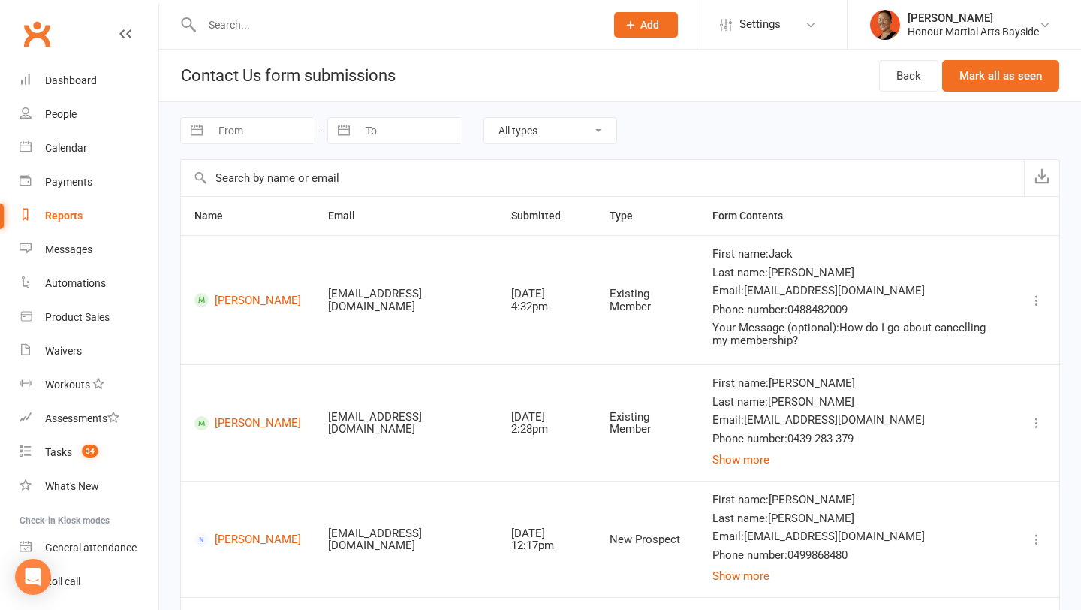
click at [230, 307] on td "[PERSON_NAME]" at bounding box center [248, 299] width 134 height 129
click at [235, 300] on link "[PERSON_NAME]" at bounding box center [248, 300] width 107 height 14
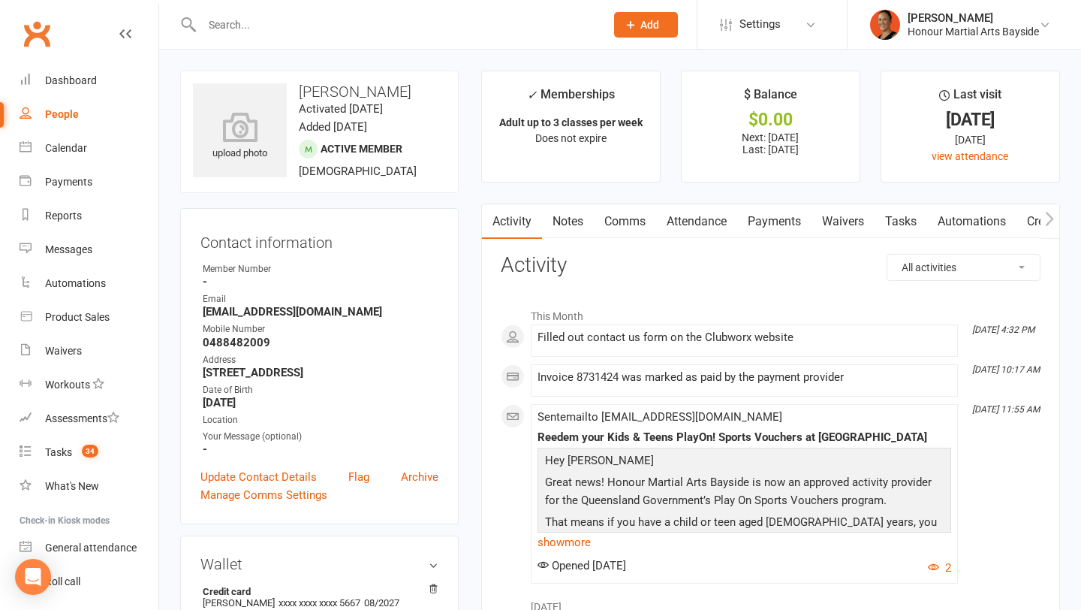
click at [634, 228] on link "Comms" at bounding box center [625, 221] width 62 height 35
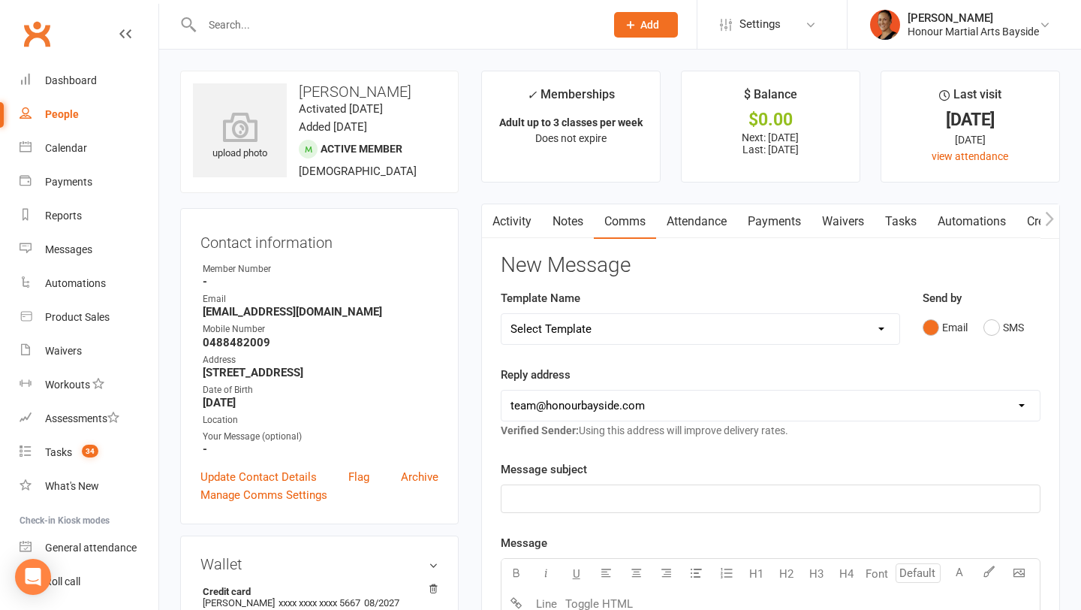
click at [777, 222] on link "Payments" at bounding box center [774, 221] width 74 height 35
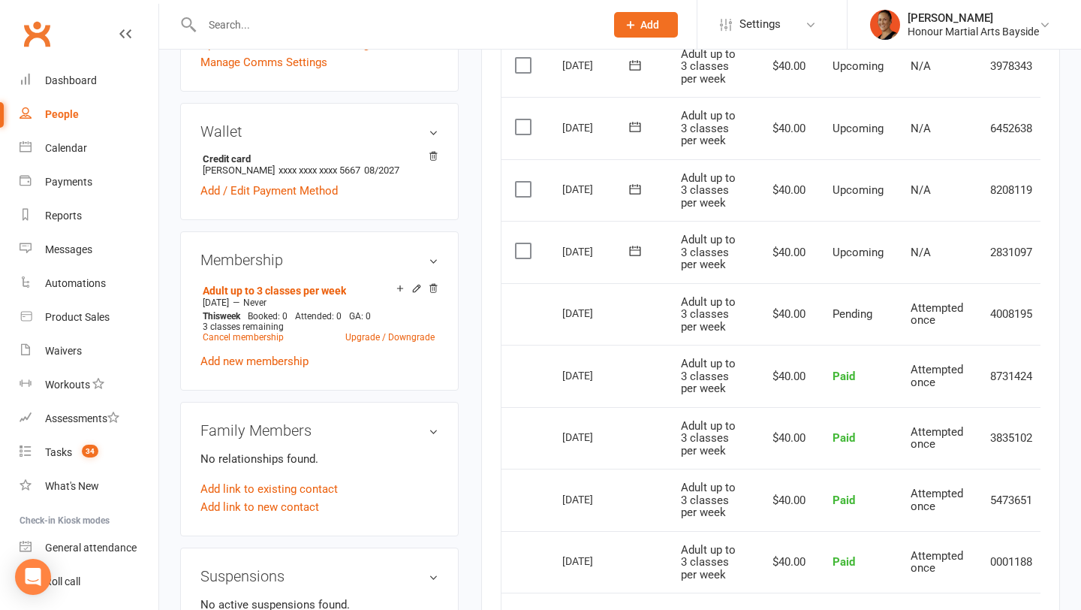
scroll to position [451, 0]
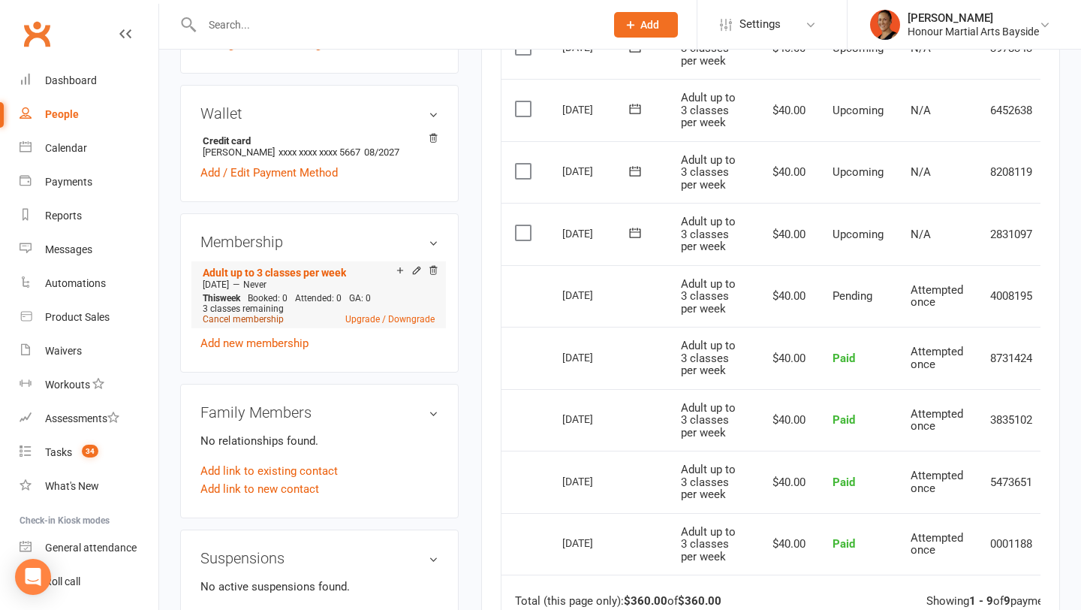
click at [258, 324] on link "Cancel membership" at bounding box center [243, 319] width 81 height 11
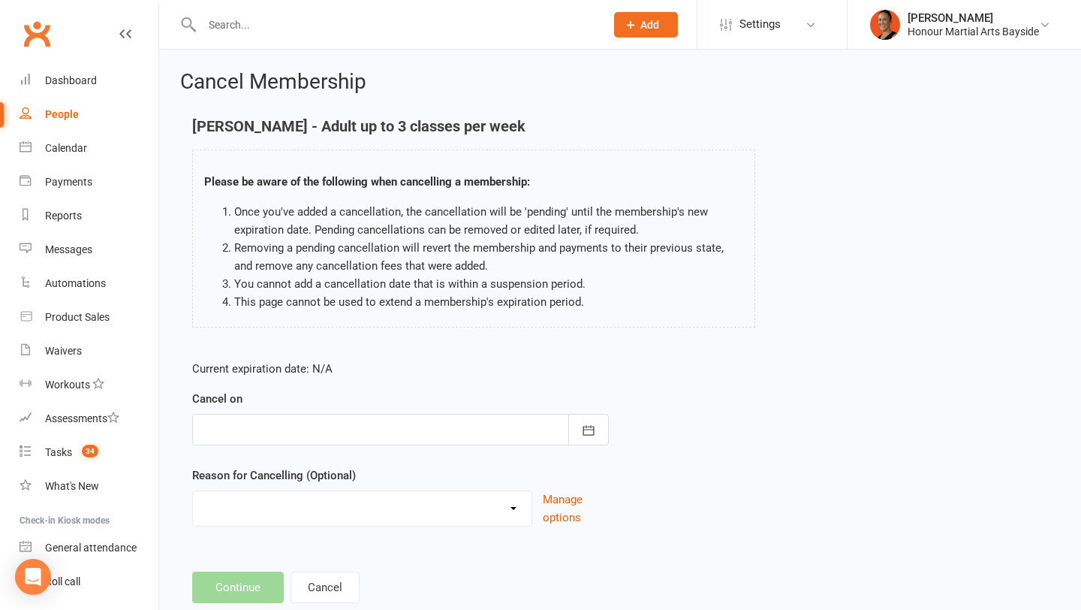
click at [268, 436] on div at bounding box center [400, 430] width 417 height 32
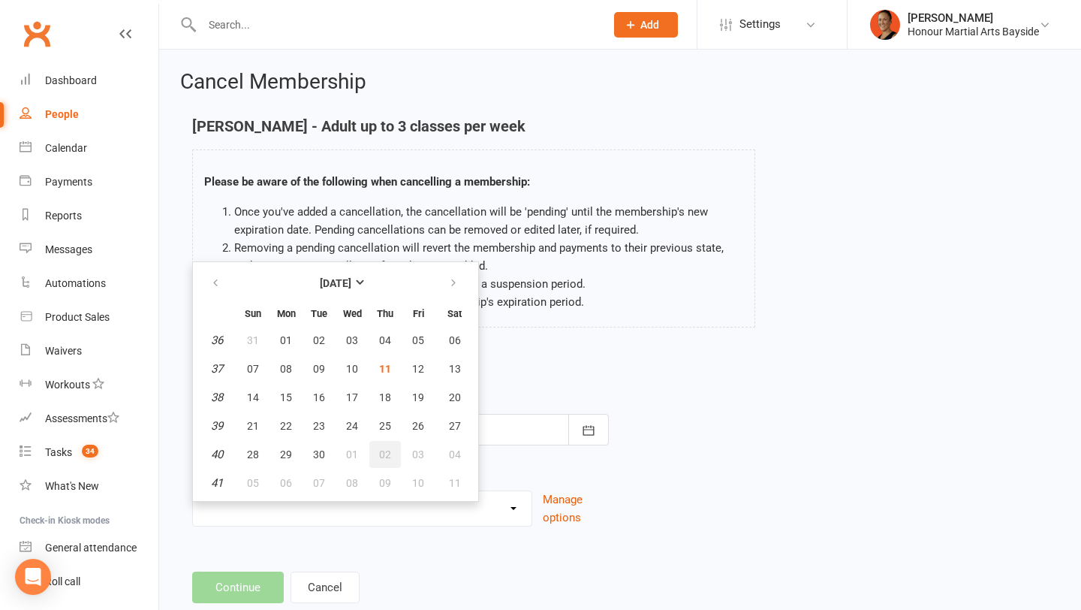
click at [375, 452] on button "02" at bounding box center [385, 454] width 32 height 27
type input "[DATE]"
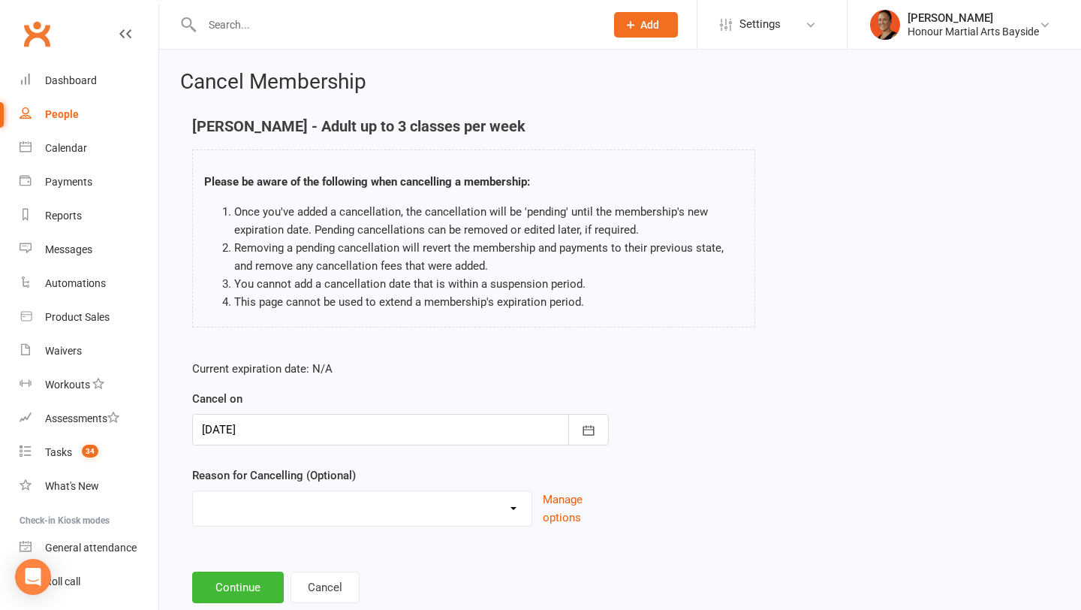
click at [310, 514] on select "Advised by DG - no reason given BAD DEBT BAD DEBT - Not attending & not respond…" at bounding box center [362, 506] width 339 height 30
select select "12"
click at [193, 491] on select "Advised by DG - no reason given BAD DEBT BAD DEBT - Not attending & not respond…" at bounding box center [362, 506] width 339 height 30
click at [244, 588] on button "Continue" at bounding box center [238, 588] width 92 height 32
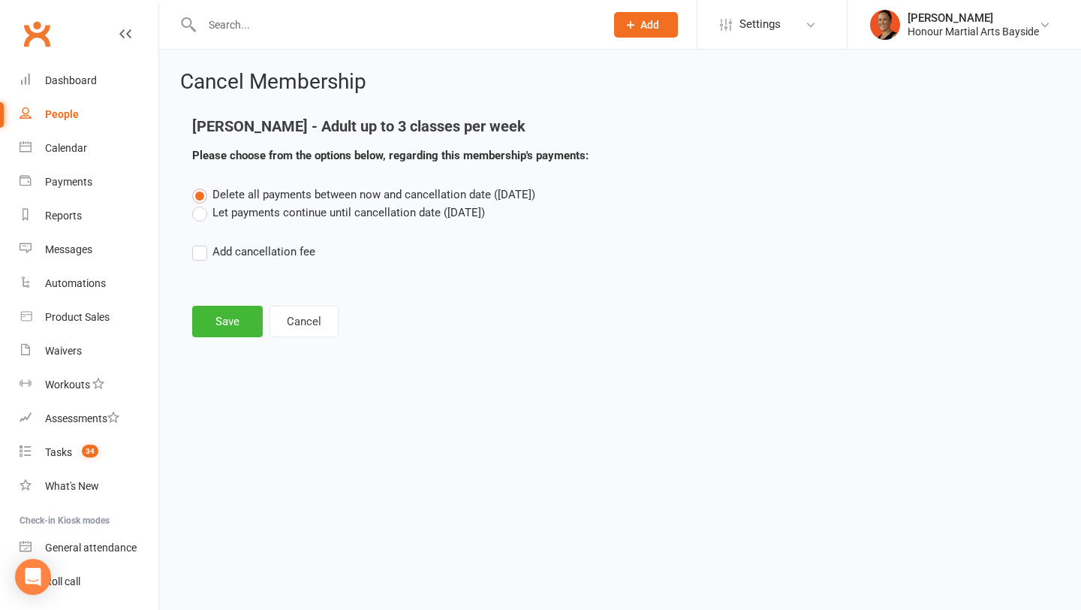
click at [323, 227] on div "Delete all payments between now and cancellation date ([DATE]) Let payments con…" at bounding box center [620, 233] width 879 height 96
click at [323, 218] on label "Let payments continue until cancellation date ([DATE])" at bounding box center [338, 213] width 293 height 18
click at [202, 204] on input "Let payments continue until cancellation date ([DATE])" at bounding box center [197, 204] width 10 height 0
click at [208, 333] on button "Save" at bounding box center [227, 322] width 71 height 32
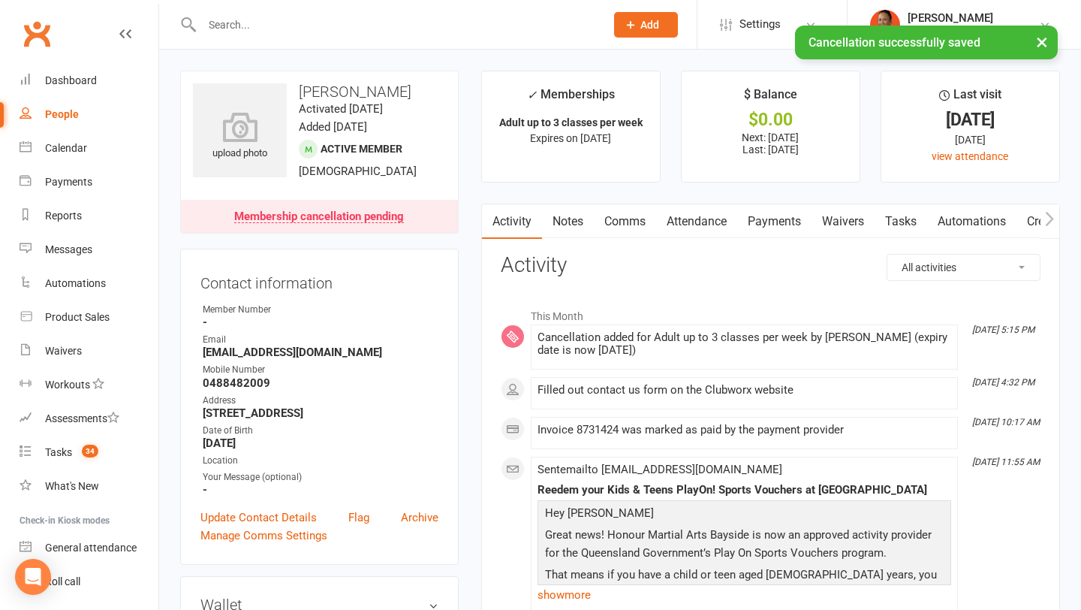
click at [768, 230] on link "Payments" at bounding box center [774, 221] width 74 height 35
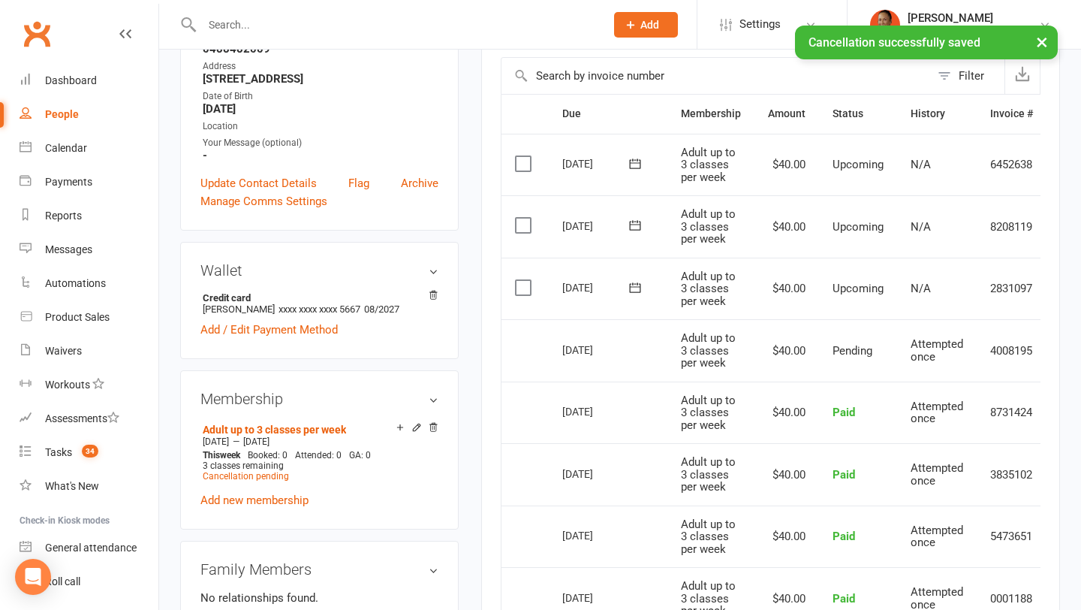
scroll to position [279, 0]
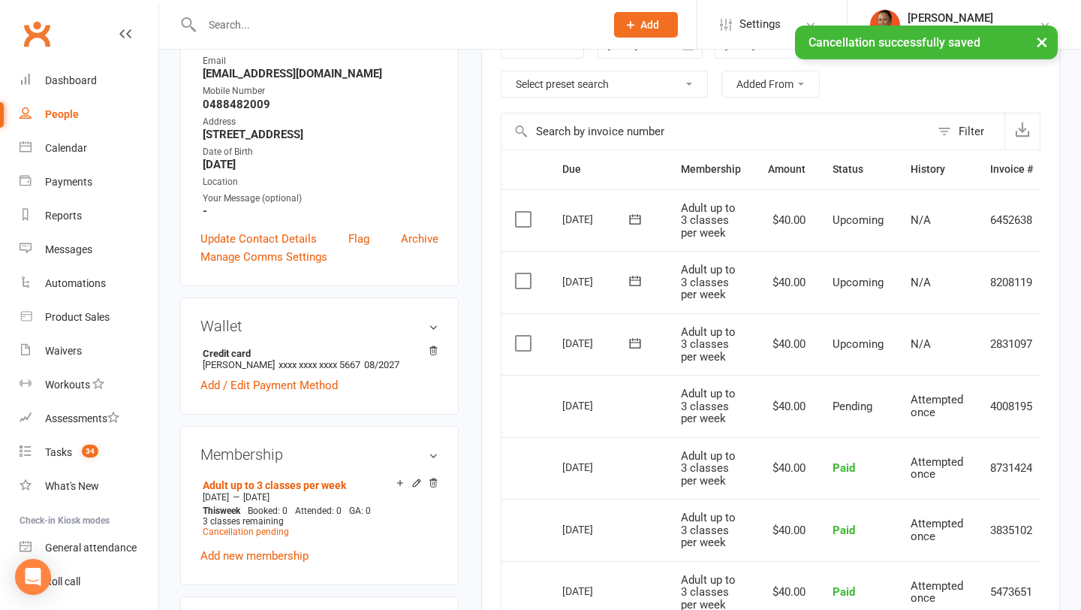
click at [632, 216] on icon at bounding box center [634, 219] width 11 height 10
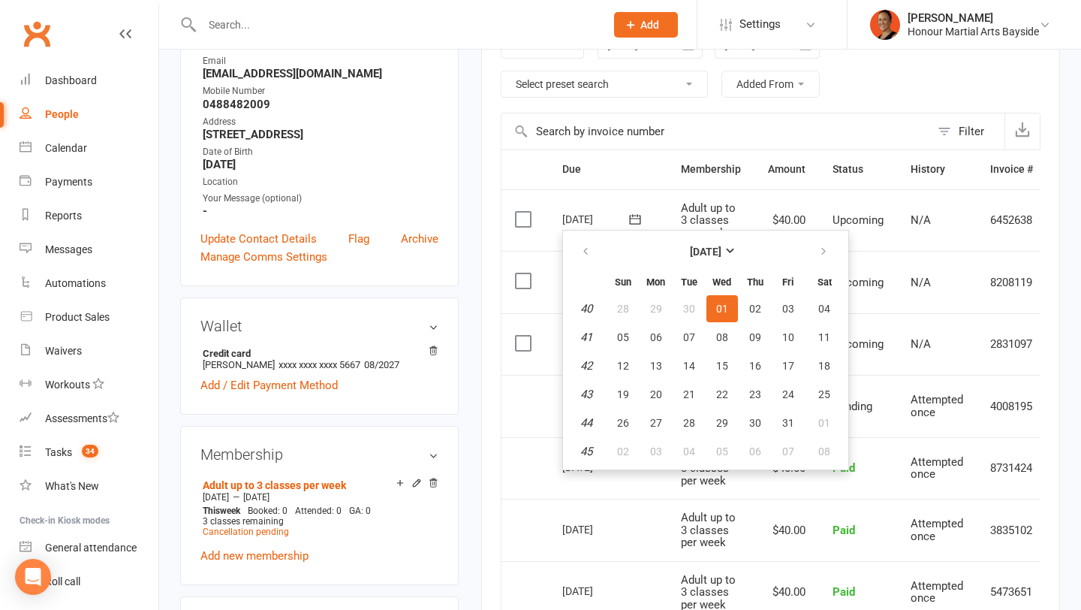
click at [596, 219] on div "[DATE]" at bounding box center [596, 218] width 69 height 23
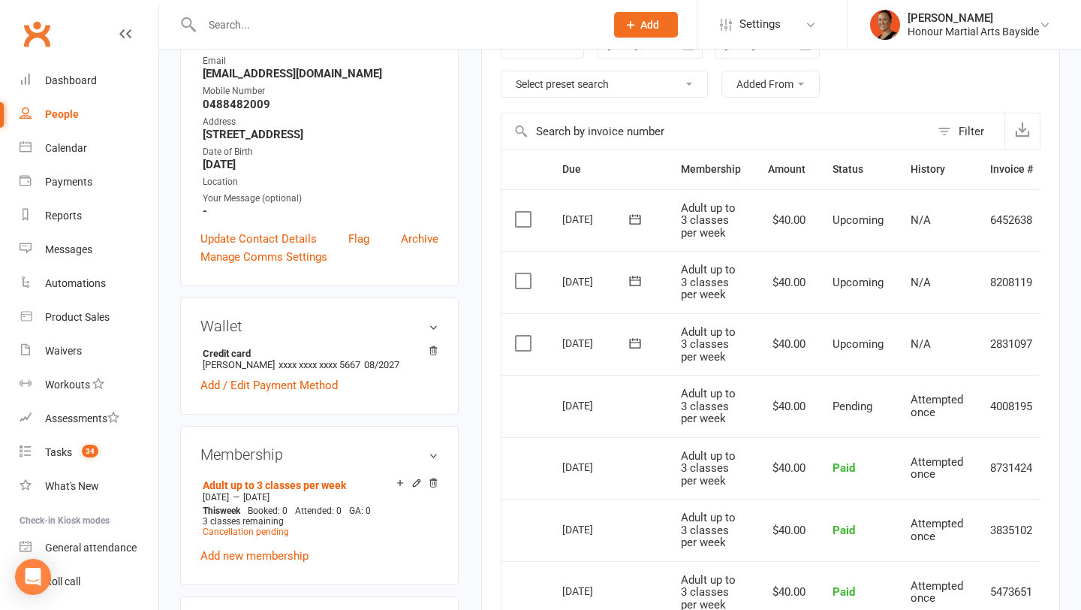
click at [596, 219] on div "[DATE]" at bounding box center [596, 218] width 69 height 23
copy tr "[DATE] [PERSON_NAME]"
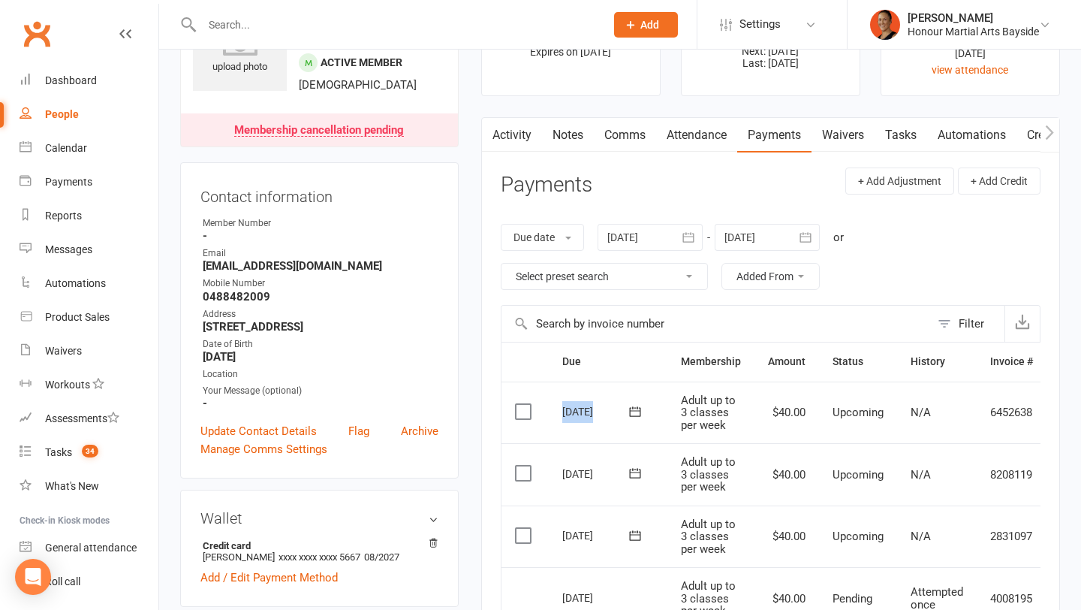
scroll to position [0, 0]
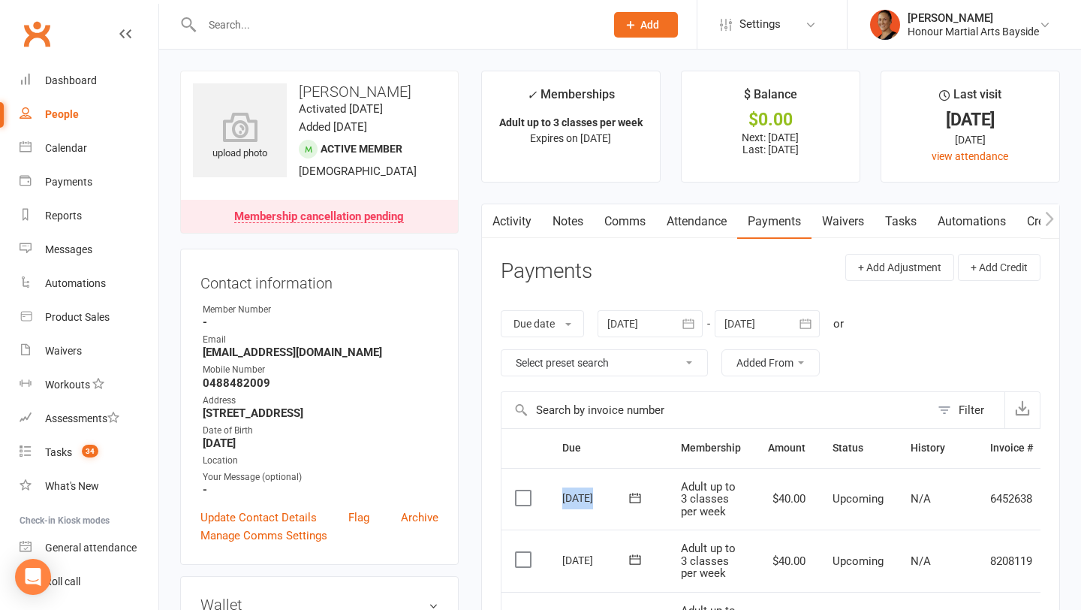
click at [632, 228] on link "Comms" at bounding box center [625, 221] width 62 height 35
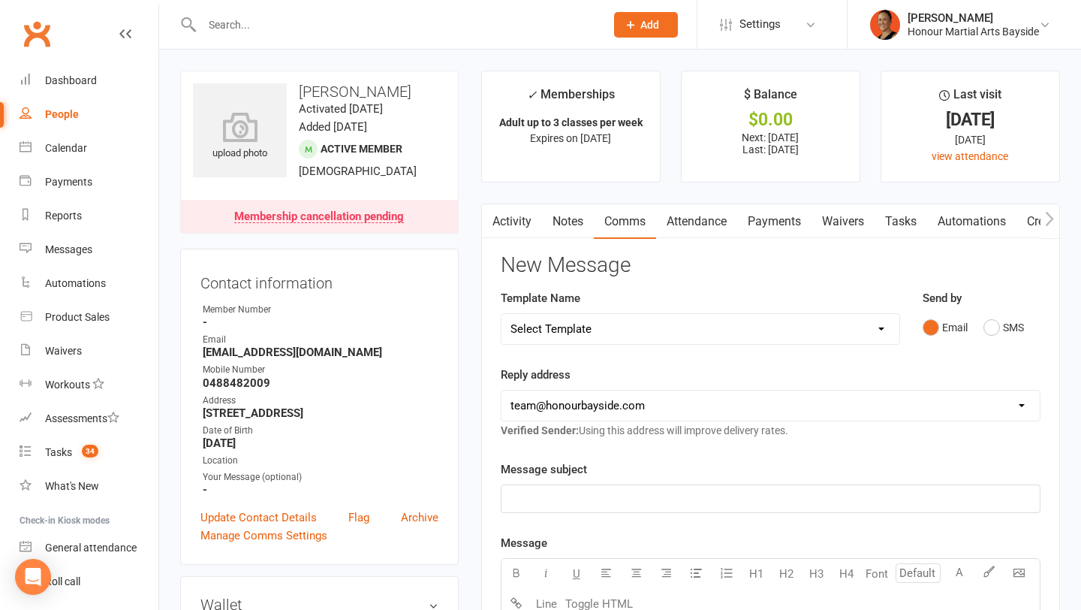
click at [624, 331] on select "Select Template [Email] Cancellation 20 Day Term [Email] Suspend/Cancel Choice …" at bounding box center [701, 329] width 398 height 30
select select "0"
click at [502, 314] on select "Select Template [Email] Cancellation 20 Day Term [Email] Suspend/Cancel Choice …" at bounding box center [701, 329] width 398 height 30
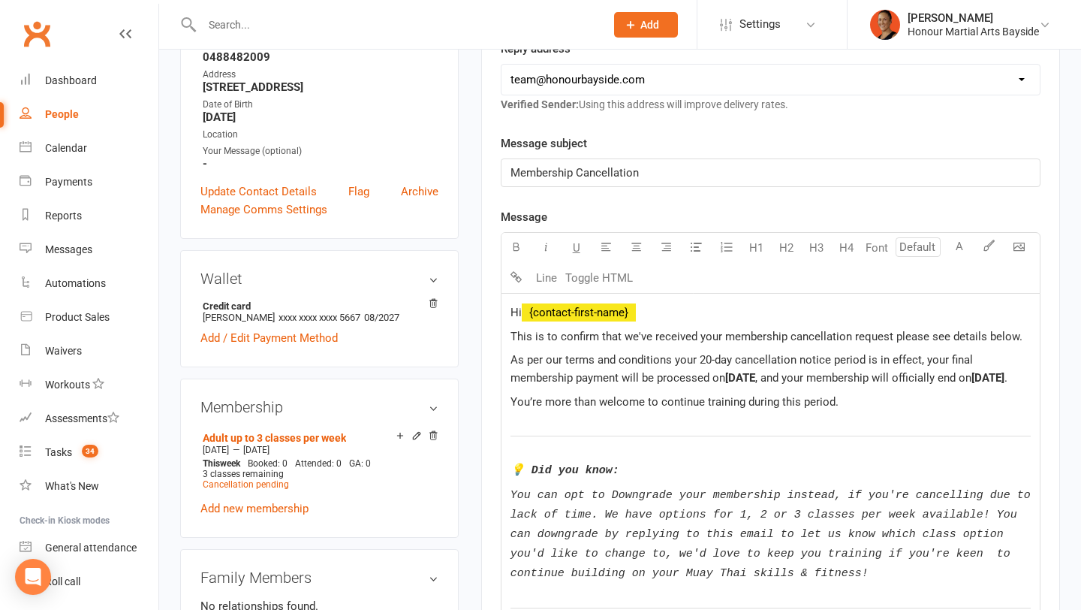
scroll to position [327, 0]
drag, startPoint x: 758, startPoint y: 373, endPoint x: 728, endPoint y: 372, distance: 29.3
click at [728, 372] on p "As per our terms and conditions your 20-day cancellation notice period is in ef…" at bounding box center [771, 368] width 520 height 36
drag, startPoint x: 544, startPoint y: 397, endPoint x: 501, endPoint y: 397, distance: 42.8
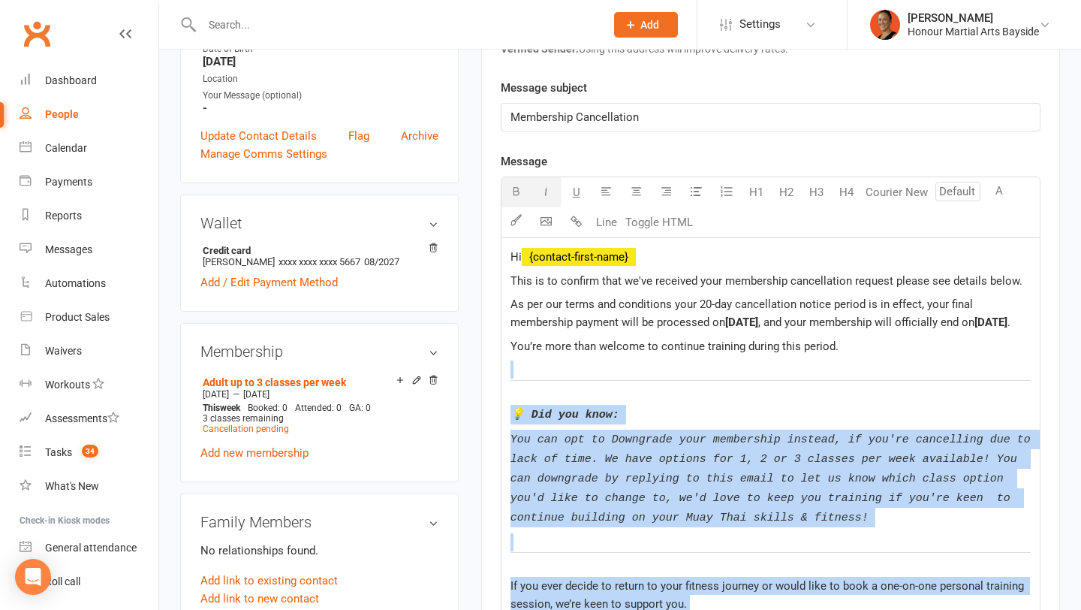
scroll to position [479, 0]
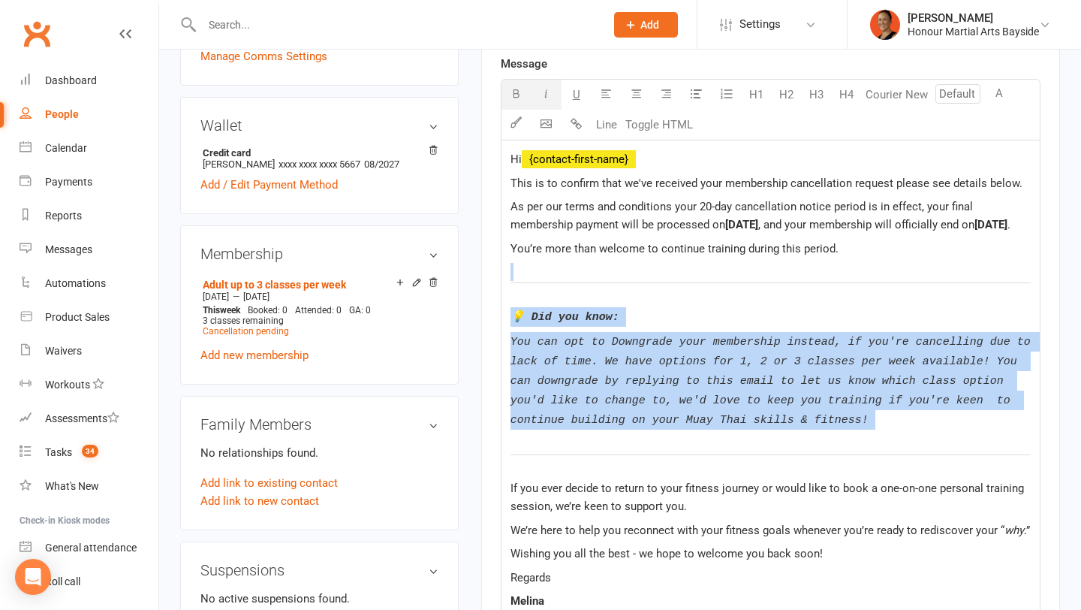
drag, startPoint x: 855, startPoint y: 416, endPoint x: 873, endPoint y: 485, distance: 71.4
click at [873, 485] on div "Hi ﻿ {contact-first-name} This is to confirm that we've received your membershi…" at bounding box center [771, 521] width 538 height 762
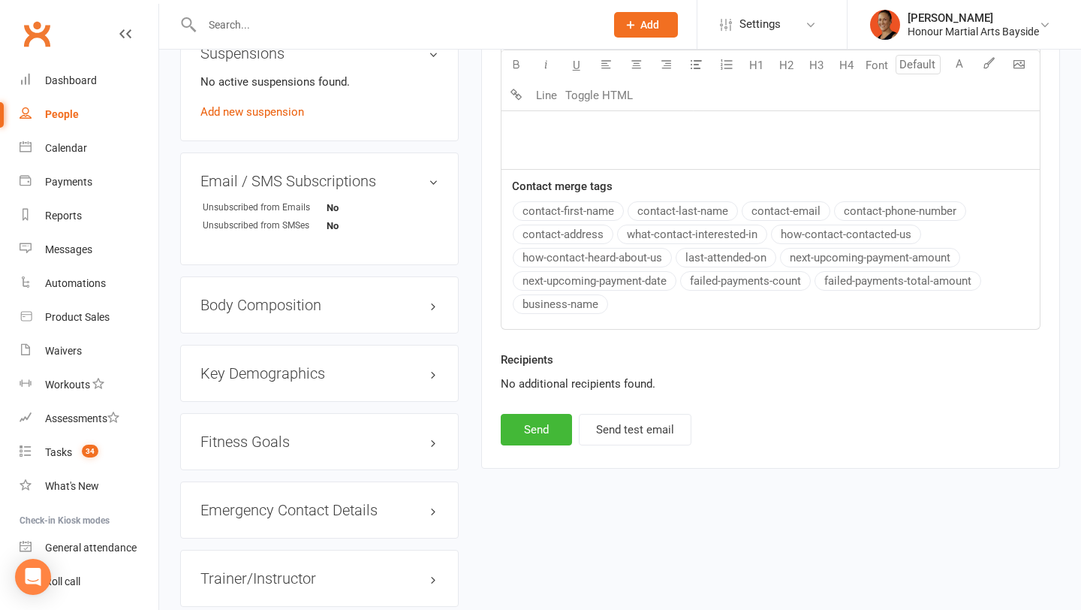
scroll to position [1066, 0]
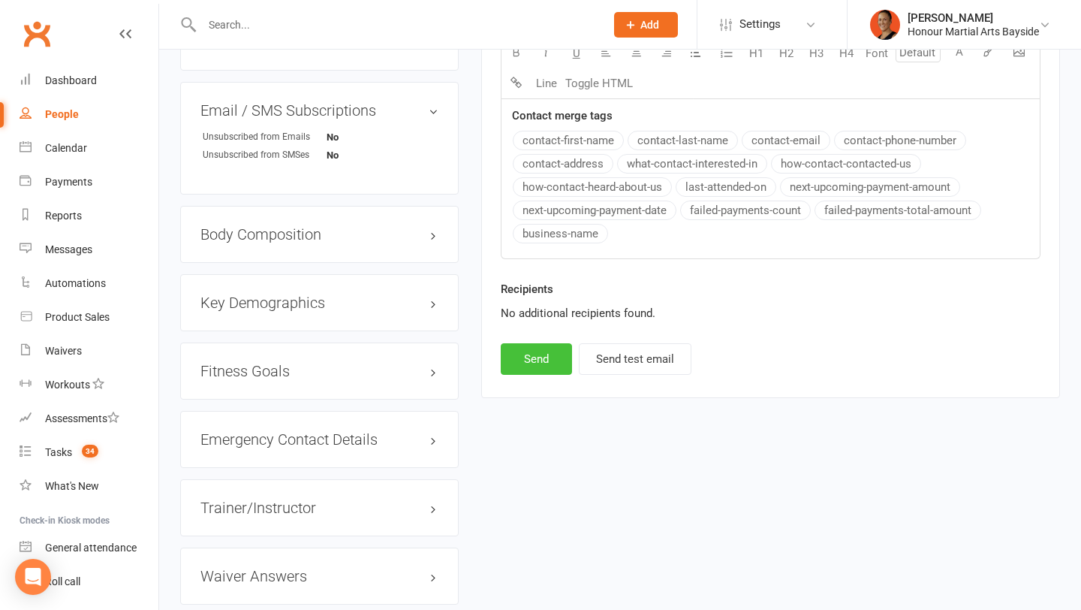
click at [527, 375] on button "Send" at bounding box center [536, 359] width 71 height 32
select select
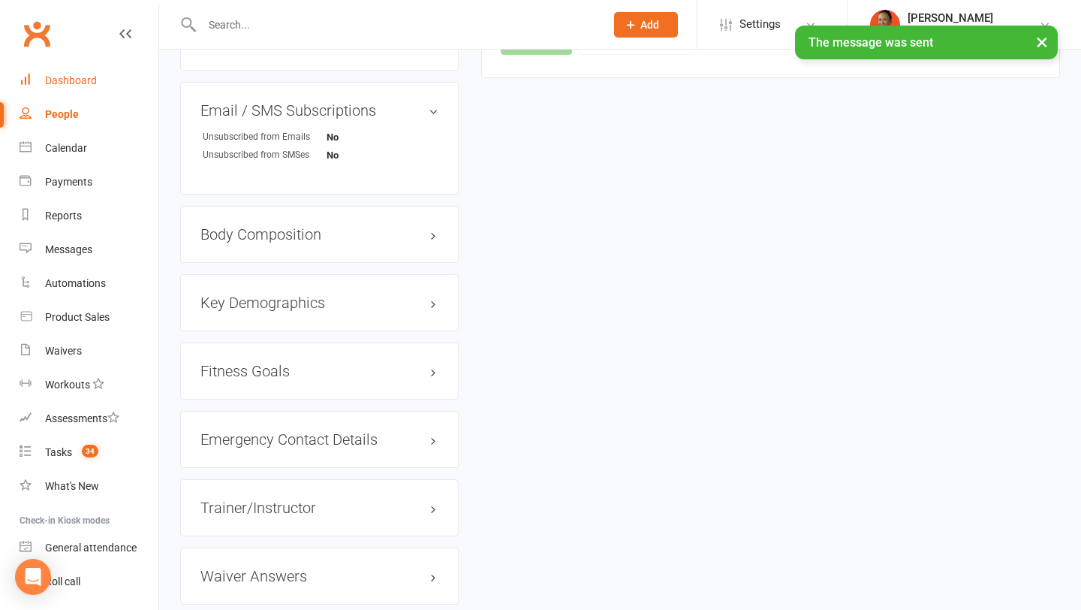
click at [68, 78] on div "Dashboard" at bounding box center [71, 80] width 52 height 12
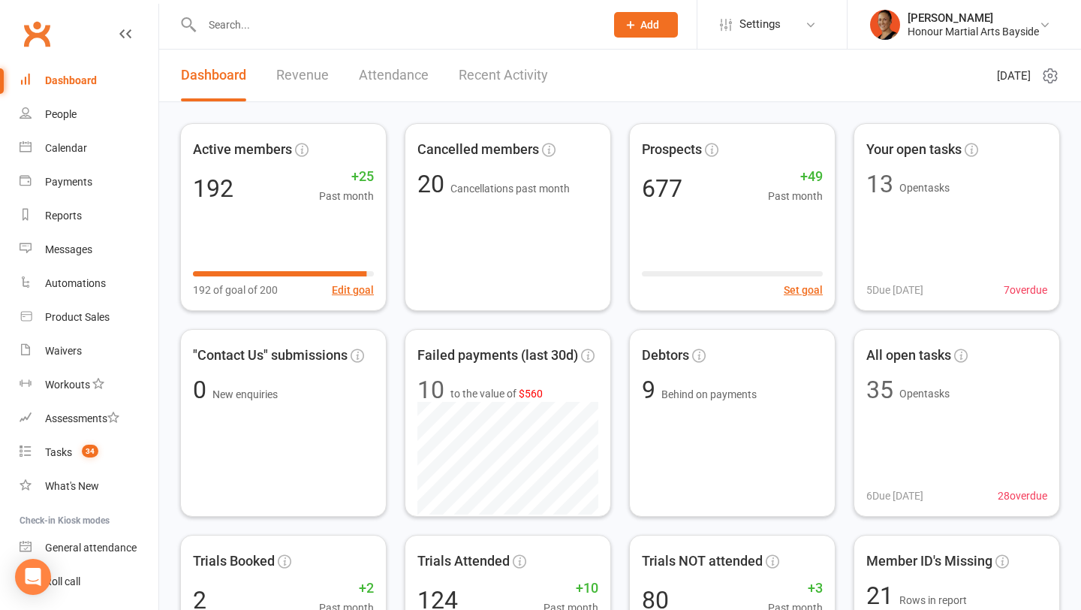
click at [307, 24] on input "text" at bounding box center [396, 24] width 397 height 21
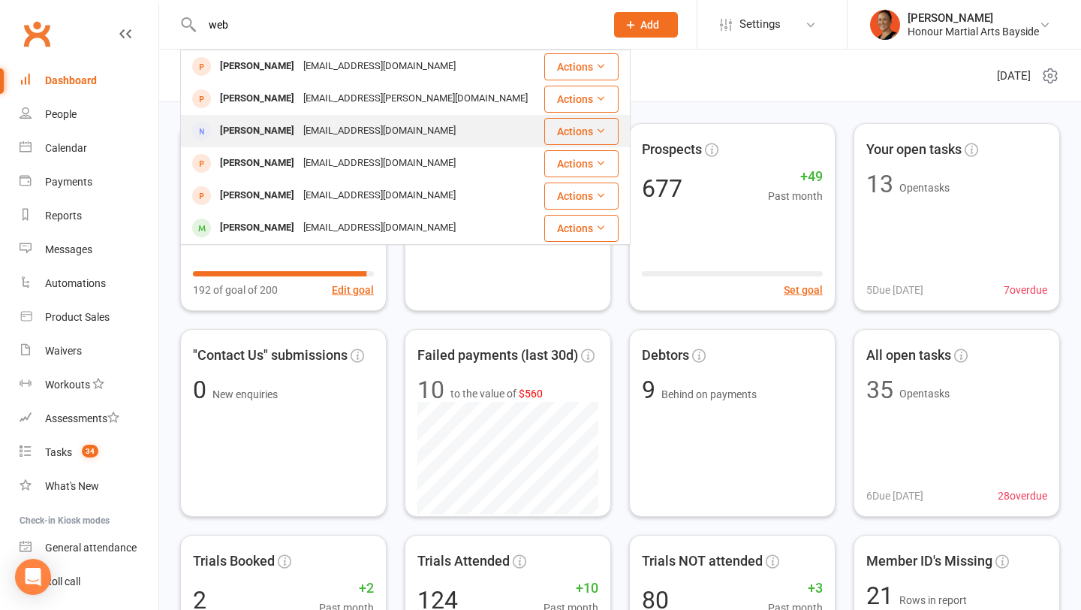
type input "web"
click at [299, 131] on div "[EMAIL_ADDRESS][DOMAIN_NAME]" at bounding box center [379, 131] width 161 height 22
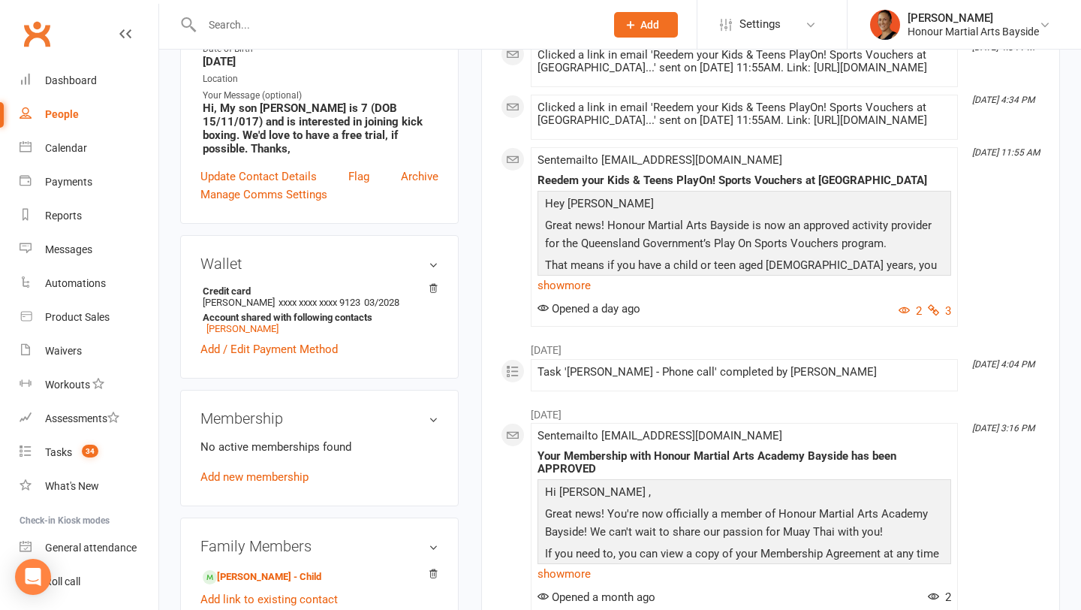
scroll to position [321, 0]
click at [285, 570] on link "[PERSON_NAME] - Child" at bounding box center [262, 578] width 119 height 16
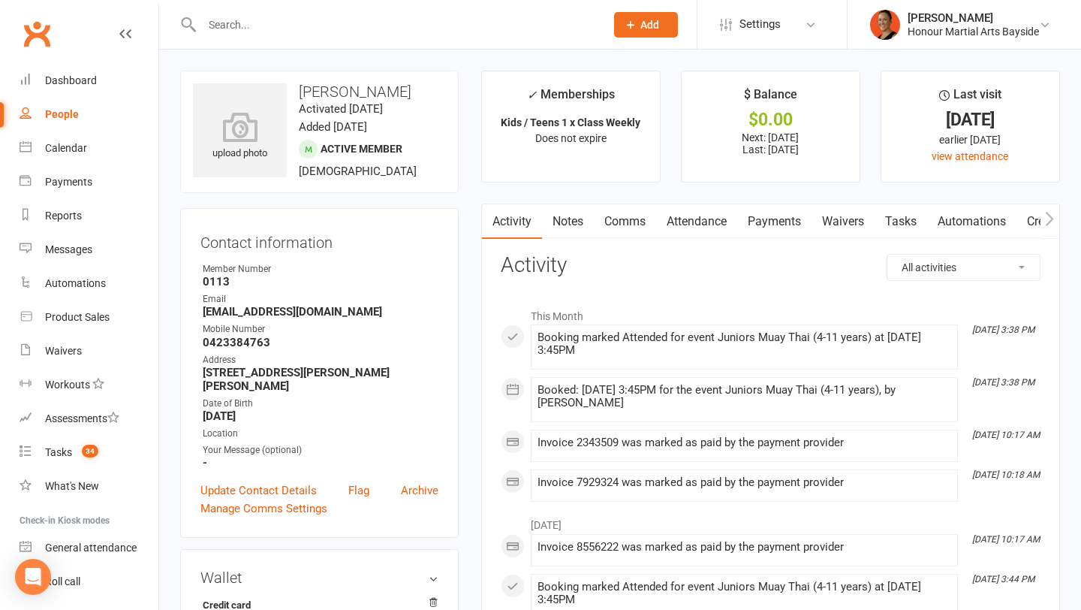
click at [1048, 221] on icon "button" at bounding box center [1049, 219] width 9 height 16
click at [1022, 222] on link "Credit balance" at bounding box center [1011, 221] width 97 height 35
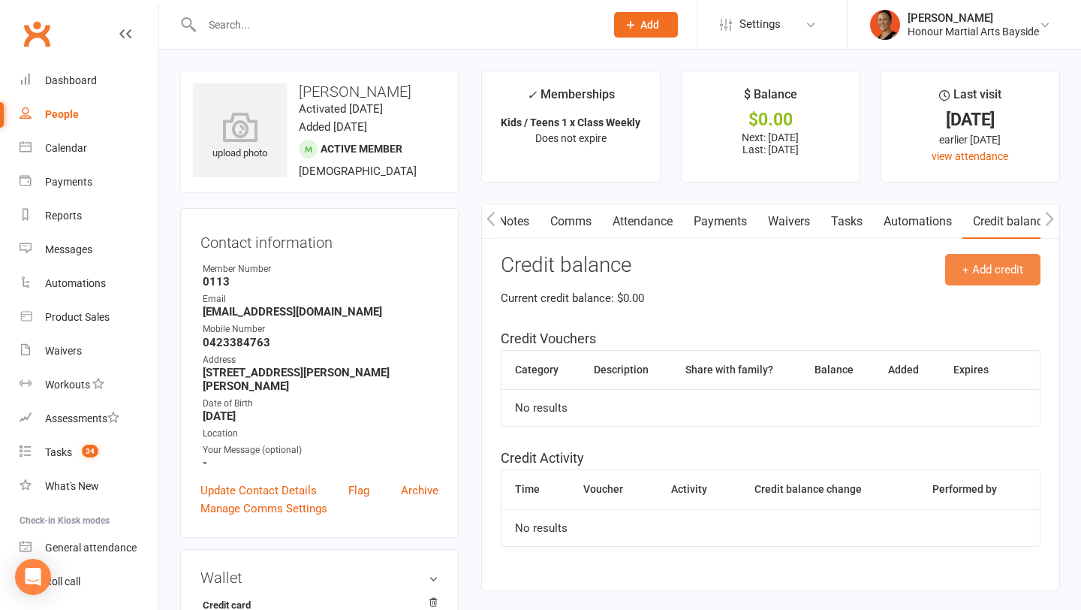
click at [991, 276] on button "+ Add credit" at bounding box center [993, 270] width 95 height 32
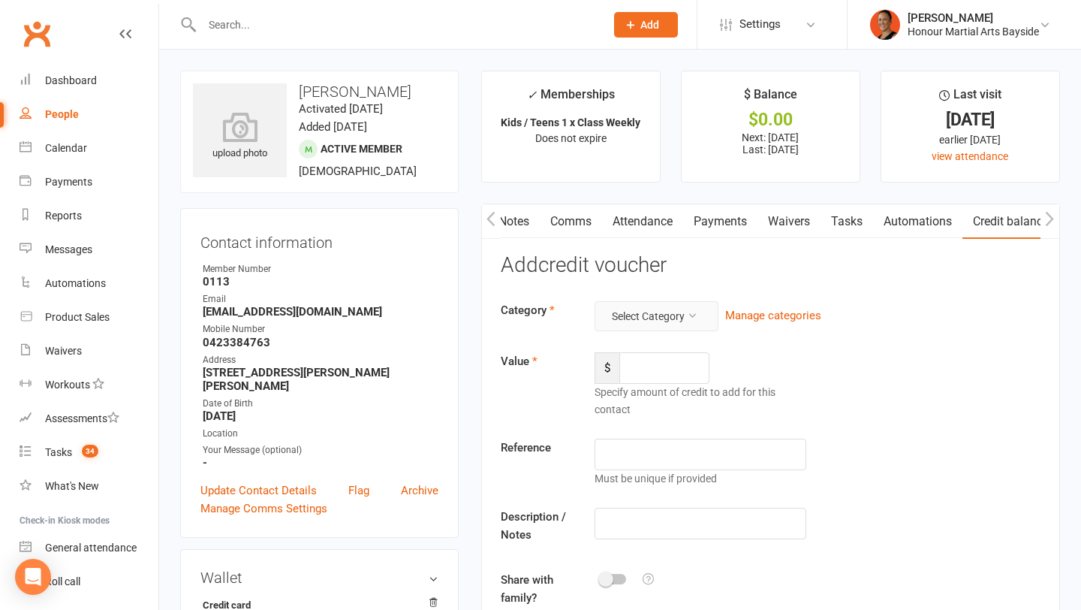
click at [686, 314] on button "Select Category" at bounding box center [657, 316] width 124 height 30
click at [665, 407] on link "PlayOn Voucher" at bounding box center [644, 412] width 149 height 30
click at [657, 372] on input "number" at bounding box center [665, 368] width 90 height 32
type input "200"
click at [662, 454] on input "text" at bounding box center [701, 455] width 212 height 32
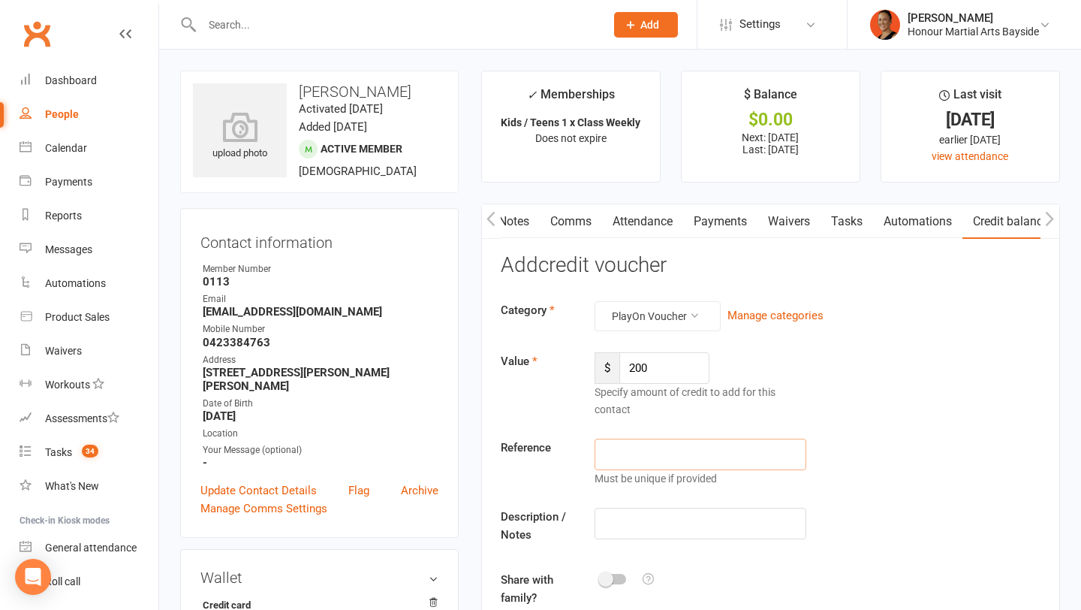
paste input "JY63PLRH"
type input "JY63PLRH"
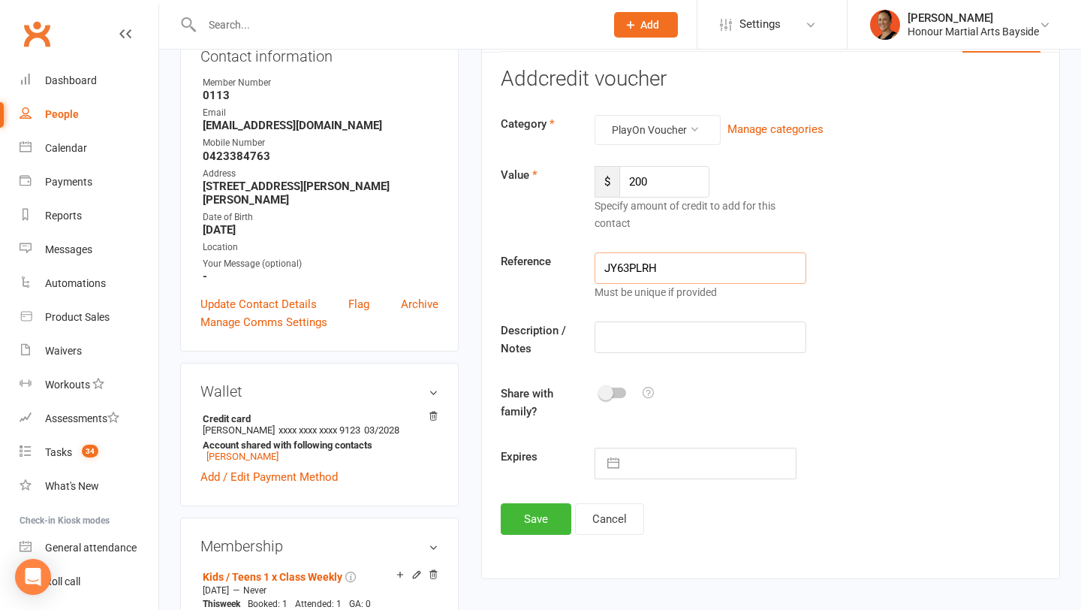
scroll to position [204, 0]
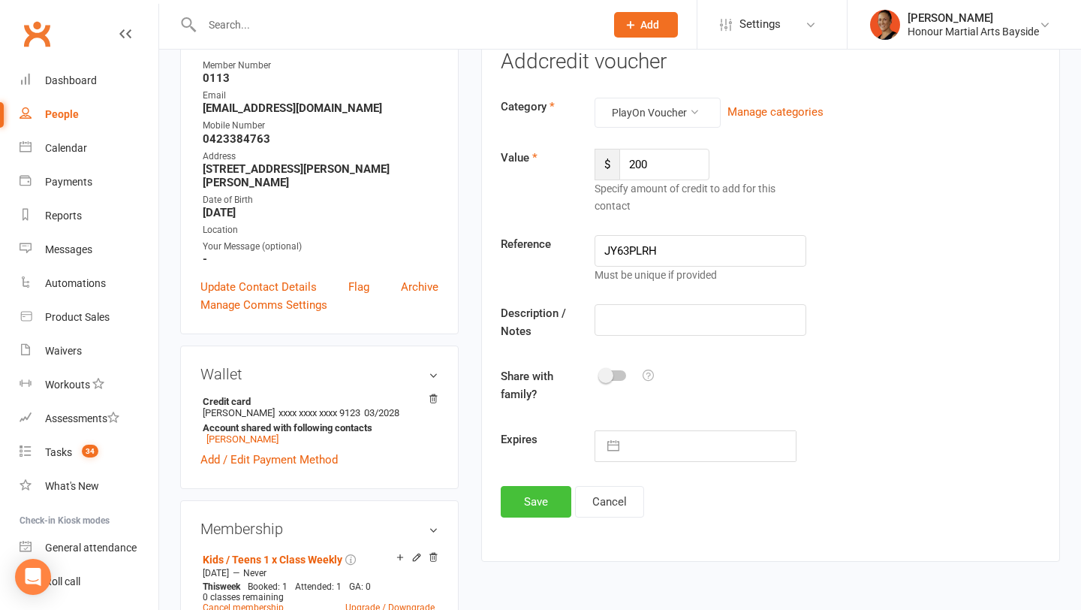
click at [536, 509] on button "Save" at bounding box center [536, 502] width 71 height 32
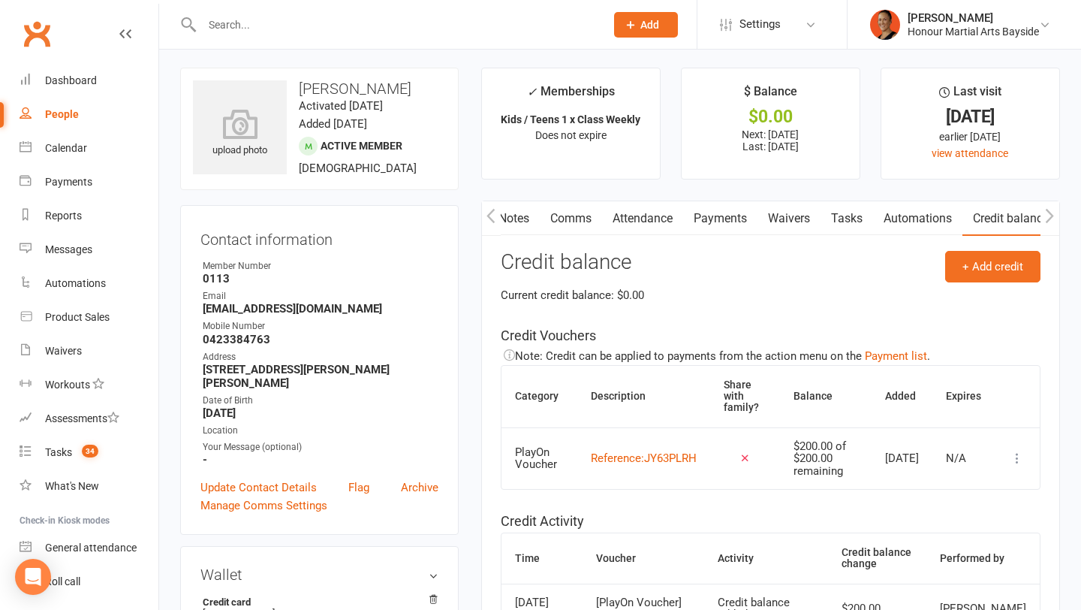
scroll to position [0, 0]
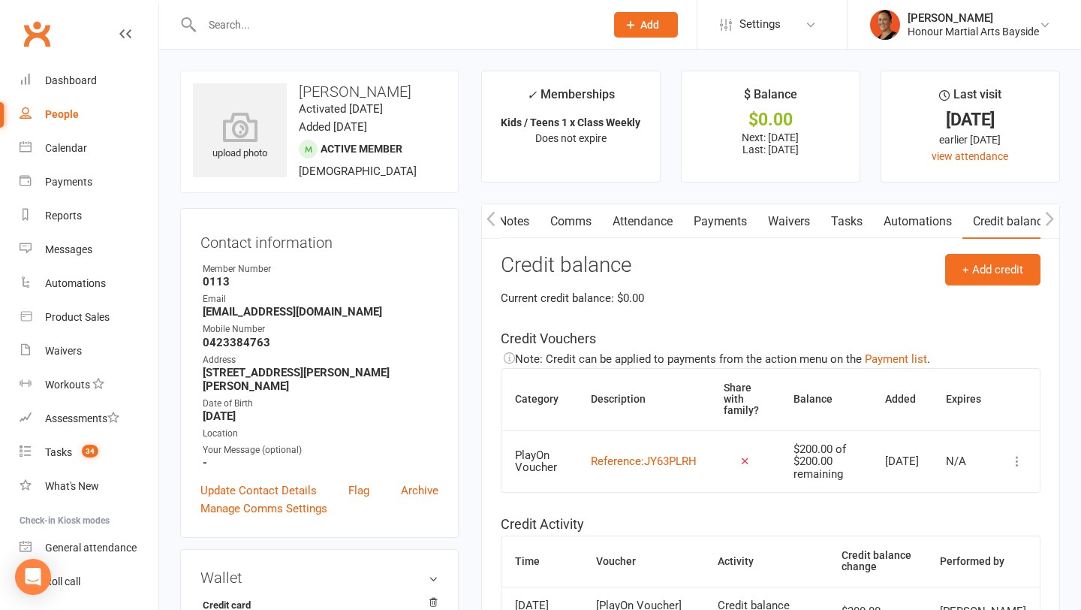
click at [727, 223] on link "Payments" at bounding box center [720, 221] width 74 height 35
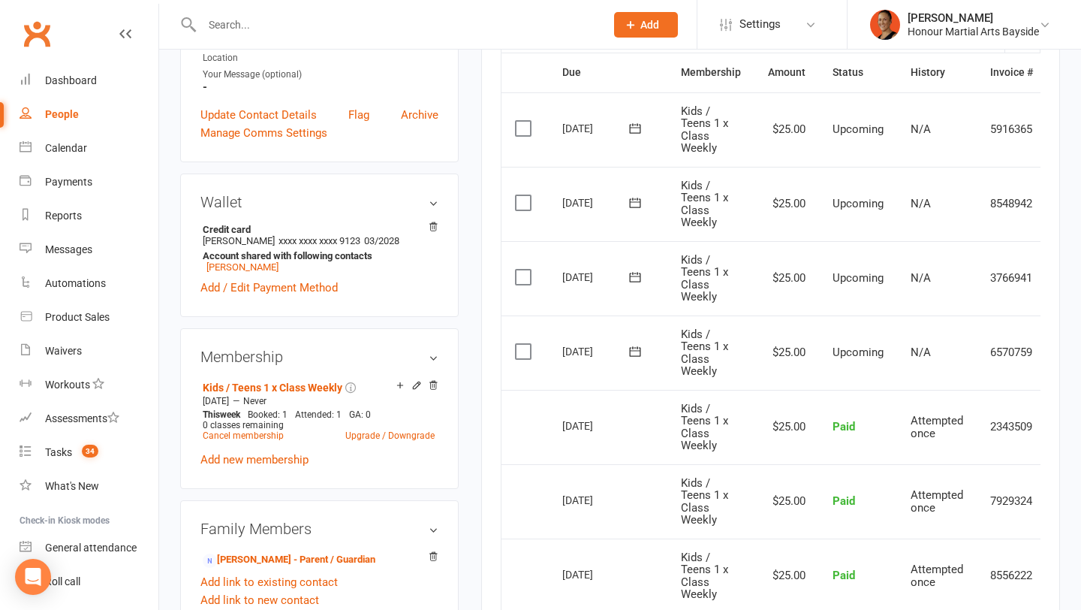
scroll to position [0, 52]
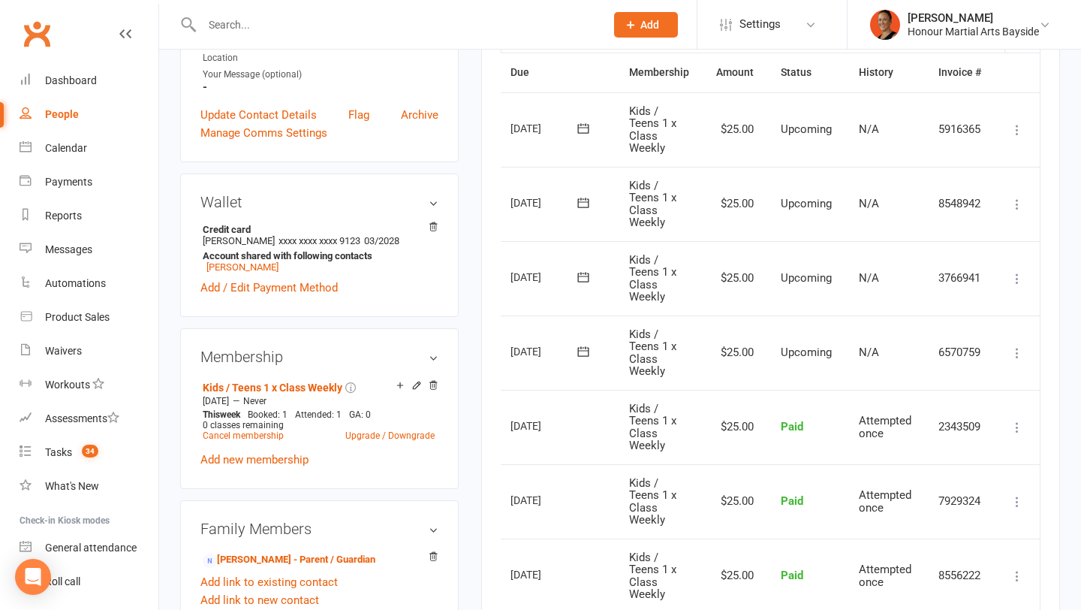
click at [1020, 347] on icon at bounding box center [1017, 352] width 15 height 15
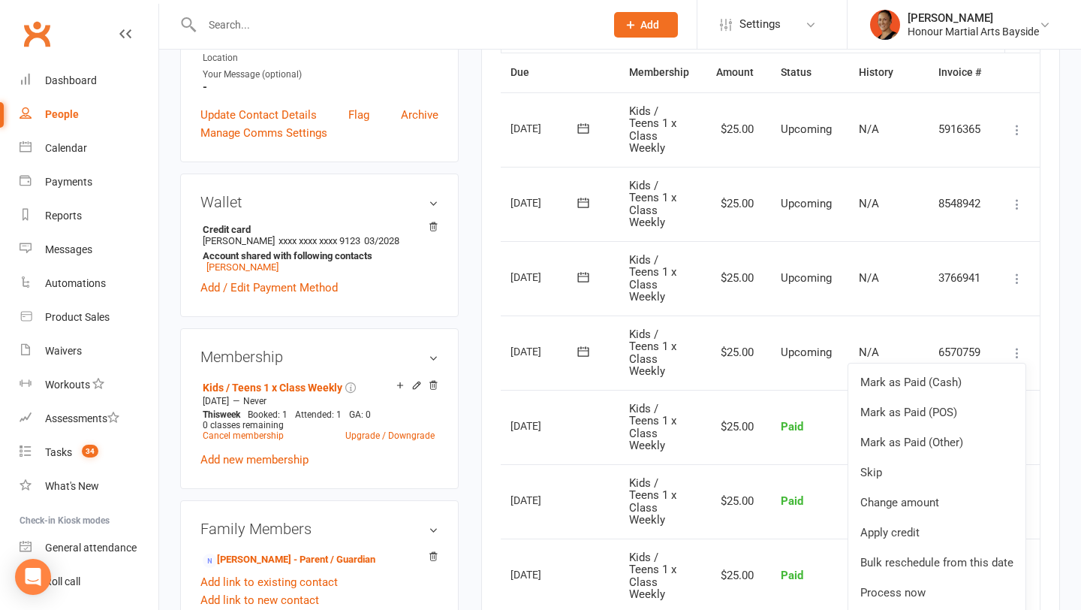
click at [1018, 270] on button at bounding box center [1018, 279] width 18 height 18
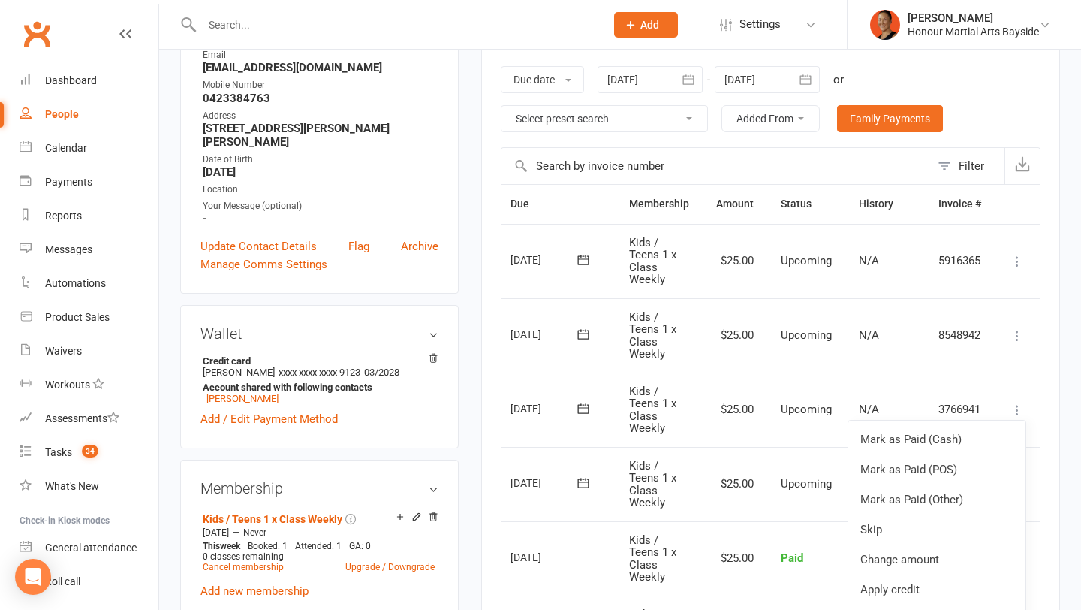
scroll to position [0, 0]
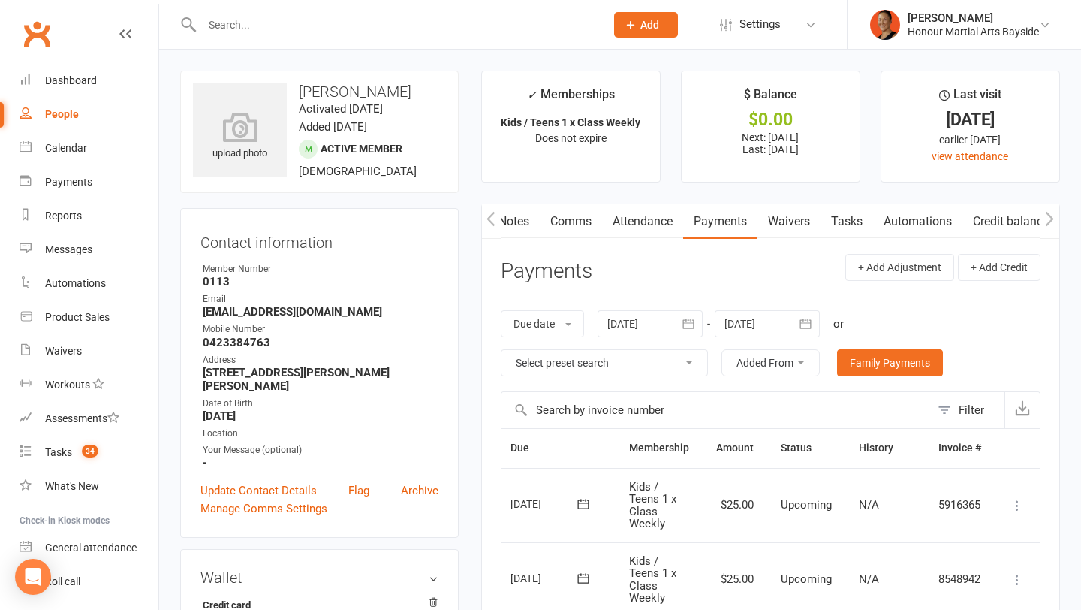
click at [798, 323] on button "button" at bounding box center [806, 323] width 27 height 27
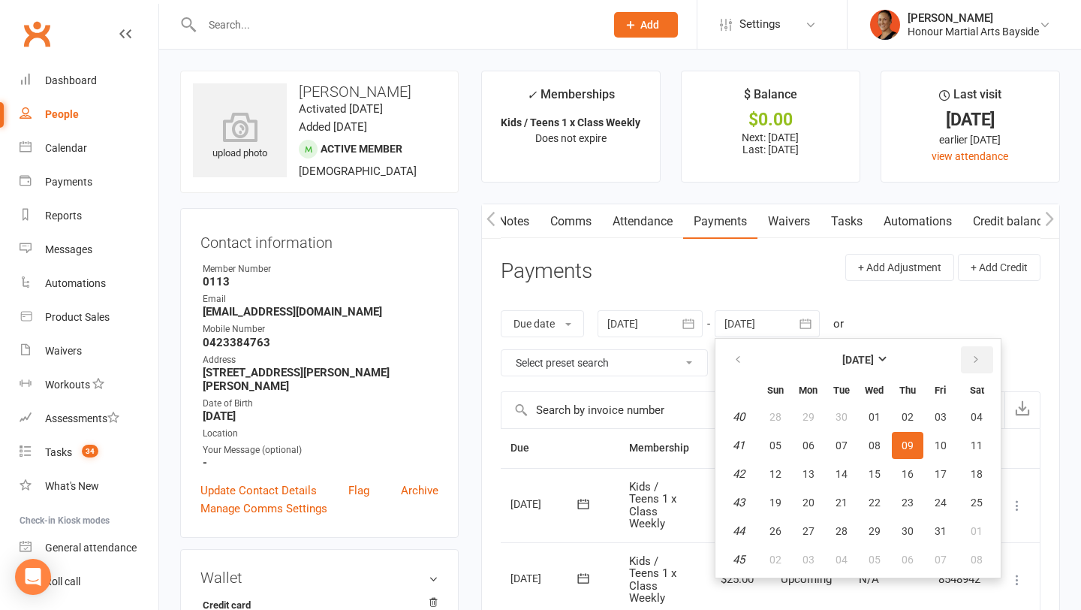
click at [976, 355] on icon "button" at bounding box center [976, 360] width 11 height 12
click at [885, 515] on button "24" at bounding box center [875, 502] width 32 height 27
type input "[DATE]"
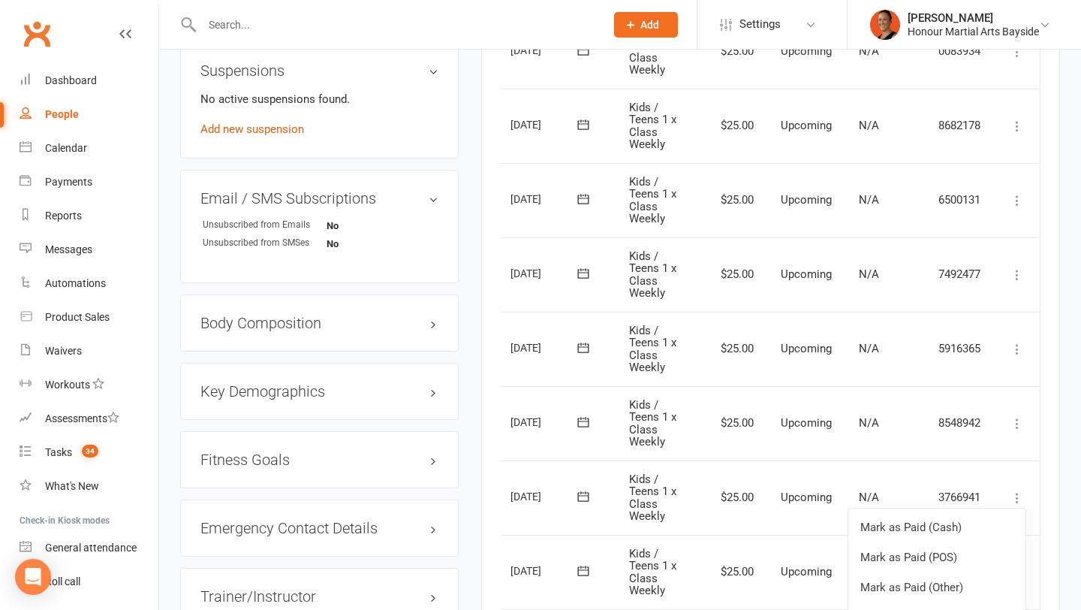
click at [1035, 357] on td "Mark as Paid (Cash) [PERSON_NAME] as Paid (POS) Mark as Paid (Other) Skip Chang…" at bounding box center [1017, 349] width 45 height 74
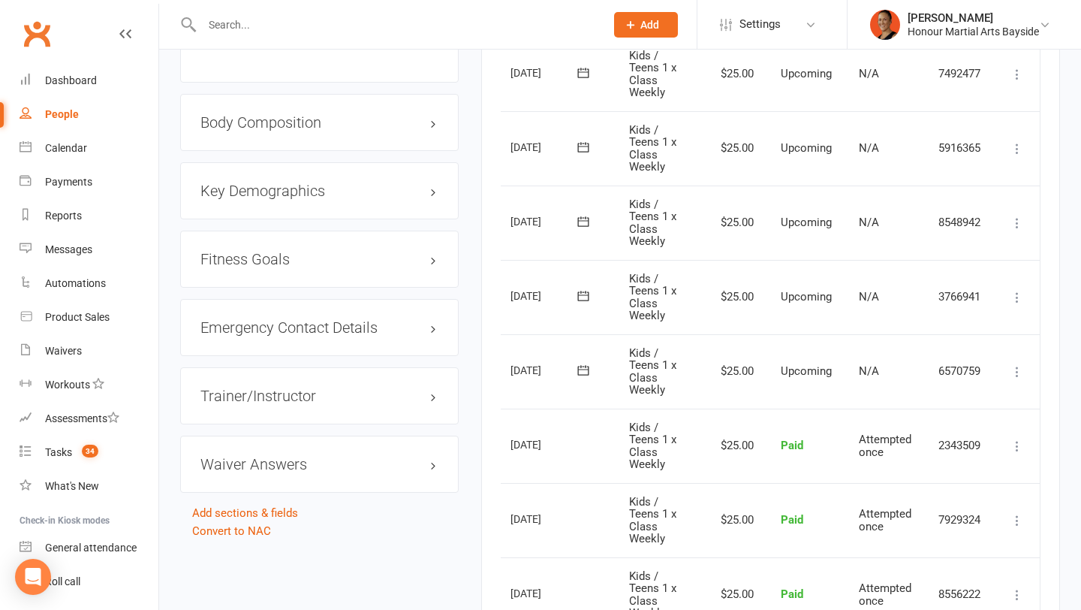
scroll to position [1187, 0]
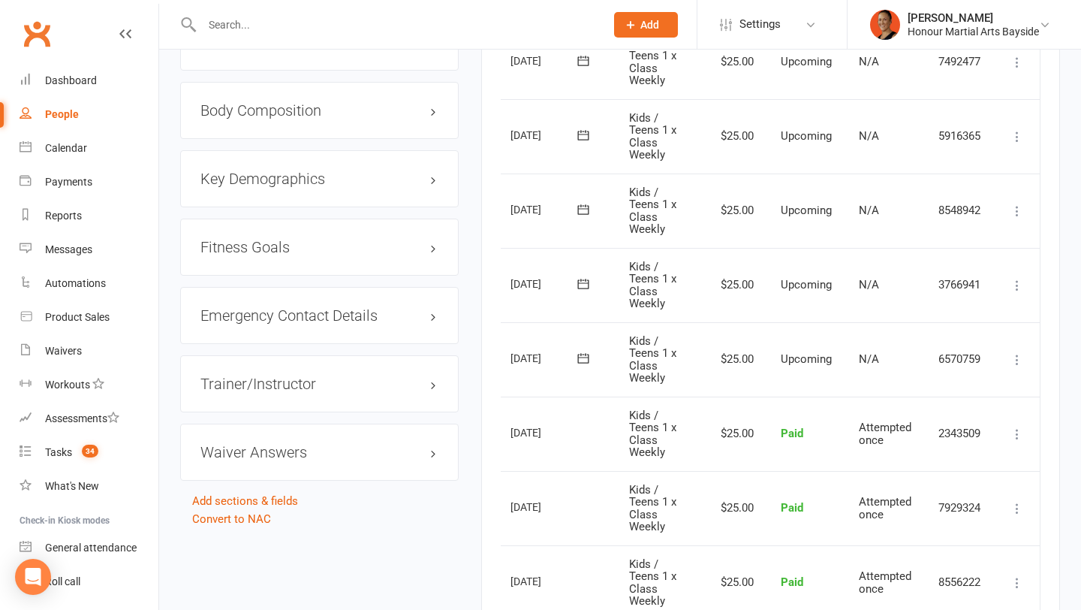
click at [1024, 357] on icon at bounding box center [1017, 359] width 15 height 15
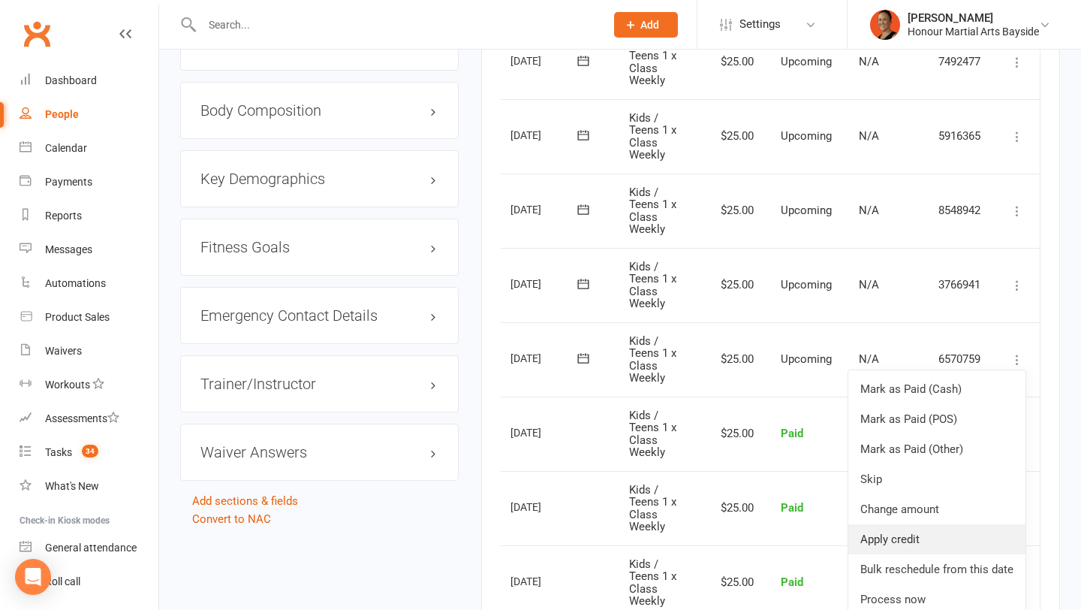
click at [922, 535] on link "Apply credit" at bounding box center [937, 539] width 177 height 30
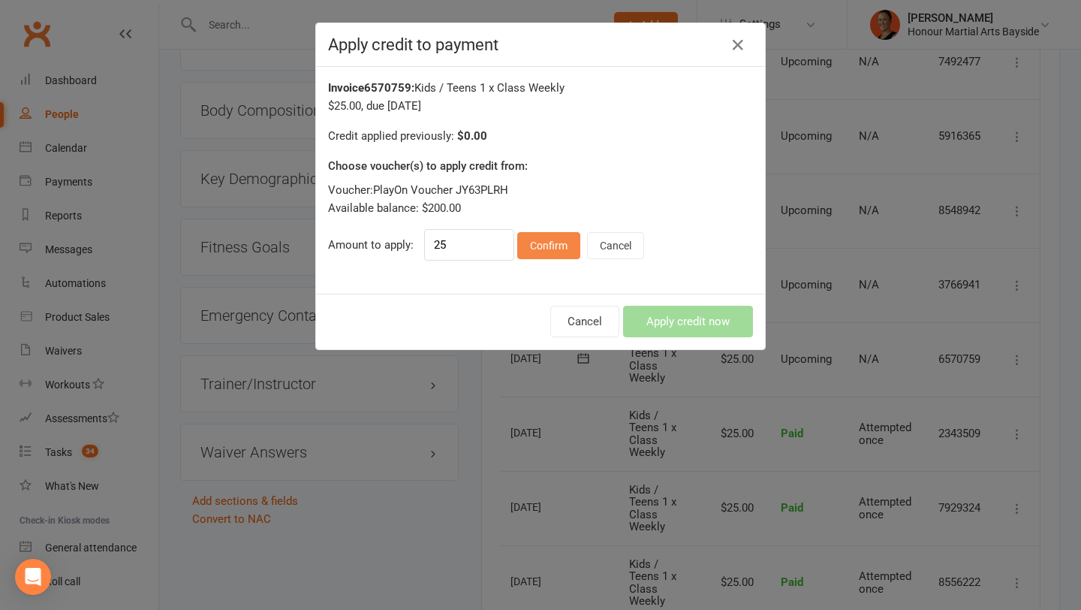
click at [557, 247] on button "Confirm" at bounding box center [548, 245] width 63 height 27
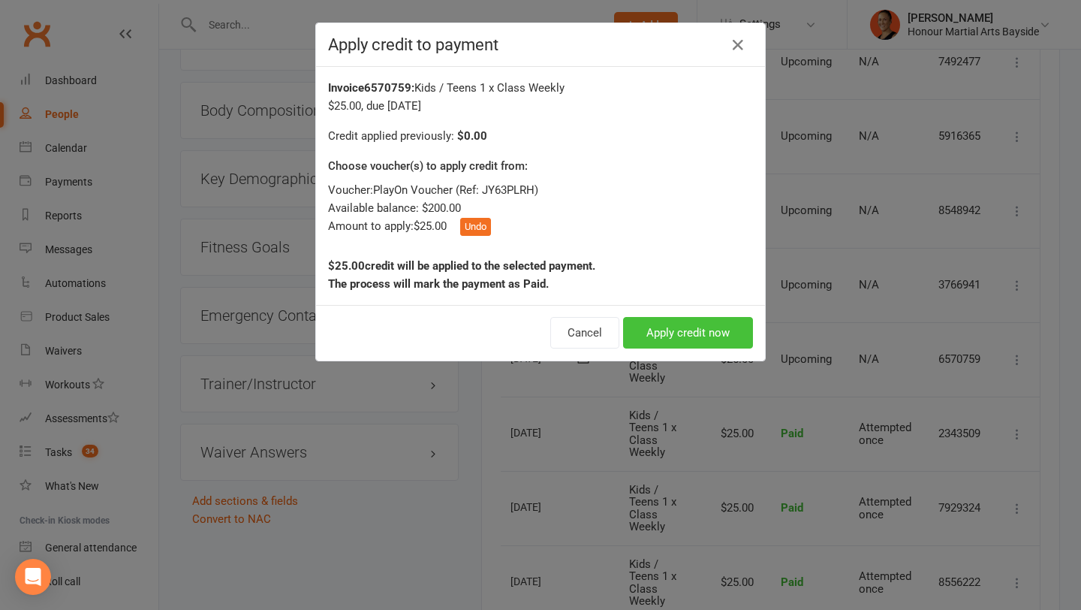
click at [698, 336] on button "Apply credit now" at bounding box center [688, 333] width 130 height 32
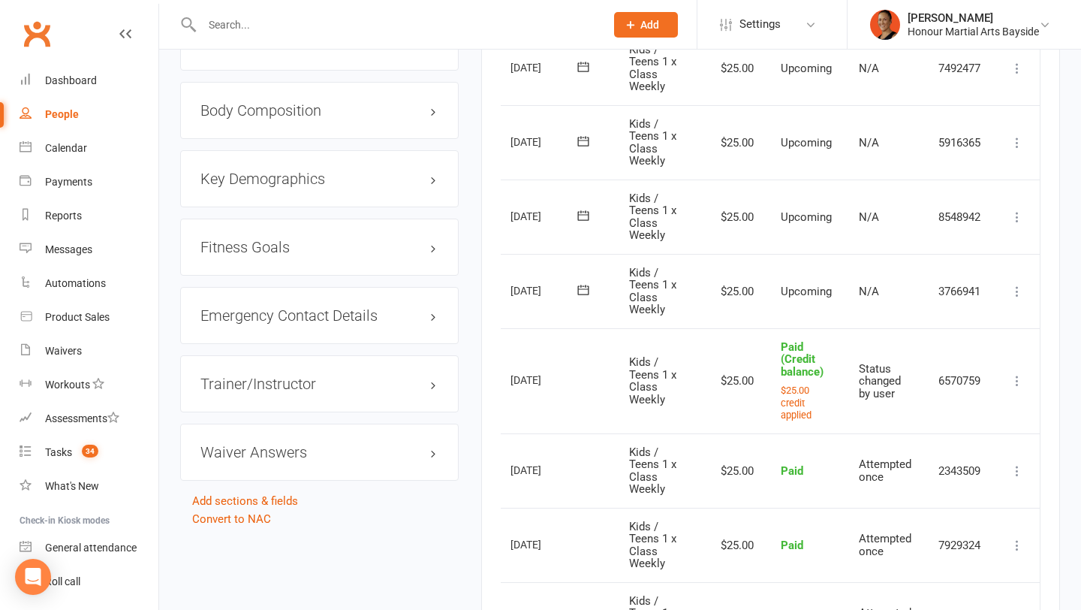
click at [1014, 288] on icon at bounding box center [1017, 291] width 15 height 15
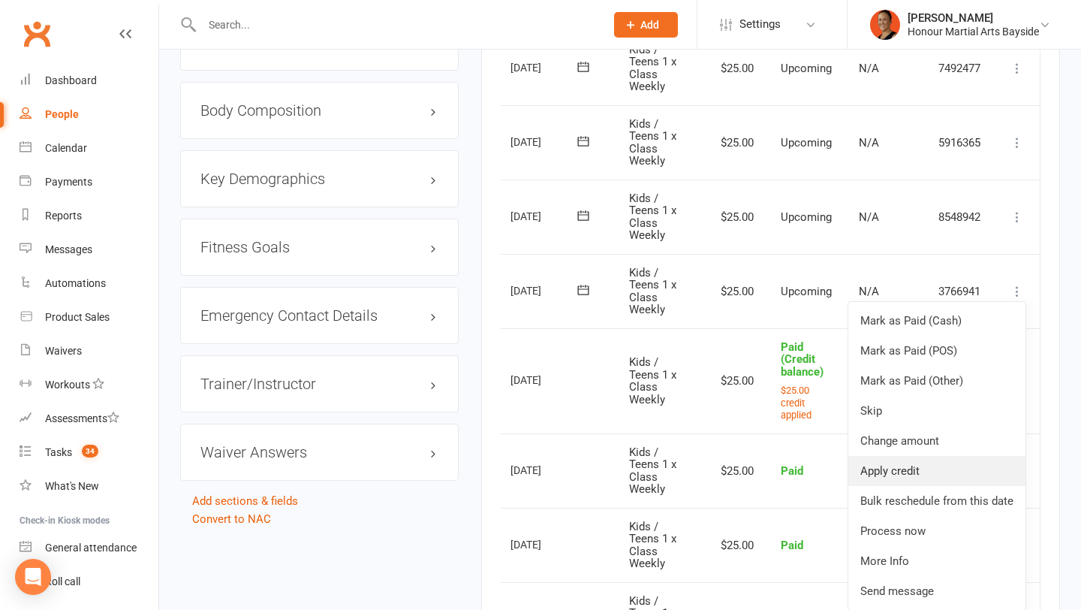
click at [894, 463] on link "Apply credit" at bounding box center [937, 471] width 177 height 30
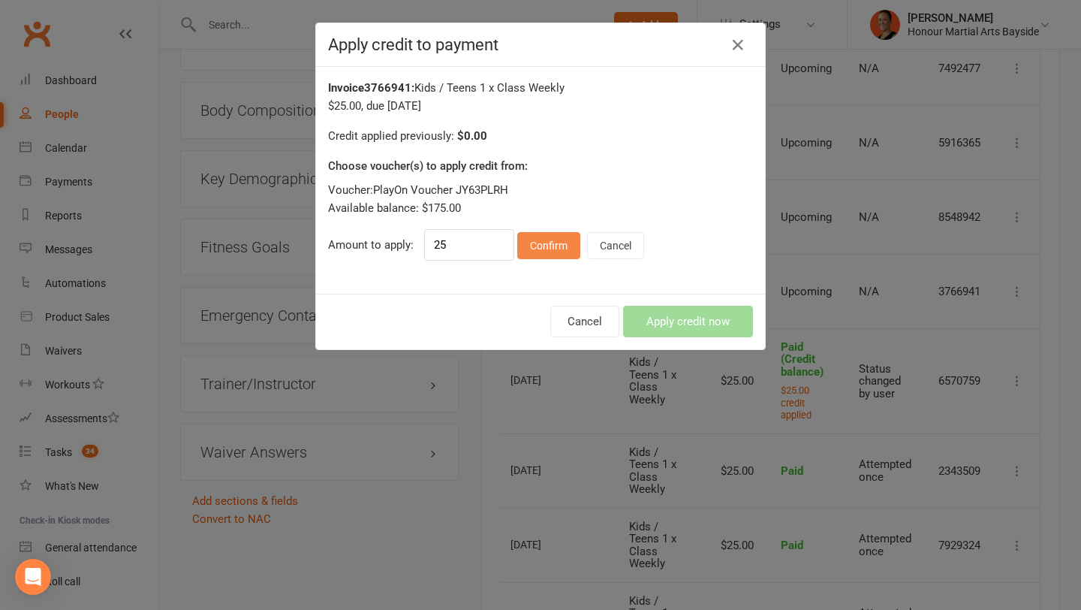
click at [565, 248] on button "Confirm" at bounding box center [548, 245] width 63 height 27
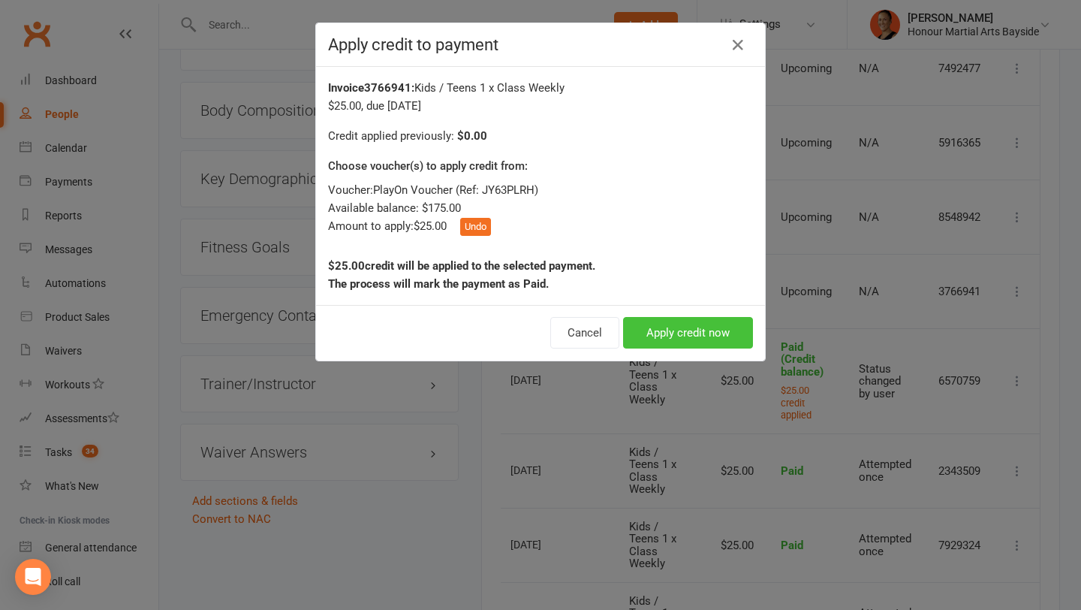
click at [680, 325] on button "Apply credit now" at bounding box center [688, 333] width 130 height 32
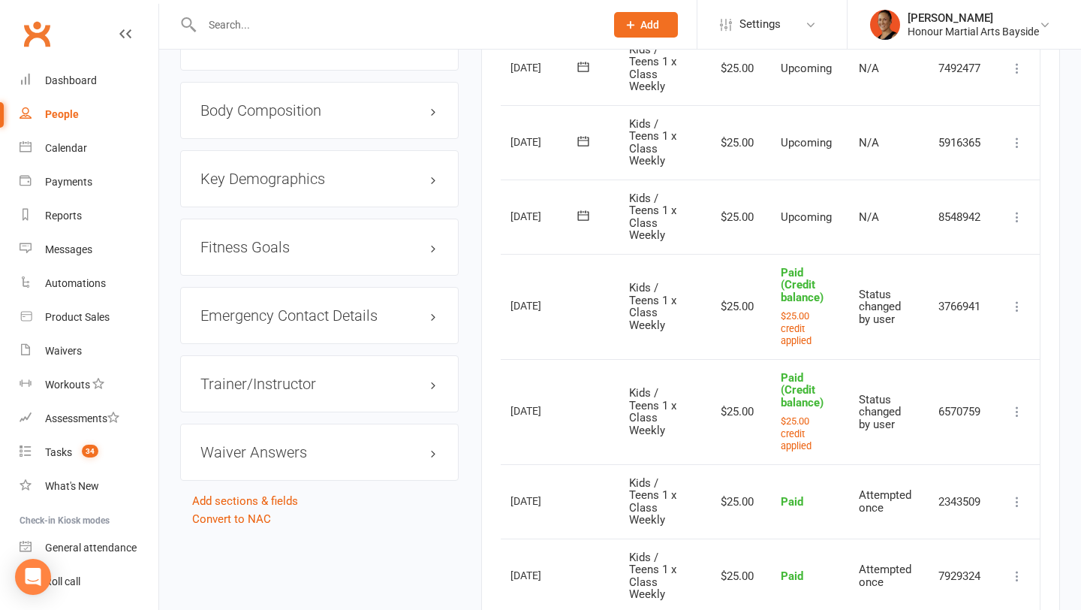
click at [1017, 226] on td "Mark as Paid (Cash) [PERSON_NAME] as Paid (POS) Mark as Paid (Other) Skip Chang…" at bounding box center [1017, 216] width 45 height 74
click at [1017, 214] on icon at bounding box center [1017, 217] width 15 height 15
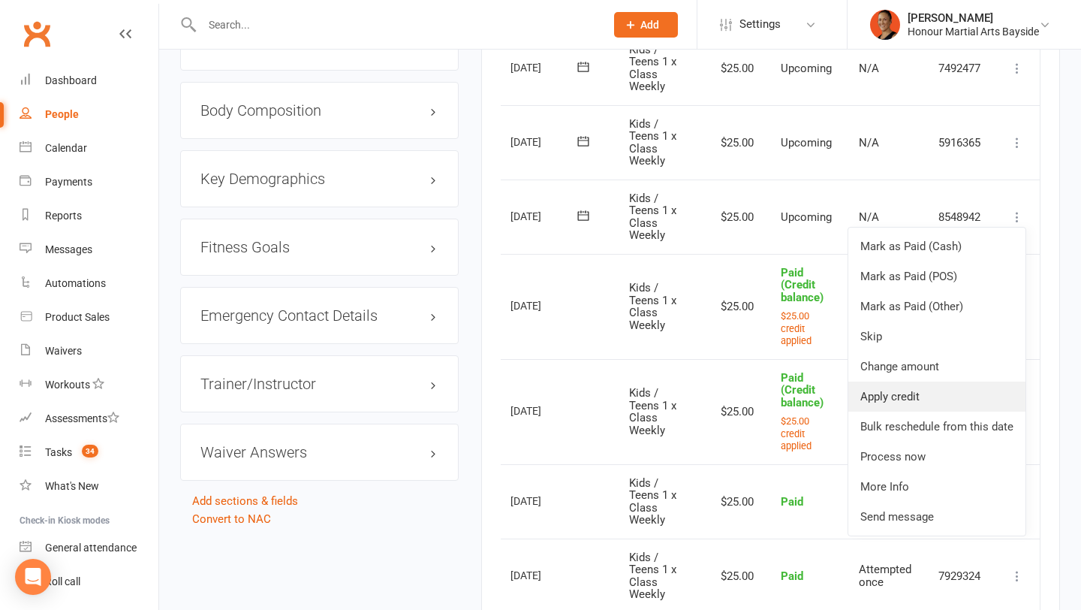
click at [931, 394] on link "Apply credit" at bounding box center [937, 397] width 177 height 30
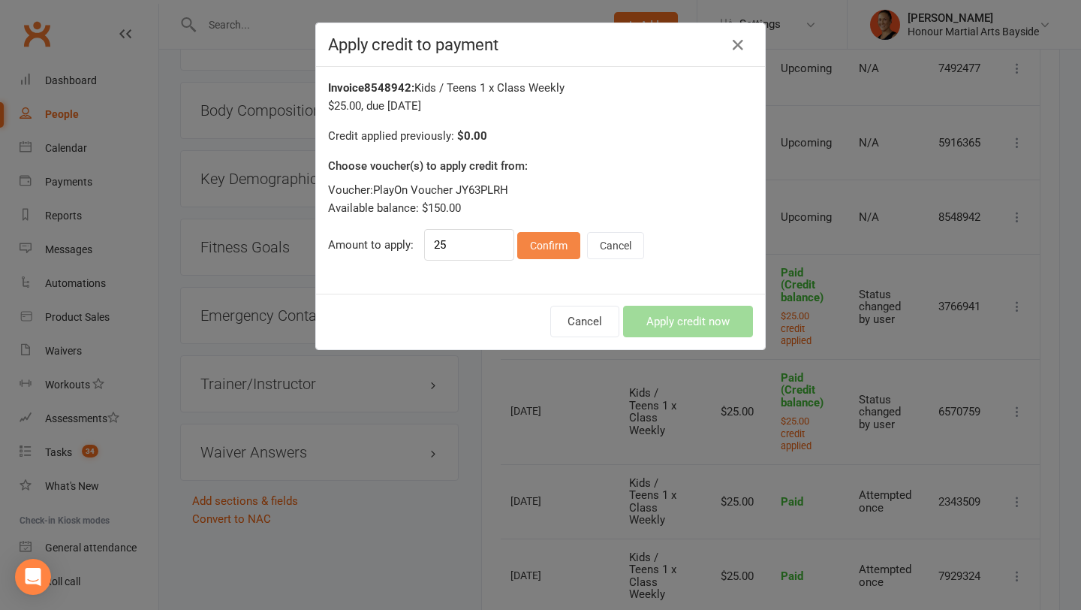
click at [556, 238] on button "Confirm" at bounding box center [548, 245] width 63 height 27
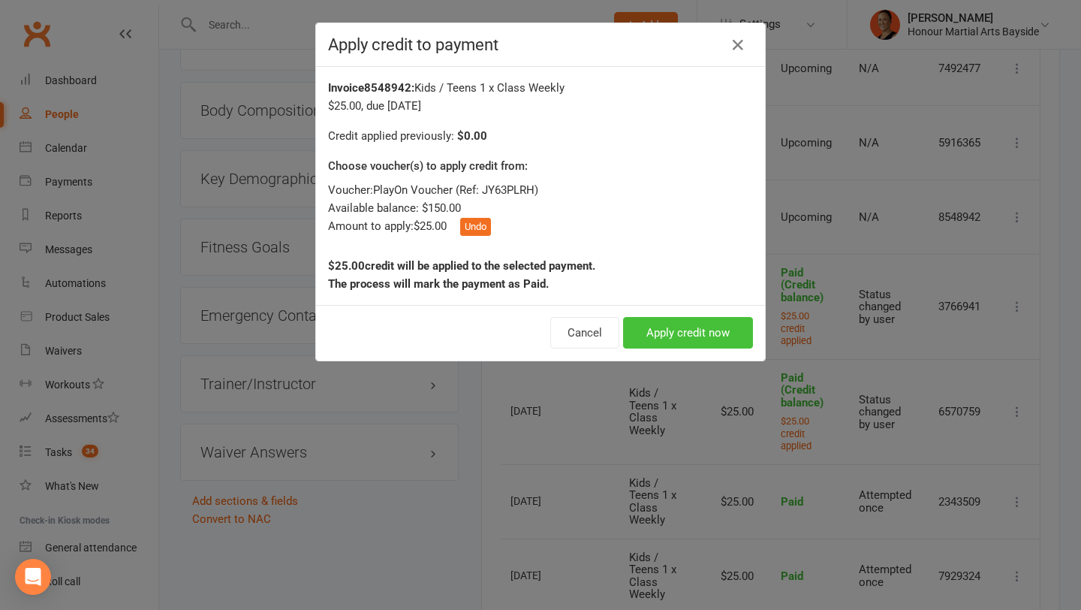
click at [698, 338] on button "Apply credit now" at bounding box center [688, 333] width 130 height 32
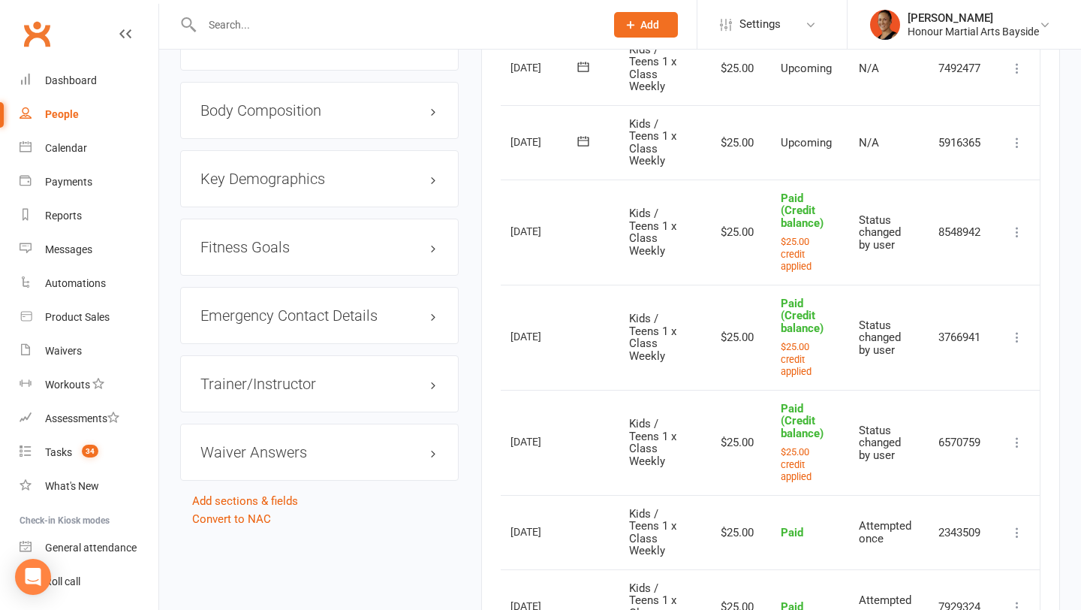
click at [1018, 143] on icon at bounding box center [1017, 142] width 15 height 15
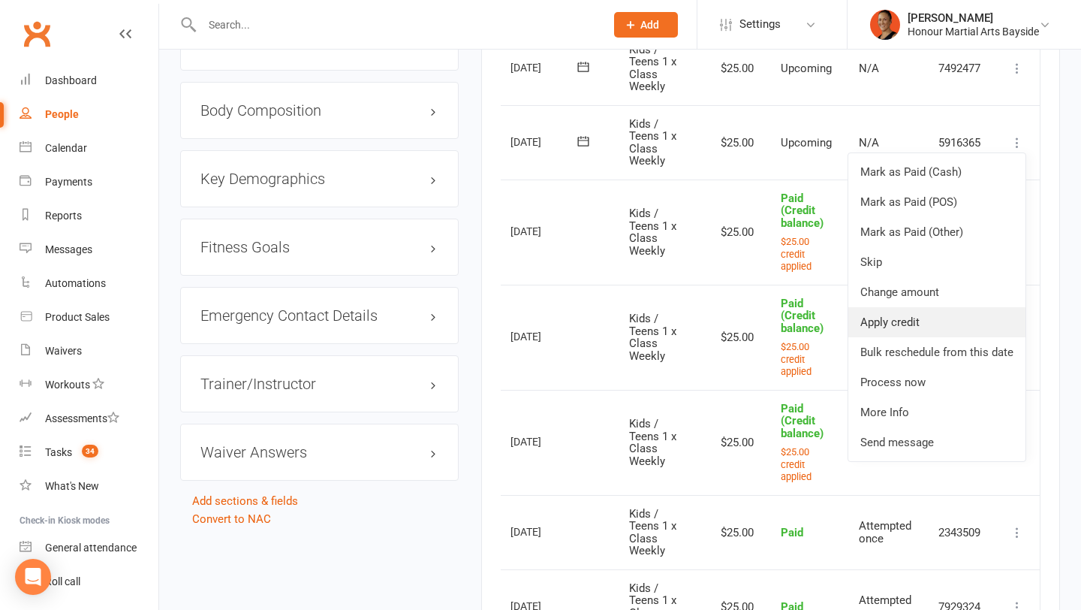
click at [912, 318] on link "Apply credit" at bounding box center [937, 322] width 177 height 30
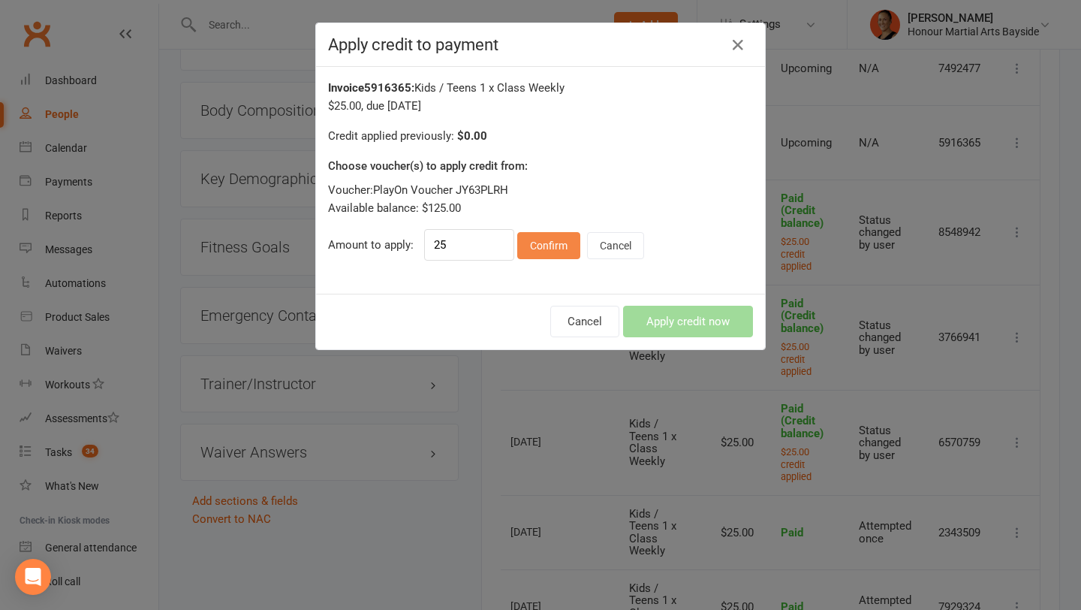
click at [553, 254] on button "Confirm" at bounding box center [548, 245] width 63 height 27
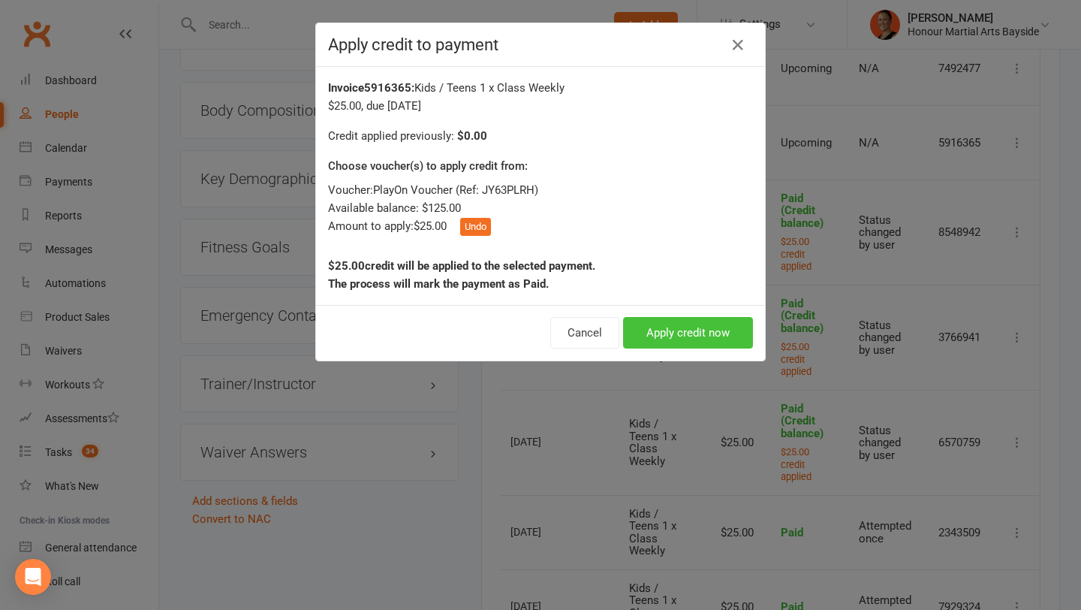
click at [661, 326] on button "Apply credit now" at bounding box center [688, 333] width 130 height 32
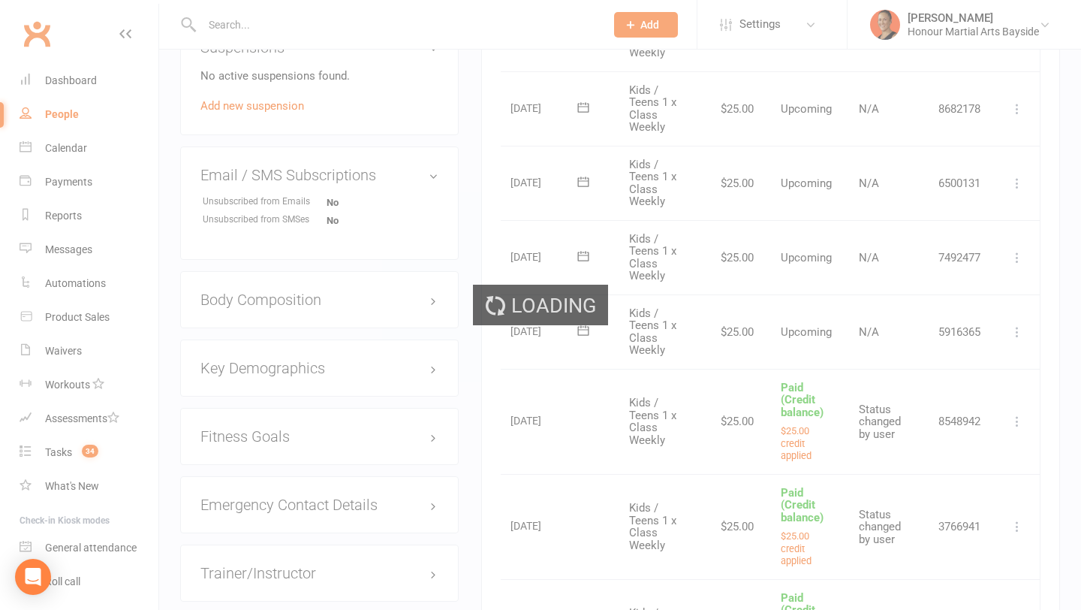
scroll to position [982, 0]
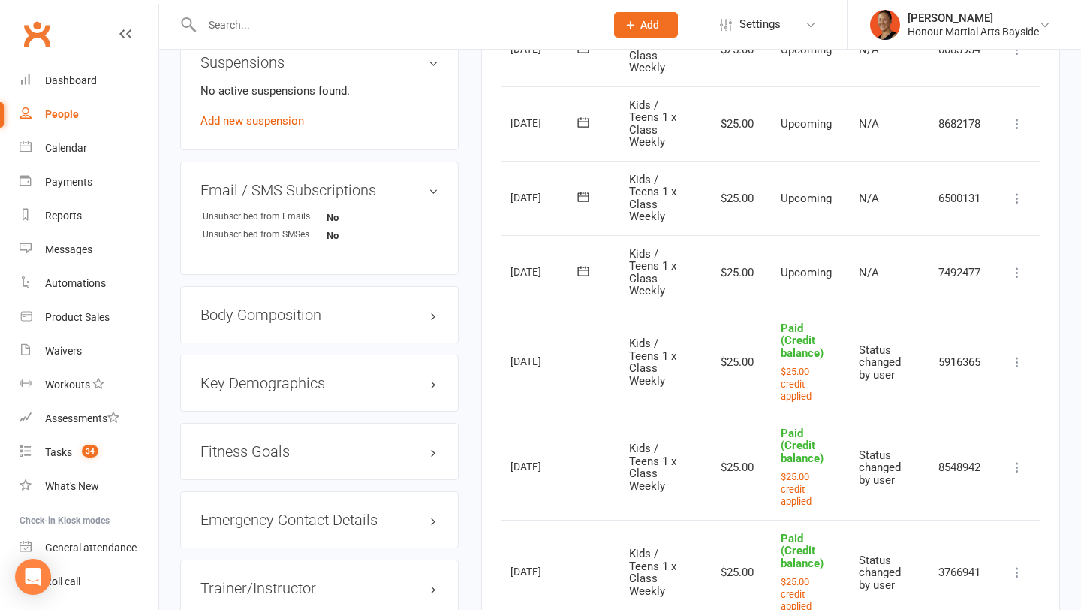
click at [1016, 269] on icon at bounding box center [1017, 272] width 15 height 15
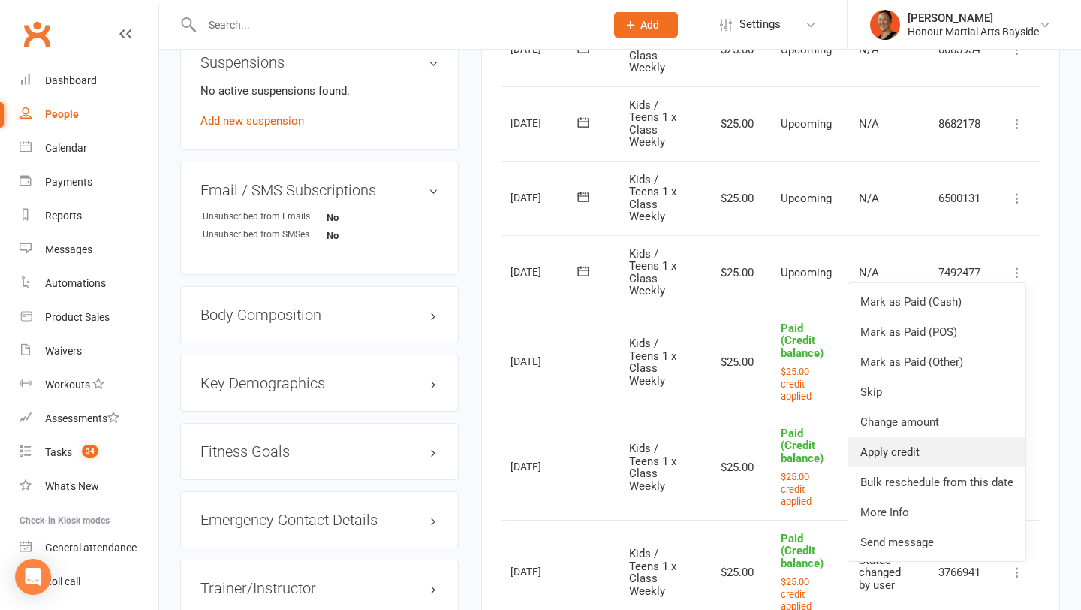
click at [909, 456] on link "Apply credit" at bounding box center [937, 452] width 177 height 30
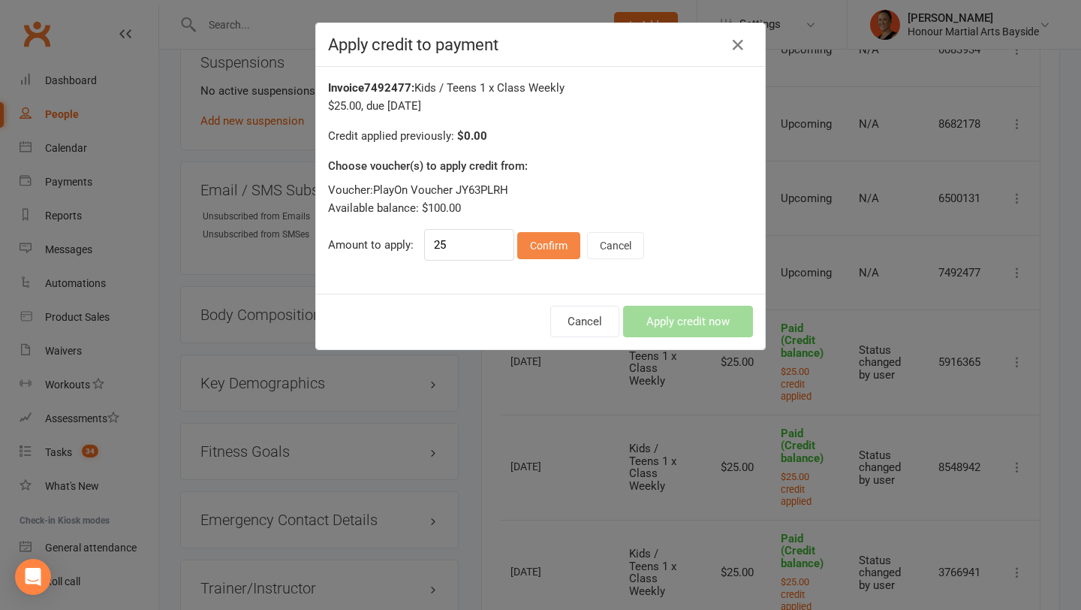
click at [541, 255] on button "Confirm" at bounding box center [548, 245] width 63 height 27
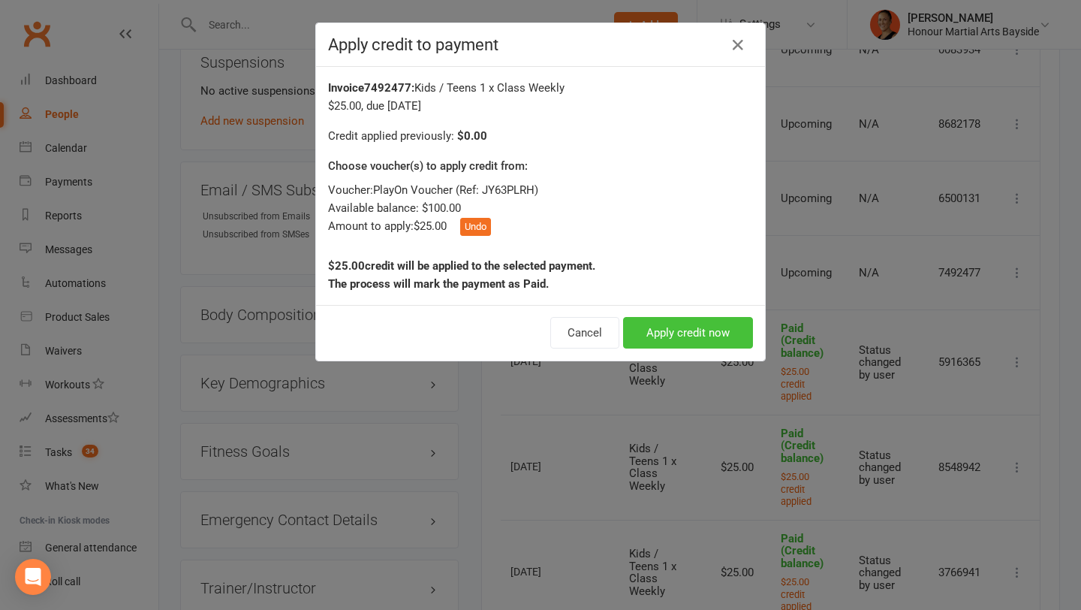
click at [740, 331] on button "Apply credit now" at bounding box center [688, 333] width 130 height 32
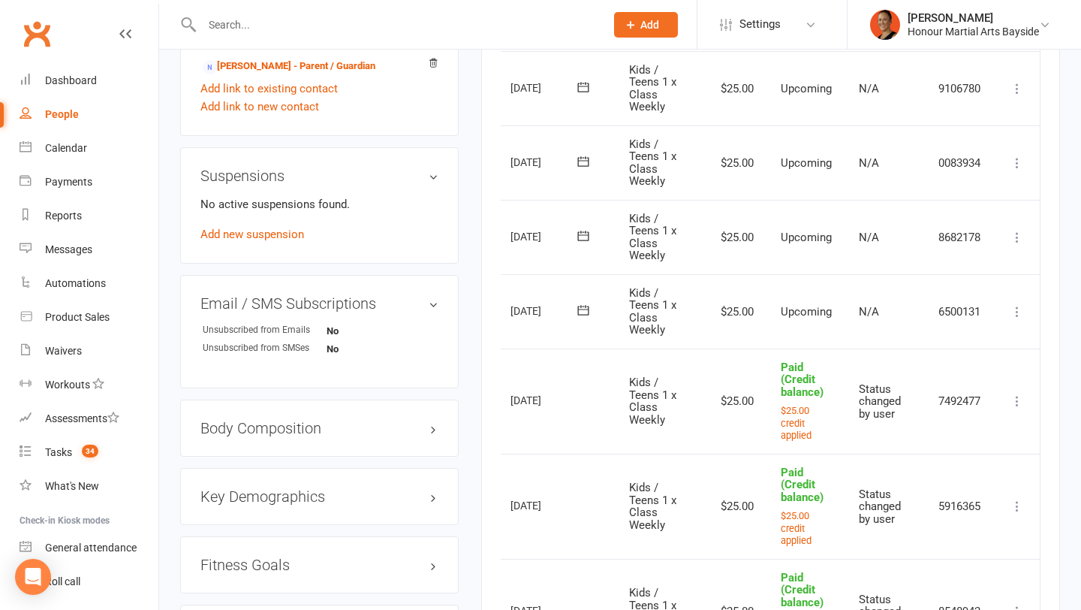
scroll to position [863, 0]
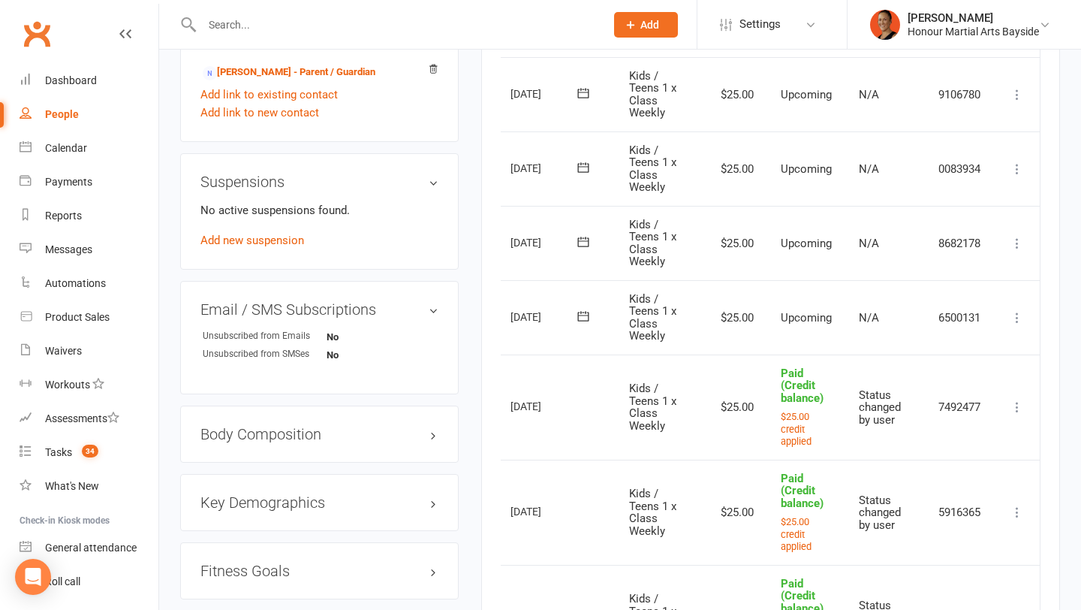
click at [1018, 311] on icon at bounding box center [1017, 317] width 15 height 15
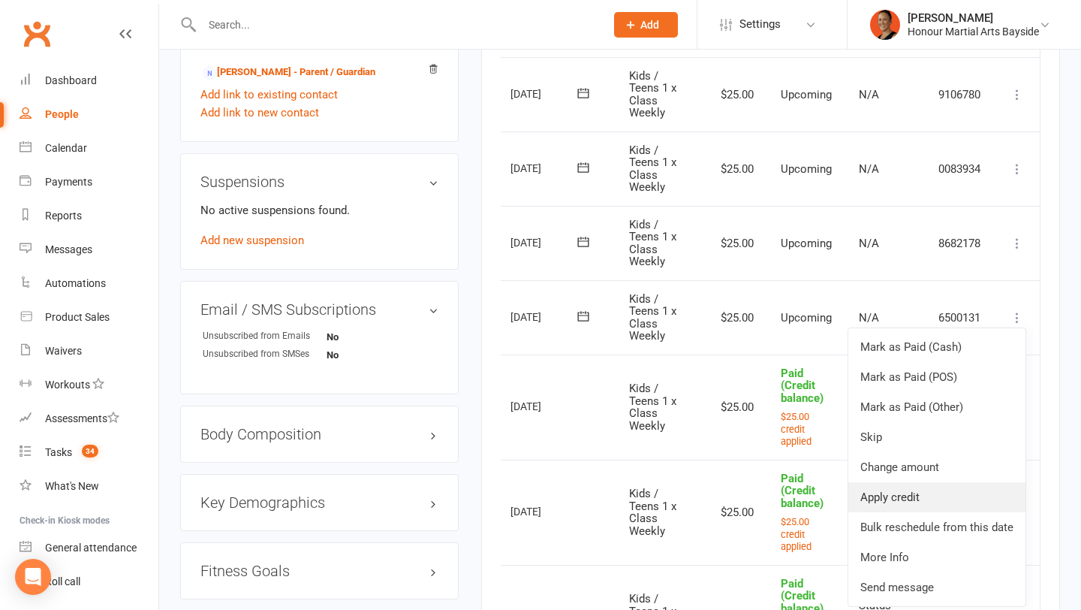
click at [899, 493] on link "Apply credit" at bounding box center [937, 497] width 177 height 30
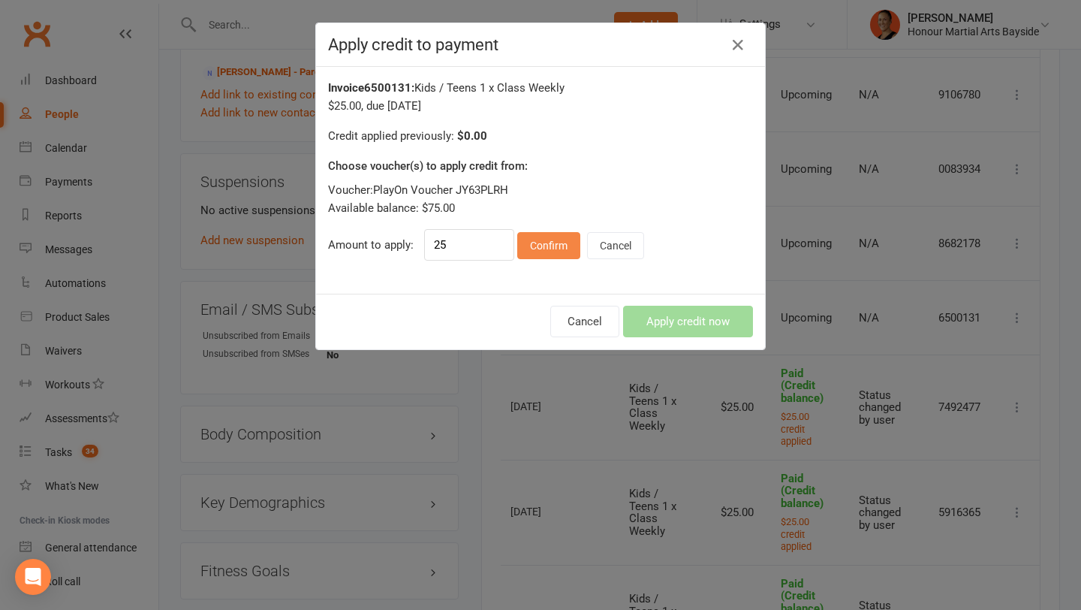
click at [529, 255] on button "Confirm" at bounding box center [548, 245] width 63 height 27
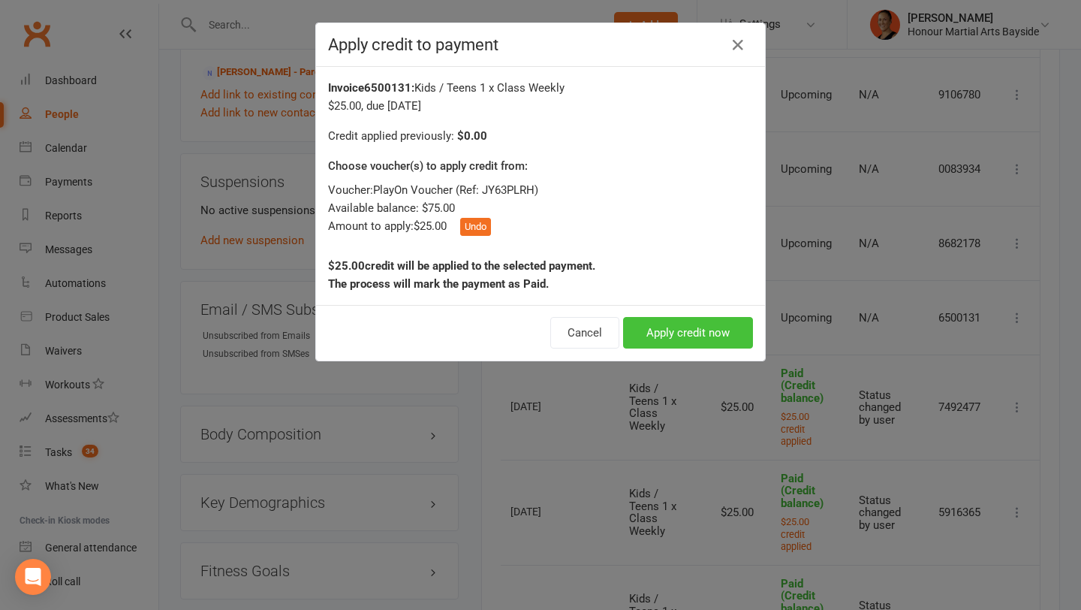
click at [721, 327] on button "Apply credit now" at bounding box center [688, 333] width 130 height 32
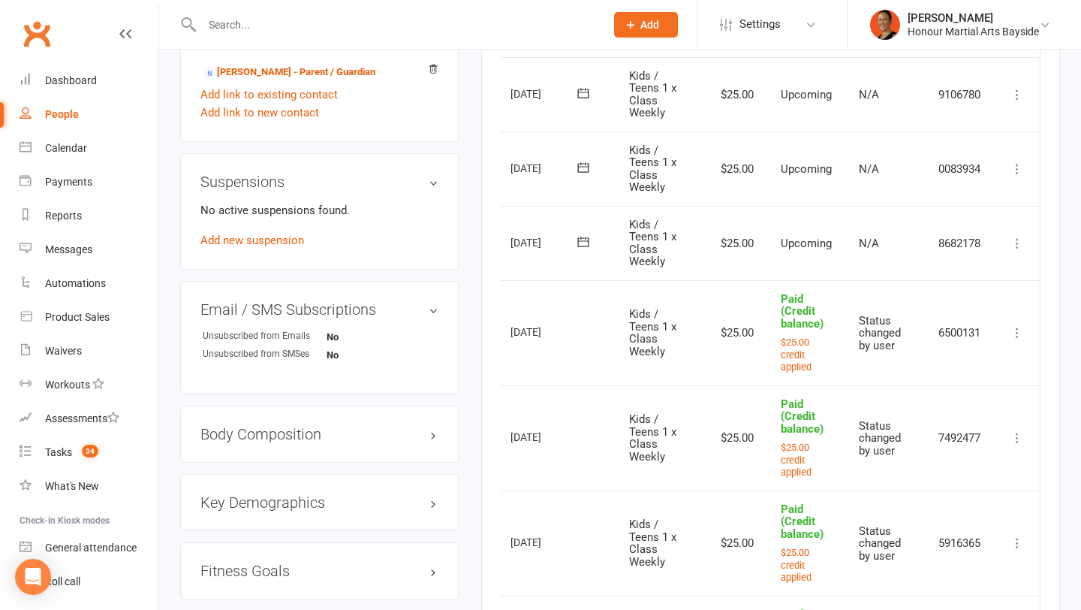
click at [1018, 167] on icon at bounding box center [1017, 168] width 15 height 15
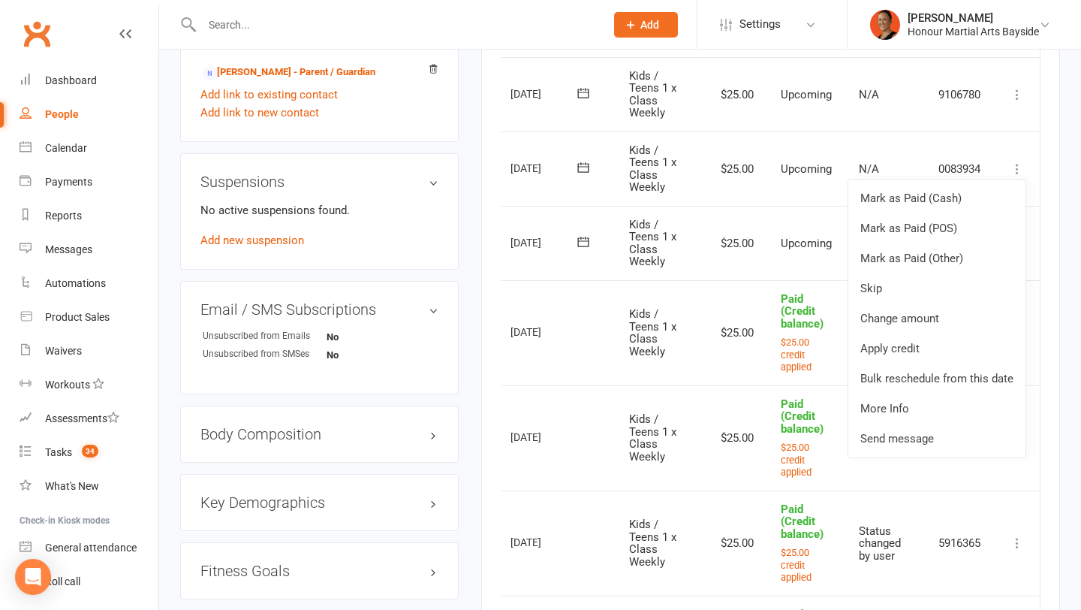
click at [791, 324] on span "Paid (Credit balance)" at bounding box center [802, 311] width 43 height 38
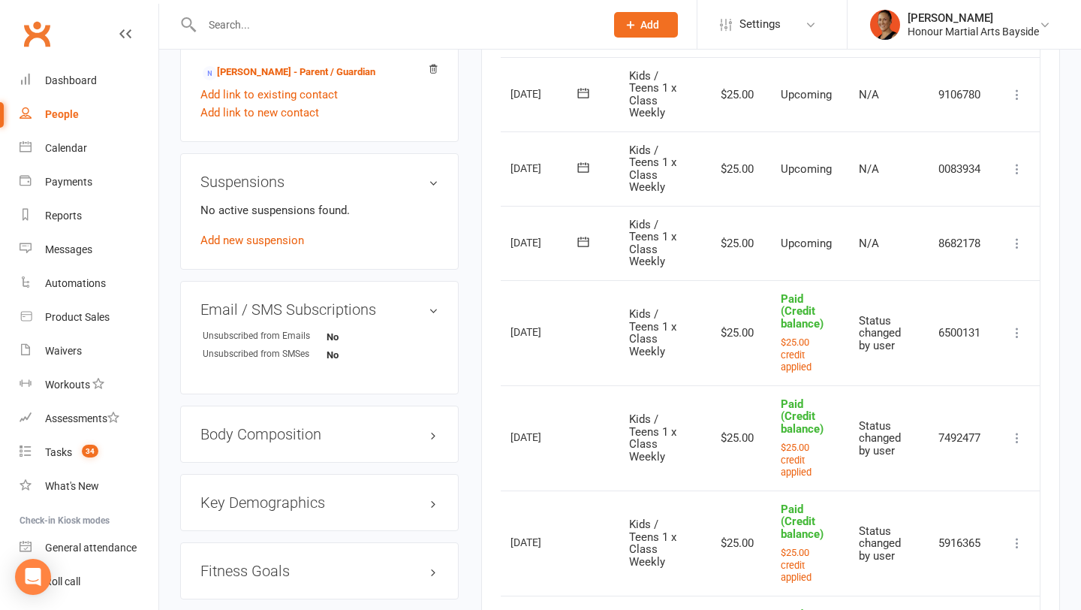
click at [1020, 246] on icon at bounding box center [1017, 243] width 15 height 15
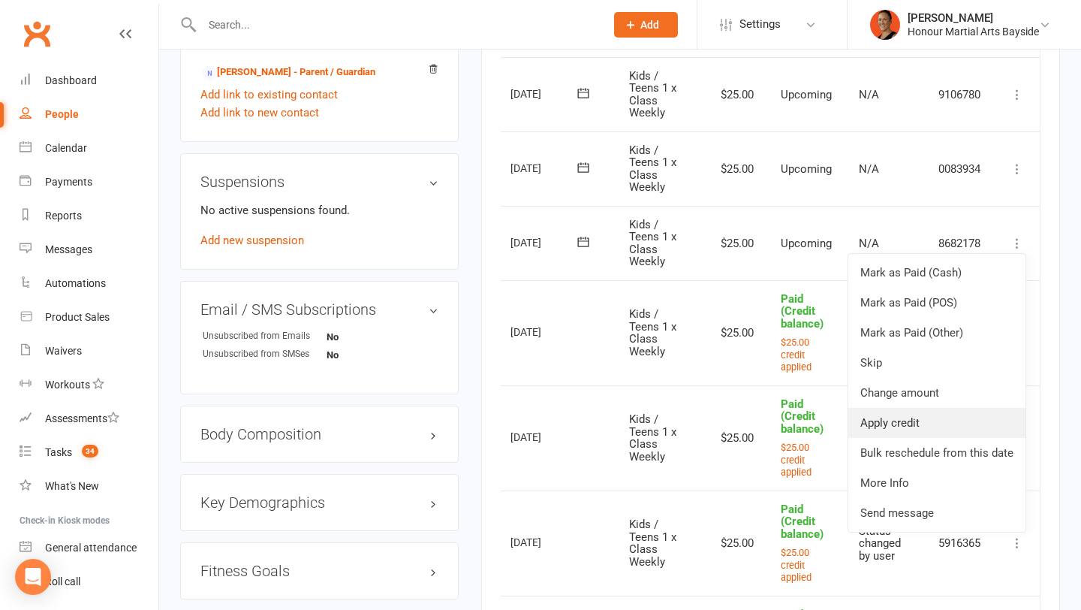
click at [873, 411] on link "Apply credit" at bounding box center [937, 423] width 177 height 30
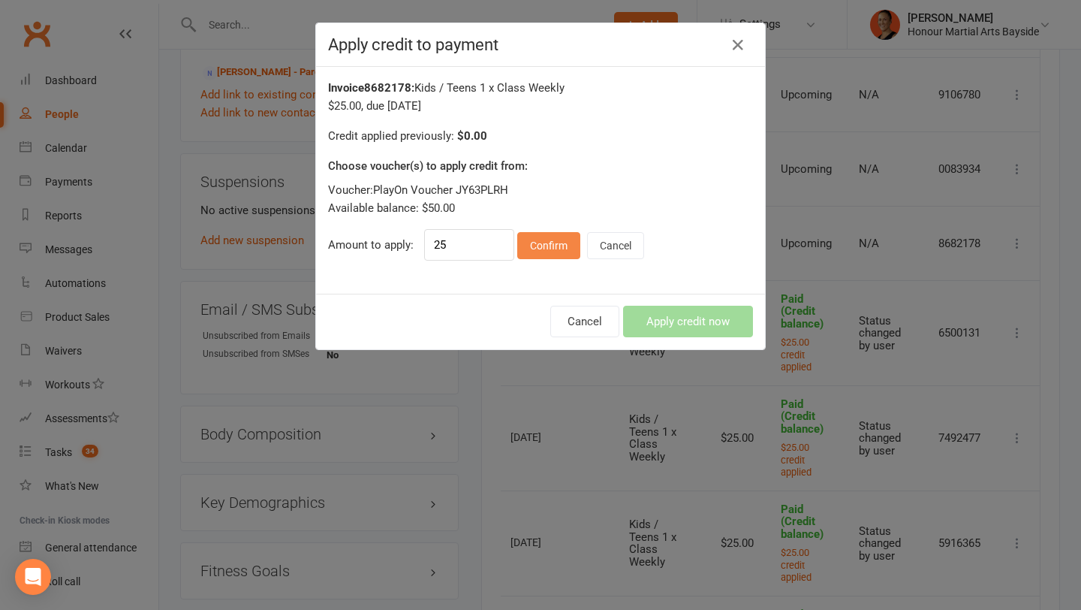
click at [550, 250] on button "Confirm" at bounding box center [548, 245] width 63 height 27
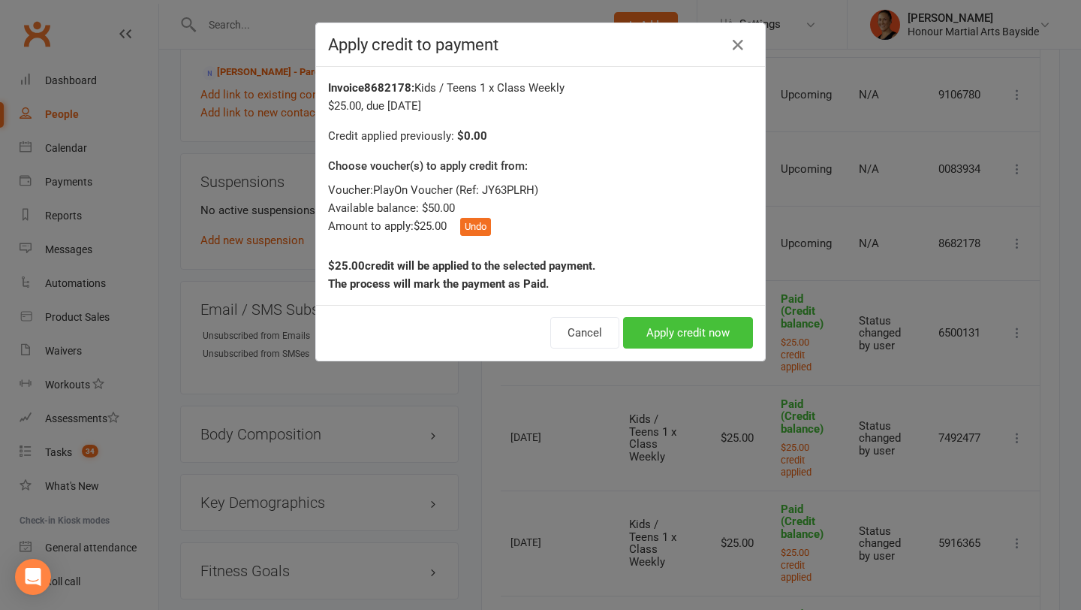
click at [712, 333] on button "Apply credit now" at bounding box center [688, 333] width 130 height 32
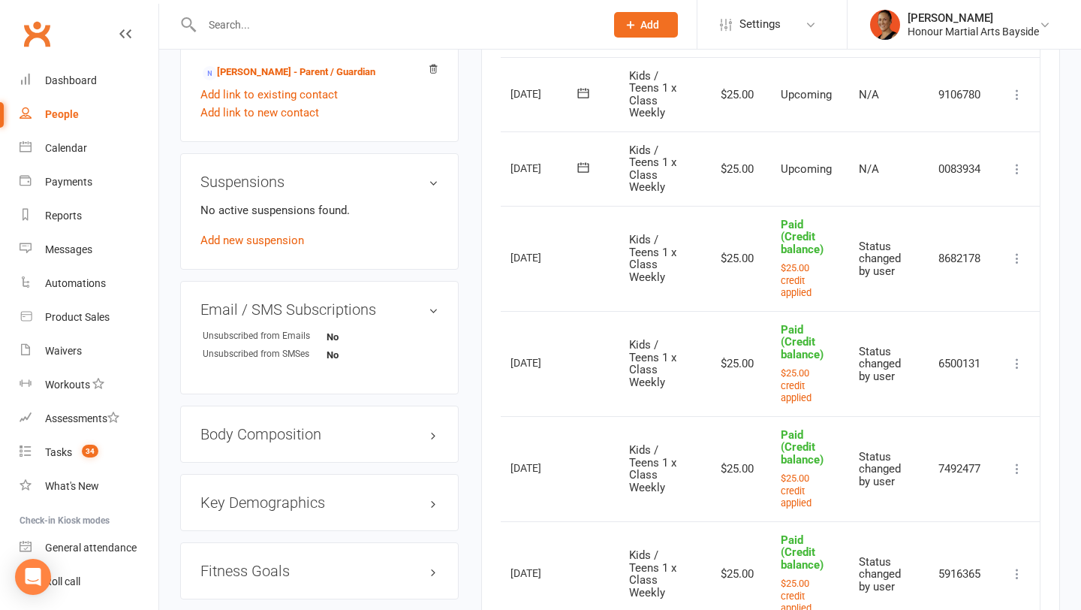
click at [1018, 161] on icon at bounding box center [1017, 168] width 15 height 15
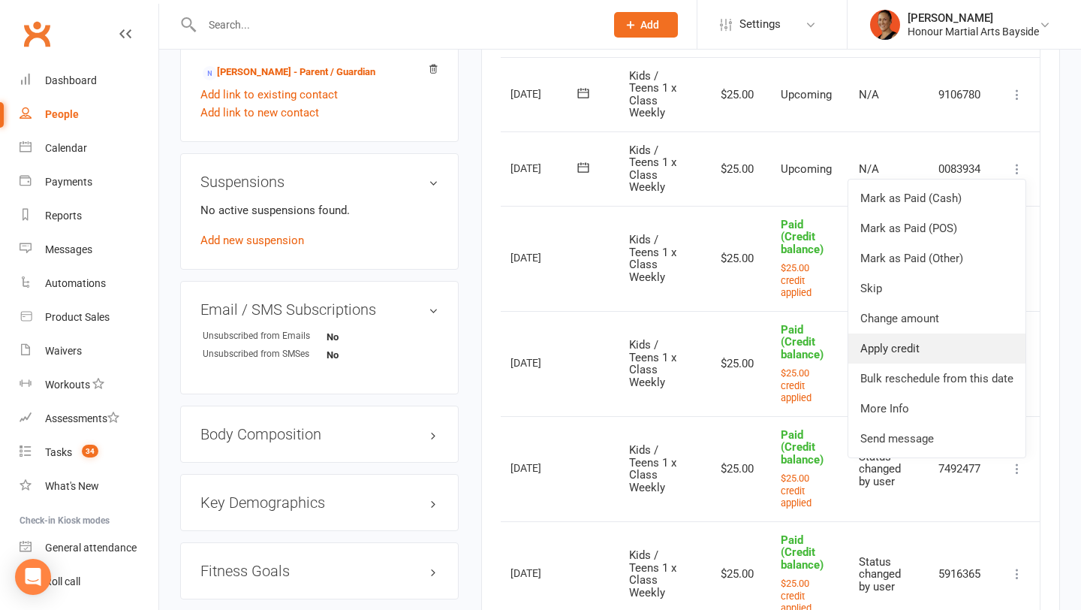
click at [873, 354] on link "Apply credit" at bounding box center [937, 348] width 177 height 30
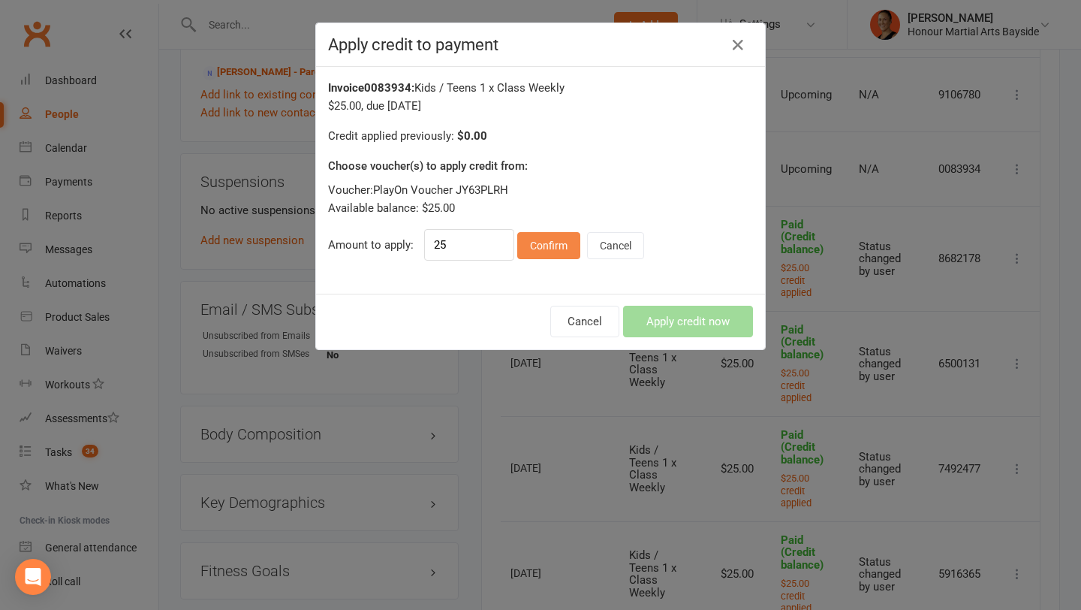
click at [565, 242] on button "Confirm" at bounding box center [548, 245] width 63 height 27
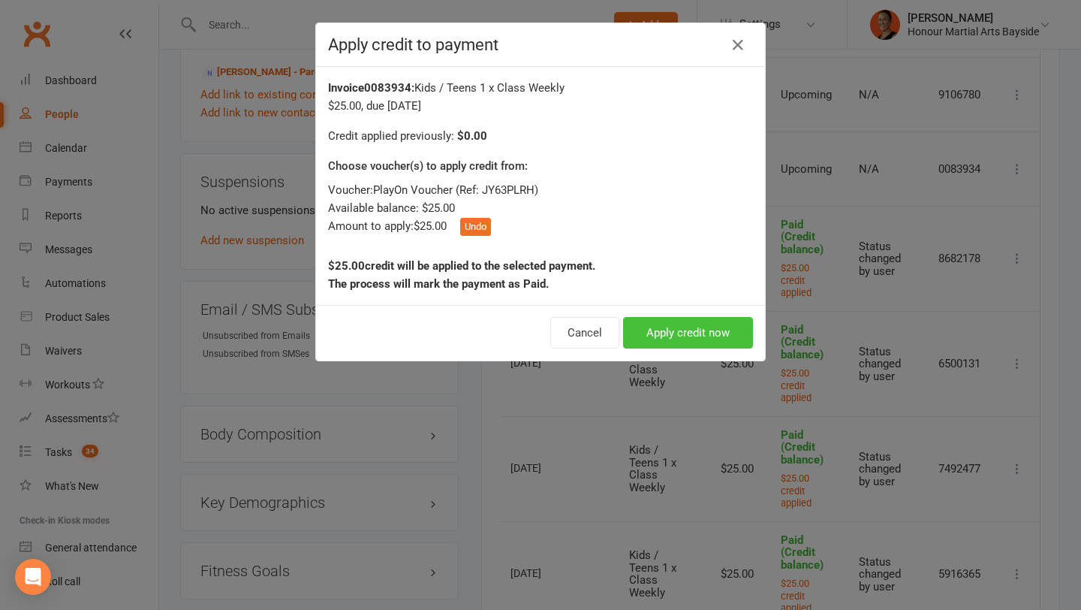
click at [658, 318] on button "Apply credit now" at bounding box center [688, 333] width 130 height 32
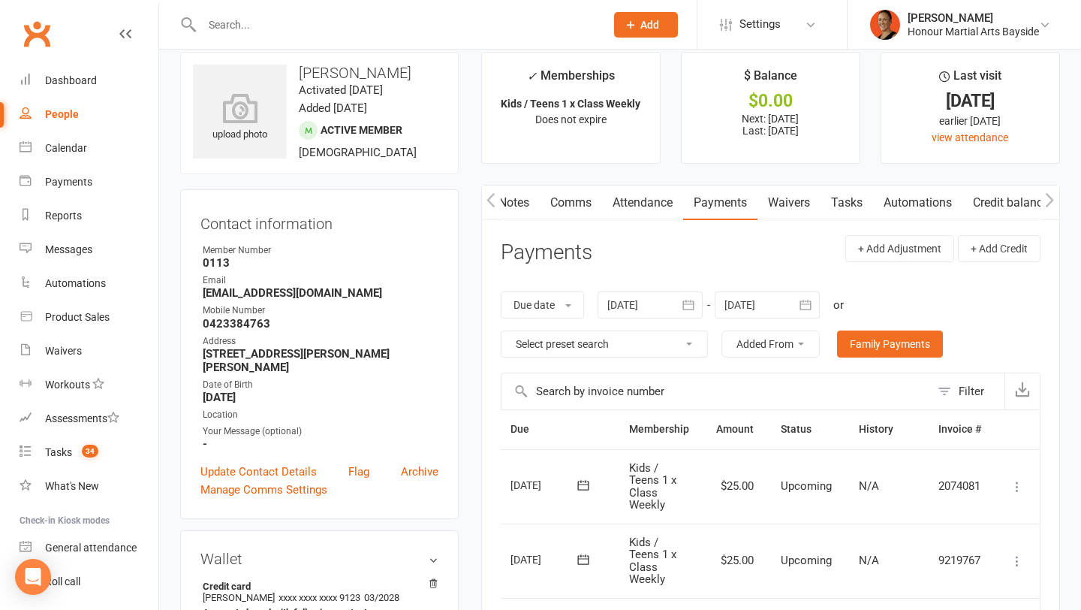
scroll to position [0, 0]
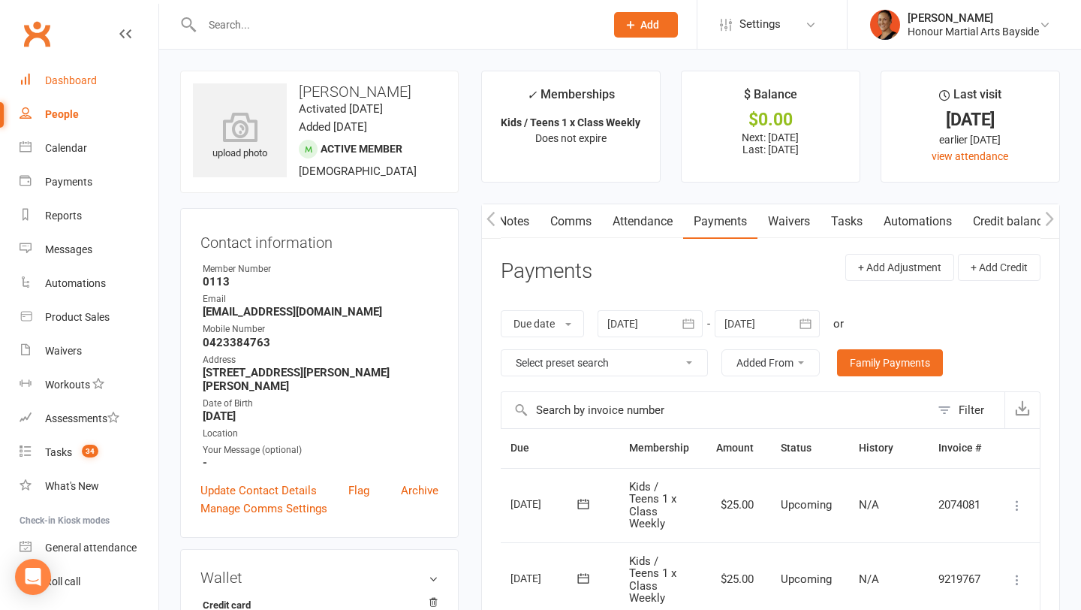
click at [64, 89] on link "Dashboard" at bounding box center [89, 81] width 139 height 34
